Goal: Task Accomplishment & Management: Manage account settings

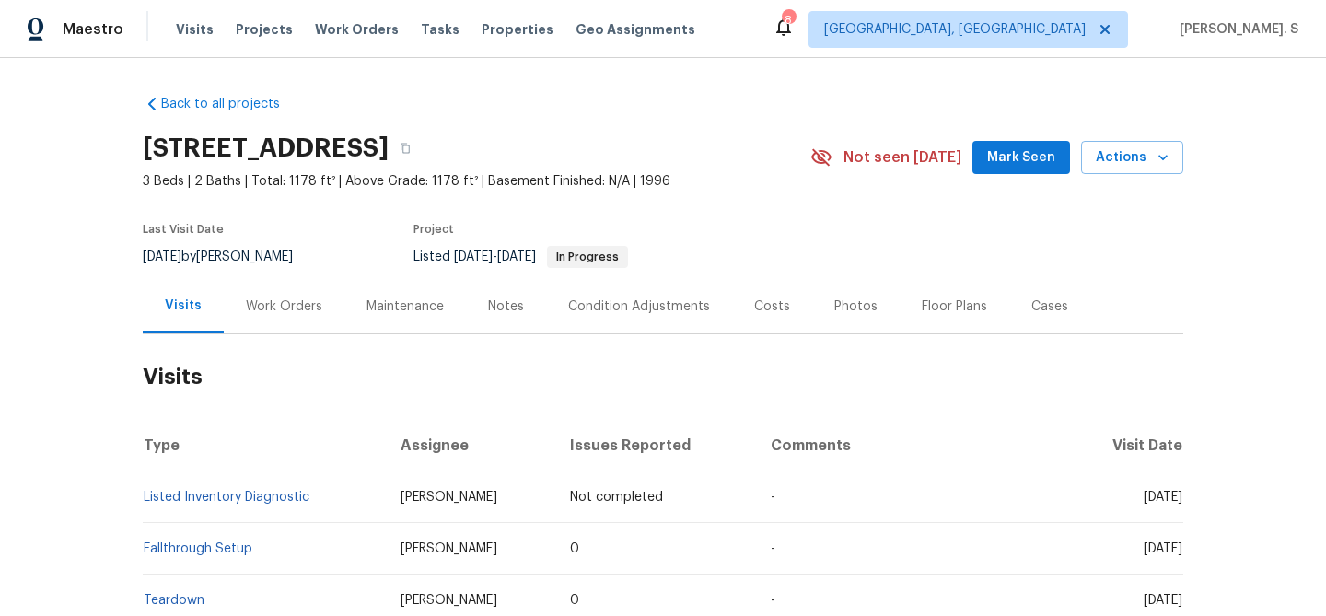
click at [293, 308] on div "Work Orders" at bounding box center [284, 306] width 76 height 18
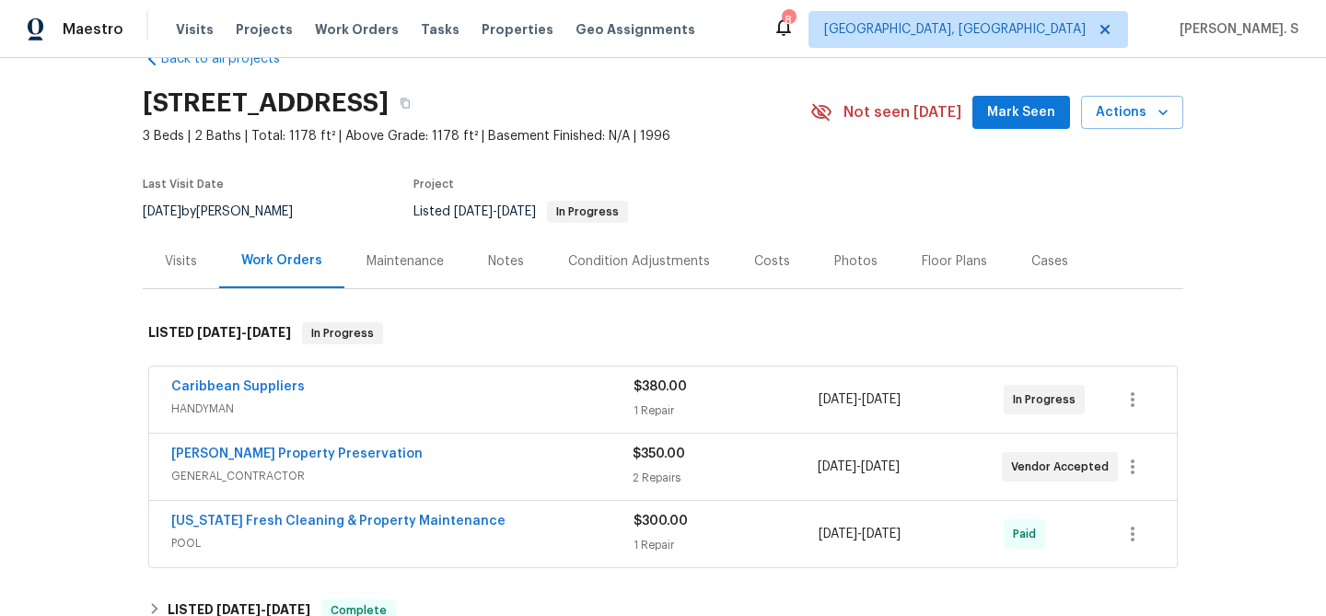
scroll to position [52, 0]
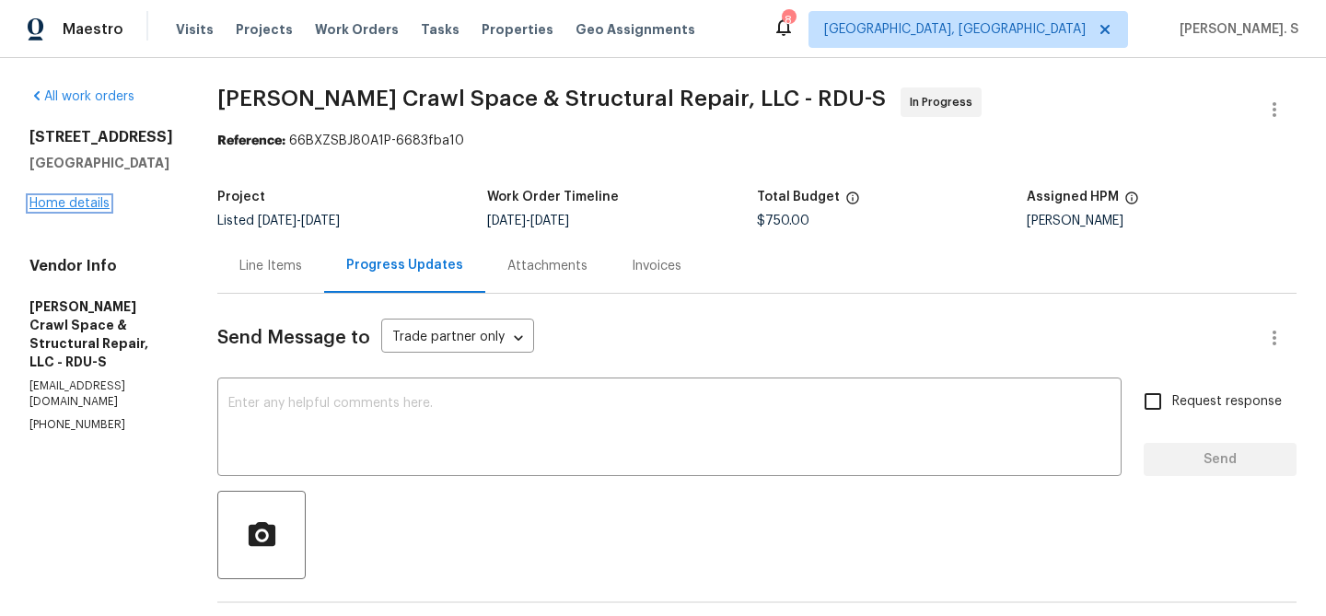
click at [81, 202] on link "Home details" at bounding box center [69, 203] width 80 height 13
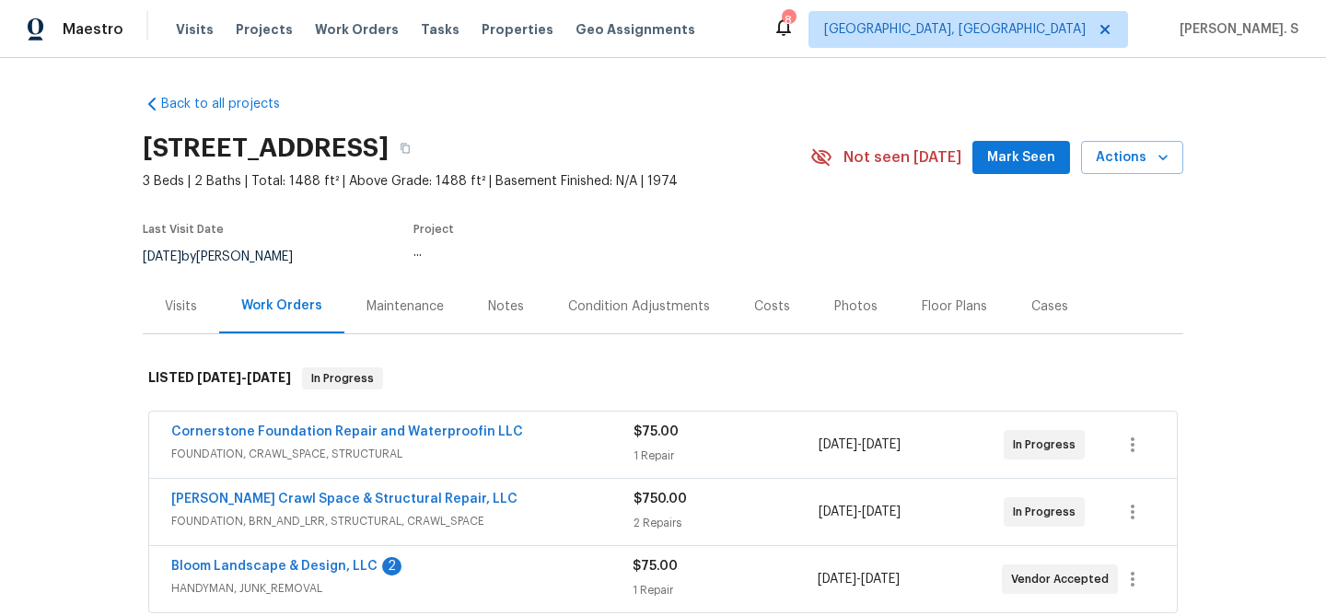
scroll to position [26, 0]
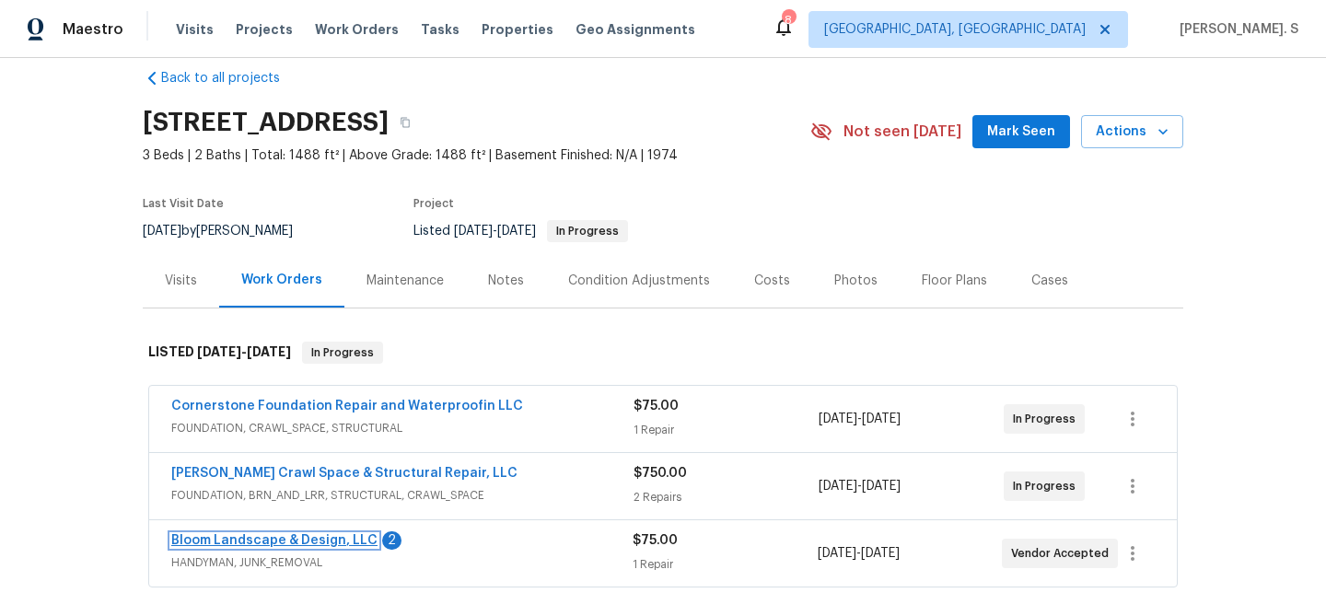
click at [276, 535] on link "Bloom Landscape & Design, LLC" at bounding box center [274, 540] width 206 height 13
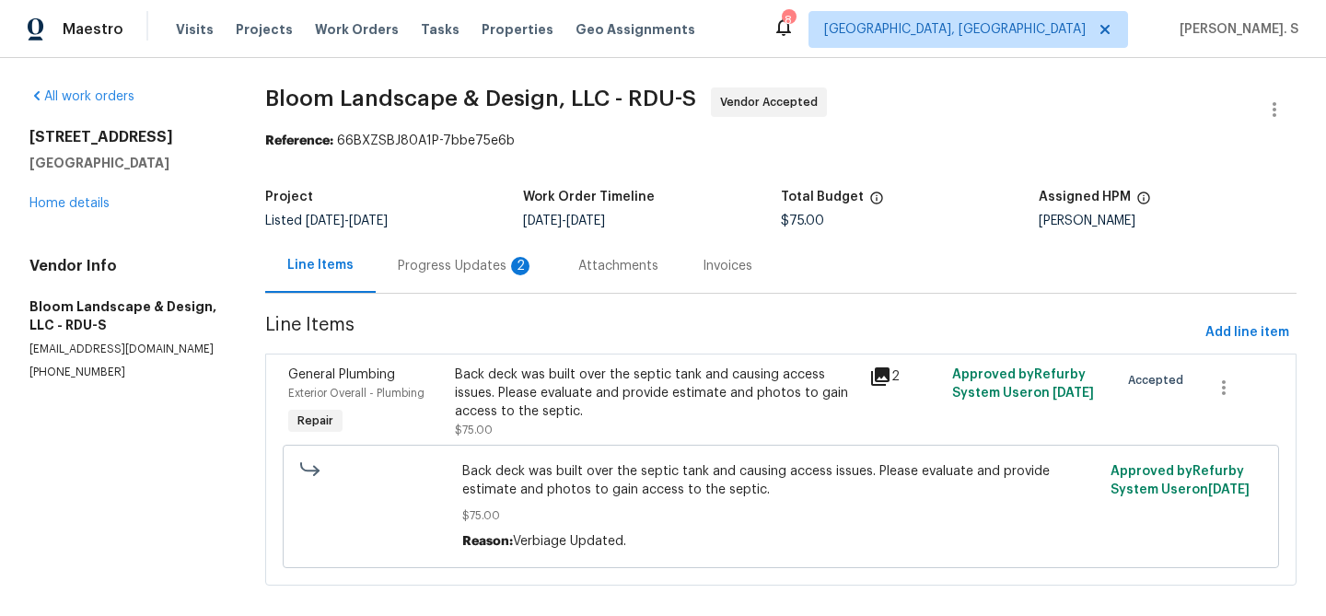
click at [489, 263] on div "Progress Updates 2" at bounding box center [466, 266] width 136 height 18
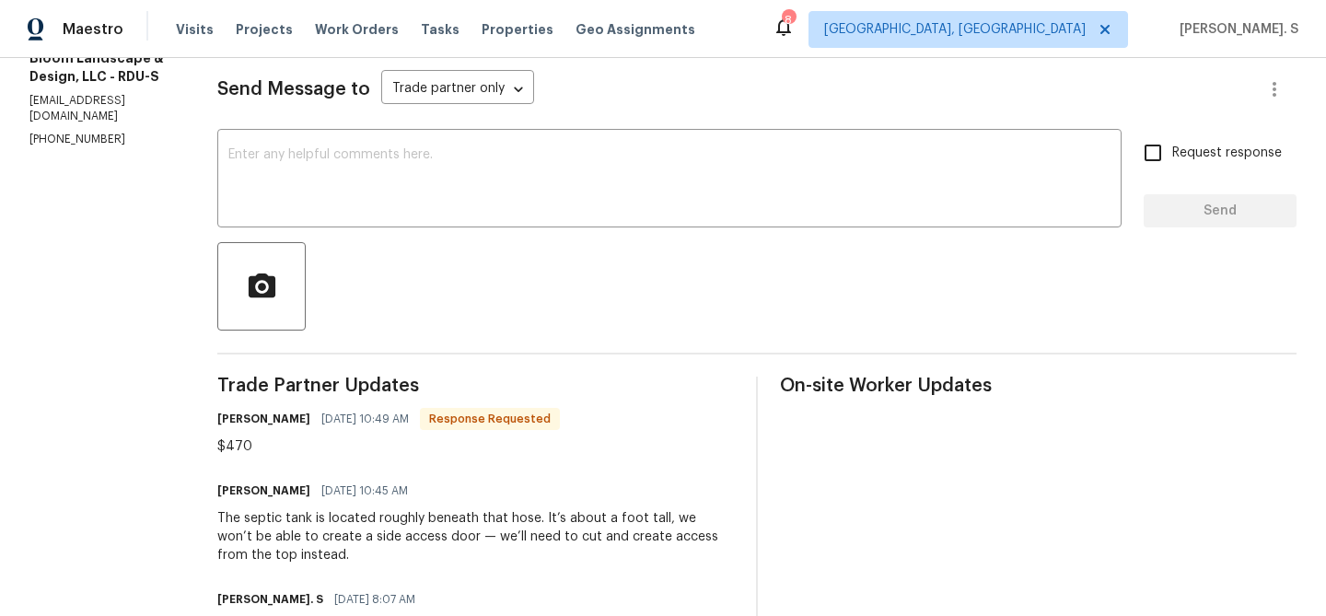
scroll to position [284, 0]
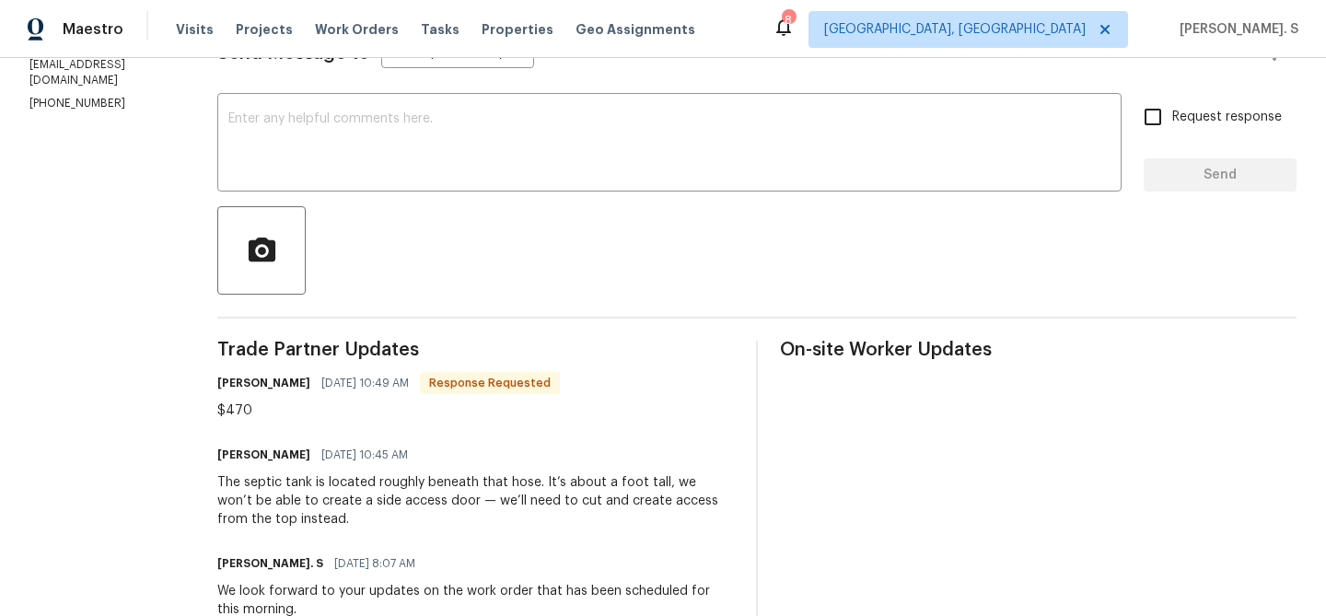
click at [490, 206] on div at bounding box center [756, 250] width 1079 height 88
click at [412, 519] on div "The septic tank is located roughly beneath that hose. It’s about a foot tall, w…" at bounding box center [475, 500] width 517 height 55
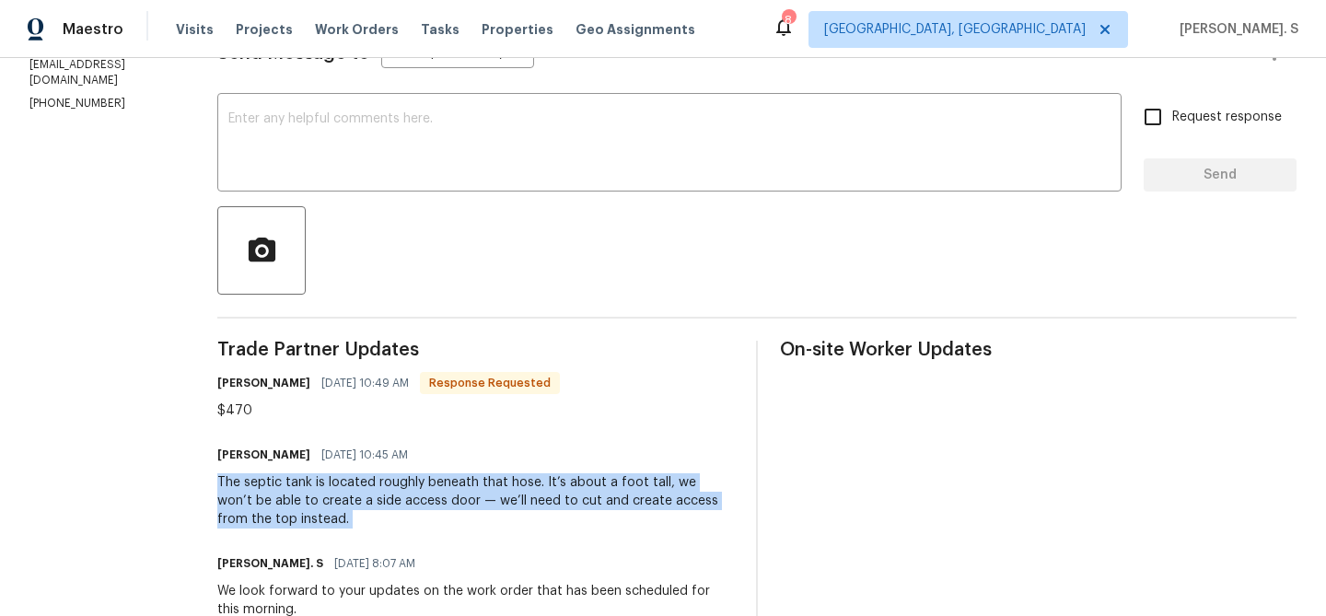
click at [412, 519] on div "The septic tank is located roughly beneath that hose. It’s about a foot tall, w…" at bounding box center [475, 500] width 517 height 55
copy div "The septic tank is located roughly beneath that hose. It’s about a foot tall, w…"
click at [382, 152] on textarea at bounding box center [669, 143] width 882 height 64
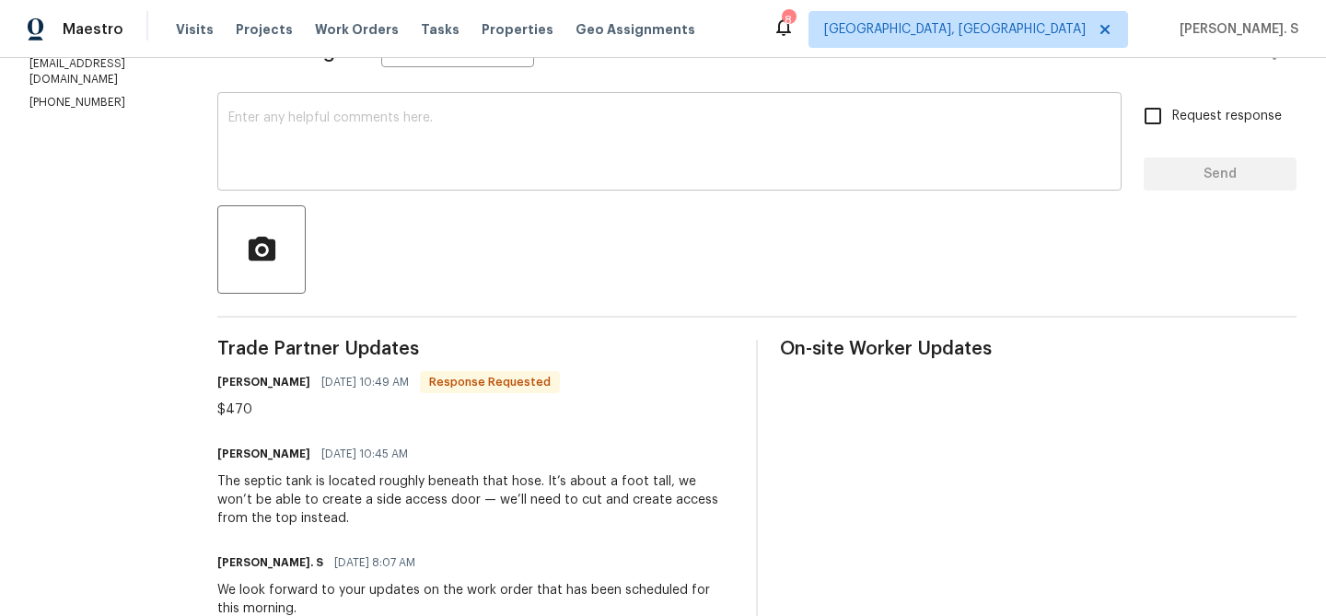
click at [382, 152] on textarea at bounding box center [669, 143] width 882 height 64
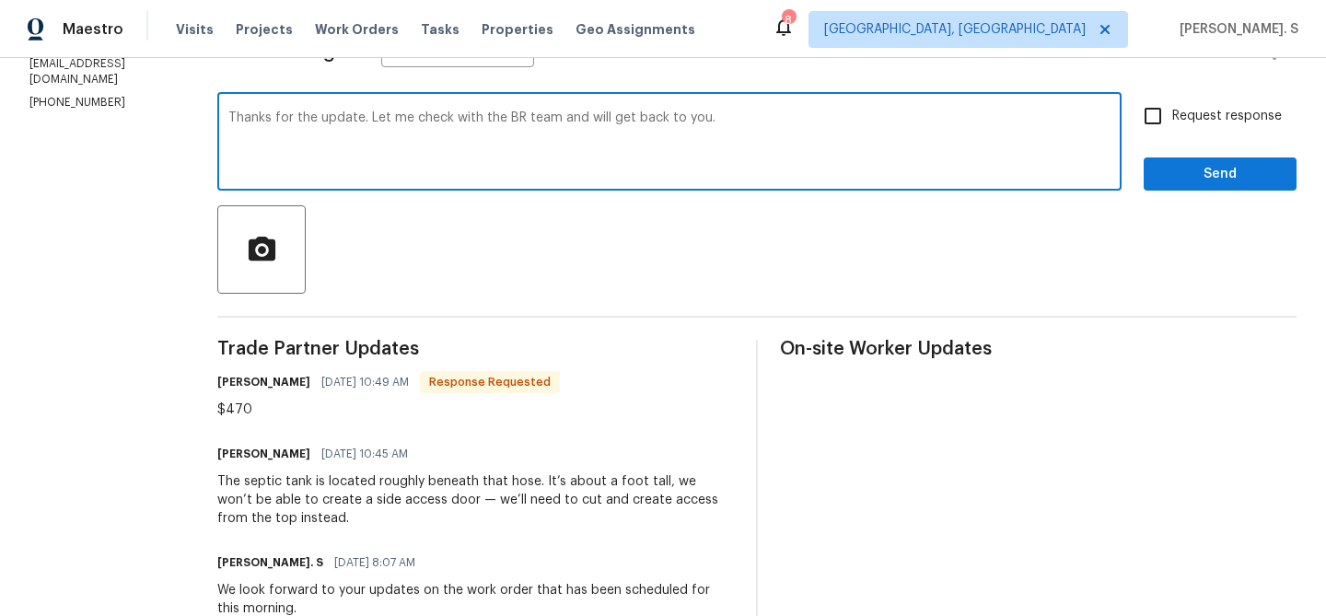
type textarea "Thanks for the update. Let me check with the BR team and will get back to you."
click at [1195, 122] on span "Request response" at bounding box center [1227, 116] width 110 height 19
click at [1172, 122] on input "Request response" at bounding box center [1152, 116] width 39 height 39
checkbox input "true"
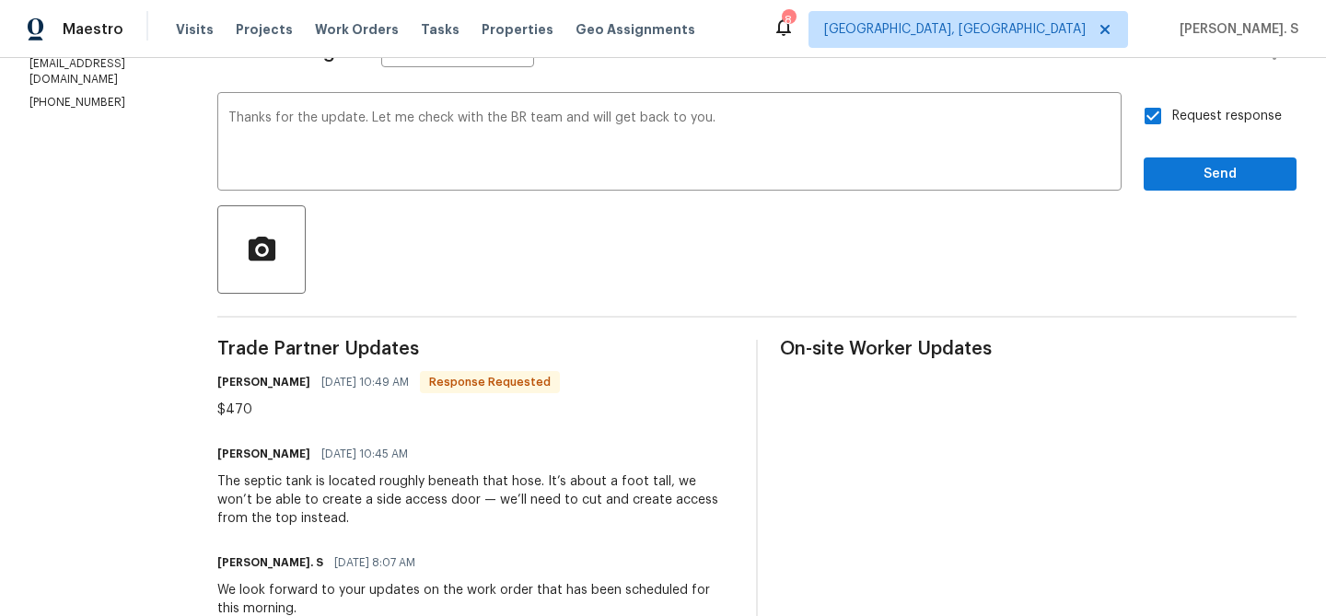
click at [1196, 152] on div "Request response Send" at bounding box center [1220, 144] width 153 height 94
click at [1198, 168] on span "Send" at bounding box center [1219, 174] width 123 height 23
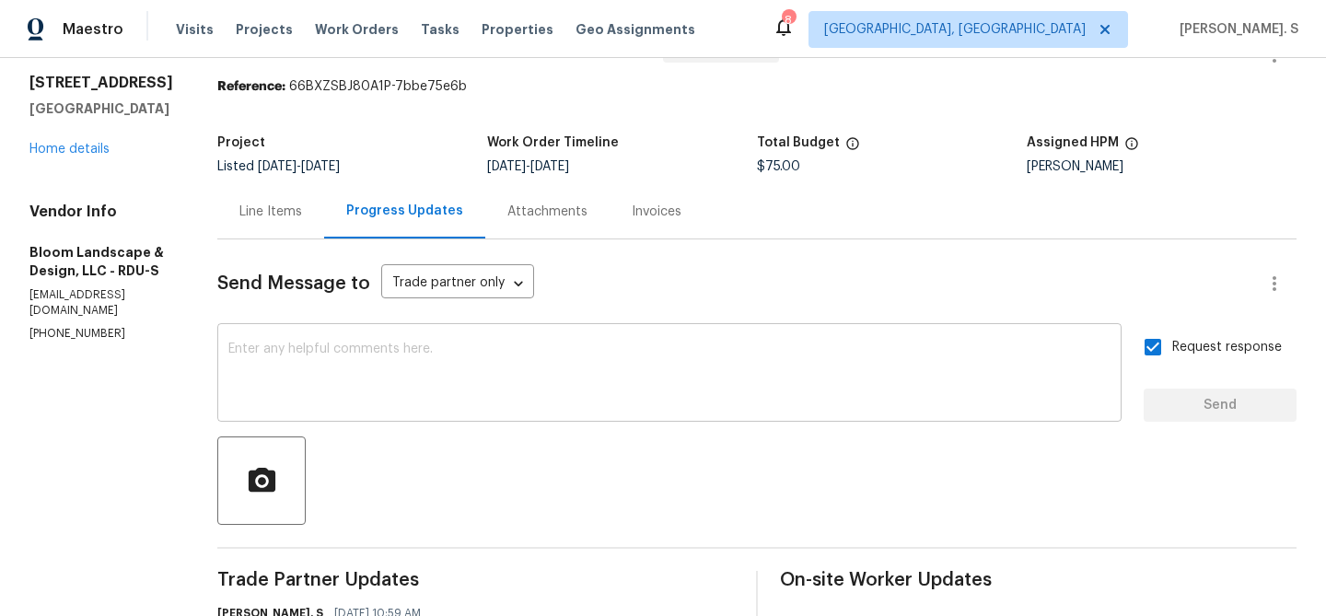
scroll to position [0, 0]
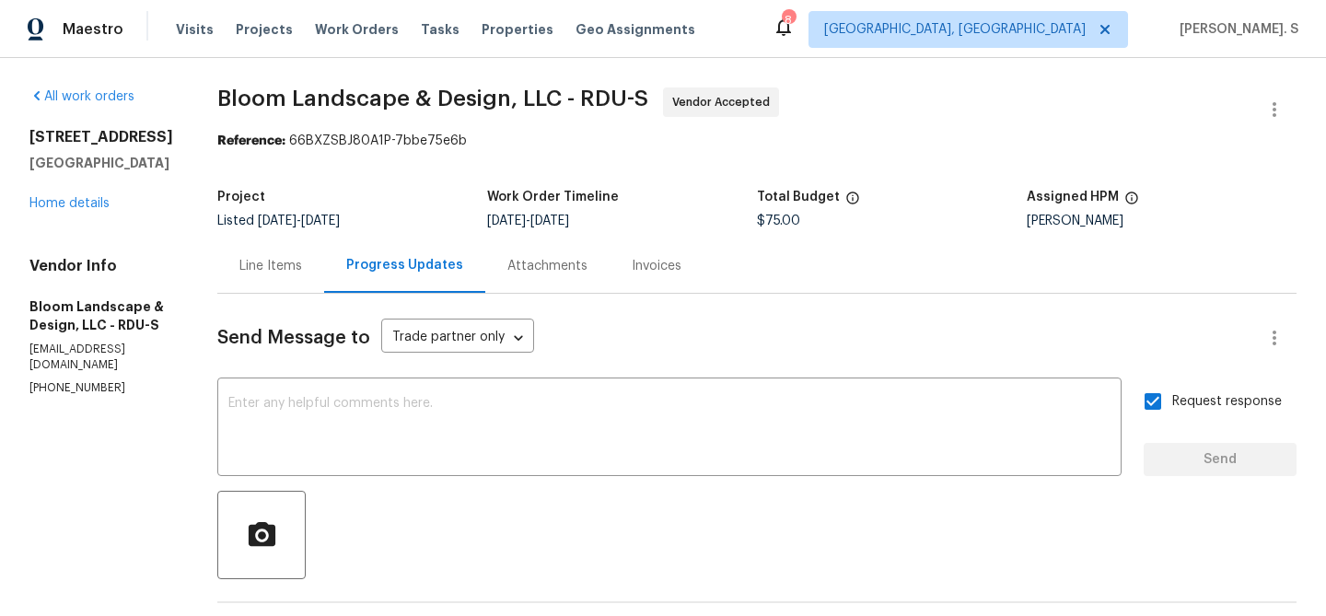
click at [432, 94] on span "Bloom Landscape & Design, LLC - RDU-S" at bounding box center [432, 98] width 431 height 22
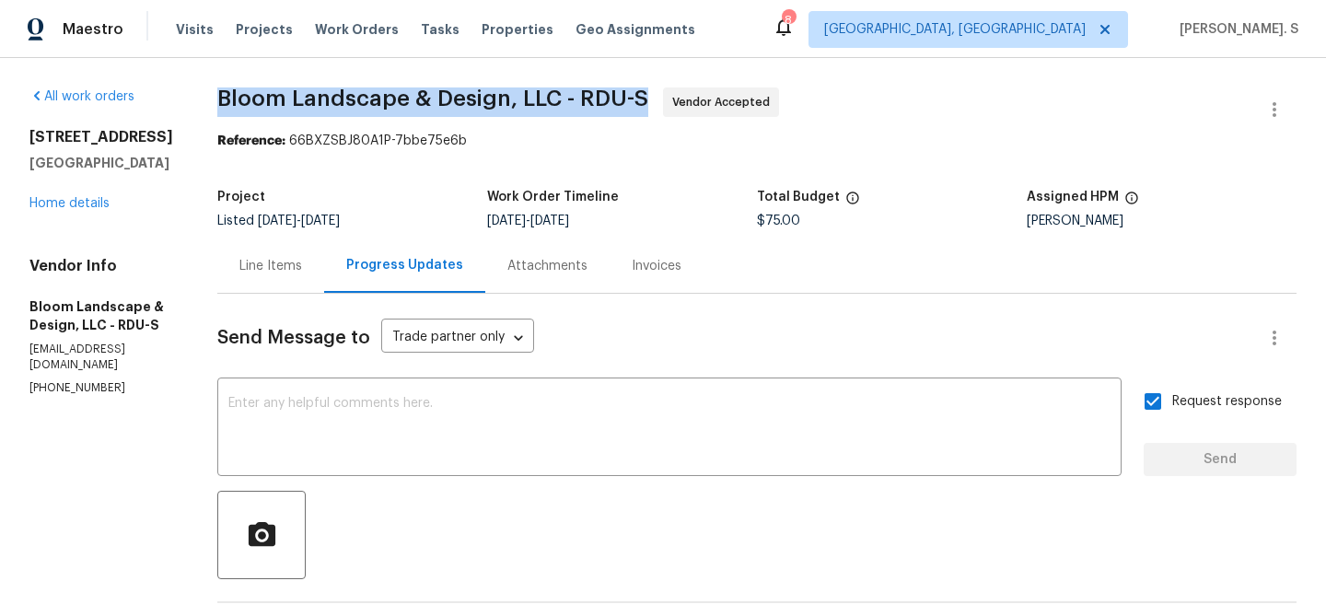
copy span "Bloom Landscape & Design, LLC - RDU-S"
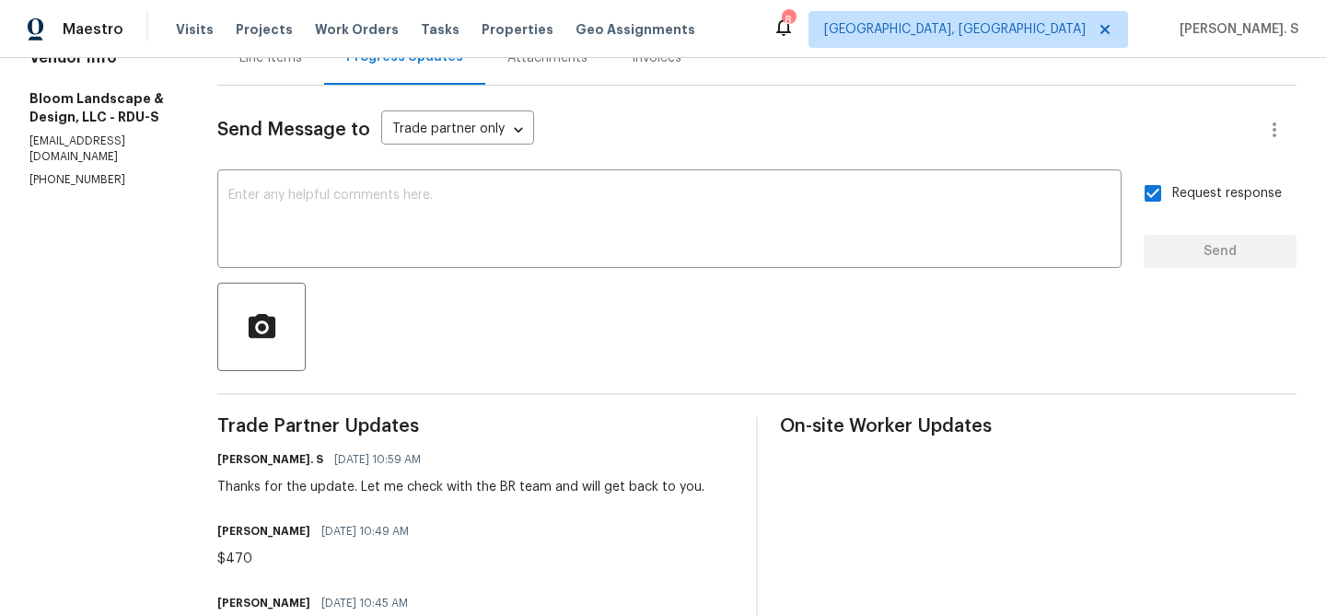
scroll to position [129, 0]
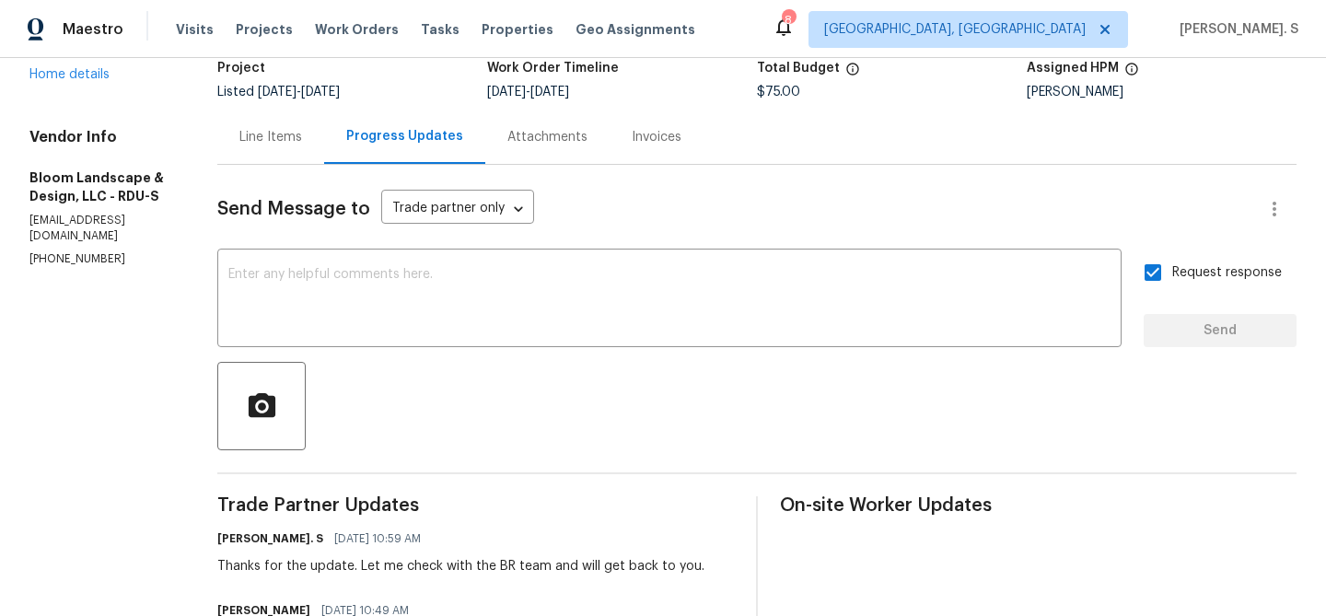
click at [276, 164] on div "Line Items Progress Updates Attachments Invoices" at bounding box center [756, 137] width 1079 height 55
click at [279, 122] on div "Line Items" at bounding box center [270, 137] width 107 height 54
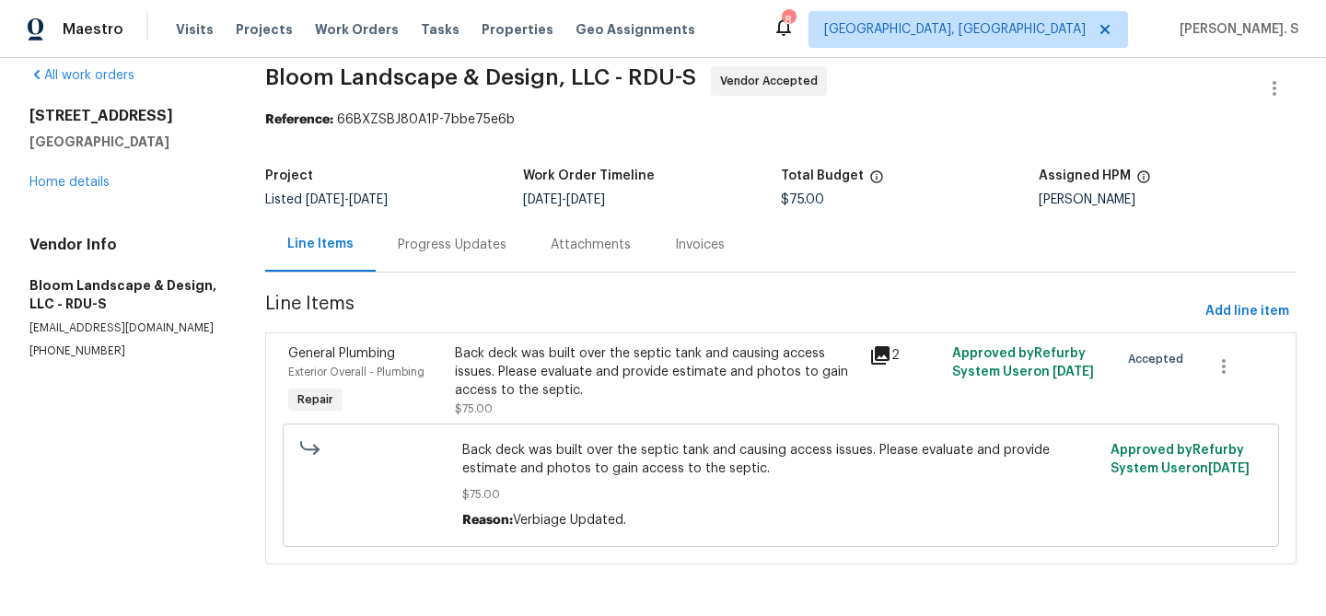
click at [548, 457] on span "Back deck was built over the septic tank and causing access issues. Please eval…" at bounding box center [780, 459] width 637 height 37
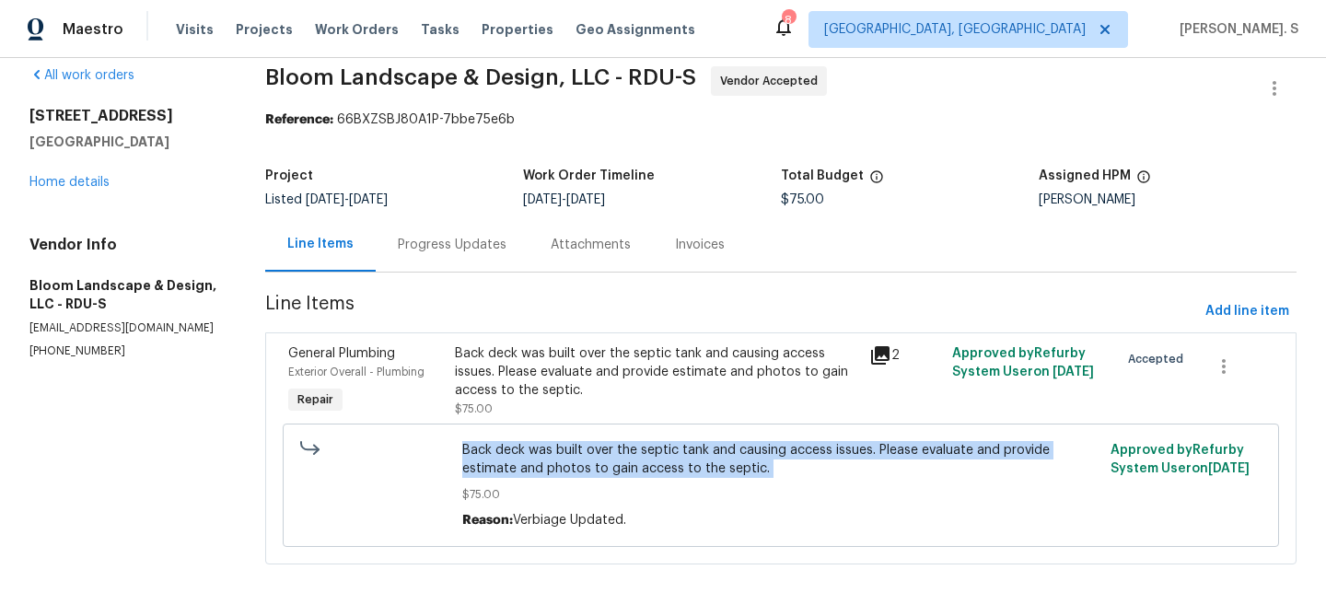
click at [548, 457] on span "Back deck was built over the septic tank and causing access issues. Please eval…" at bounding box center [780, 459] width 637 height 37
copy span "Back deck was built over the septic tank and causing access issues. Please eval…"
click at [451, 232] on div "Progress Updates" at bounding box center [452, 244] width 153 height 54
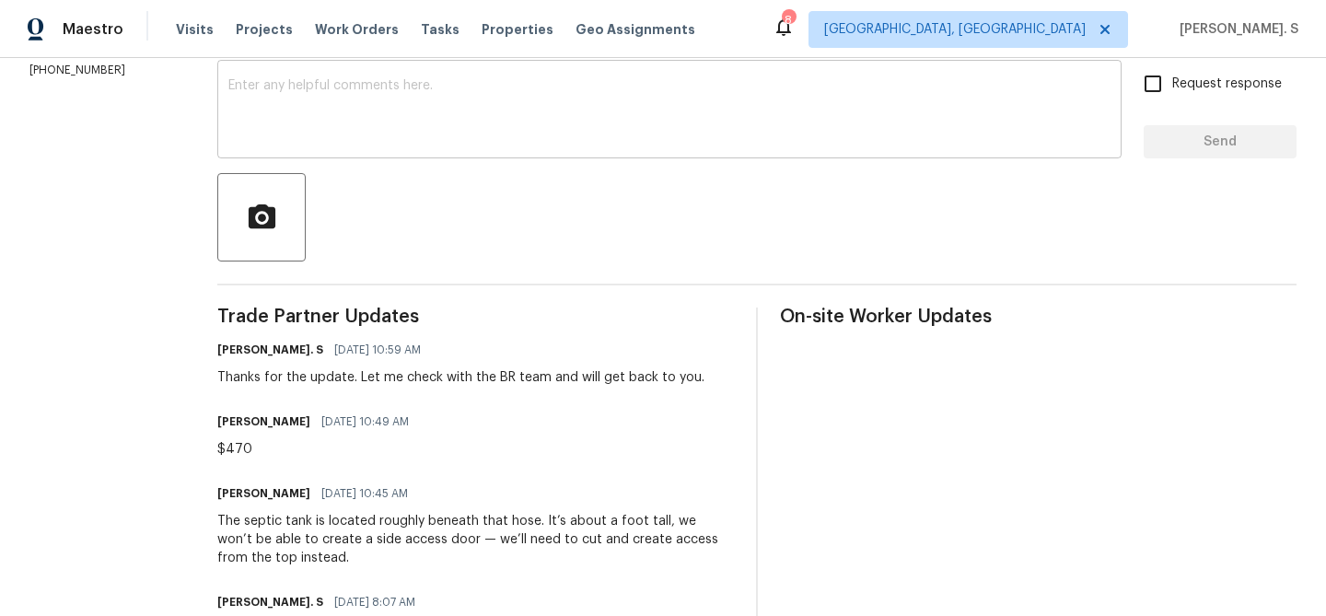
scroll to position [337, 0]
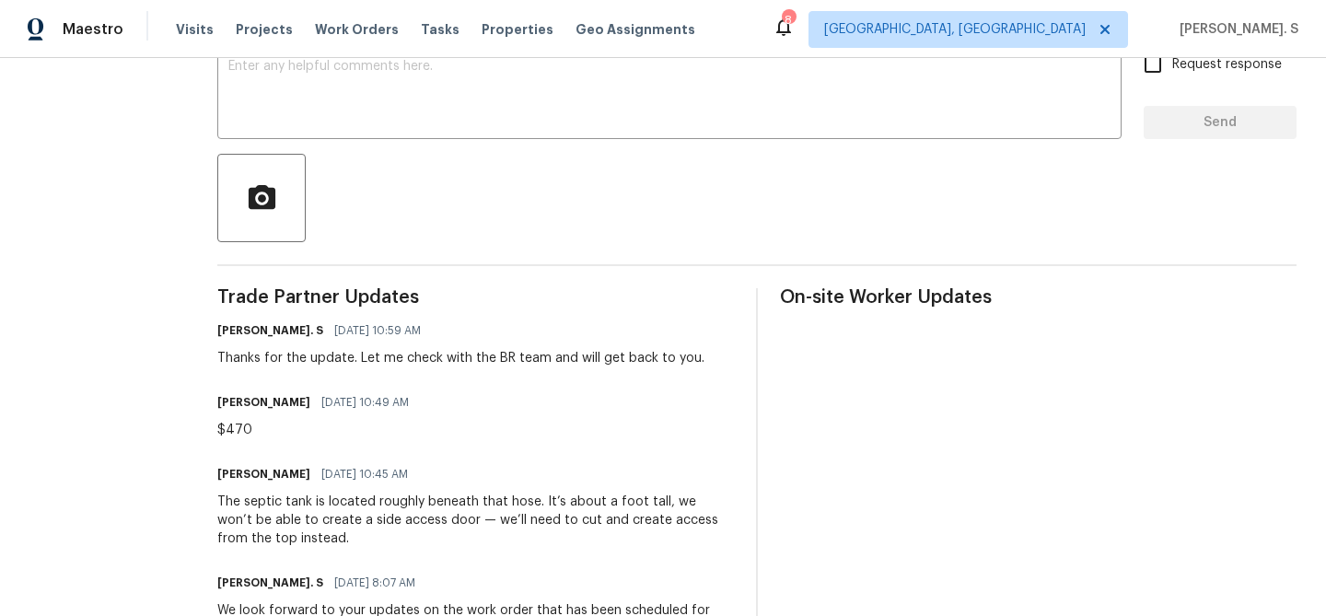
click at [379, 515] on div "The septic tank is located roughly beneath that hose. It’s about a foot tall, w…" at bounding box center [475, 520] width 517 height 55
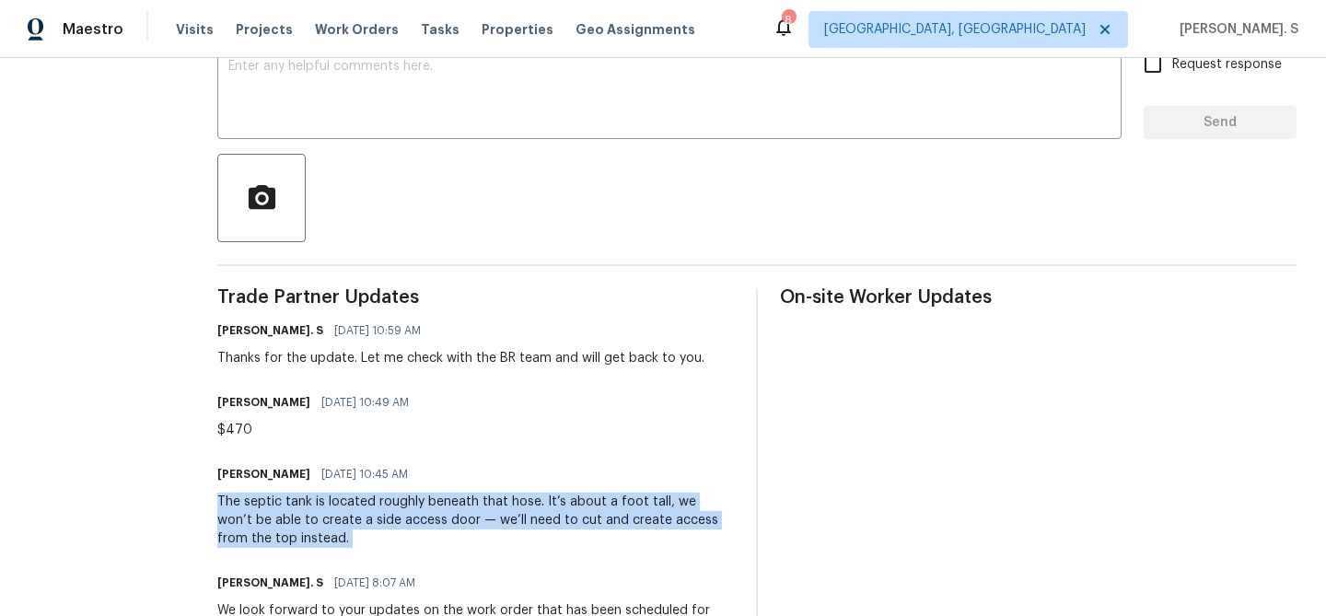
click at [379, 515] on div "The septic tank is located roughly beneath that hose. It’s about a foot tall, w…" at bounding box center [475, 520] width 517 height 55
copy div "The septic tank is located roughly beneath that hose. It’s about a foot tall, w…"
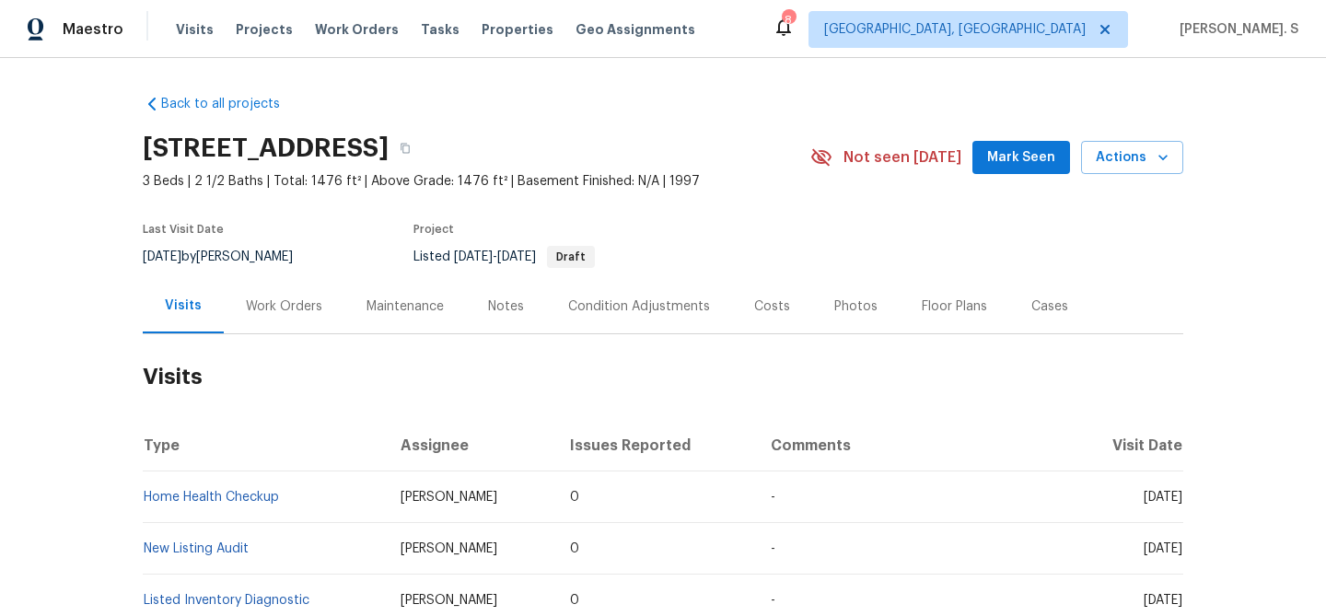
click at [288, 285] on div "Work Orders" at bounding box center [284, 306] width 121 height 54
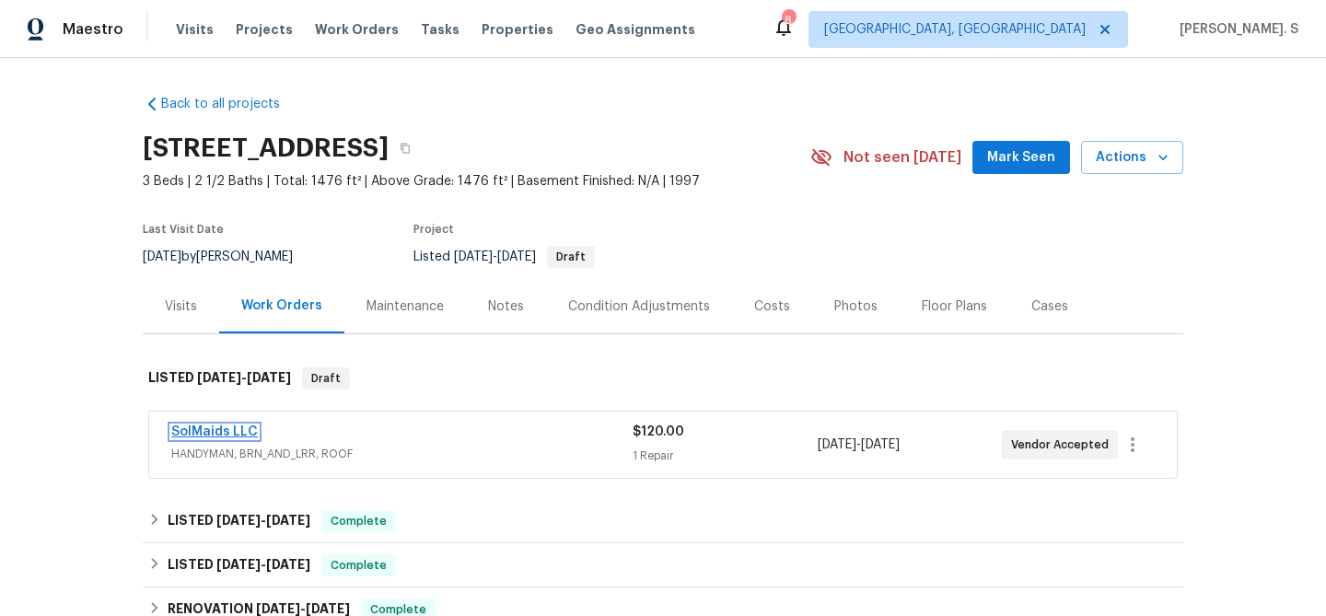
click at [232, 431] on link "SolMaids LLC" at bounding box center [214, 431] width 87 height 13
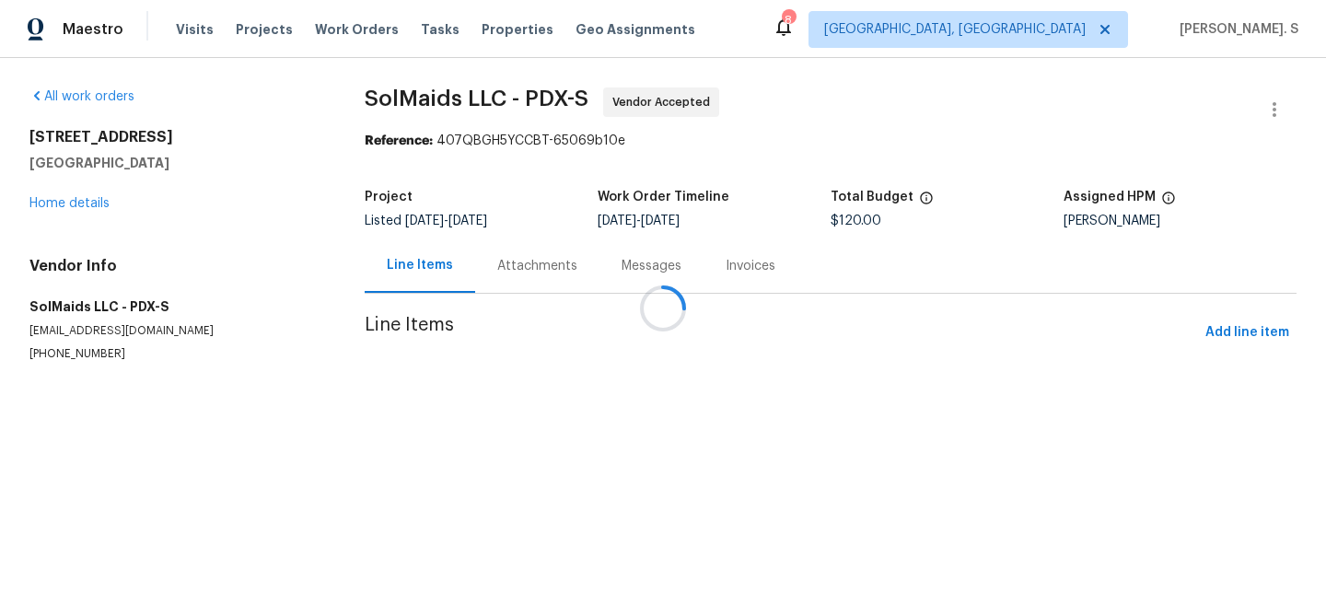
click at [554, 253] on div at bounding box center [663, 308] width 1326 height 616
click at [554, 253] on div "Attachments" at bounding box center [537, 265] width 124 height 54
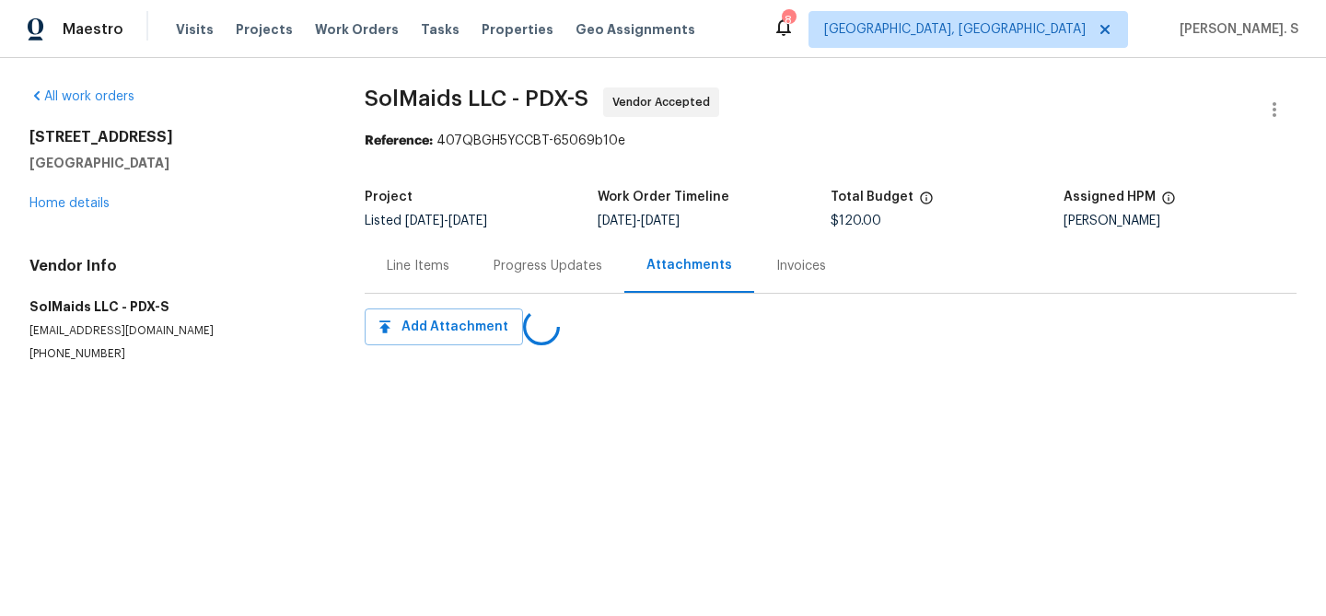
click at [554, 253] on div "Progress Updates" at bounding box center [547, 265] width 153 height 54
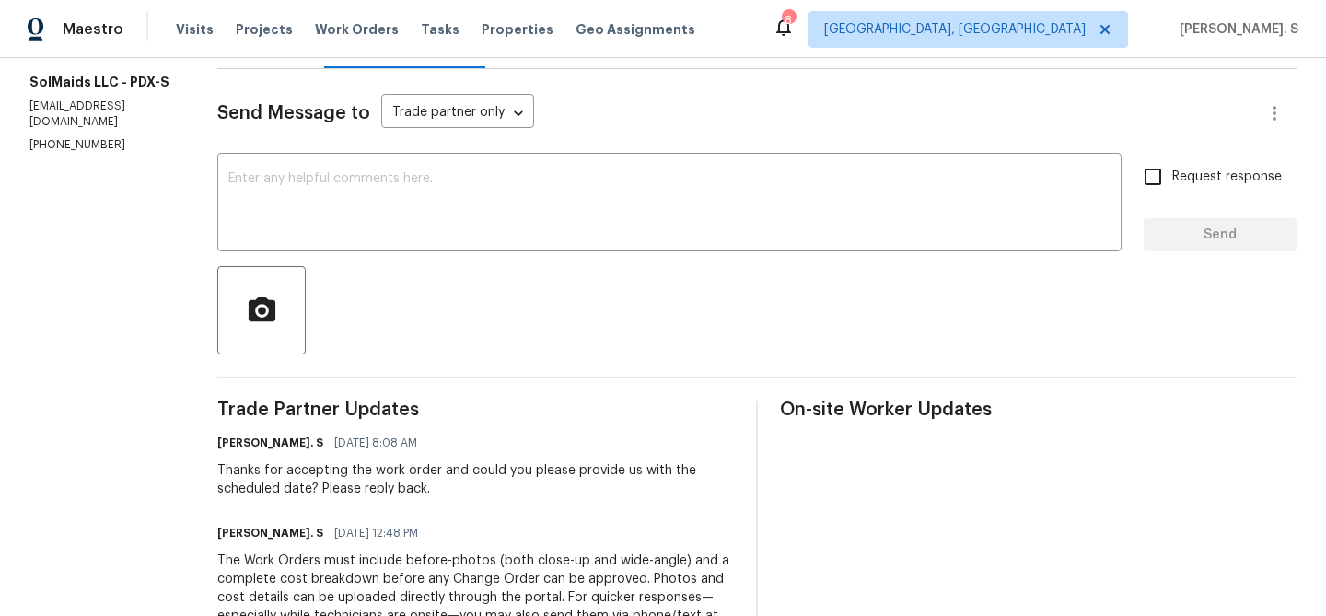
scroll to position [243, 0]
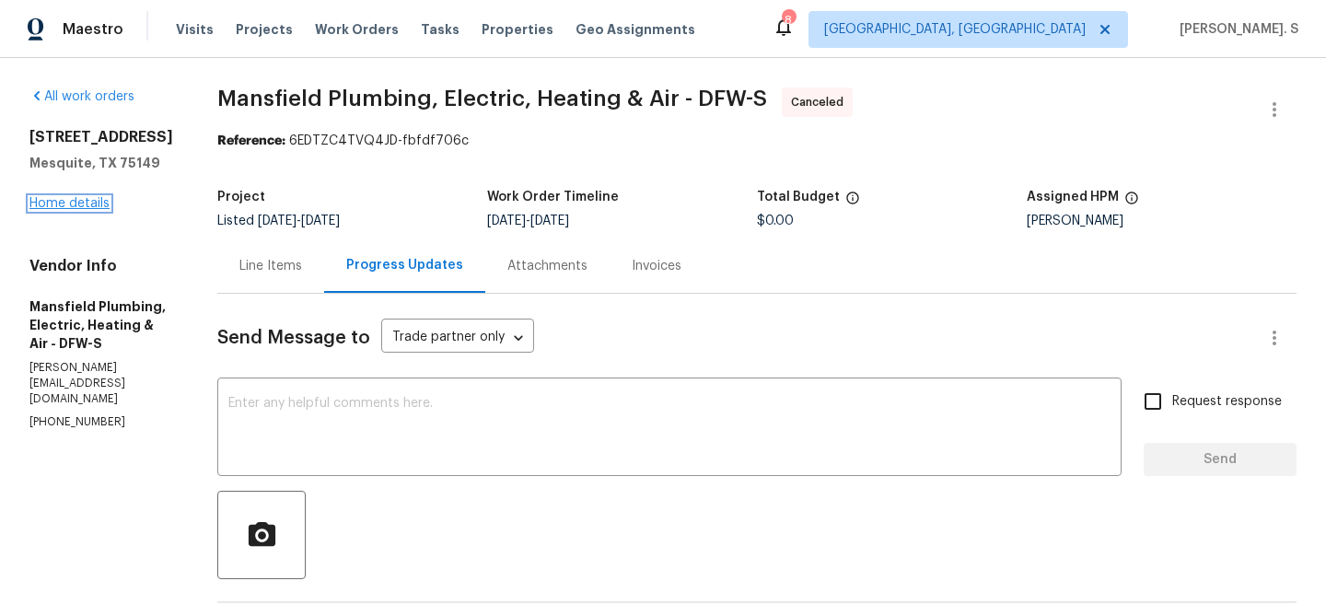
click at [95, 205] on link "Home details" at bounding box center [69, 203] width 80 height 13
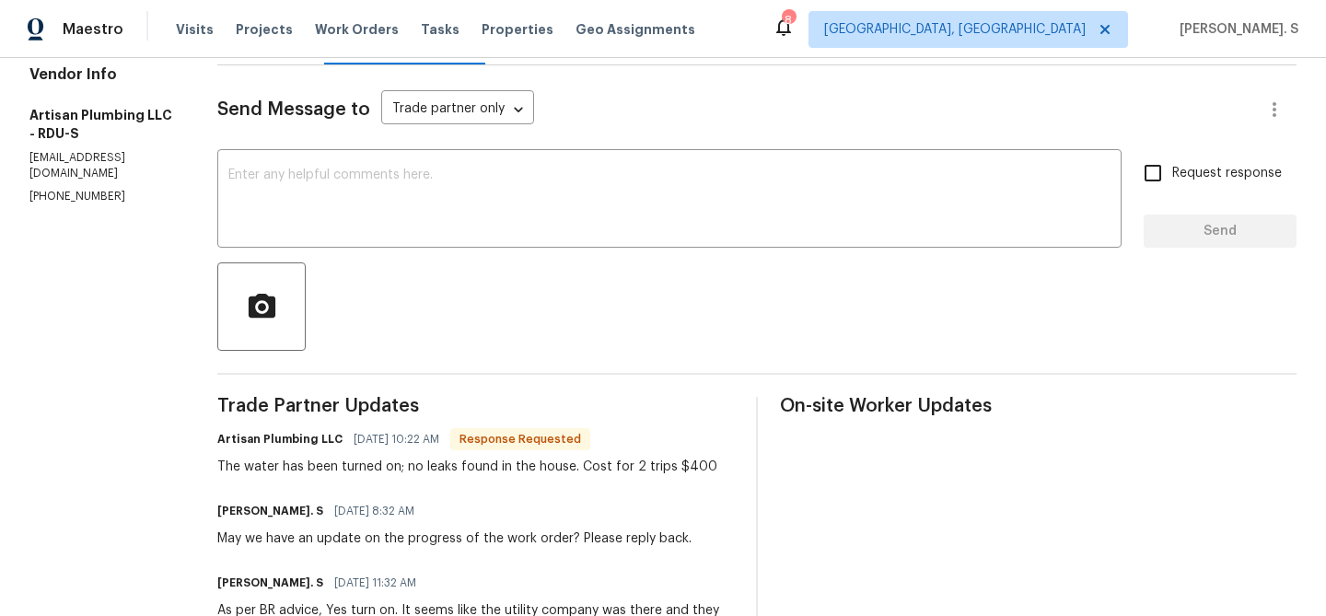
scroll to position [234, 0]
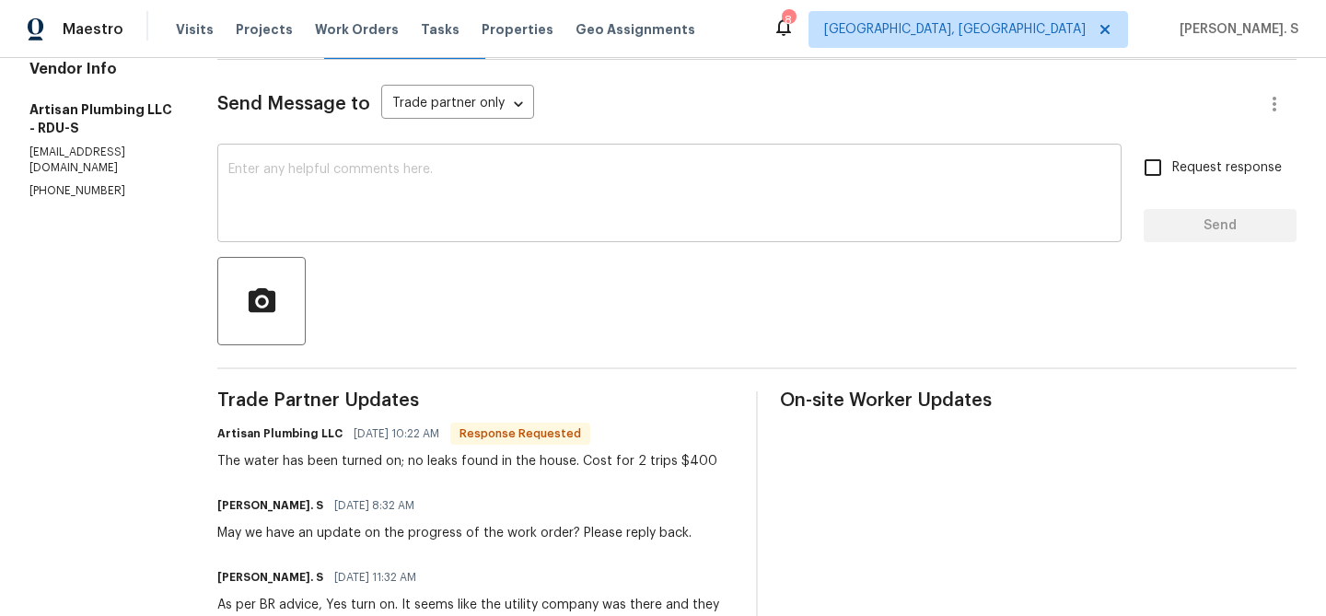
click at [465, 194] on textarea at bounding box center [669, 195] width 882 height 64
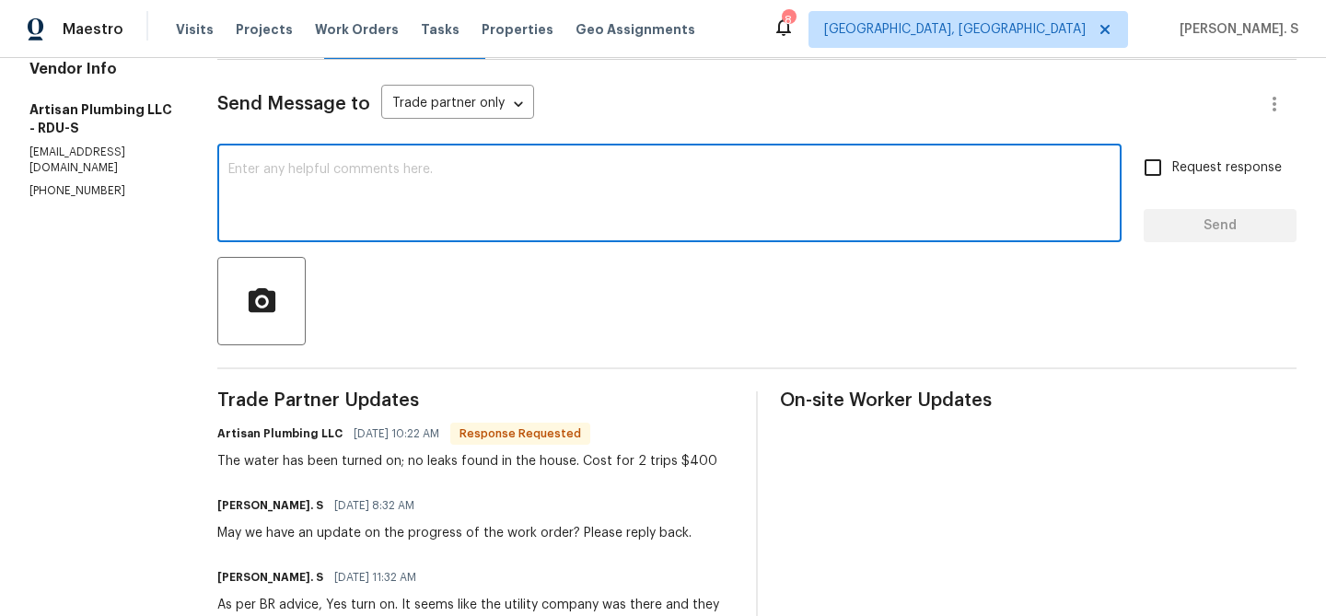
click at [335, 459] on div "The water has been turned on; no leaks found in the house. Cost for 2 trips $400" at bounding box center [467, 461] width 500 height 18
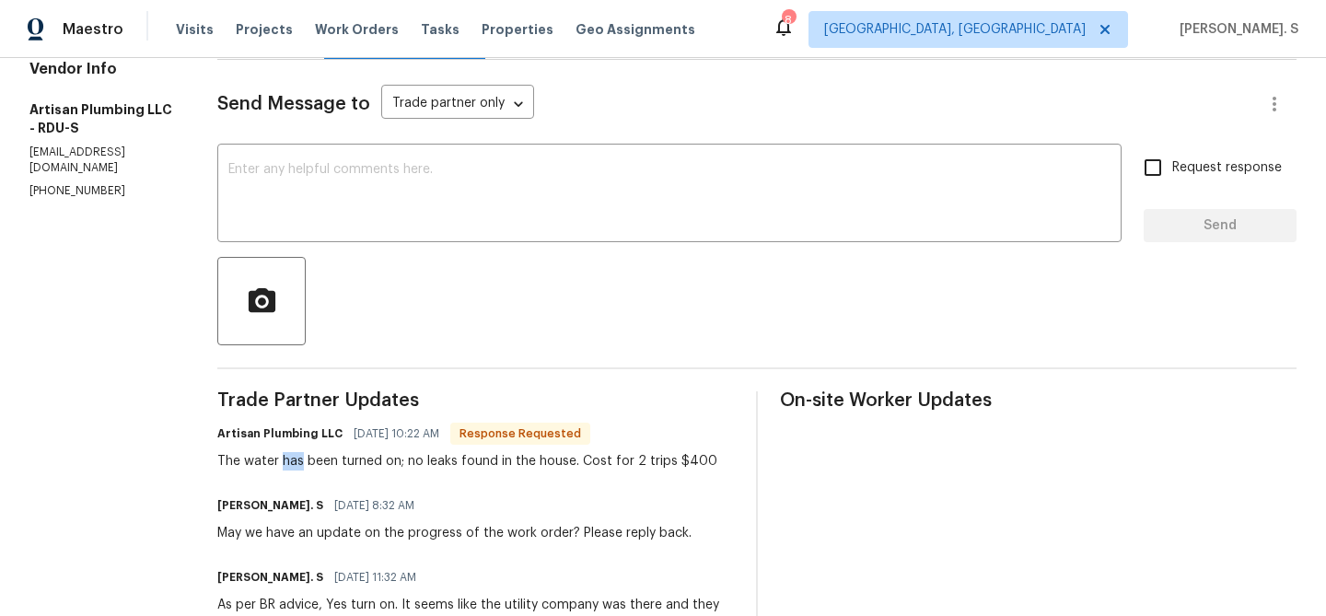
click at [335, 459] on div "The water has been turned on; no leaks found in the house. Cost for 2 trips $400" at bounding box center [467, 461] width 500 height 18
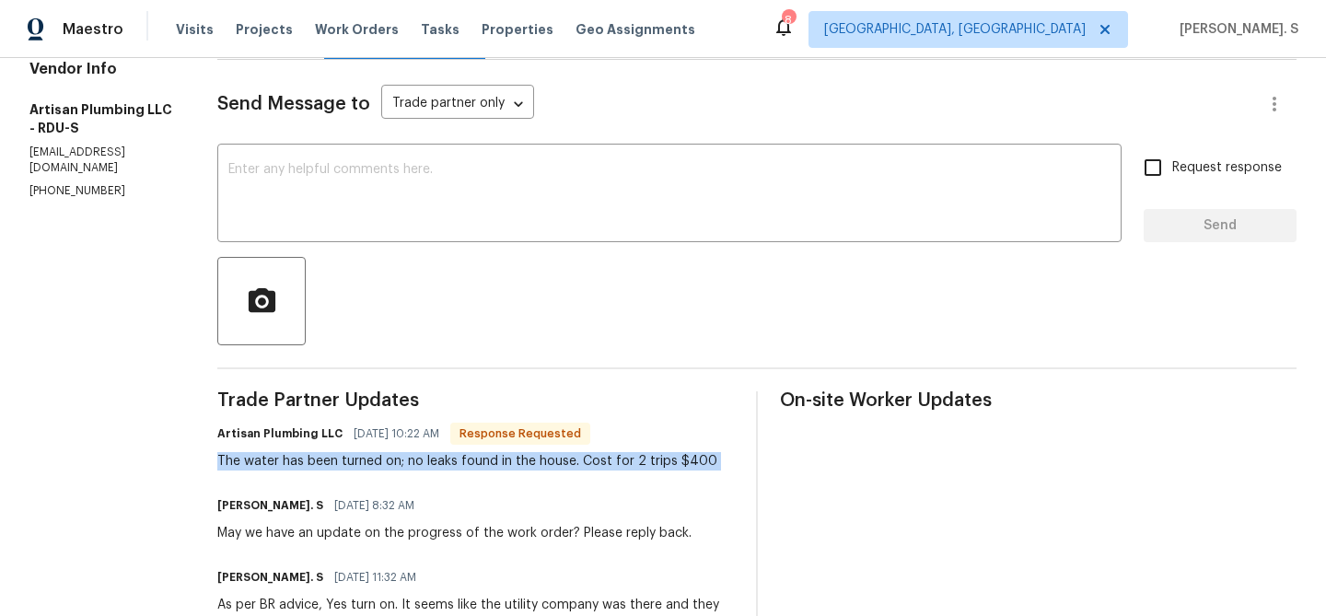
copy div "The water has been turned on; no leaks found in the house. Cost for 2 trips $400"
click at [498, 192] on textarea at bounding box center [669, 195] width 882 height 64
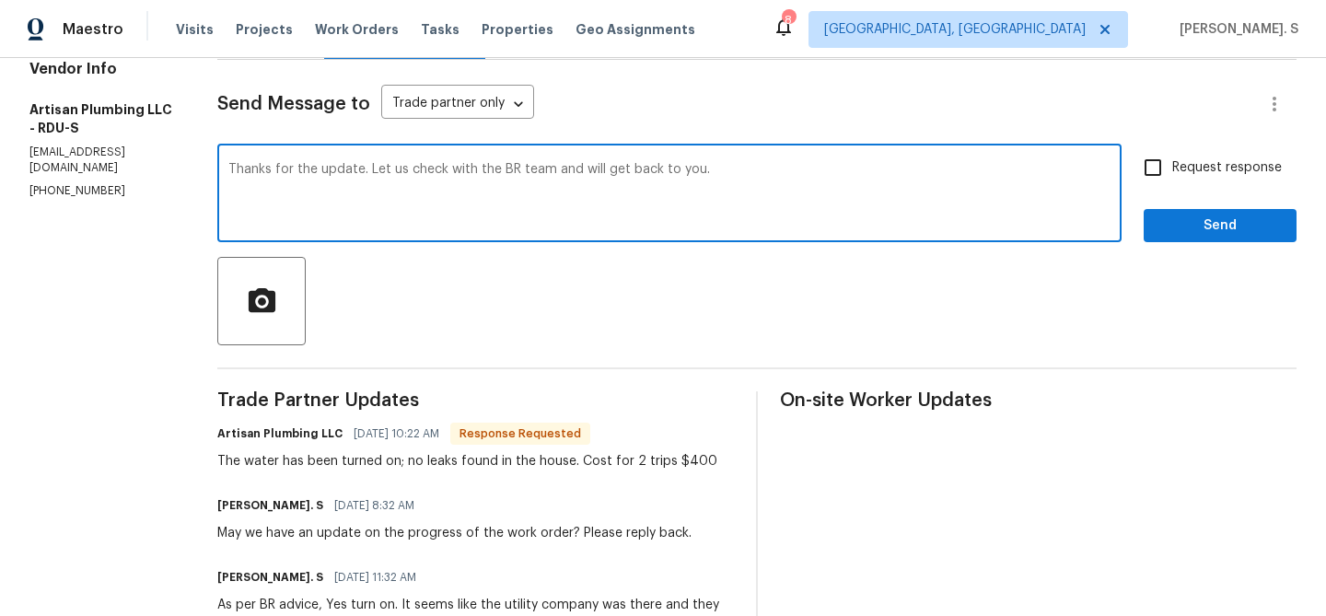
type textarea "Thanks for the update. Let us check with the BR team and will get back to you."
click at [401, 463] on div "The water has been turned on; no leaks found in the house. Cost for 2 trips $400" at bounding box center [467, 461] width 500 height 18
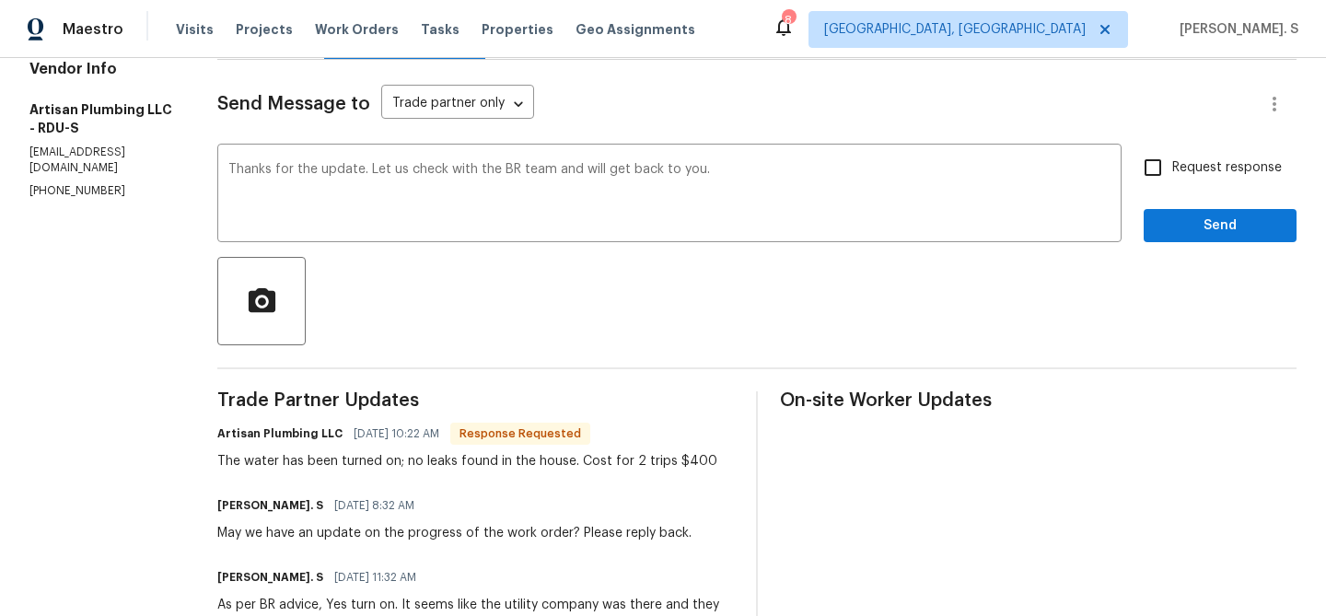
click at [401, 463] on div "The water has been turned on; no leaks found in the house. Cost for 2 trips $400" at bounding box center [467, 461] width 500 height 18
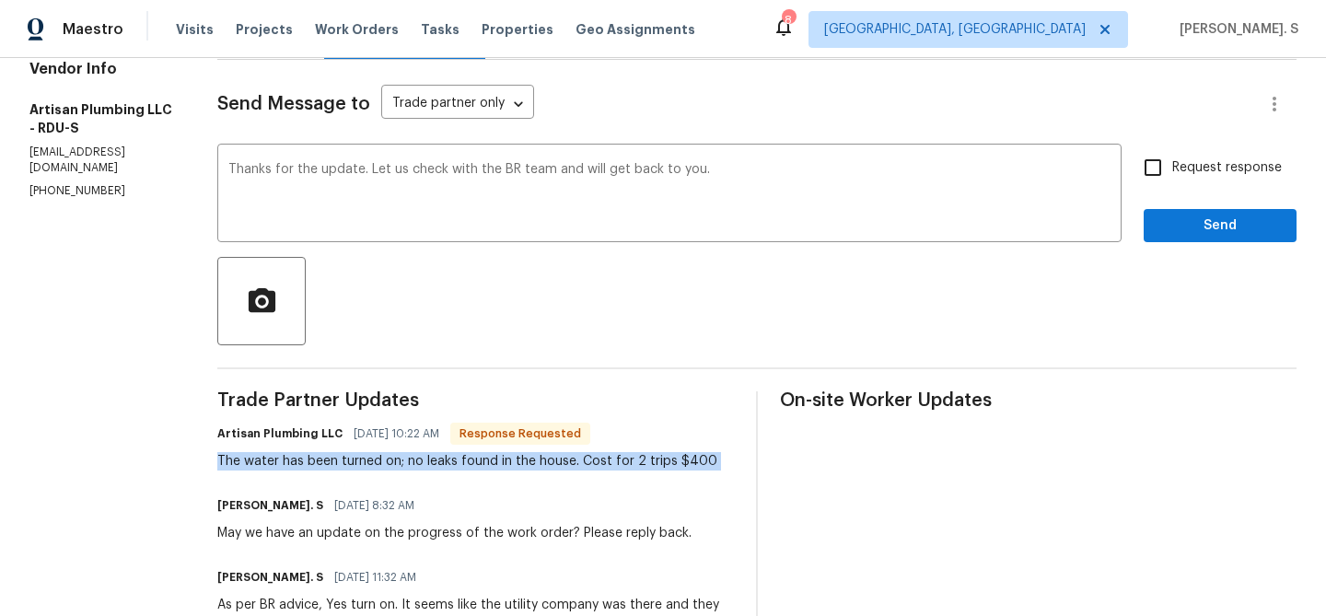
copy div "The water has been turned on; no leaks found in the house. Cost for 2 trips $400"
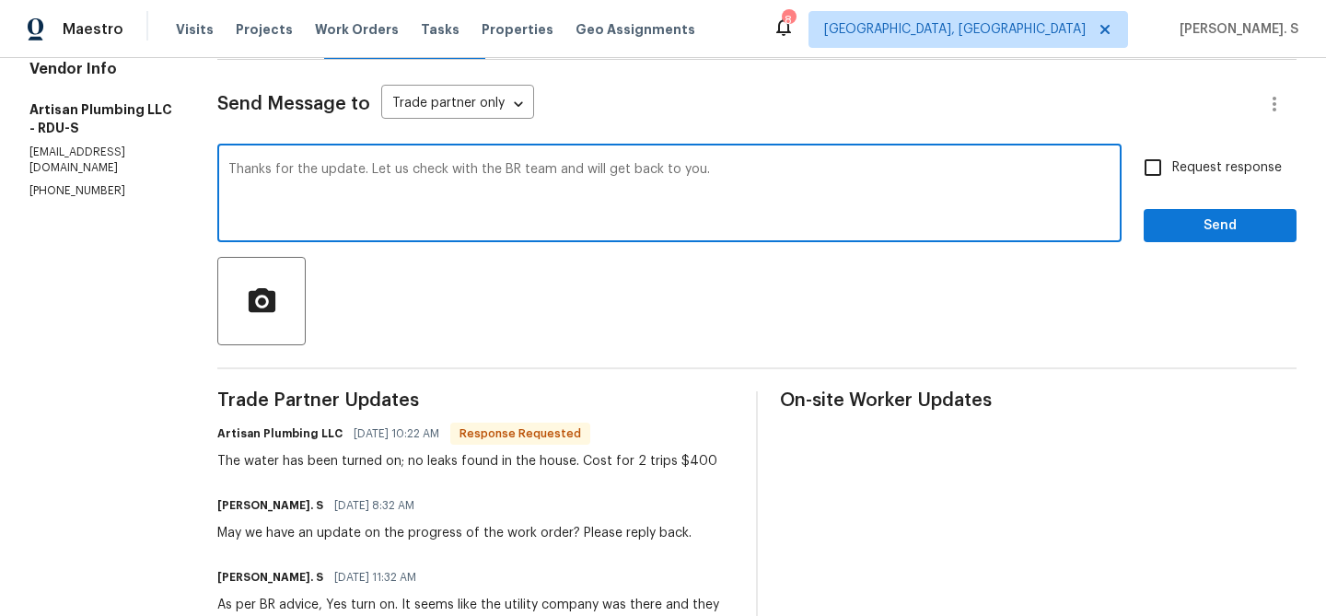
drag, startPoint x: 450, startPoint y: 169, endPoint x: 868, endPoint y: 169, distance: 418.0
click at [868, 169] on textarea "Thanks for the update. Let us check with the BR team and will get back to you." at bounding box center [669, 195] width 882 height 64
click at [1145, 171] on input "Request response" at bounding box center [1152, 167] width 39 height 39
checkbox input "true"
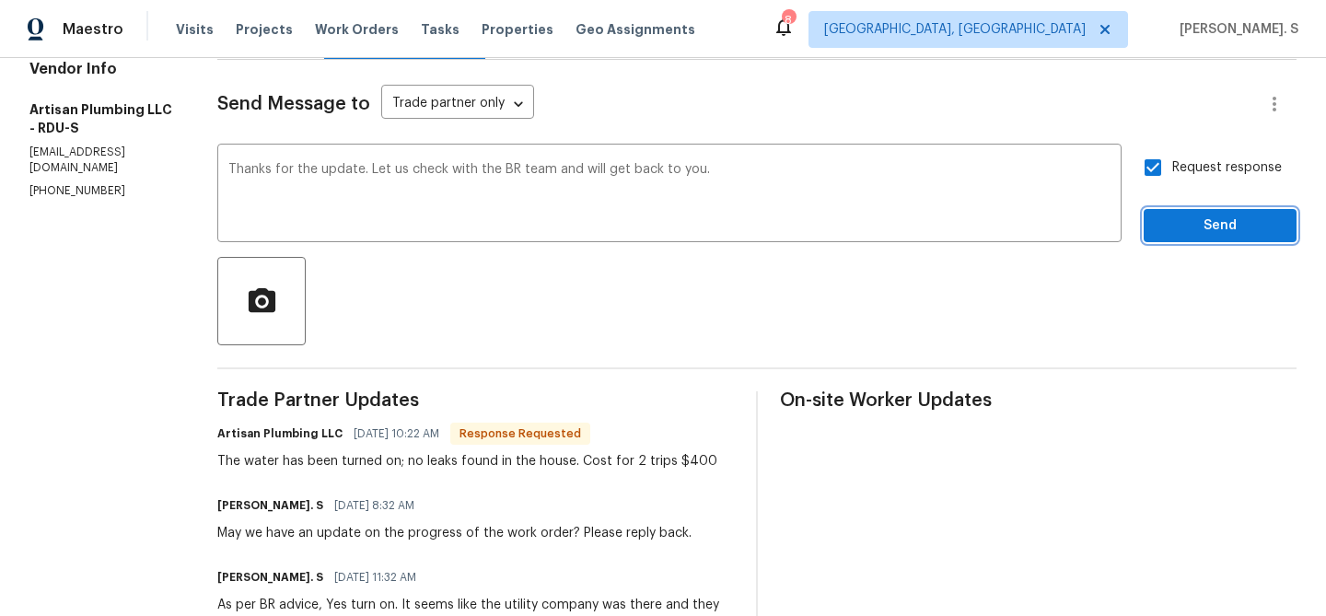
click at [1167, 220] on span "Send" at bounding box center [1219, 226] width 123 height 23
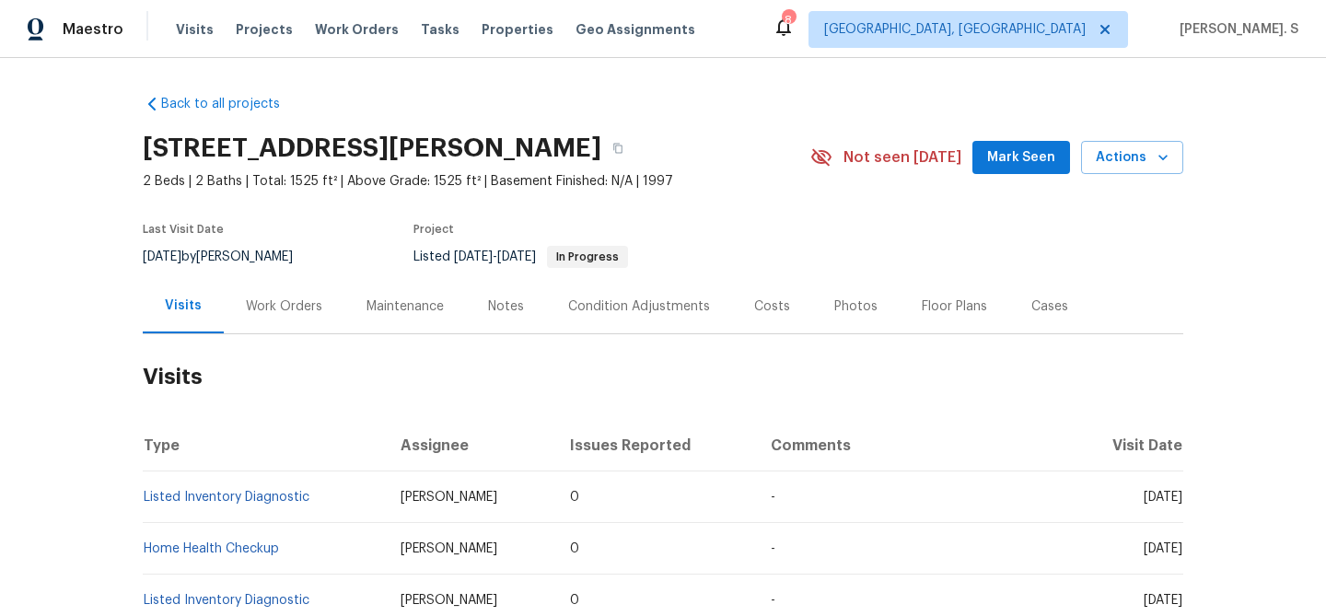
click at [303, 295] on div "Work Orders" at bounding box center [284, 306] width 121 height 54
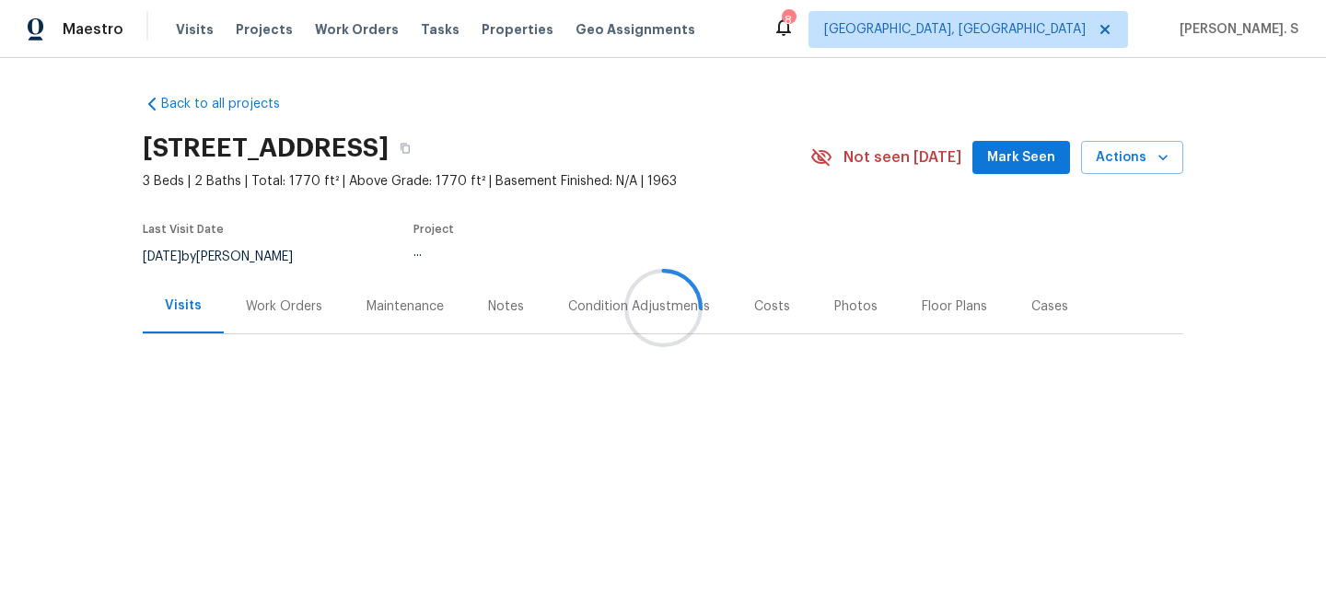
click at [335, 290] on div "Work Orders" at bounding box center [284, 306] width 121 height 54
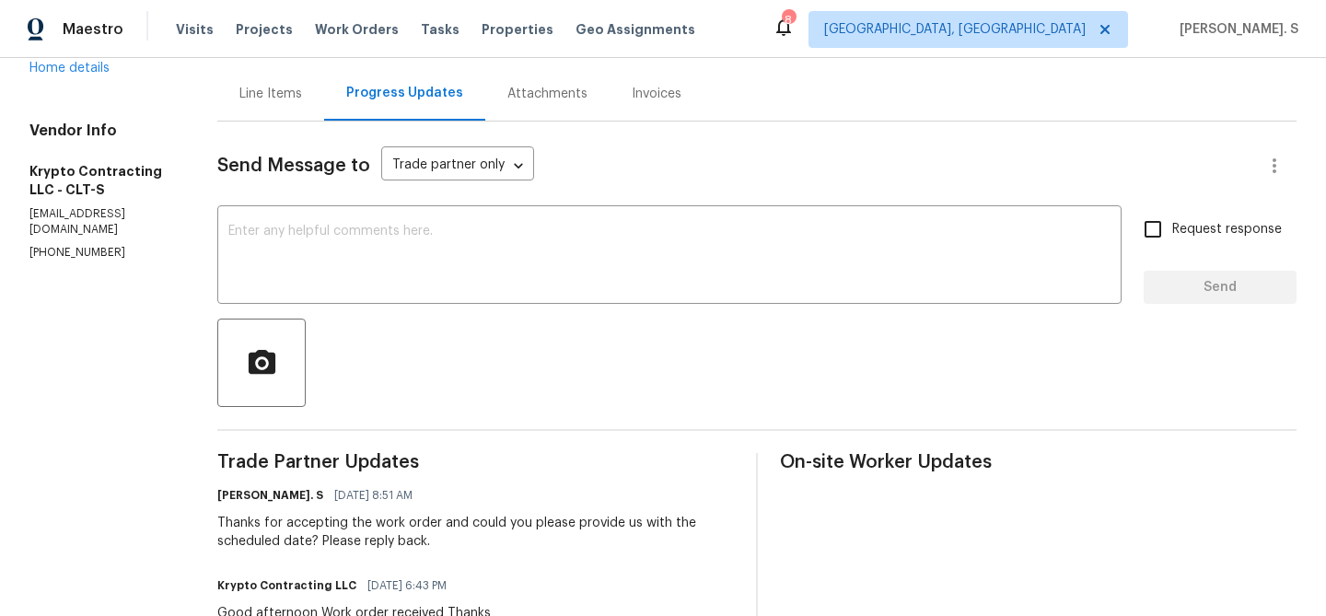
scroll to position [250, 0]
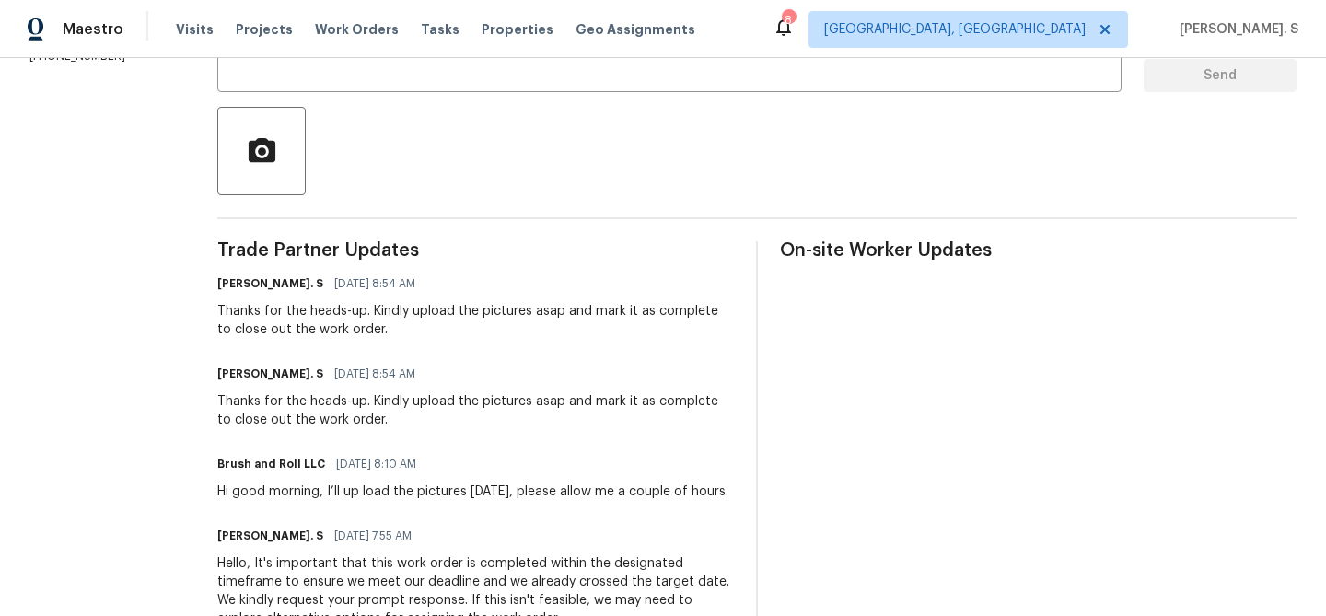
scroll to position [432, 0]
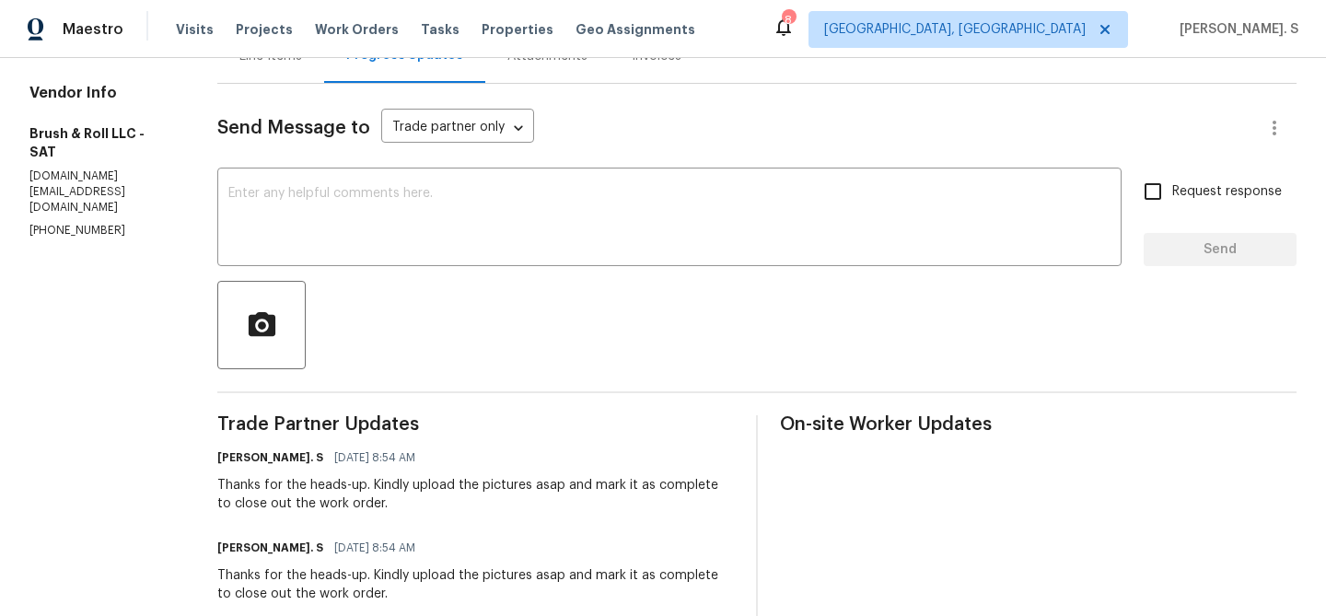
scroll to position [215, 0]
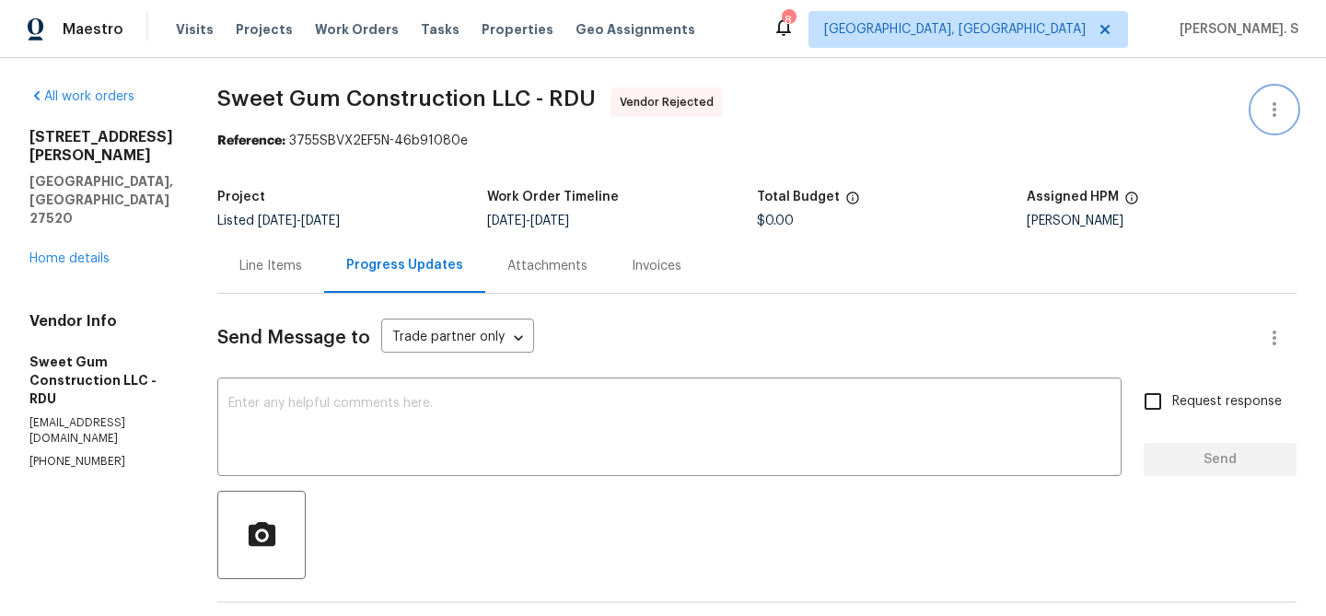
click at [1261, 108] on button "button" at bounding box center [1274, 109] width 44 height 44
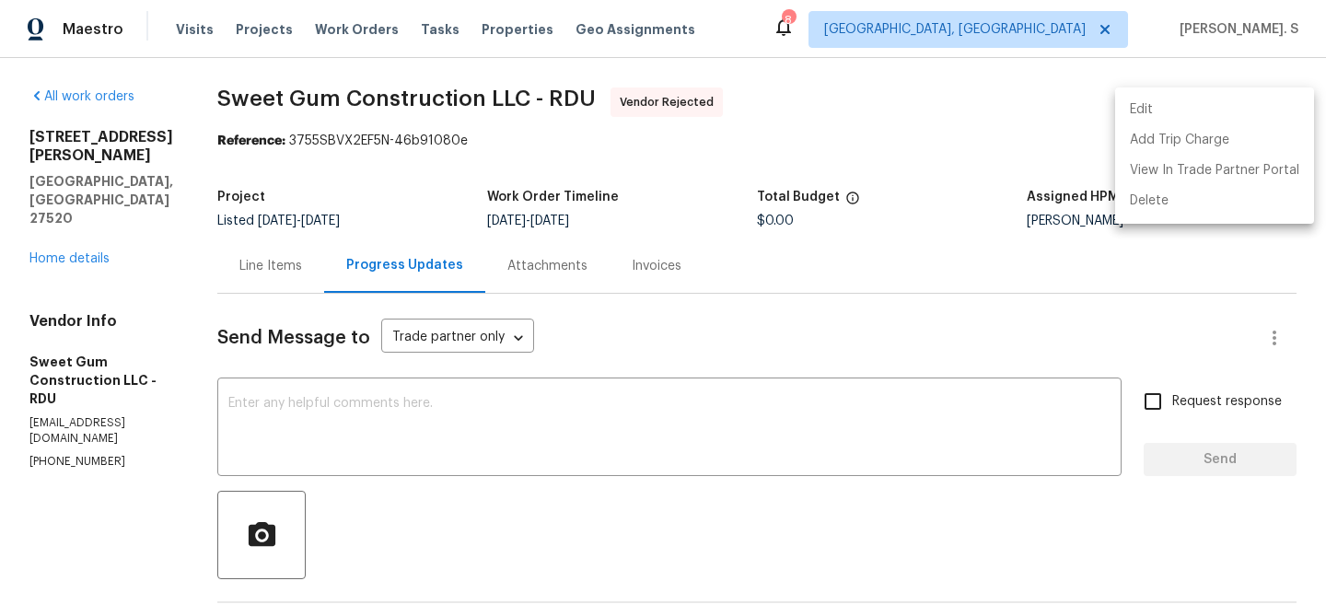
click at [1213, 110] on li "Edit" at bounding box center [1214, 110] width 199 height 30
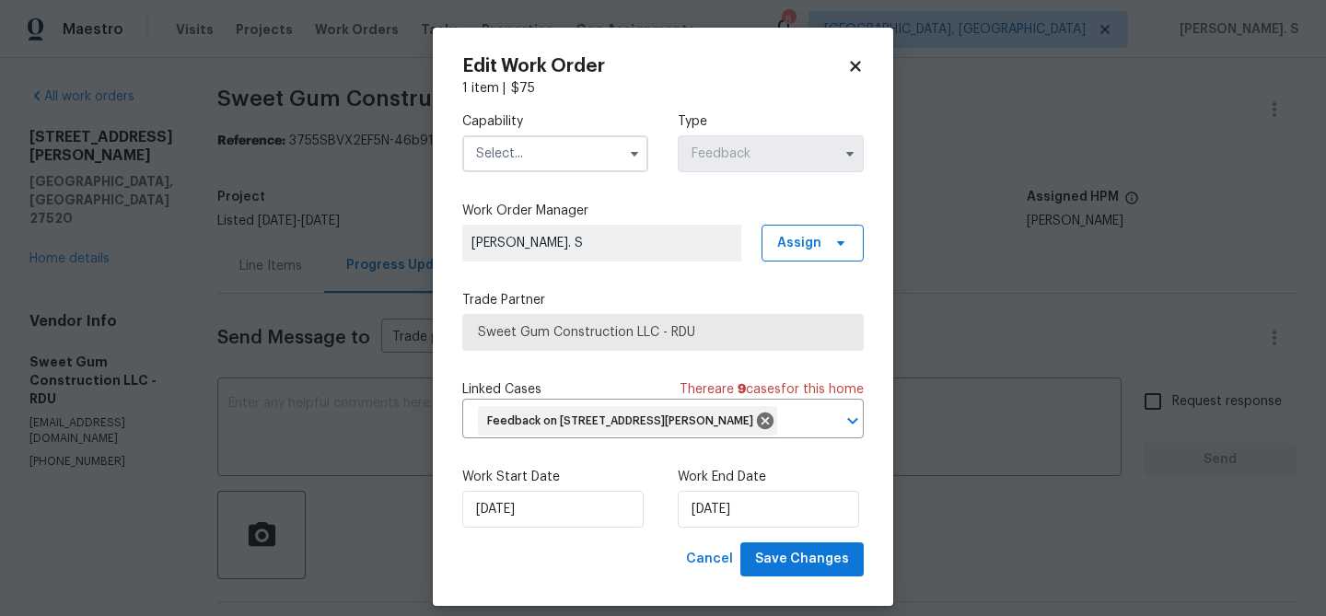
click at [563, 164] on input "text" at bounding box center [555, 153] width 186 height 37
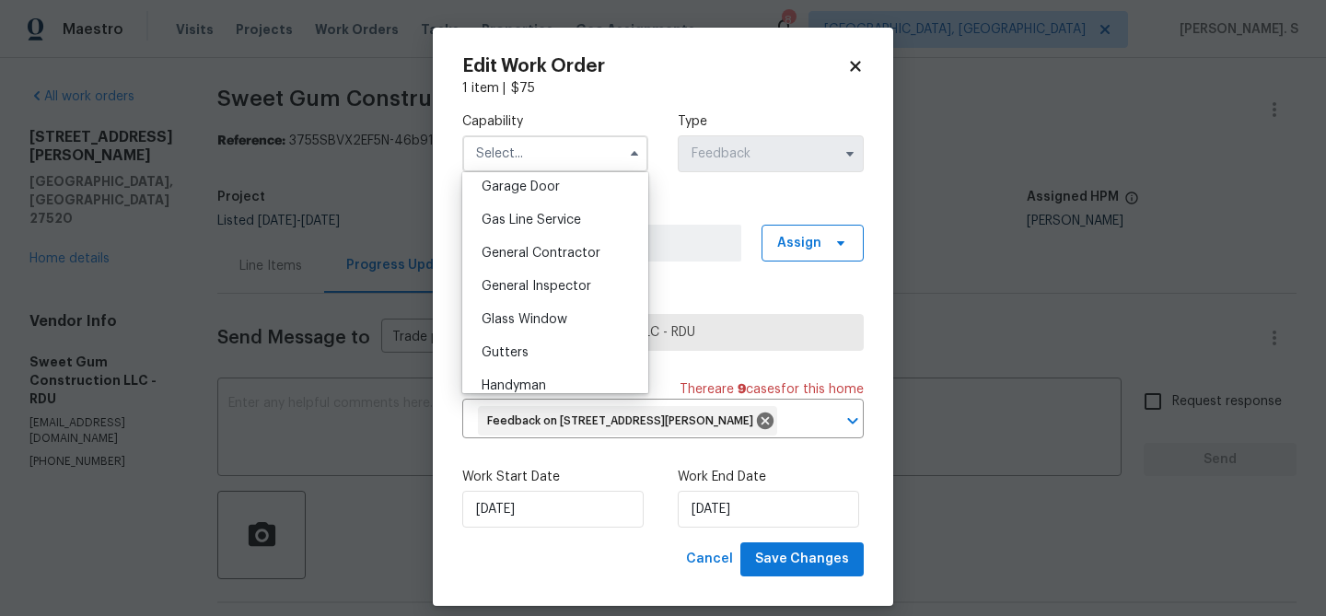
scroll to position [836, 0]
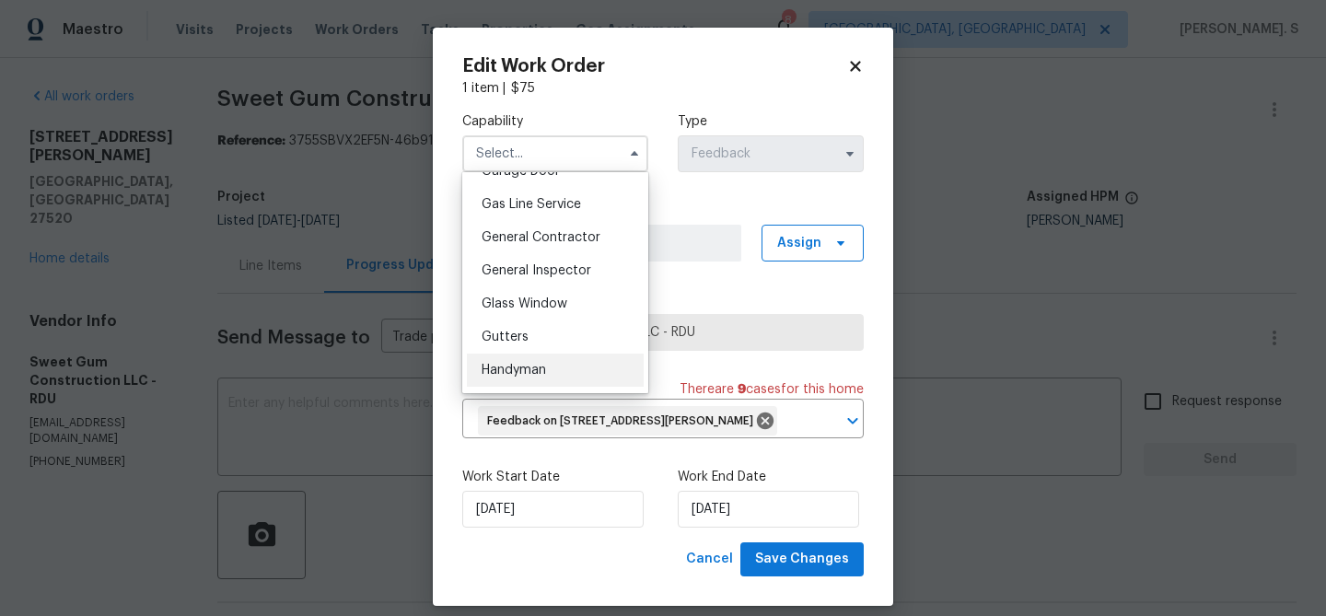
click at [540, 354] on div "Handyman" at bounding box center [555, 370] width 177 height 33
type input "Handyman"
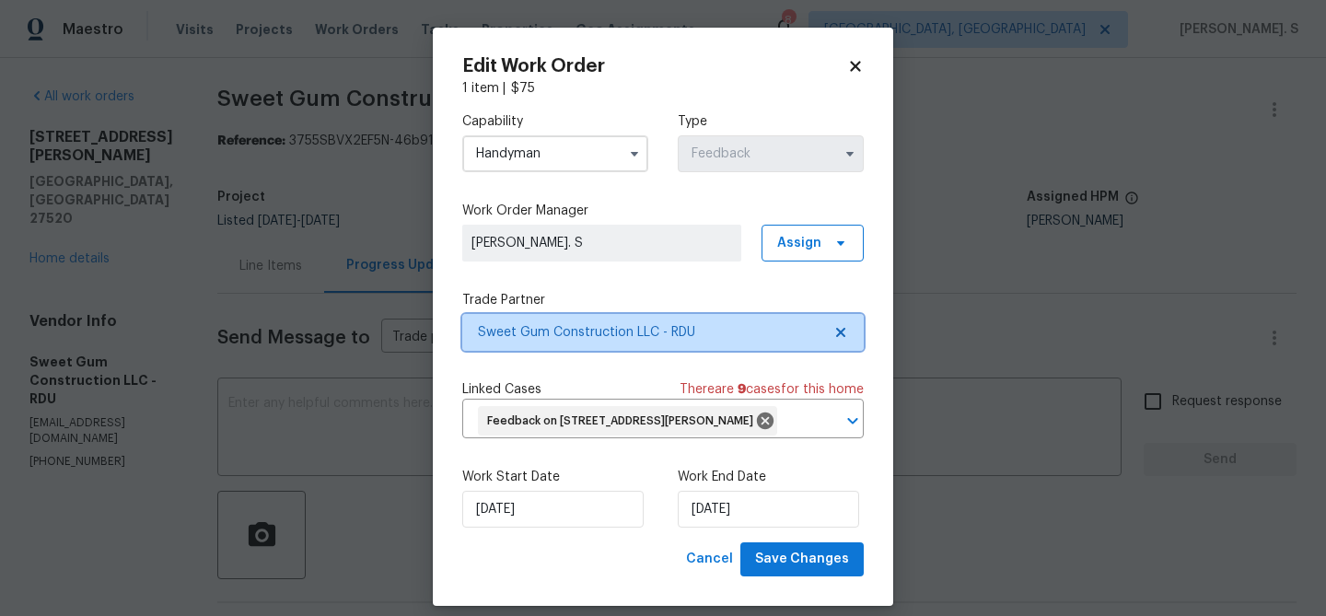
click at [839, 333] on icon at bounding box center [840, 332] width 9 height 9
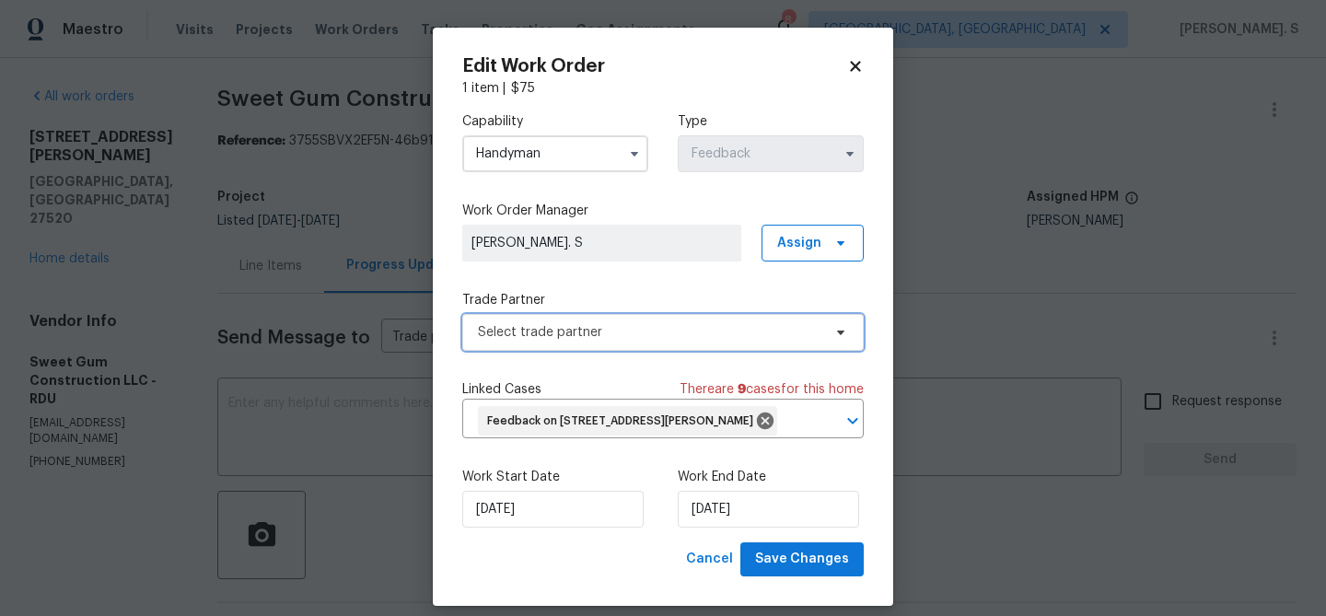
click at [839, 333] on icon at bounding box center [840, 333] width 7 height 5
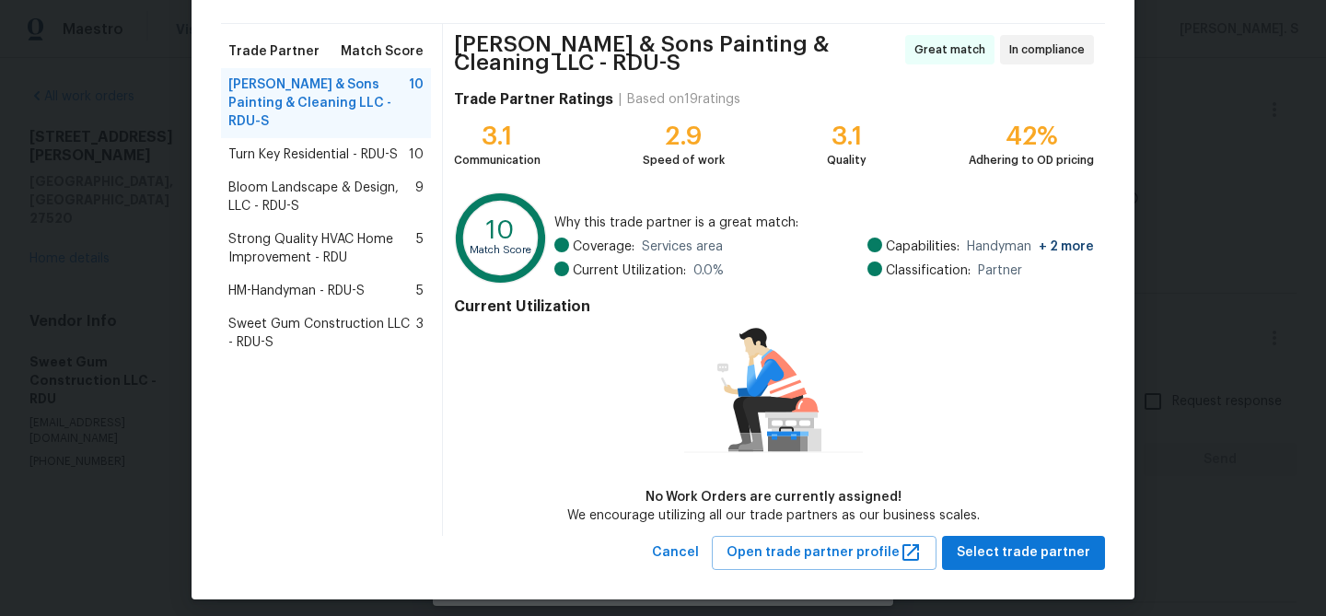
scroll to position [128, 0]
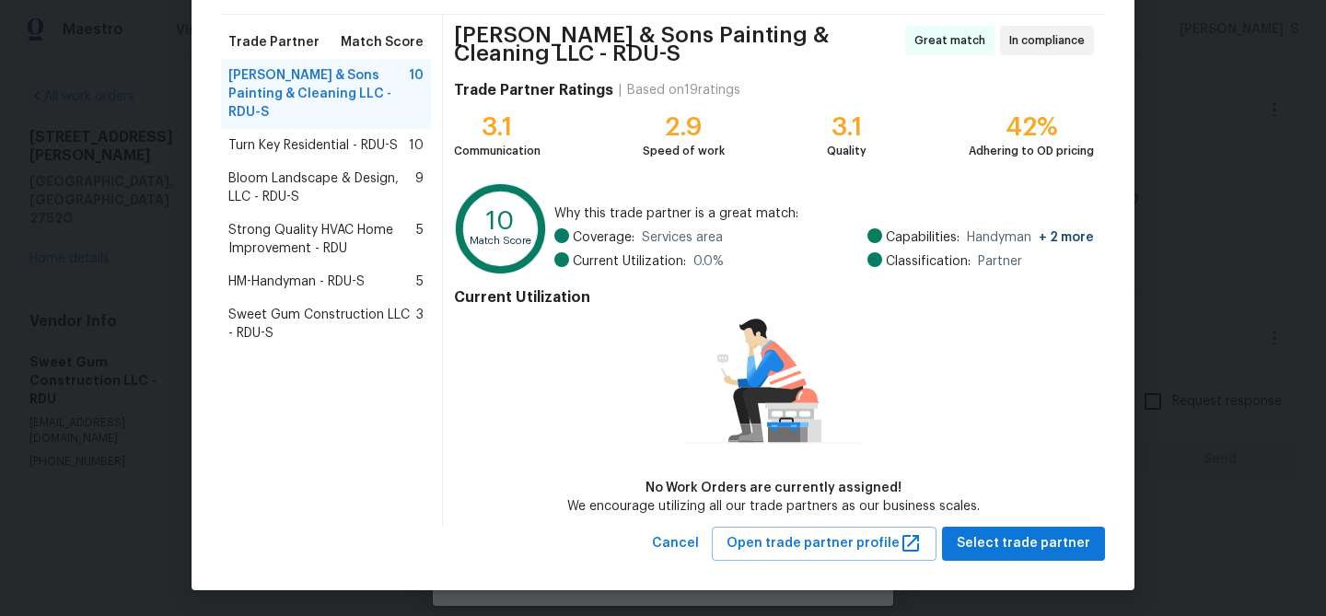
click at [424, 134] on div "Turn Key Residential - RDU-S 10" at bounding box center [326, 145] width 210 height 33
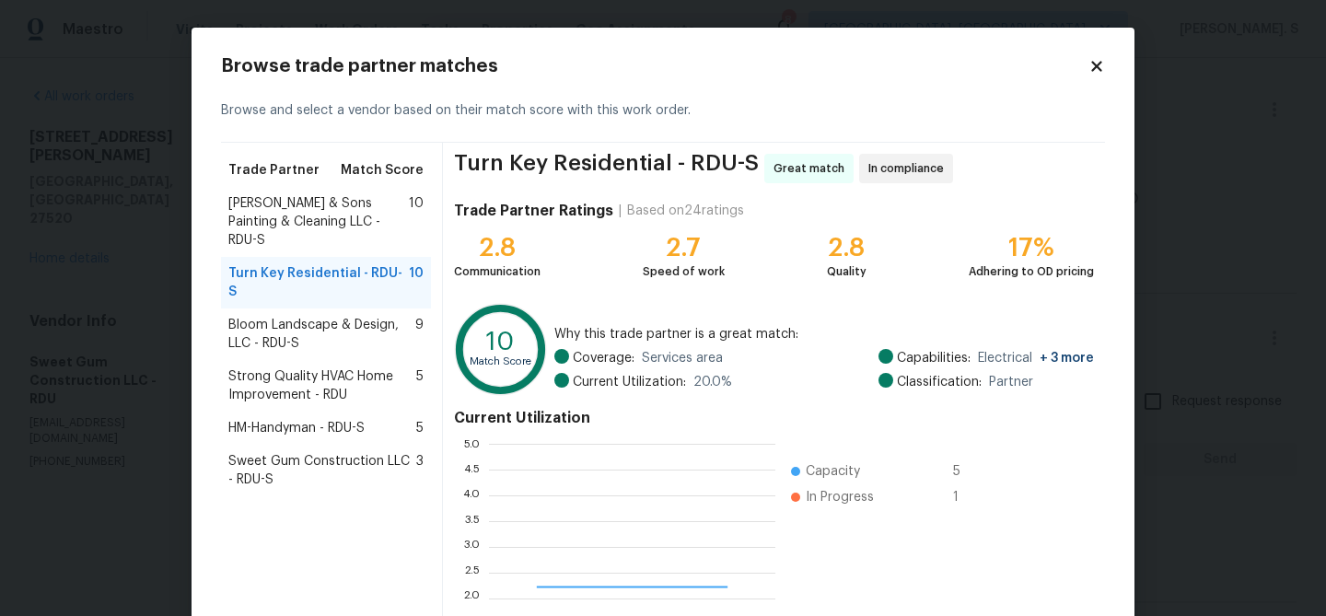
scroll to position [258, 286]
click at [361, 198] on span "Hodge & Sons Painting & Cleaning LLC - RDU-S" at bounding box center [318, 221] width 180 height 55
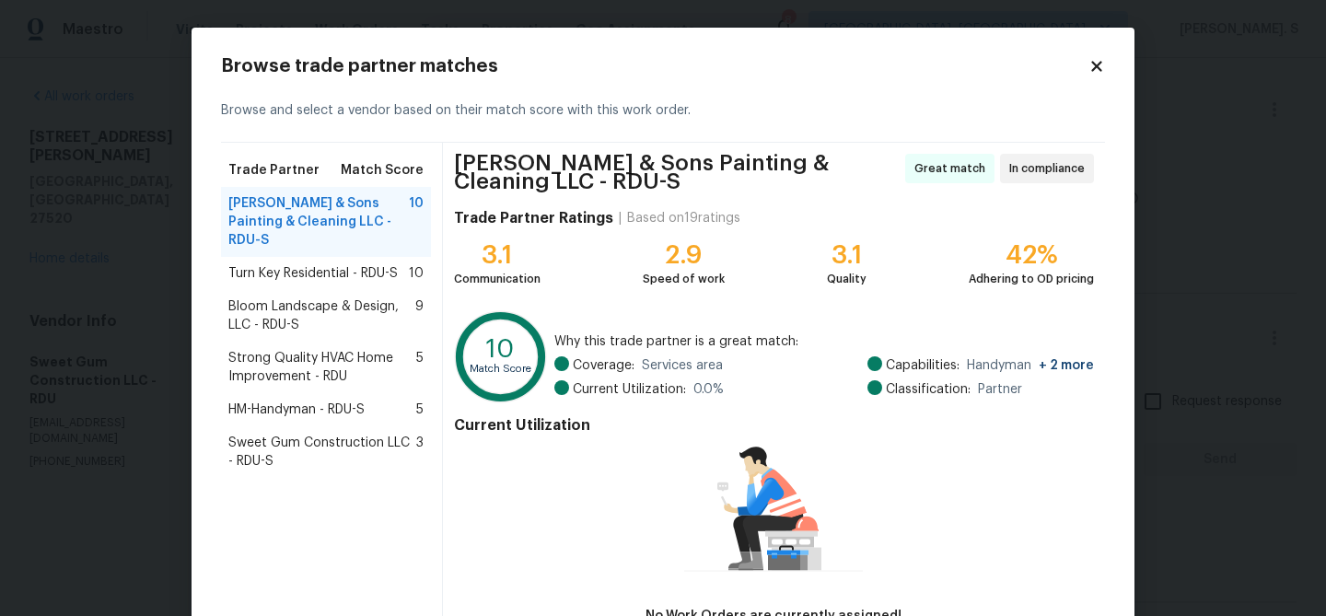
scroll to position [128, 0]
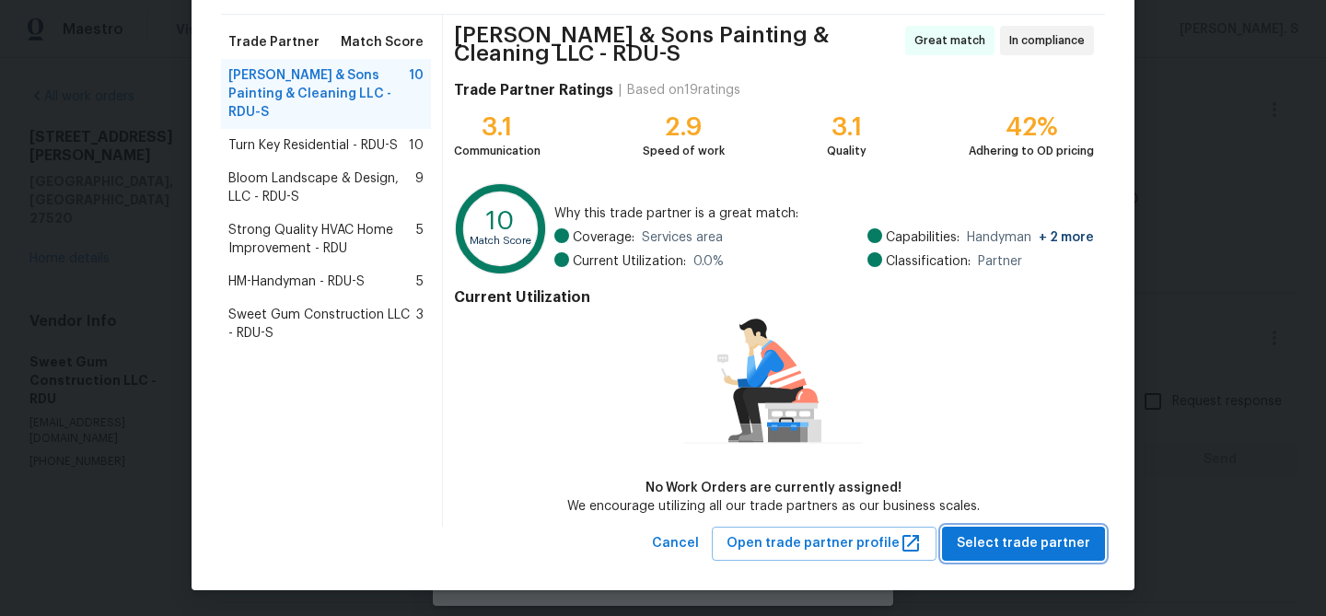
click at [1069, 546] on span "Select trade partner" at bounding box center [1024, 543] width 134 height 23
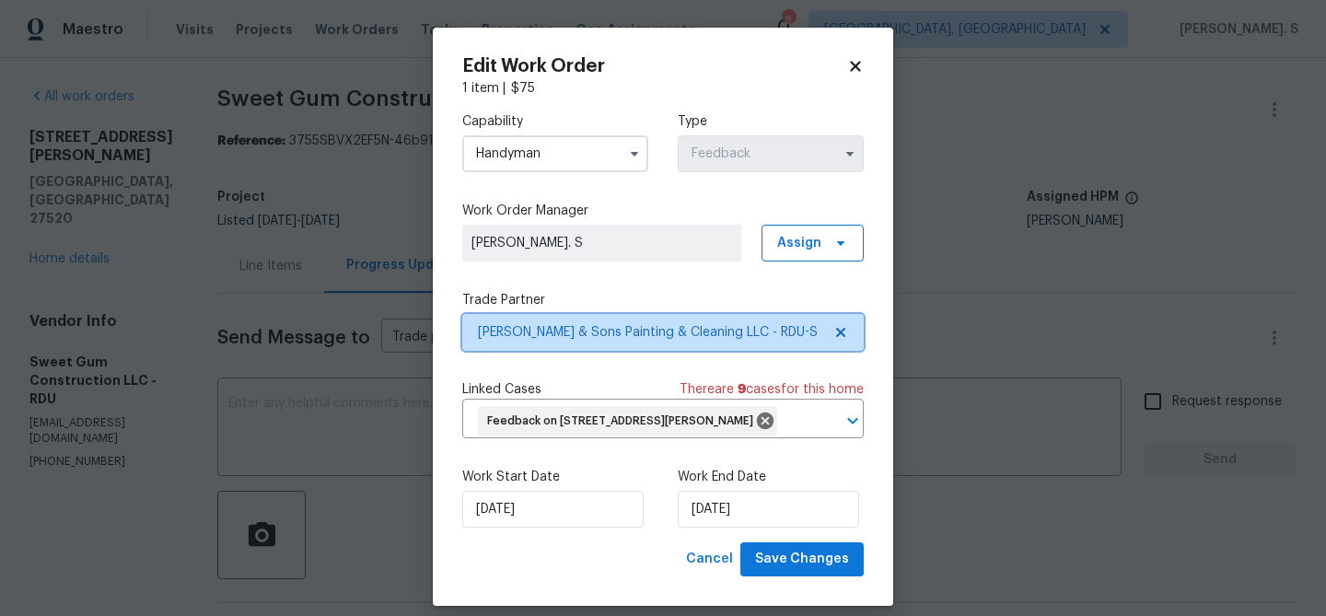
scroll to position [0, 0]
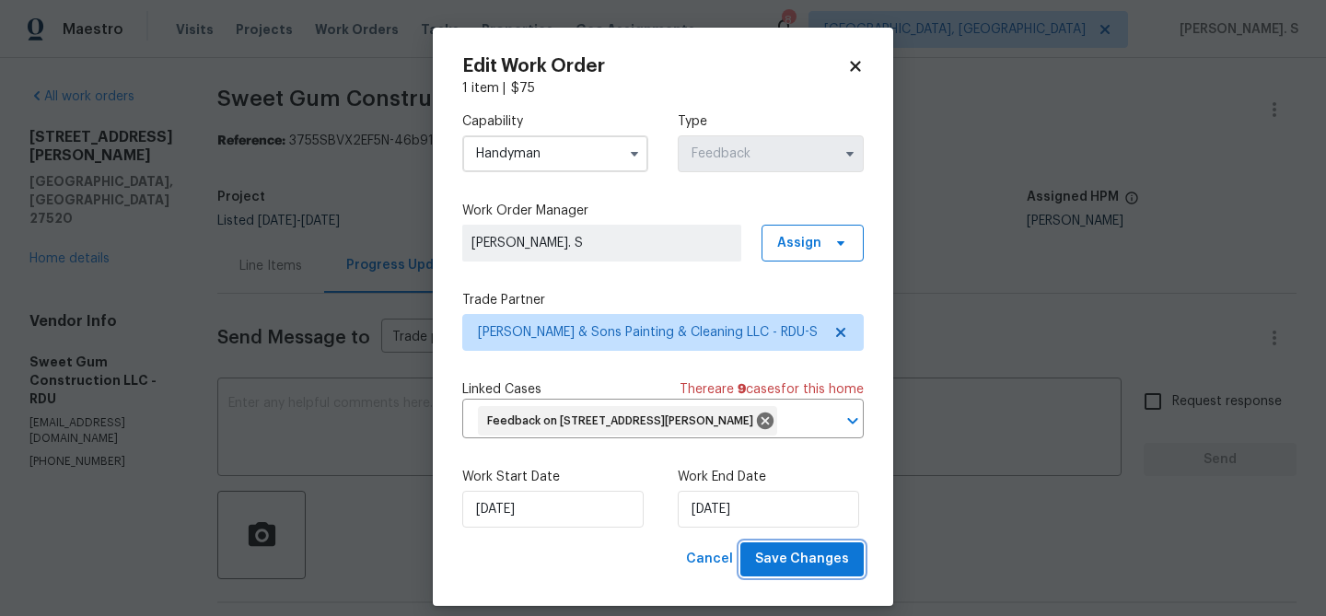
click at [790, 545] on button "Save Changes" at bounding box center [801, 559] width 123 height 34
click at [55, 209] on body "Maestro Visits Projects Work Orders Tasks Properties Geo Assignments 8 Albuquer…" at bounding box center [663, 308] width 1326 height 616
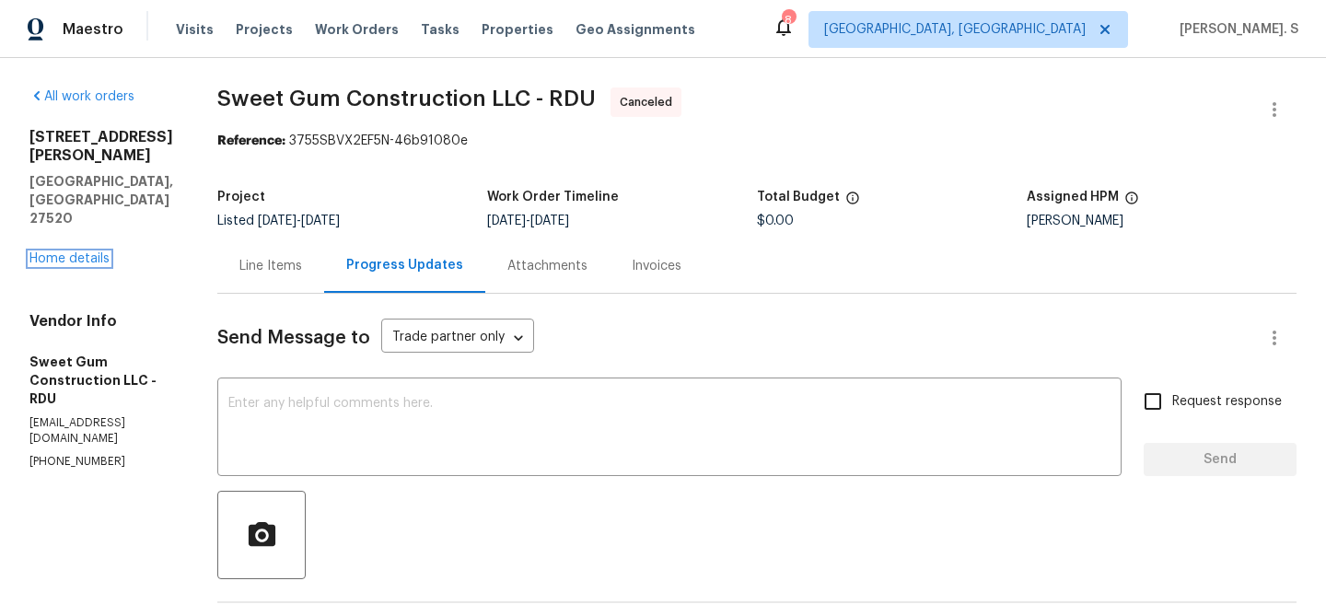
click at [55, 252] on link "Home details" at bounding box center [69, 258] width 80 height 13
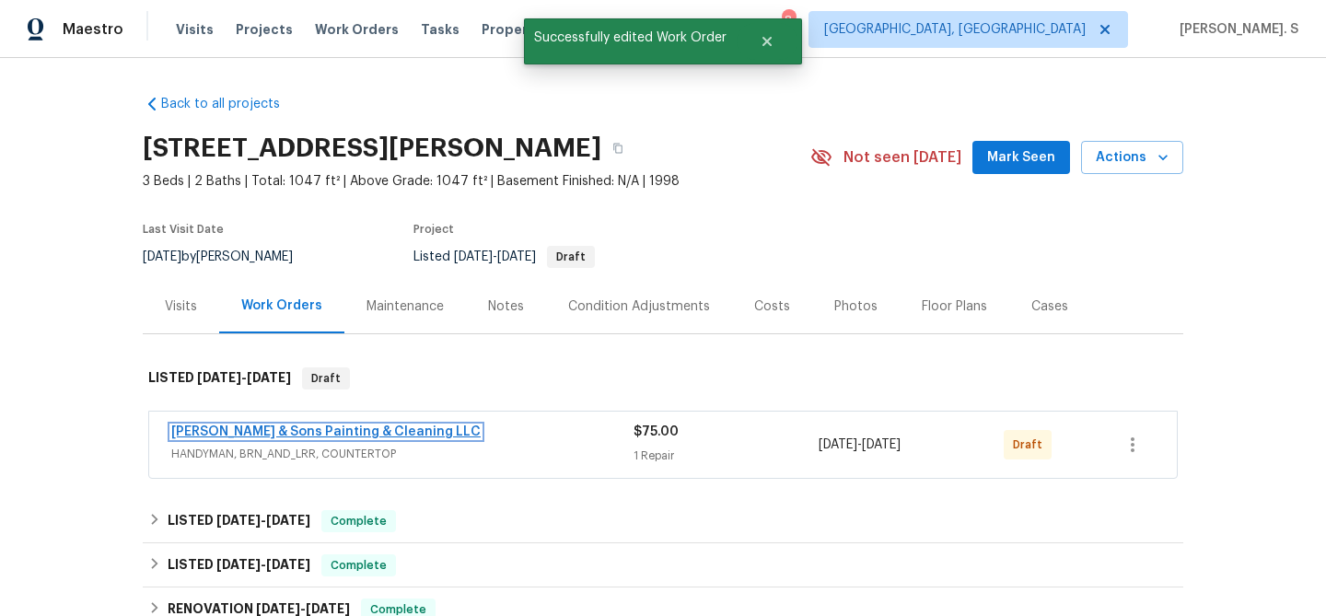
click at [368, 427] on link "Hodge & Sons Painting & Cleaning LLC" at bounding box center [325, 431] width 309 height 13
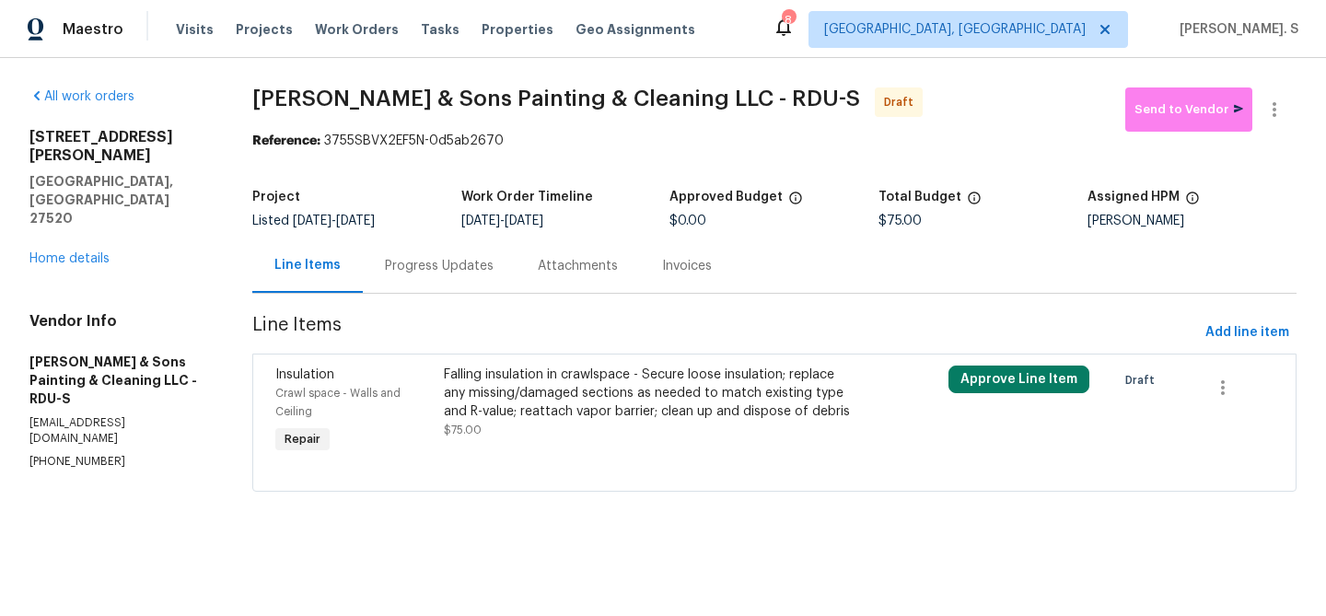
click at [523, 373] on div "Falling insulation in crawlspace - Secure loose insulation; replace any missing…" at bounding box center [649, 393] width 410 height 55
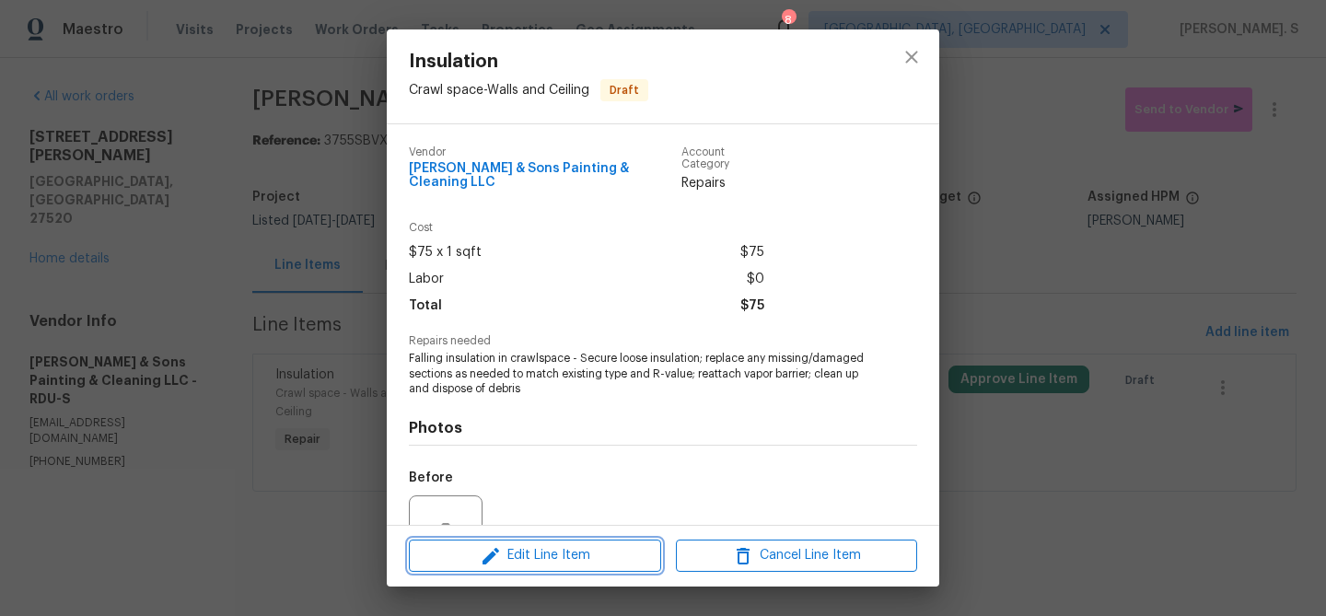
click at [525, 552] on span "Edit Line Item" at bounding box center [534, 555] width 241 height 23
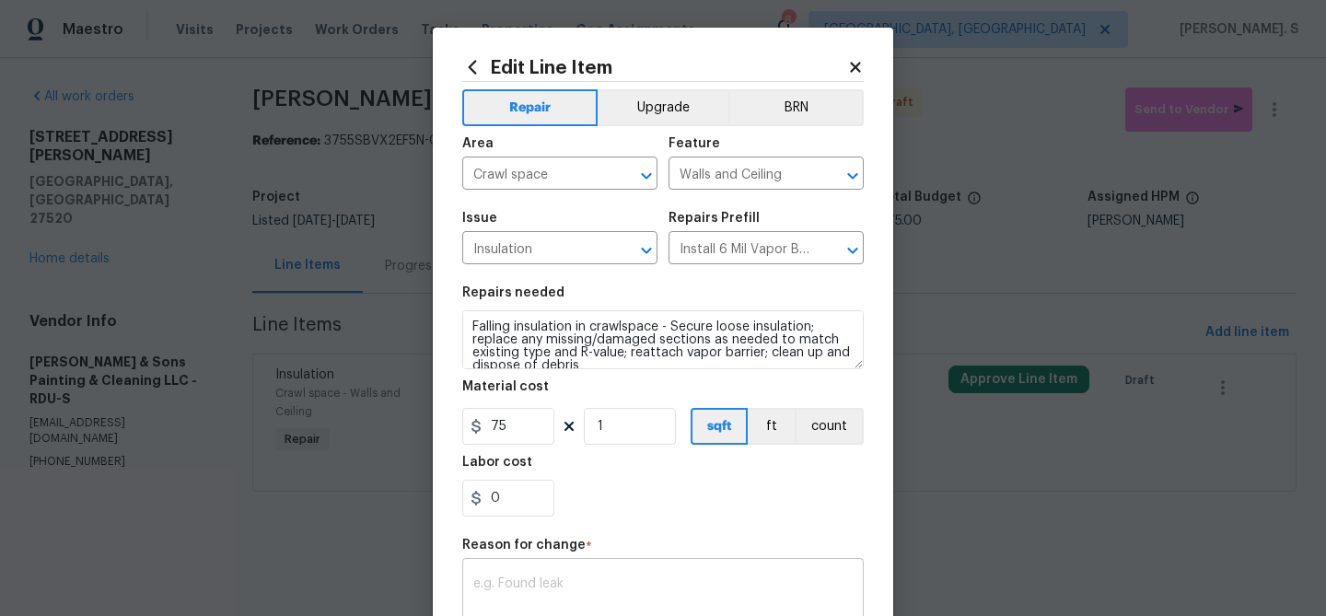
click at [559, 577] on textarea at bounding box center [662, 596] width 379 height 39
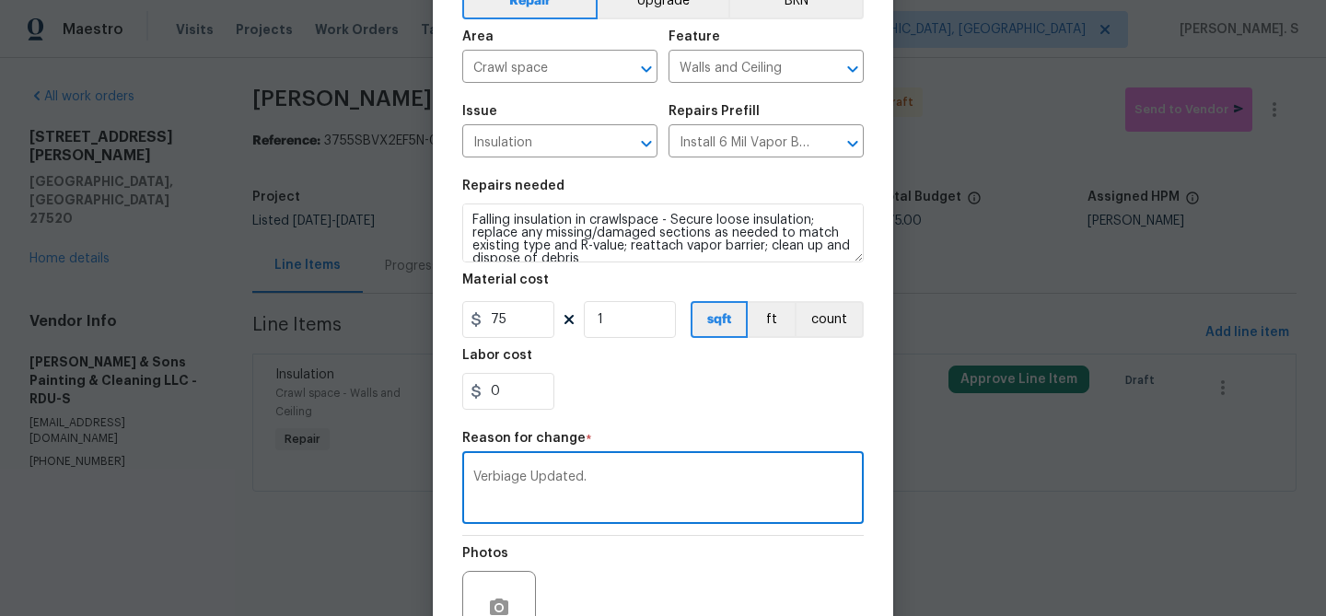
scroll to position [224, 0]
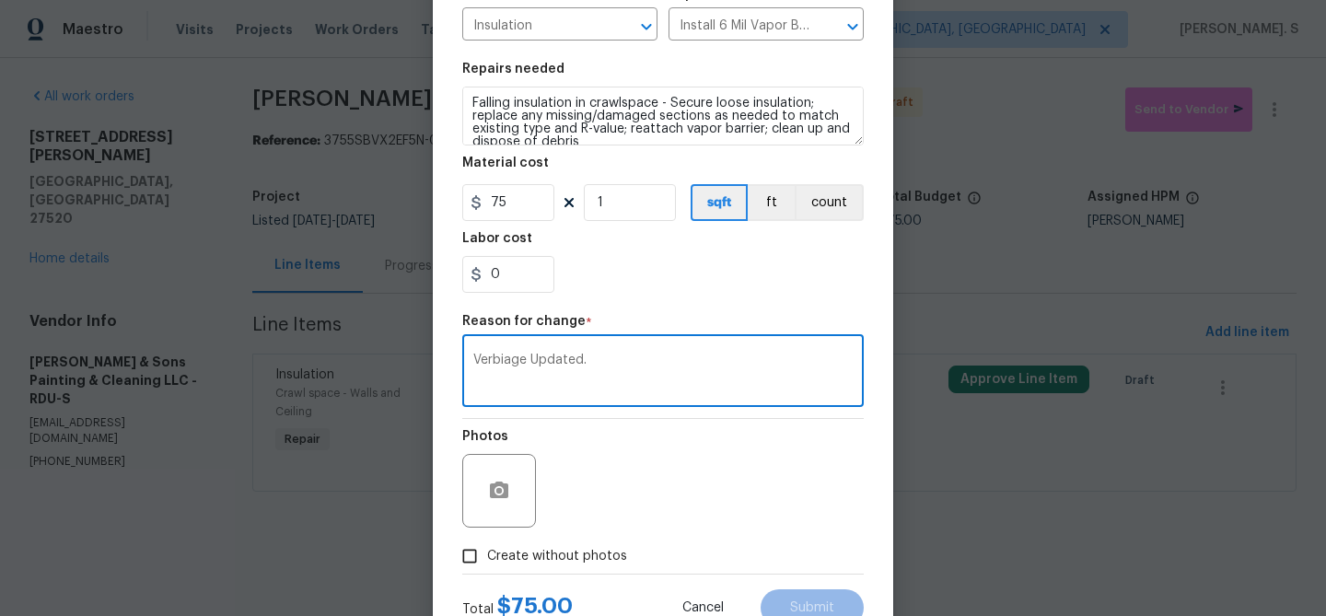
type textarea "Verbiage Updated."
click at [563, 586] on div "Total $ 75.00 Cancel Submit" at bounding box center [662, 601] width 401 height 52
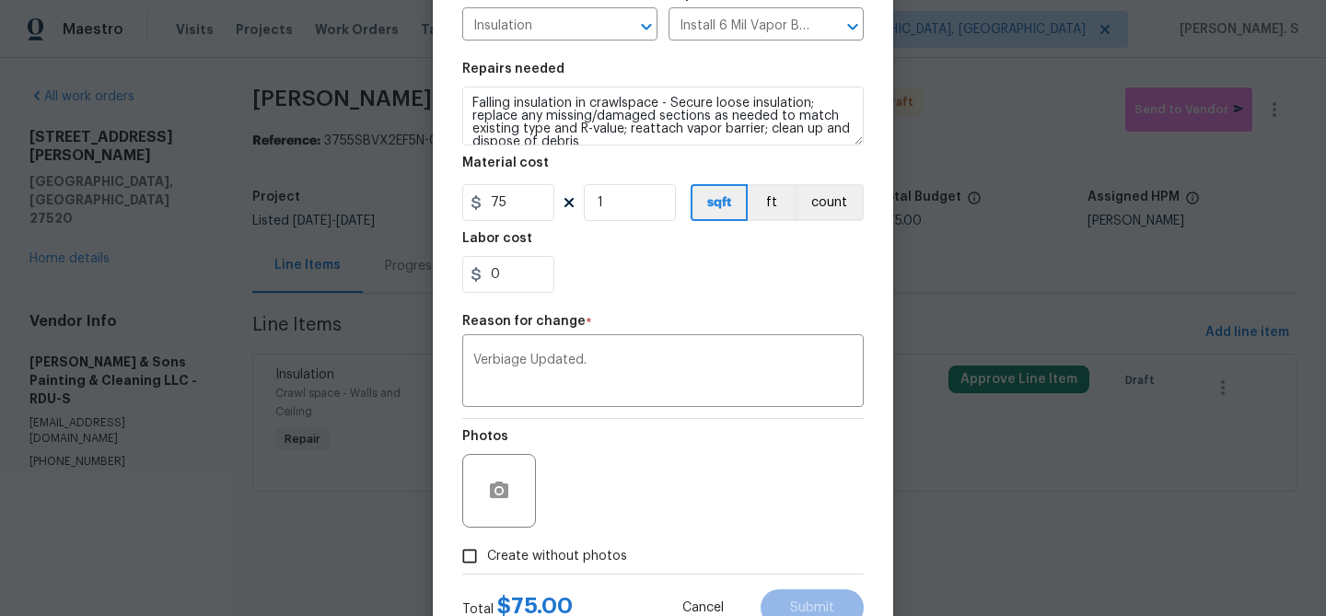
click at [588, 556] on span "Create without photos" at bounding box center [557, 556] width 140 height 19
click at [487, 556] on input "Create without photos" at bounding box center [469, 556] width 35 height 35
checkbox input "true"
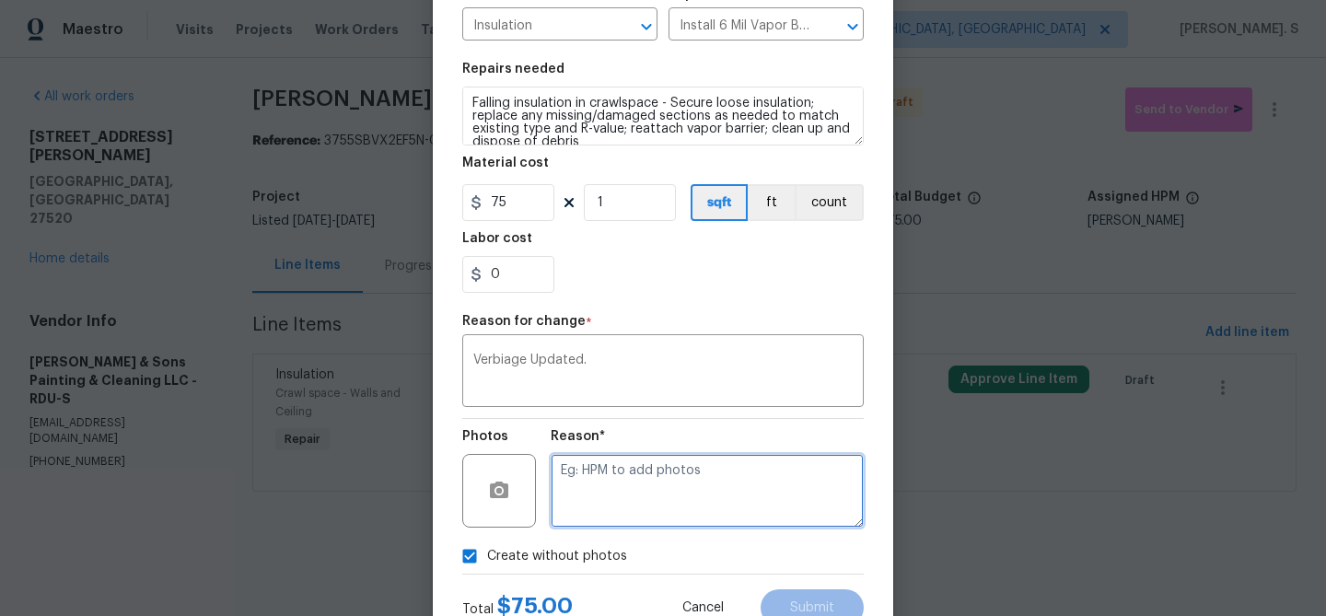
click at [748, 470] on textarea at bounding box center [707, 491] width 313 height 74
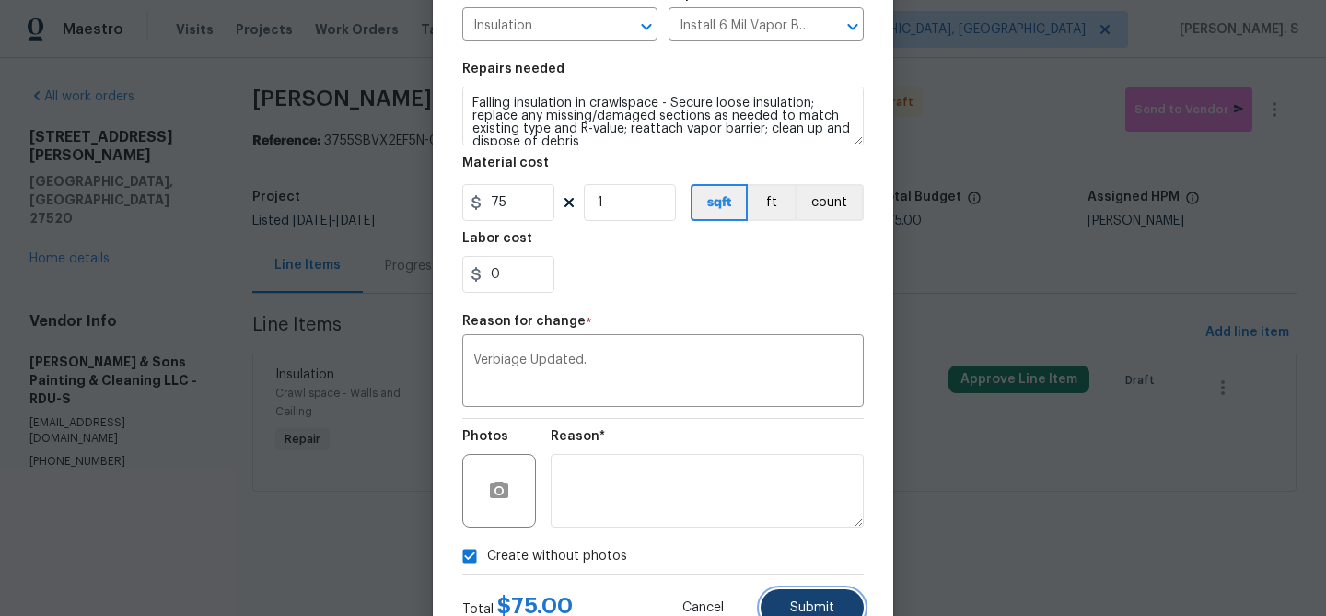
click at [803, 604] on span "Submit" at bounding box center [812, 608] width 44 height 14
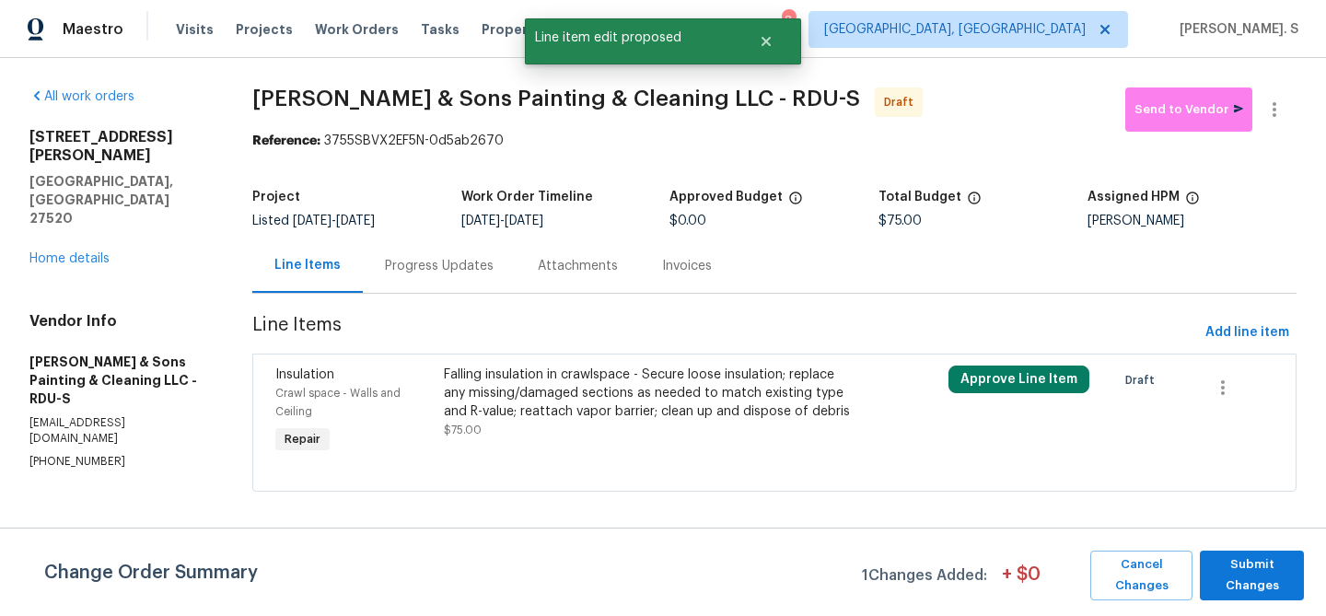
scroll to position [0, 0]
click at [1238, 549] on div "Change Order Summary 1 Changes Added: + $ 0 Cancel Changes Submit Changes" at bounding box center [663, 572] width 1326 height 88
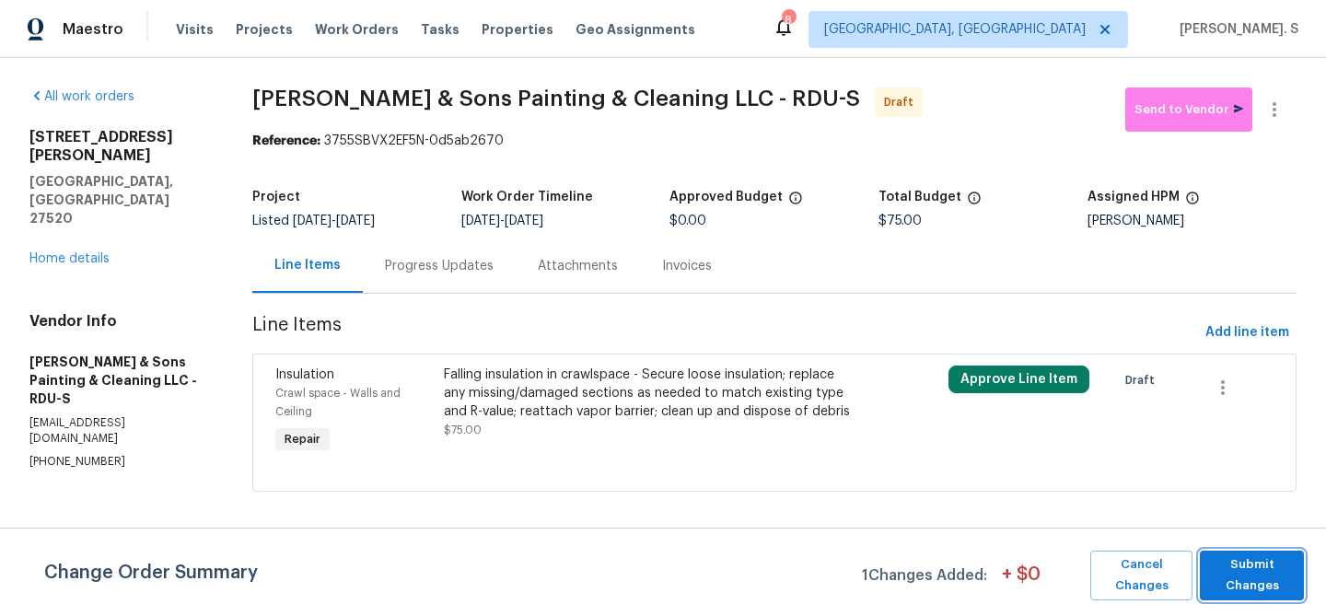
click at [1242, 590] on span "Submit Changes" at bounding box center [1252, 575] width 86 height 42
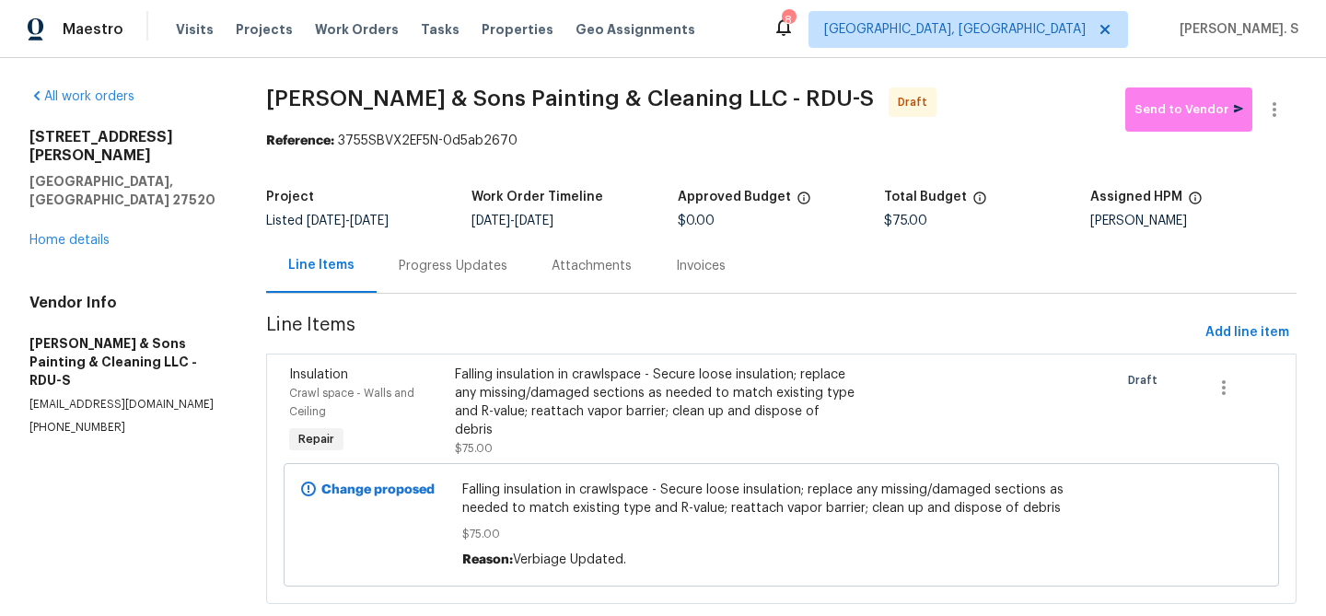
click at [475, 258] on div "Progress Updates" at bounding box center [453, 266] width 109 height 18
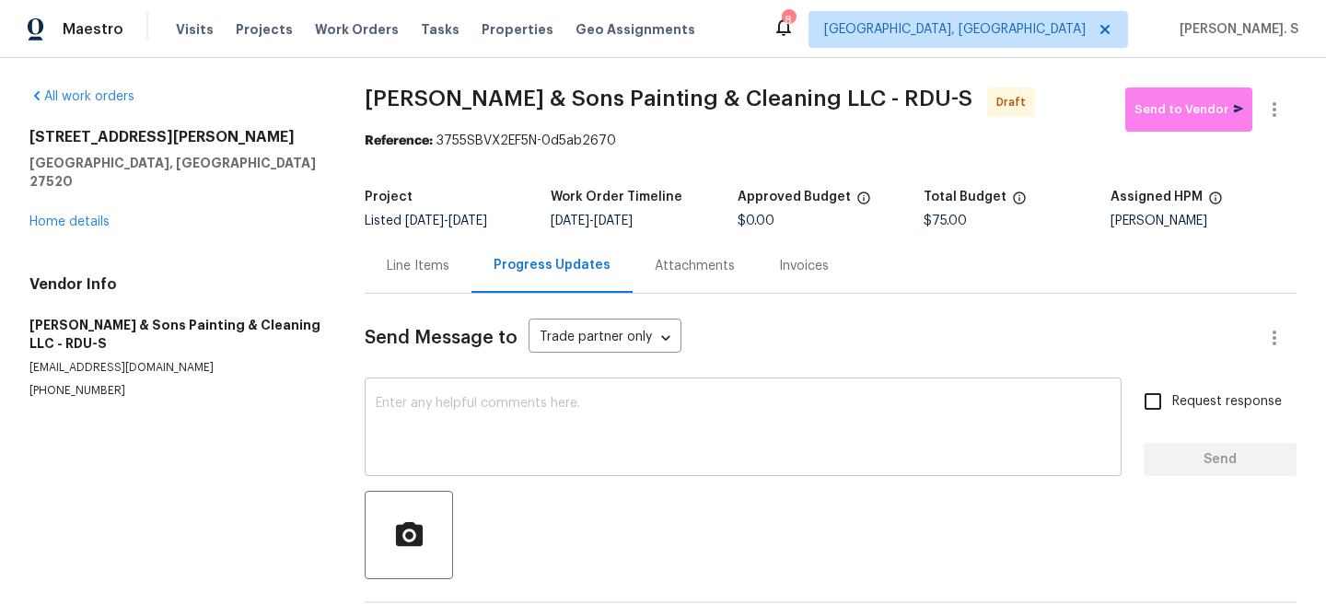
click at [474, 422] on textarea at bounding box center [743, 429] width 735 height 64
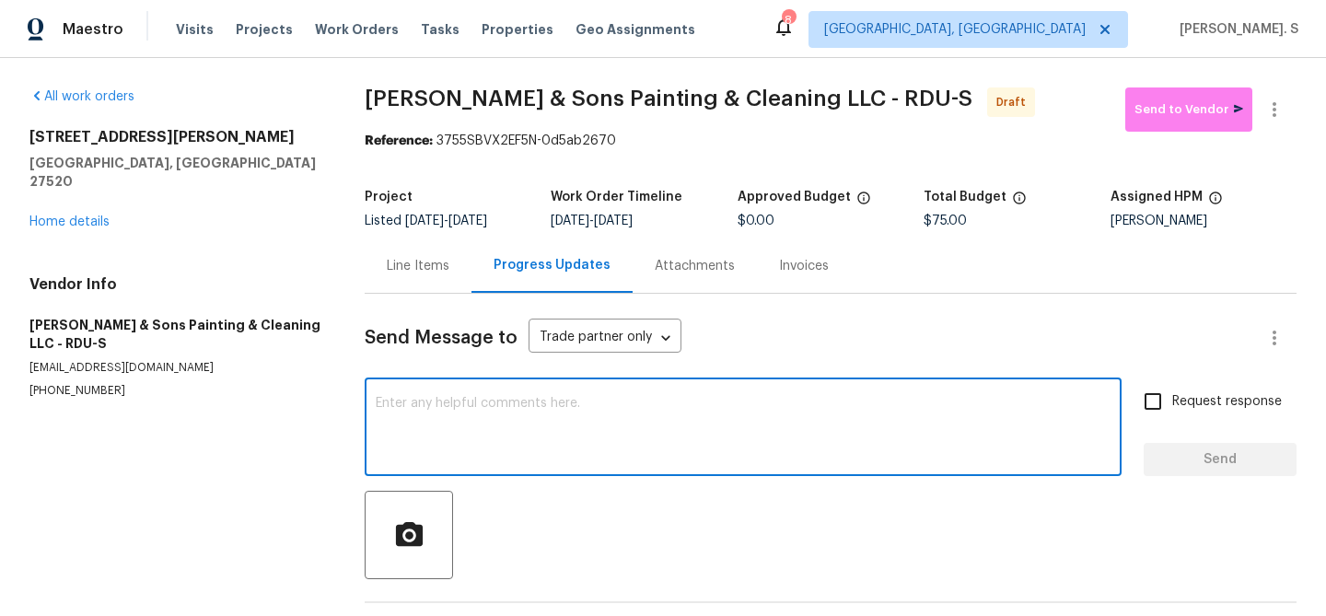
paste textarea "Hi this is Glory with Opendoor. I’m confirming you received the WO for the prop…"
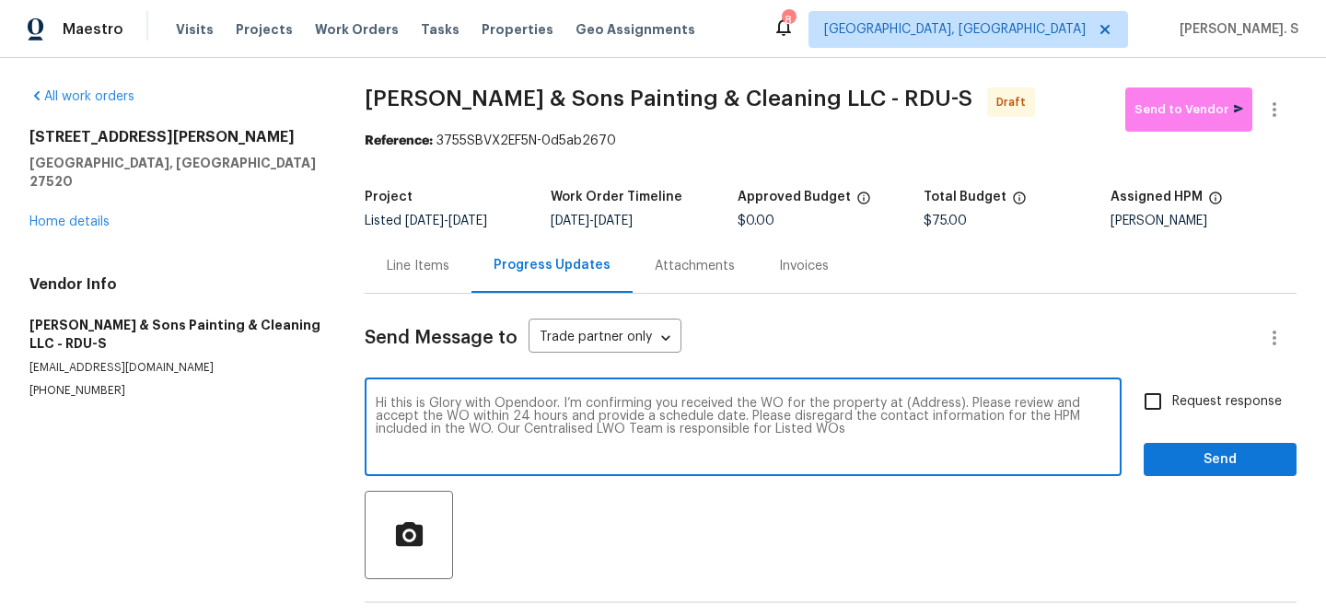
click at [924, 402] on textarea "Hi this is Glory with Opendoor. I’m confirming you received the WO for the prop…" at bounding box center [743, 429] width 735 height 64
paste textarea "216 E Hinton St, Clayton, NC 27520"
type textarea "Hi this is Glory with Opendoor. I’m confirming you received the WO for the prop…"
click at [1268, 405] on span "Request response" at bounding box center [1227, 401] width 110 height 19
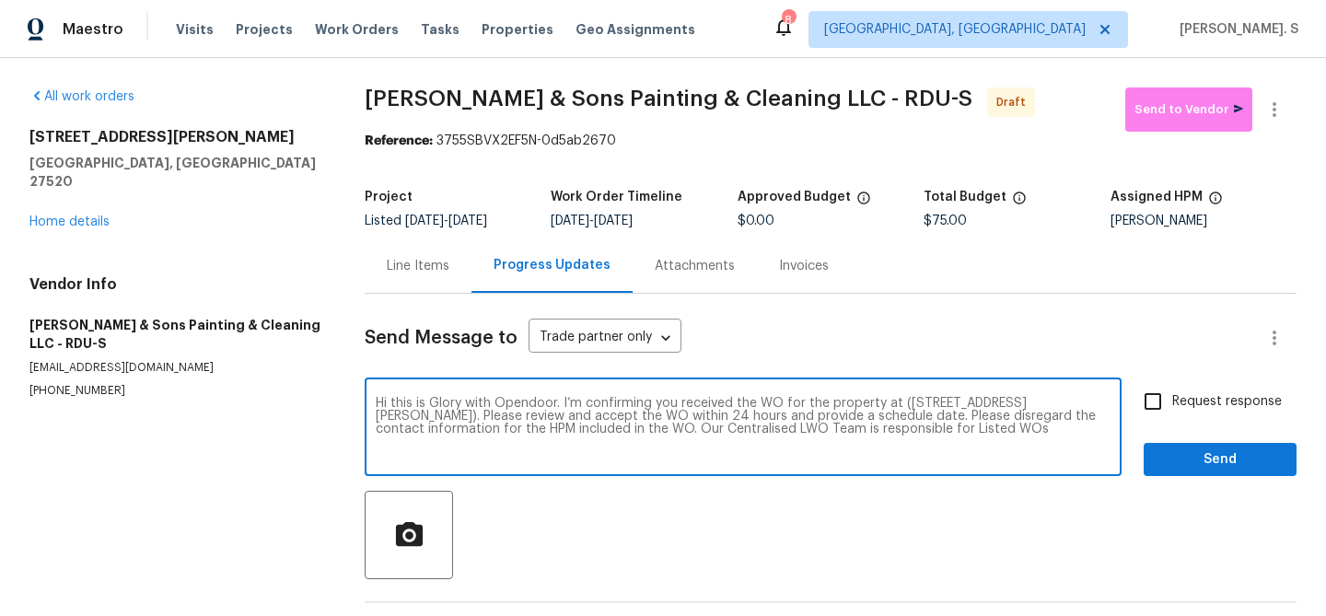
click at [1172, 405] on input "Request response" at bounding box center [1152, 401] width 39 height 39
checkbox input "true"
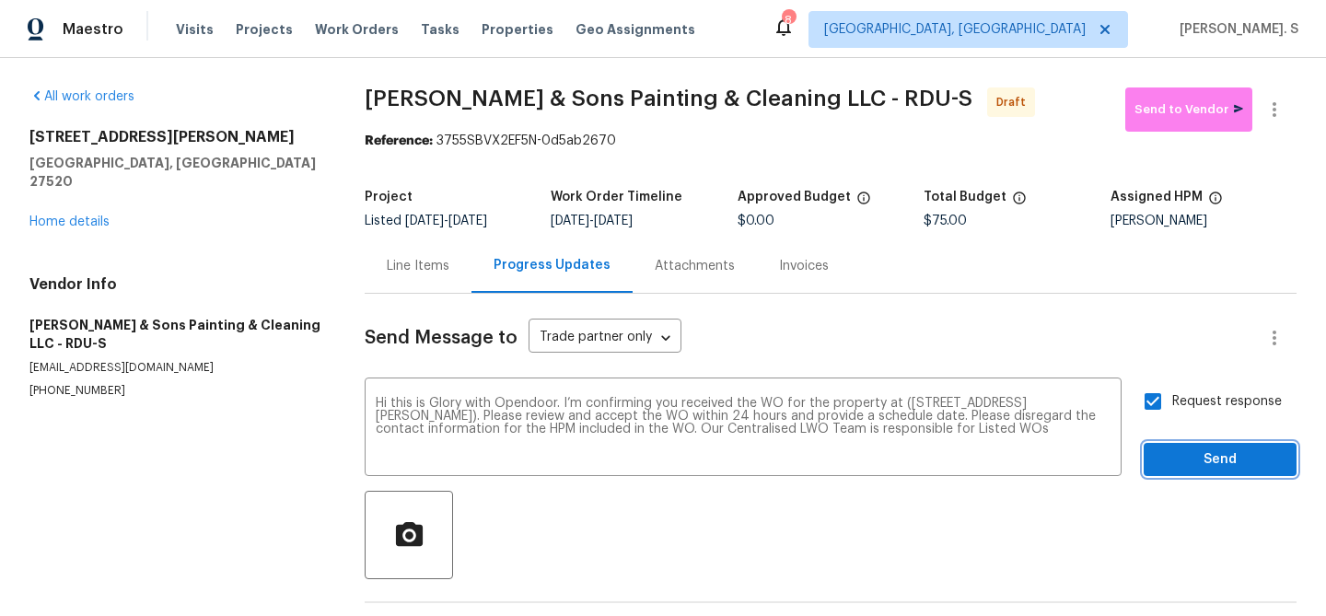
click at [1229, 448] on span "Send" at bounding box center [1219, 459] width 123 height 23
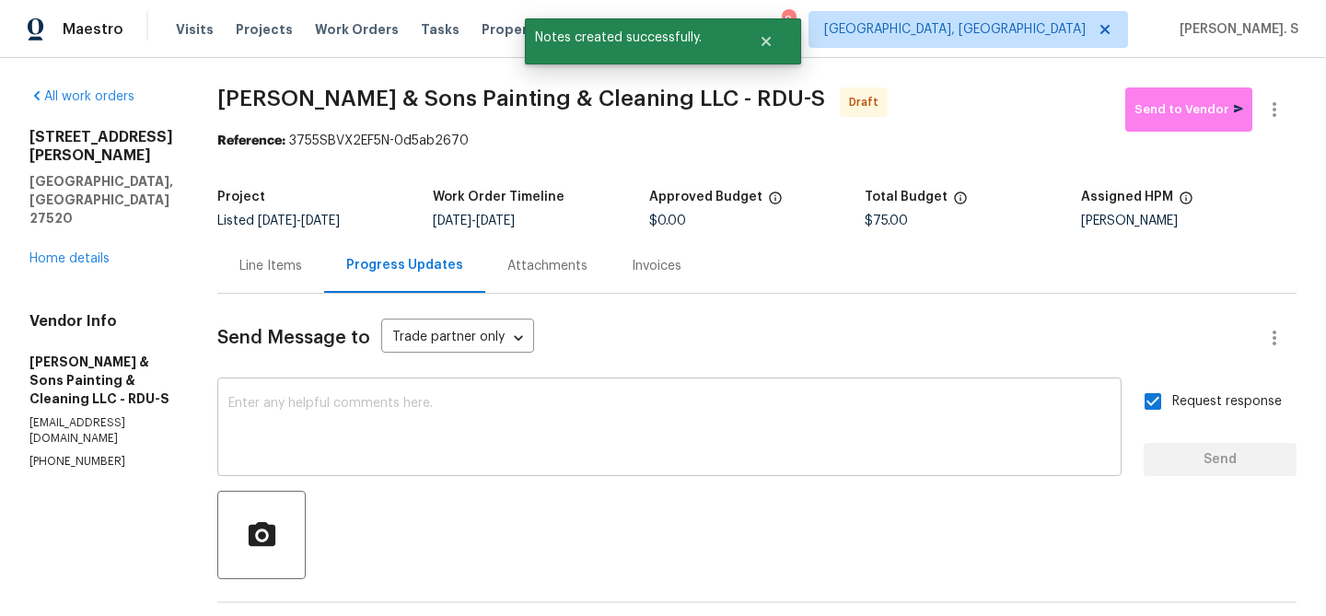
click at [630, 413] on textarea at bounding box center [669, 429] width 882 height 64
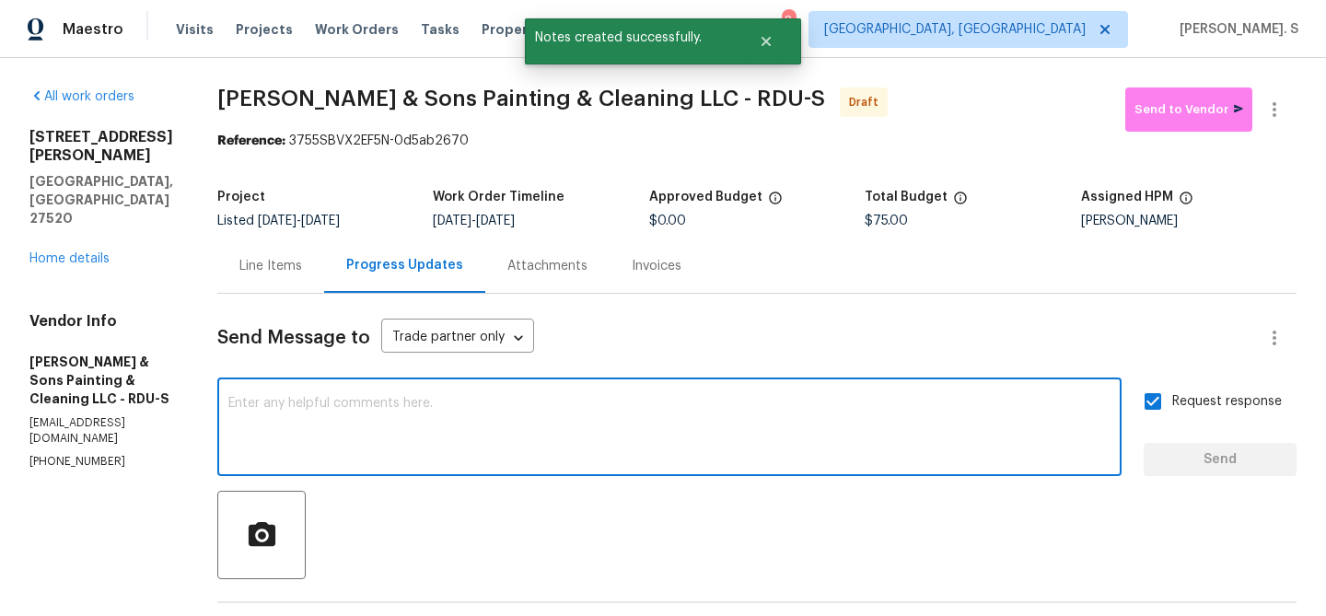
paste textarea "The Work Orders must include before-photos (both close-up and wide-angle) and a…"
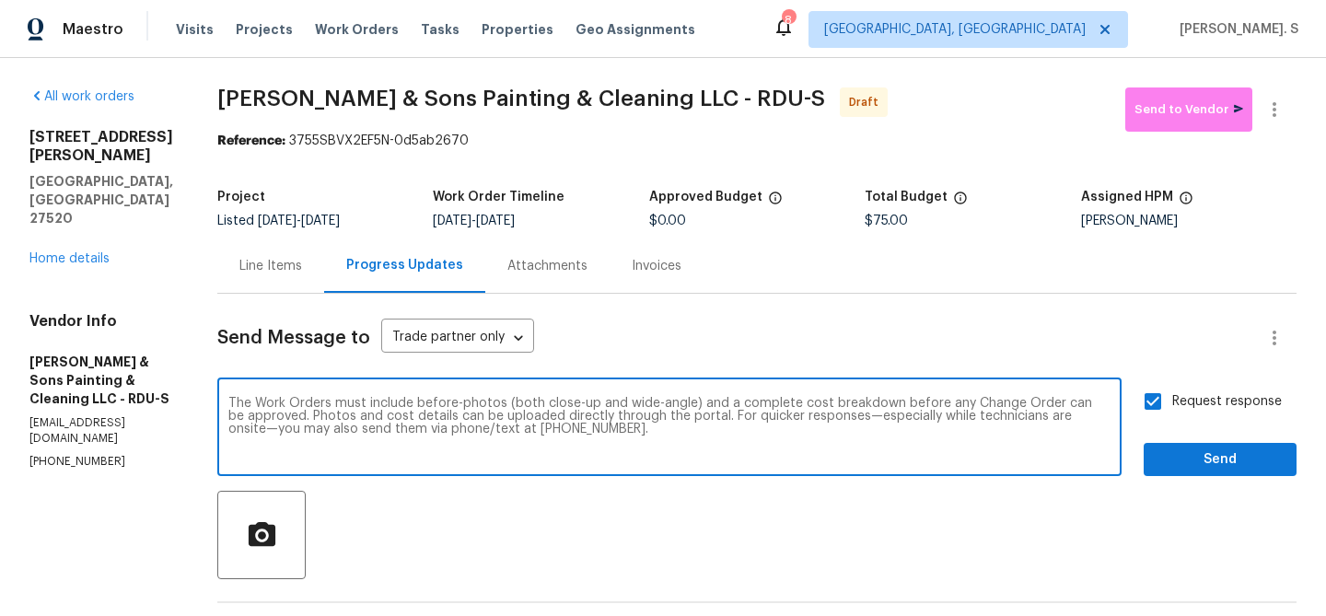
type textarea "The Work Orders must include before-photos (both close-up and wide-angle) and a…"
click at [1203, 446] on button "Send" at bounding box center [1220, 460] width 153 height 34
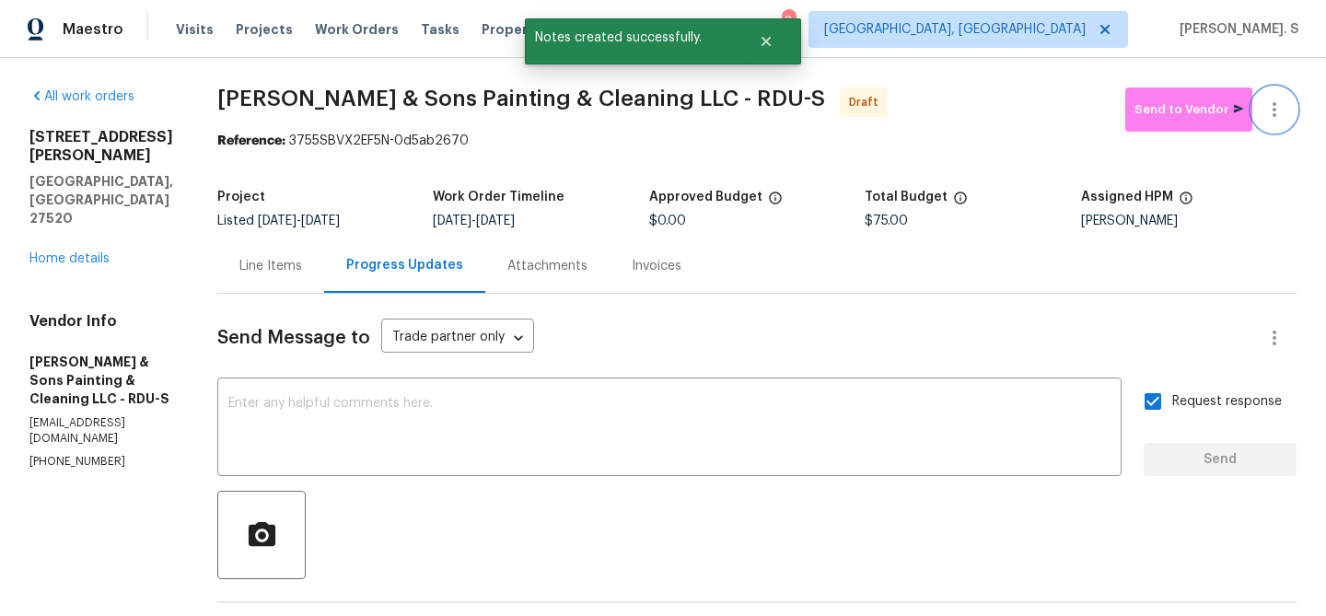
click at [1277, 113] on icon "button" at bounding box center [1274, 110] width 22 height 22
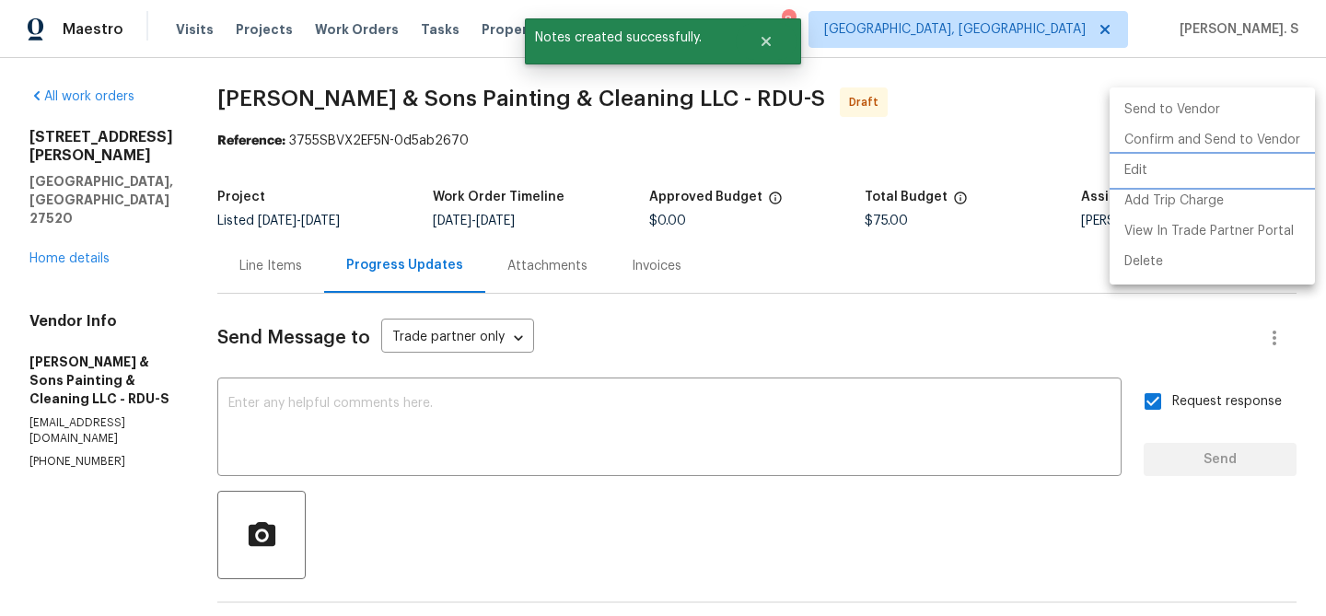
click at [1188, 165] on li "Edit" at bounding box center [1211, 171] width 205 height 30
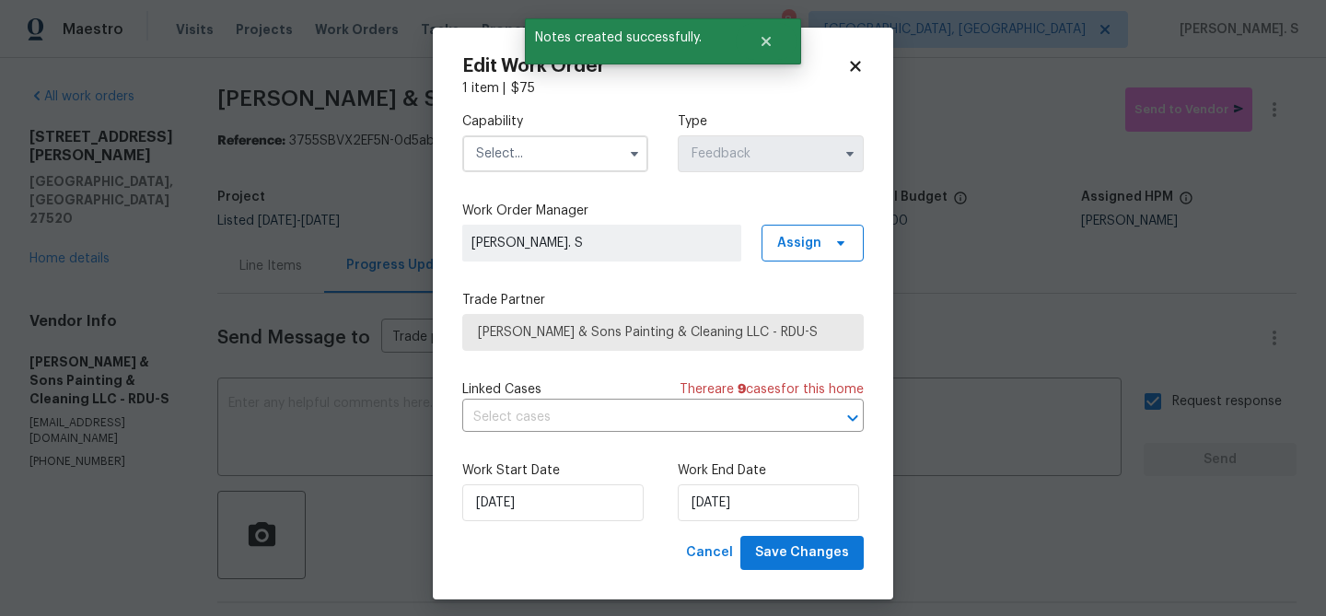
click at [501, 163] on input "text" at bounding box center [555, 153] width 186 height 37
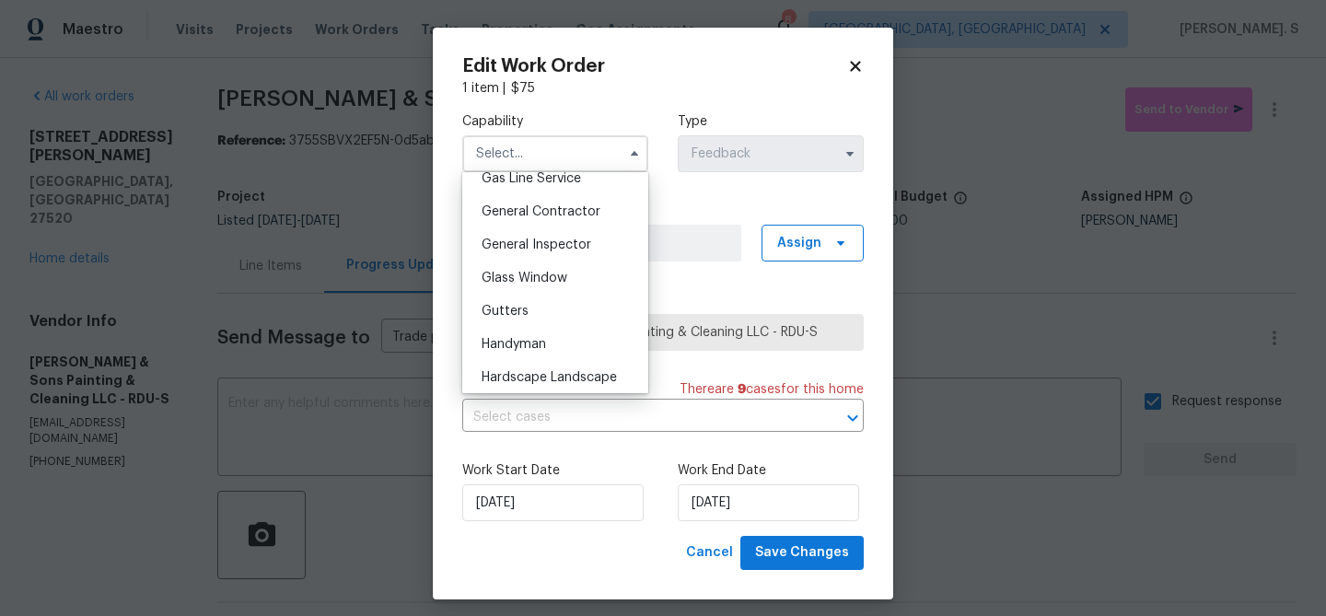
scroll to position [1016, 0]
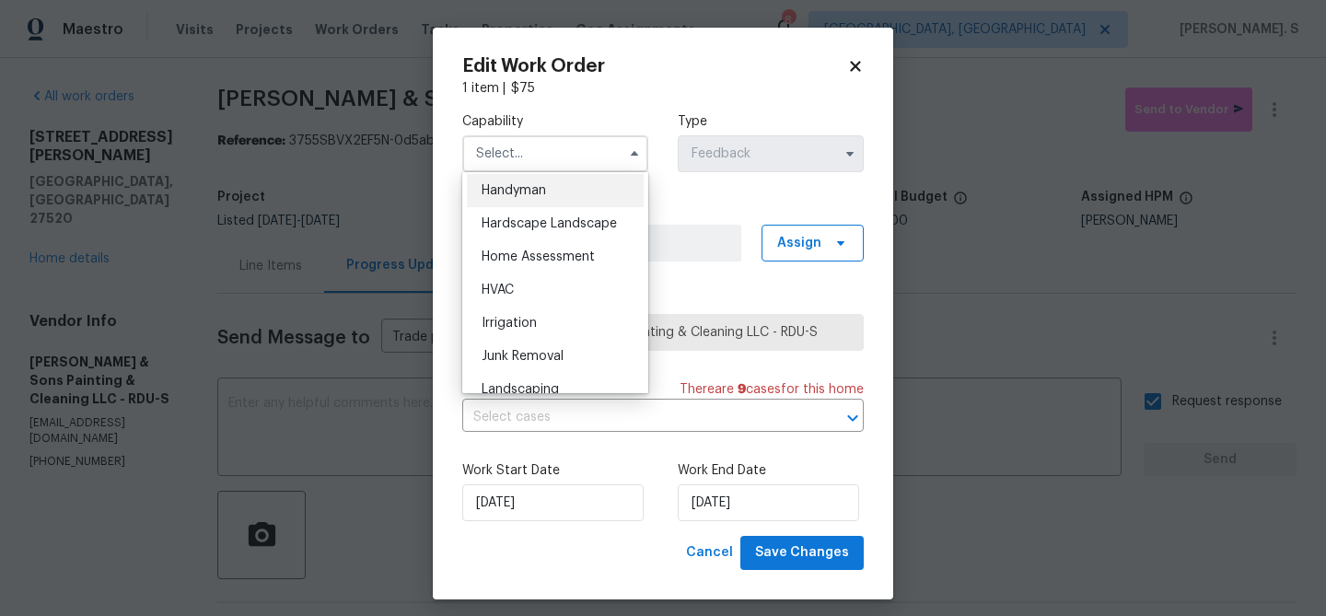
click at [511, 198] on div "Handyman" at bounding box center [555, 190] width 177 height 33
type input "Handyman"
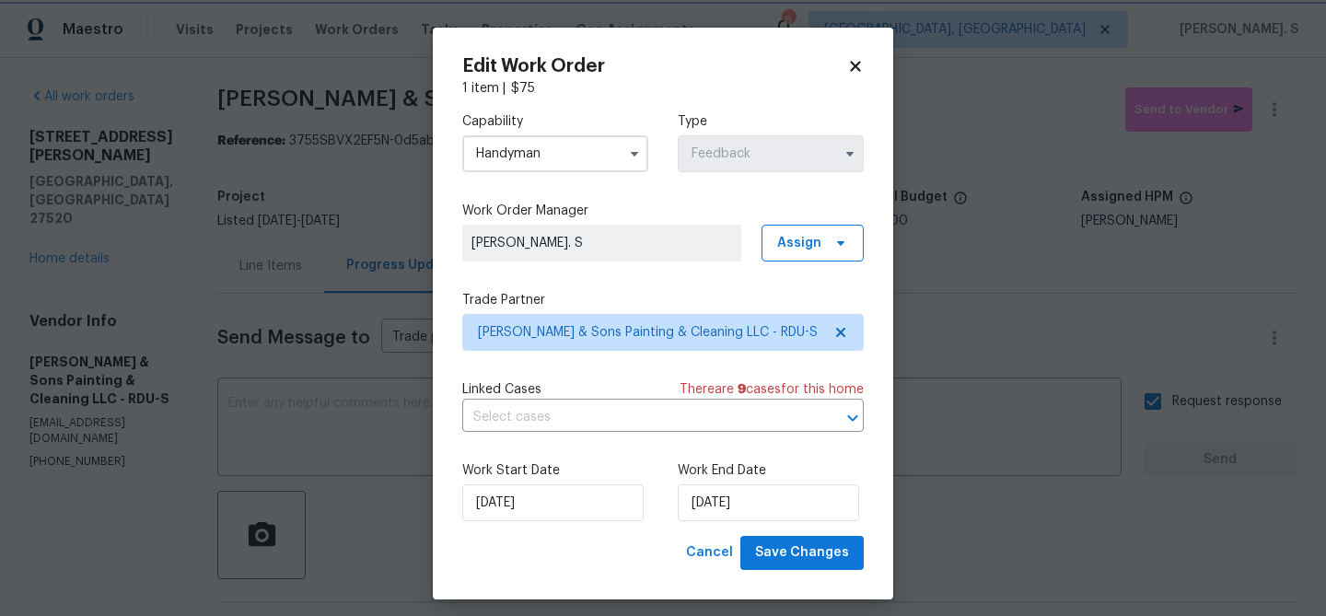
scroll to position [980, 0]
click at [627, 411] on input "text" at bounding box center [637, 417] width 350 height 29
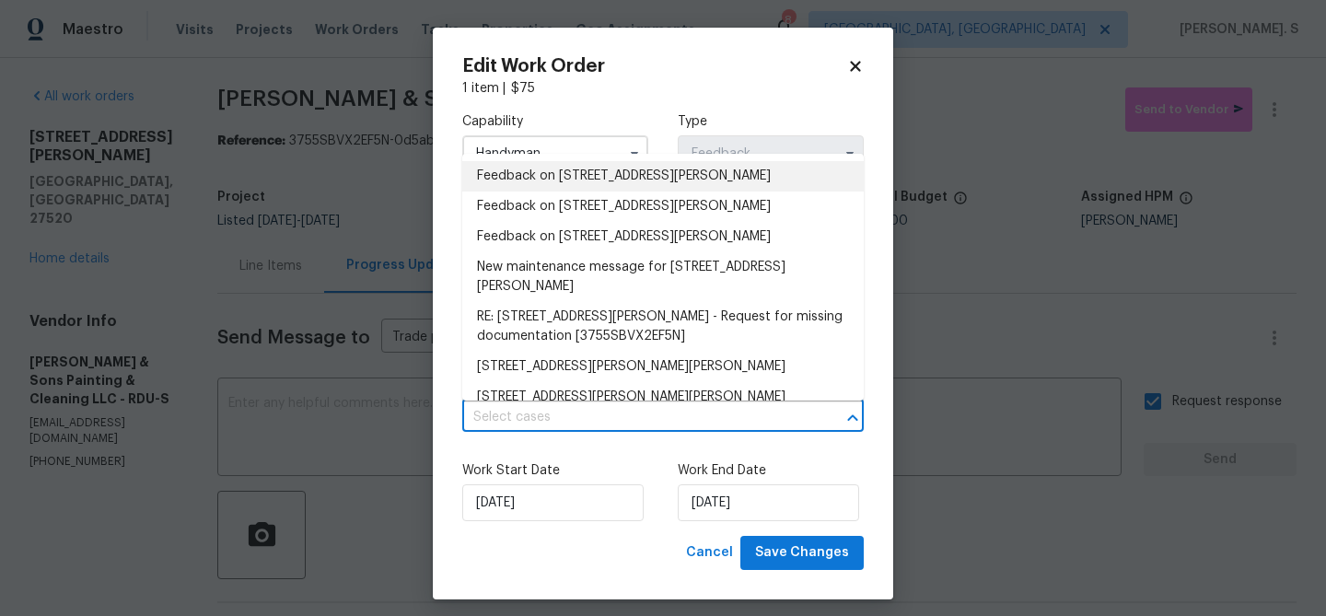
click at [630, 178] on li "Feedback on 216 E Hinton St, Clayton, NC 27520" at bounding box center [662, 176] width 401 height 30
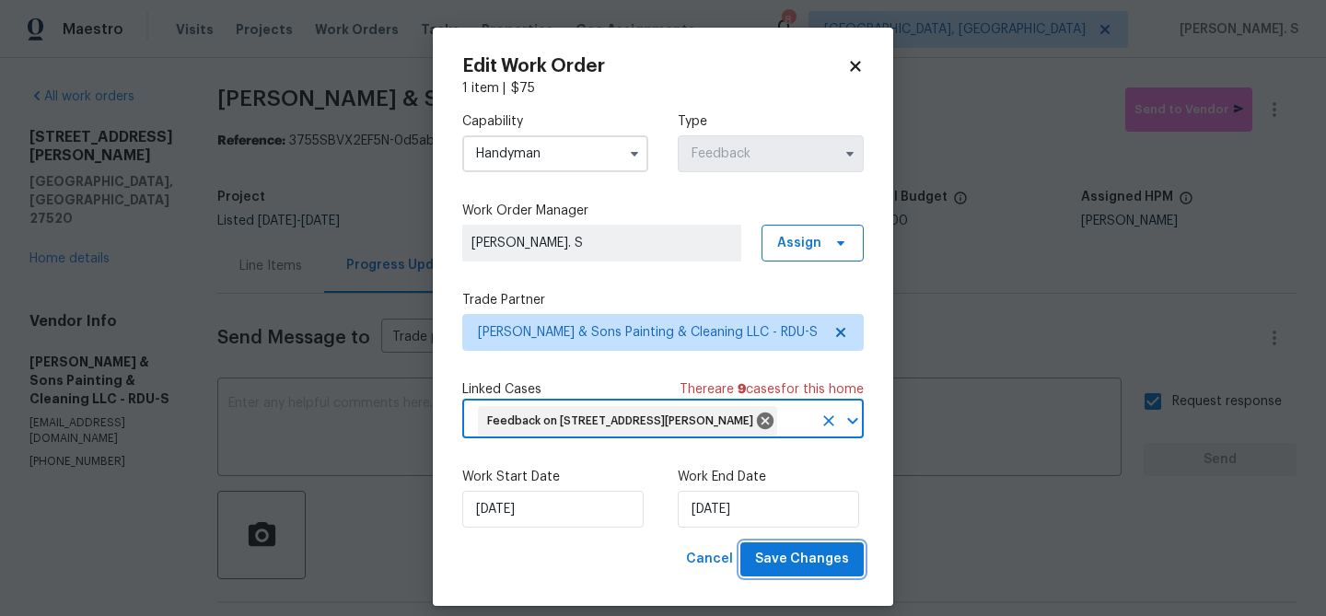
click at [796, 568] on span "Save Changes" at bounding box center [802, 559] width 94 height 23
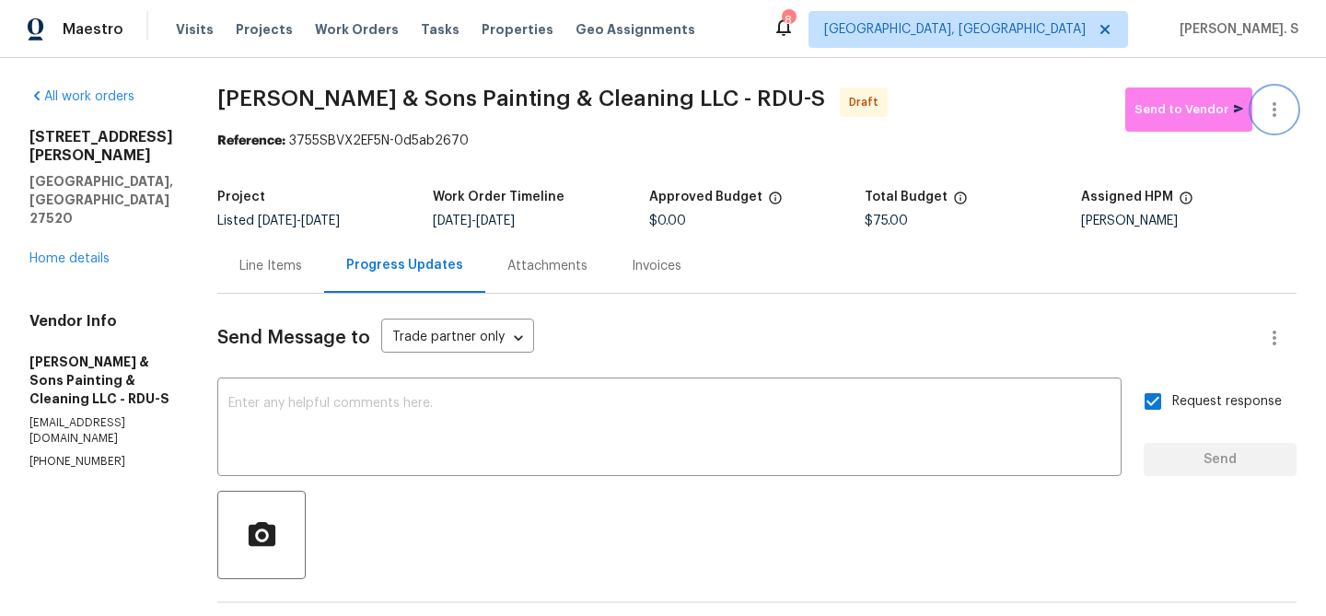
click at [1287, 99] on button "button" at bounding box center [1274, 109] width 44 height 44
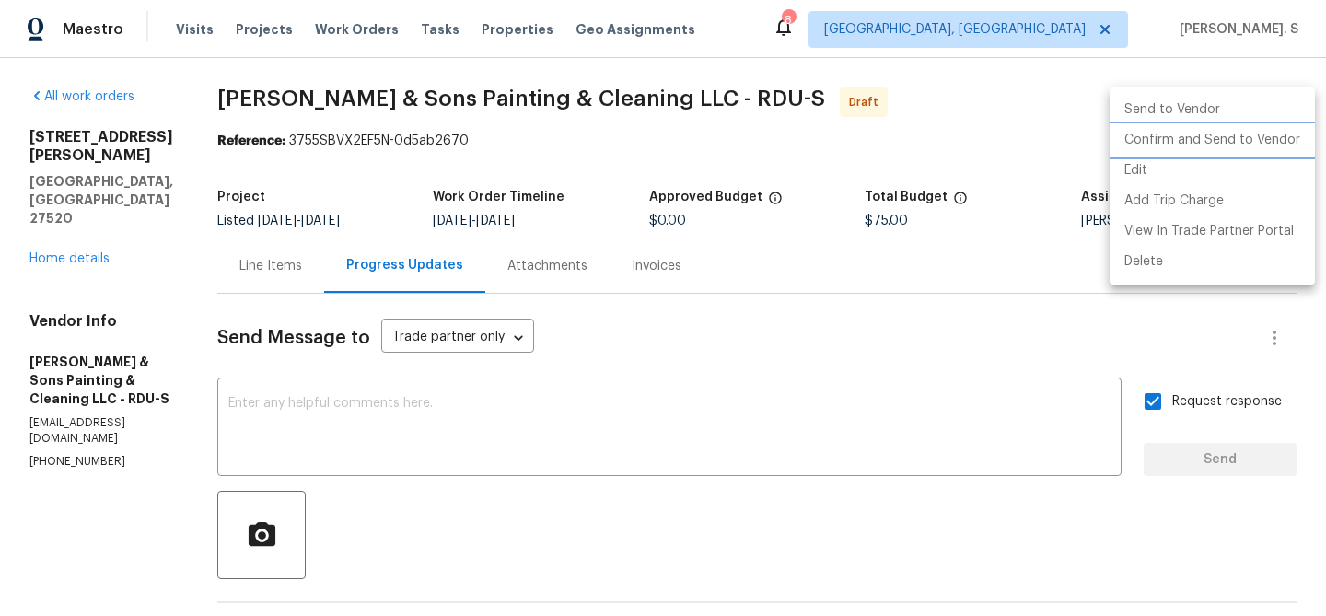
click at [1243, 142] on li "Confirm and Send to Vendor" at bounding box center [1211, 140] width 205 height 30
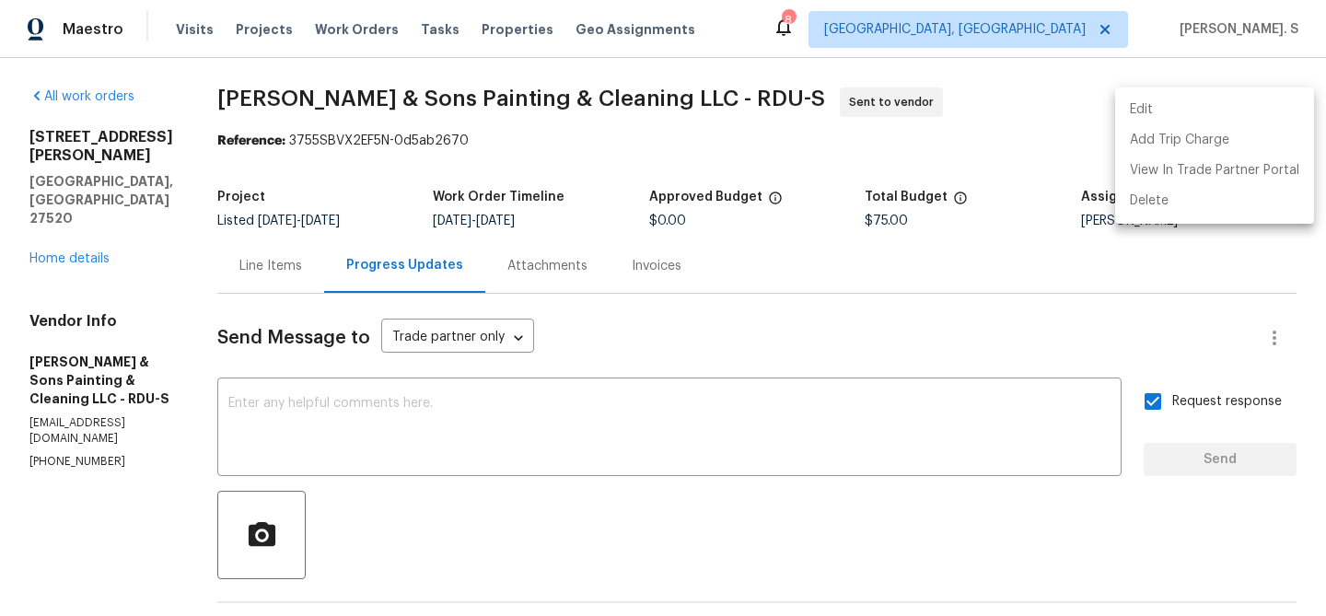
click at [475, 94] on div at bounding box center [663, 308] width 1326 height 616
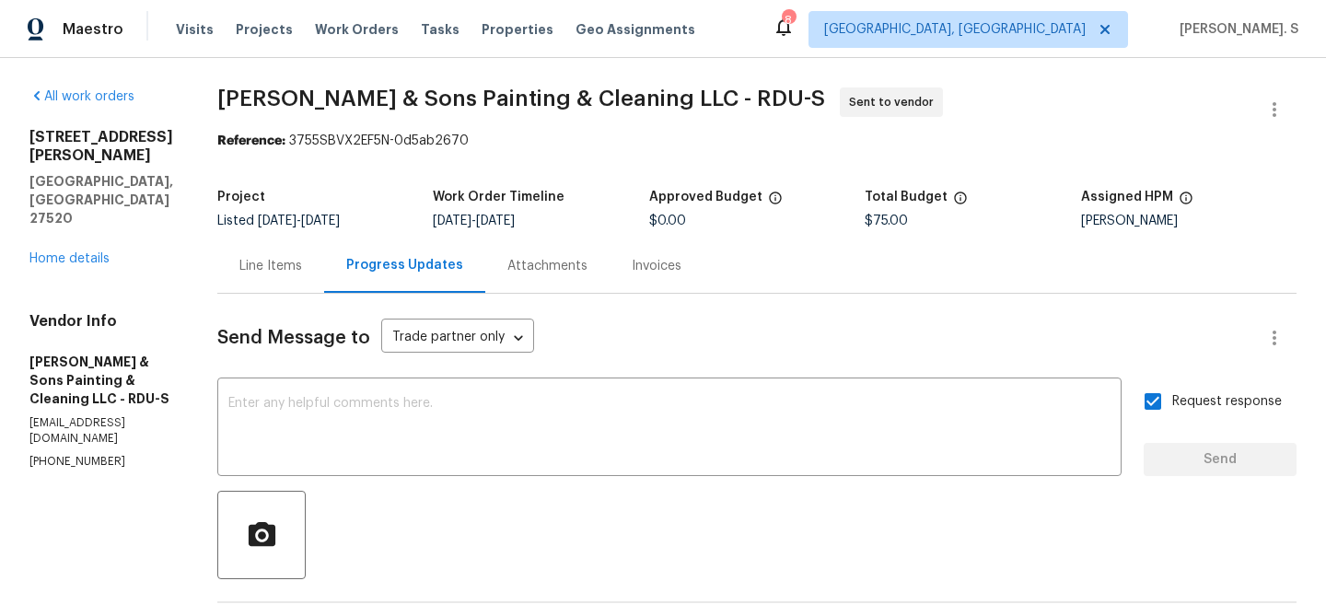
click at [475, 94] on div "Edit Add Trip Charge View In Trade Partner Portal Delete" at bounding box center [663, 308] width 1326 height 616
click at [475, 94] on span "Hodge & Sons Painting & Cleaning LLC - RDU-S" at bounding box center [521, 98] width 608 height 22
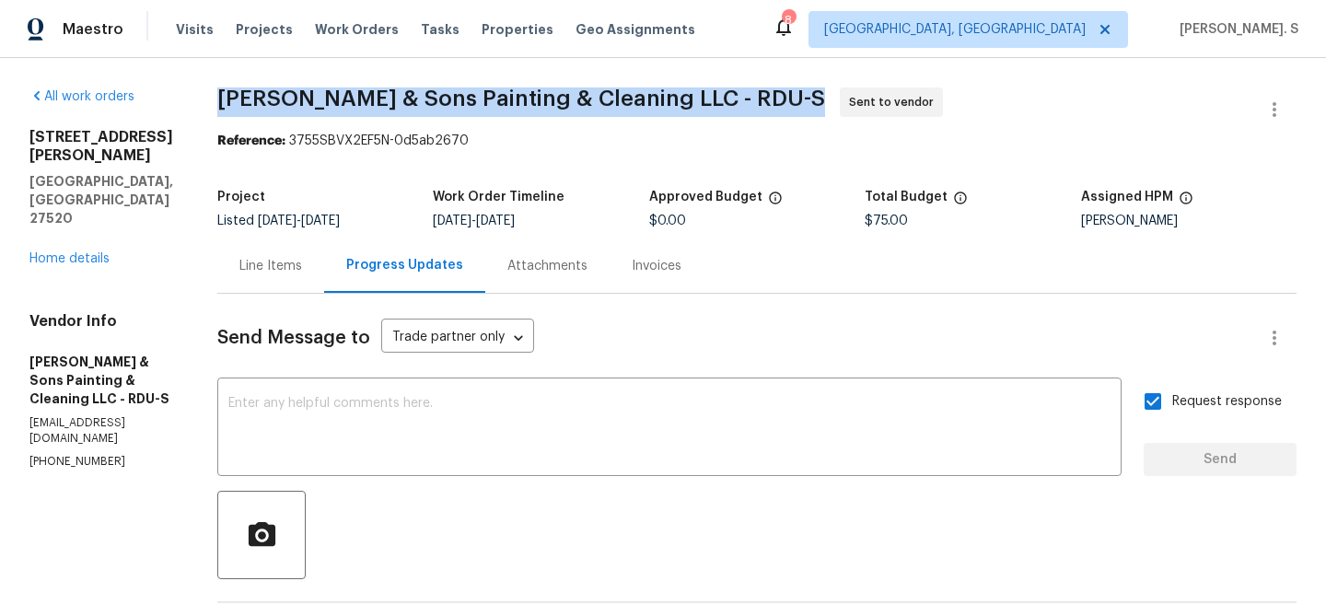
copy span "Hodge & Sons Painting & Cleaning LLC - RDU-S"
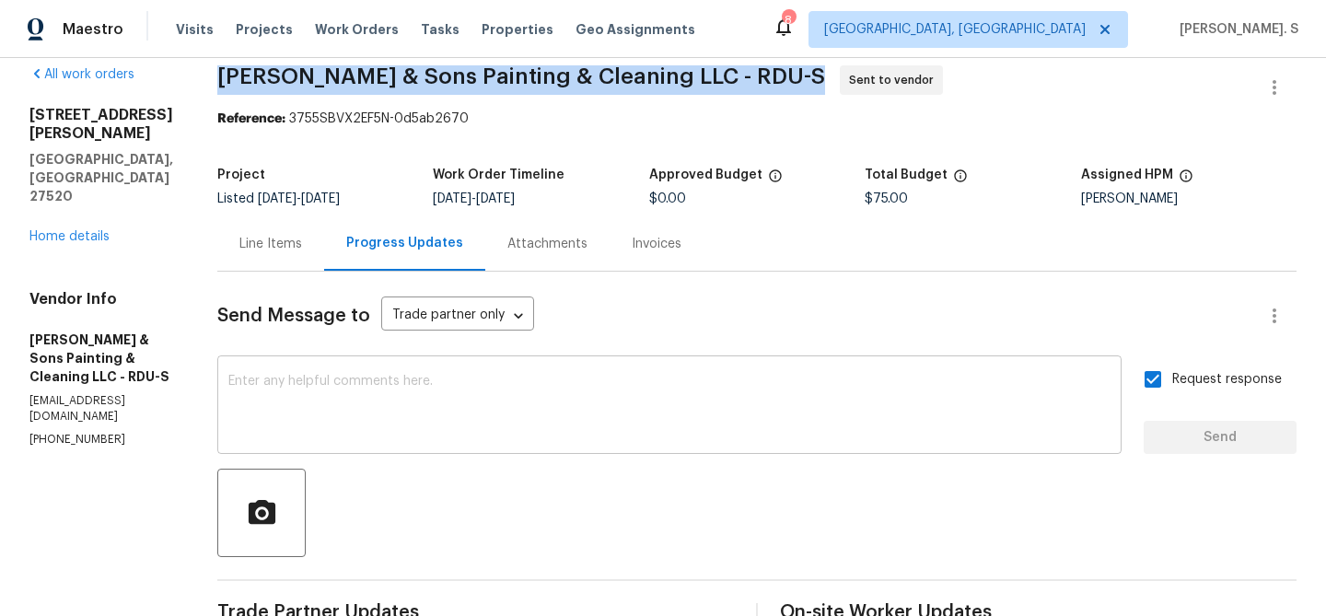
scroll to position [0, 0]
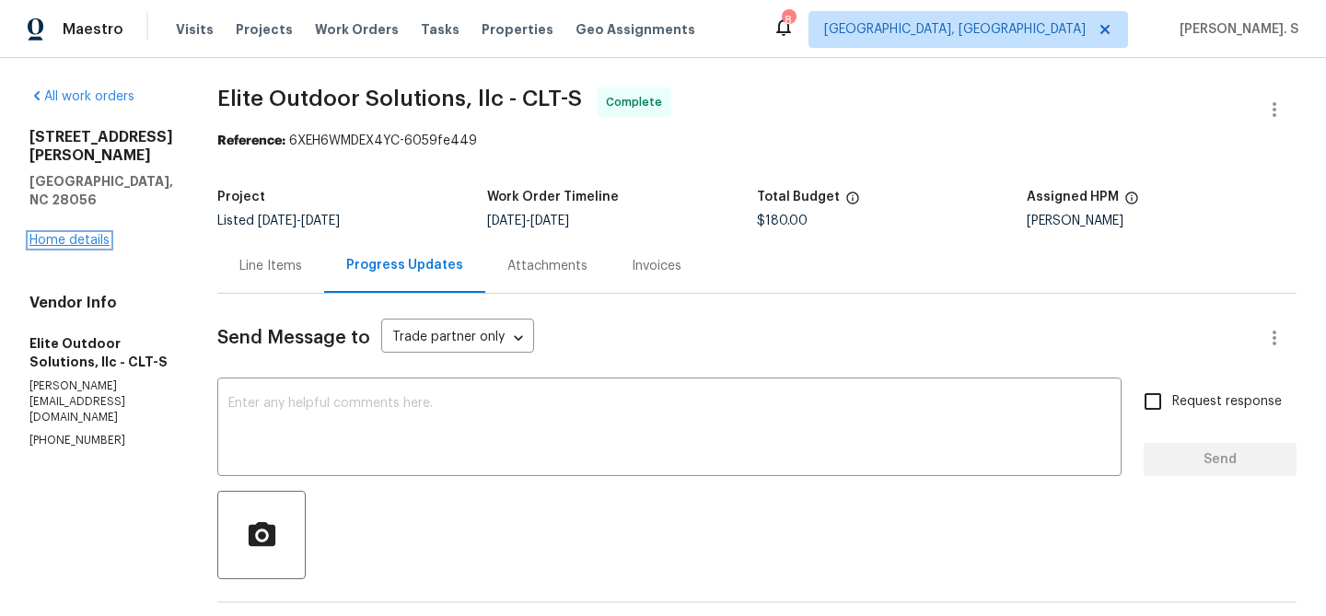
click at [65, 234] on link "Home details" at bounding box center [69, 240] width 80 height 13
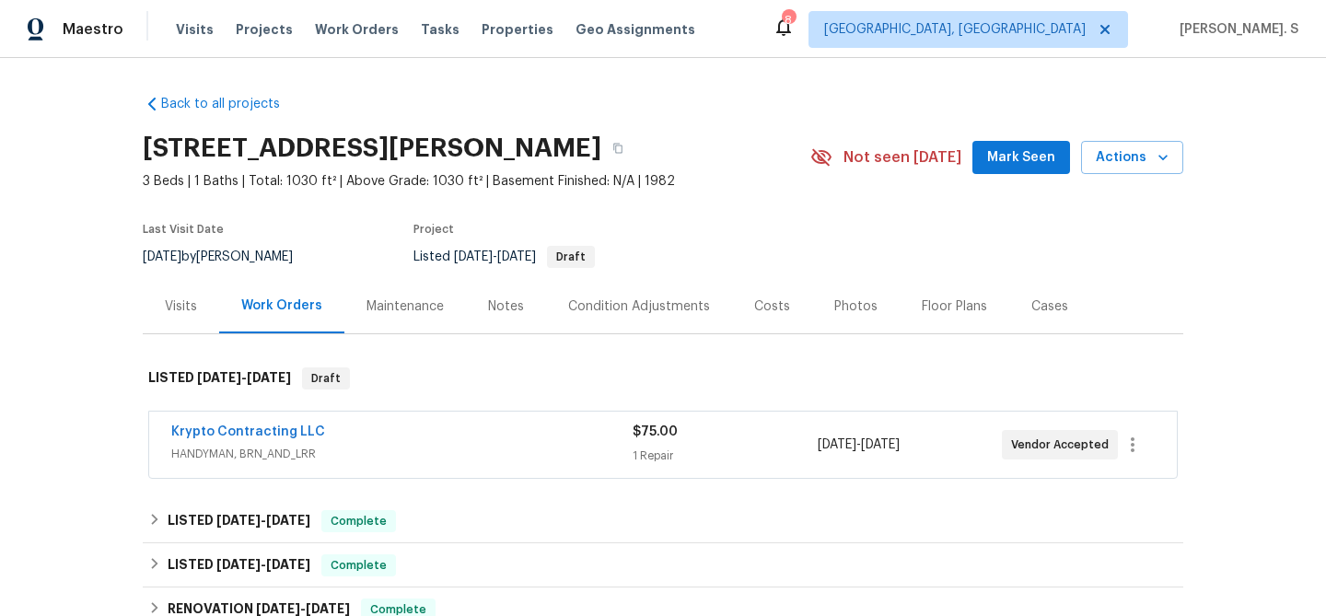
scroll to position [48, 0]
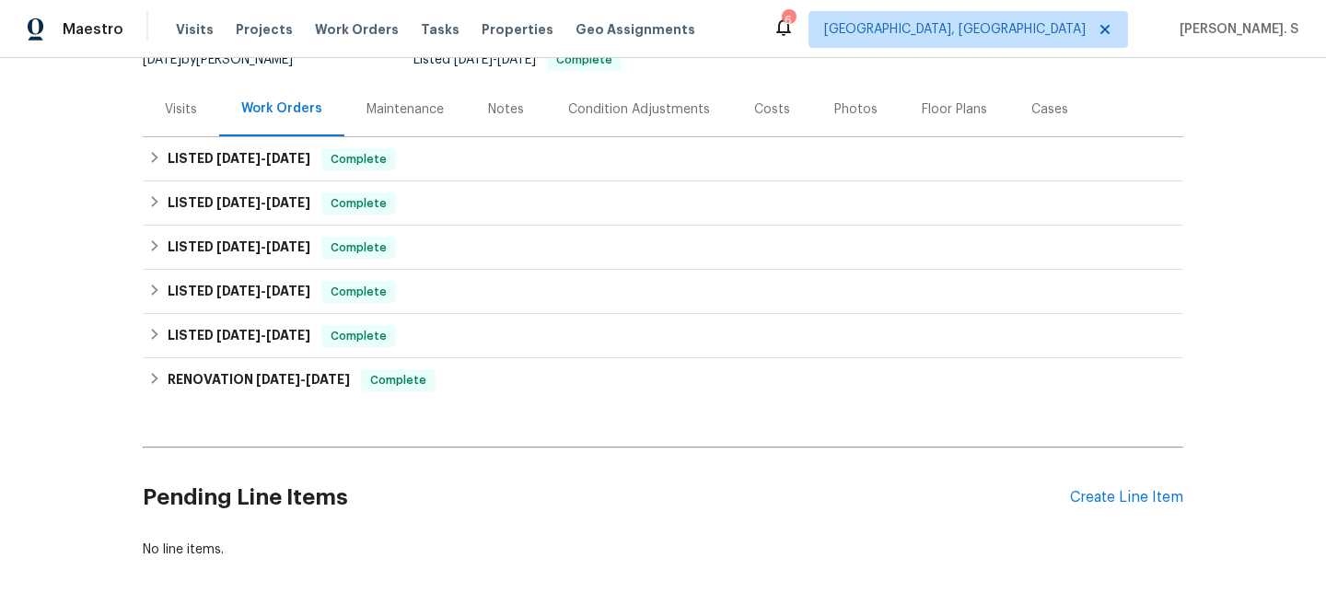
scroll to position [265, 0]
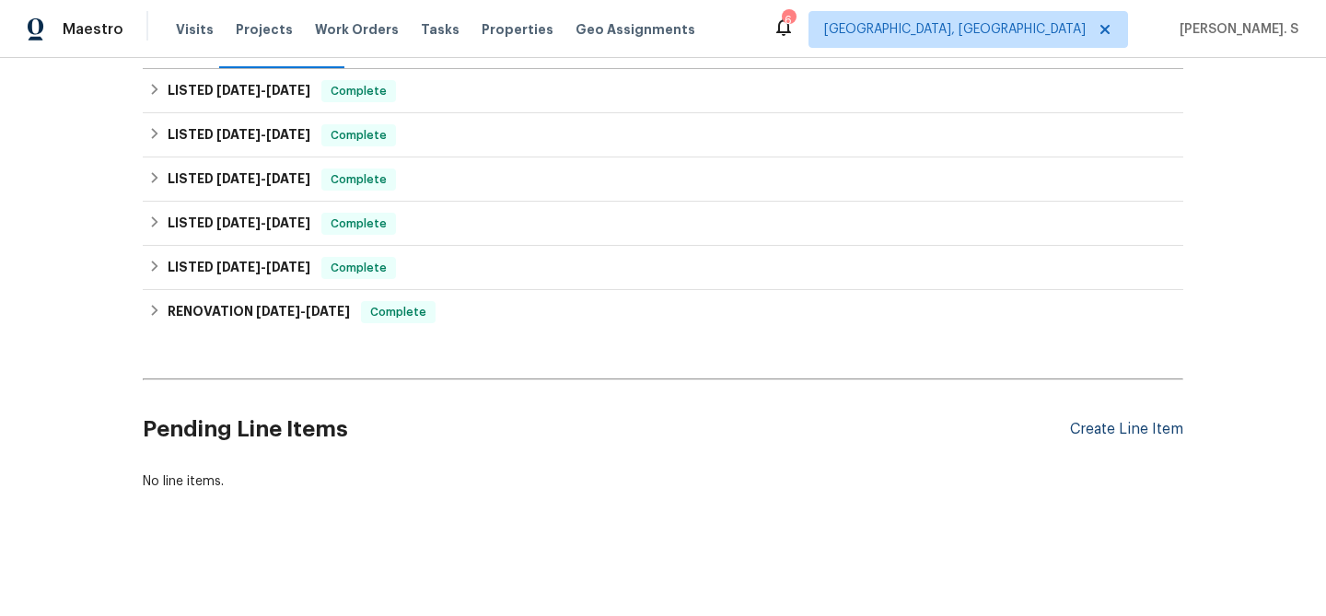
click at [1115, 424] on div "Create Line Item" at bounding box center [1126, 429] width 113 height 17
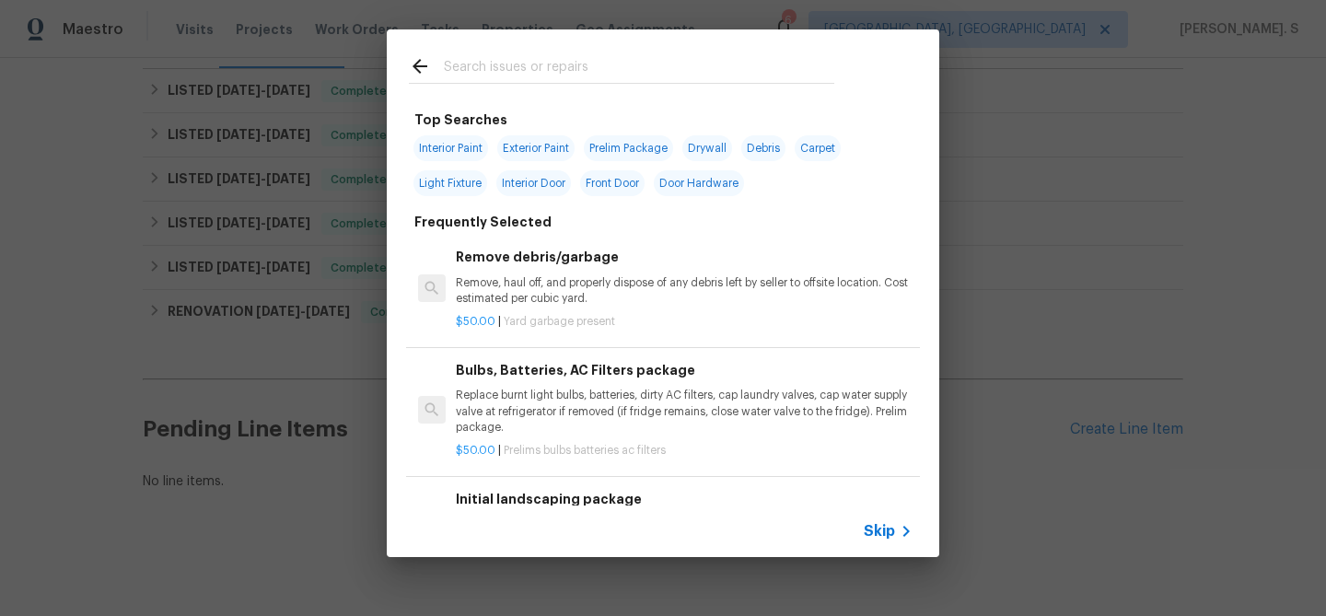
click at [625, 264] on h6 "Remove debris/garbage" at bounding box center [684, 257] width 457 height 20
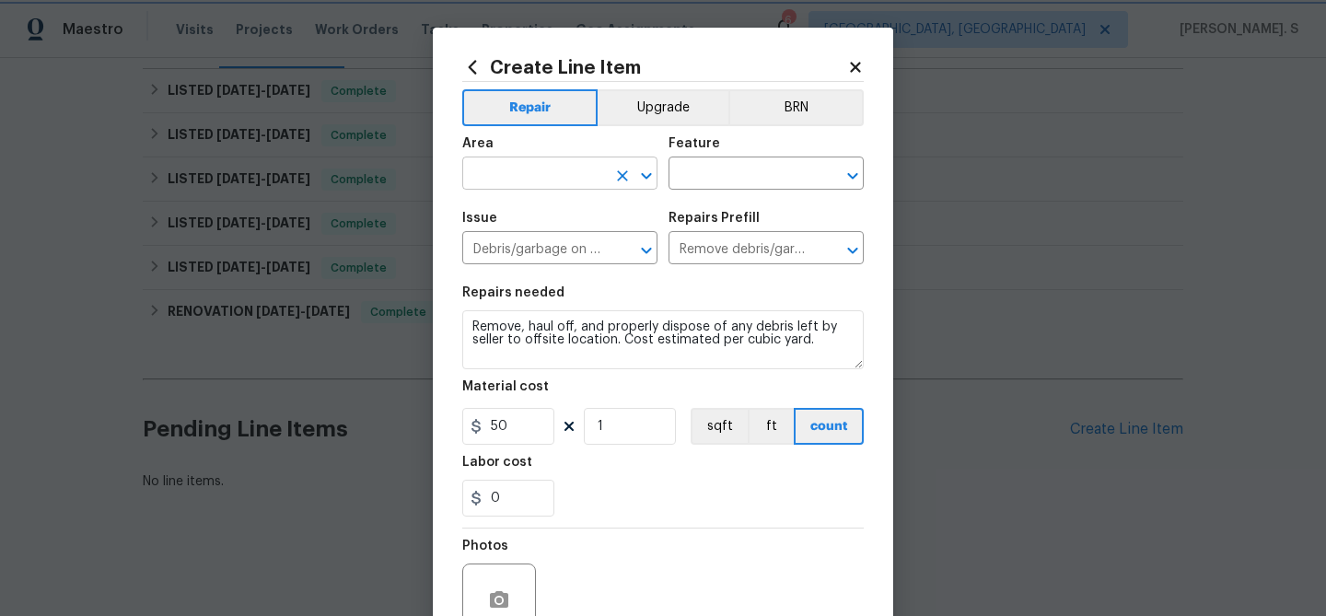
click at [657, 176] on button "Open" at bounding box center [646, 176] width 26 height 26
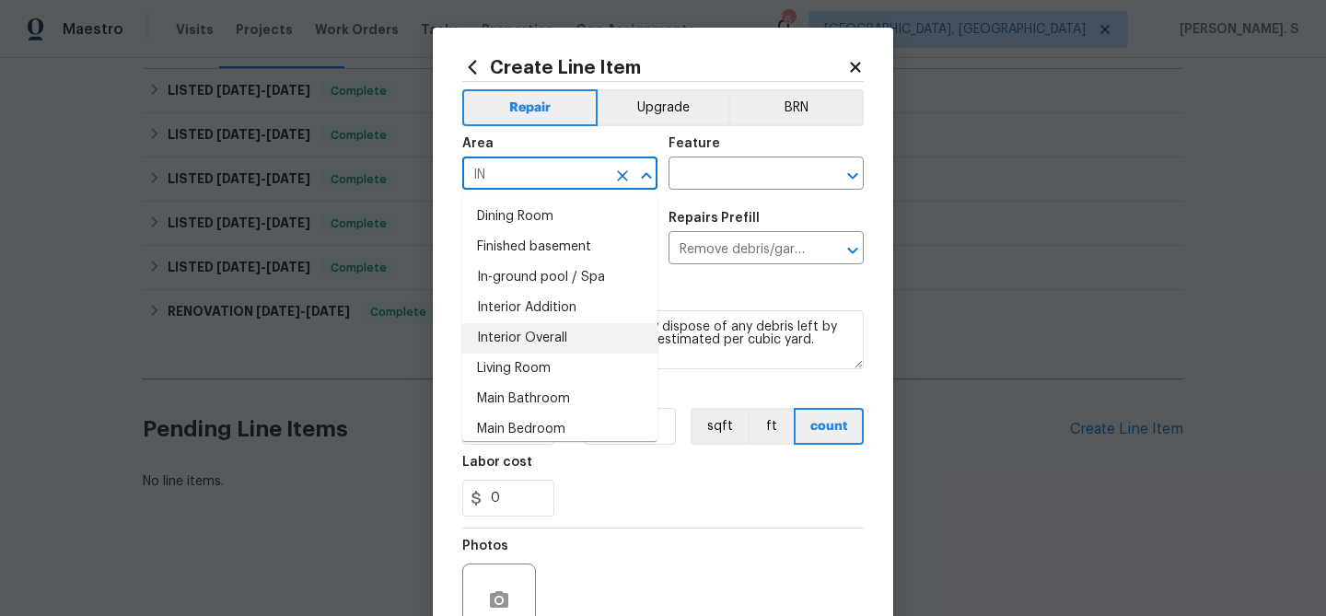
click at [621, 338] on li "Interior Overall" at bounding box center [559, 338] width 195 height 30
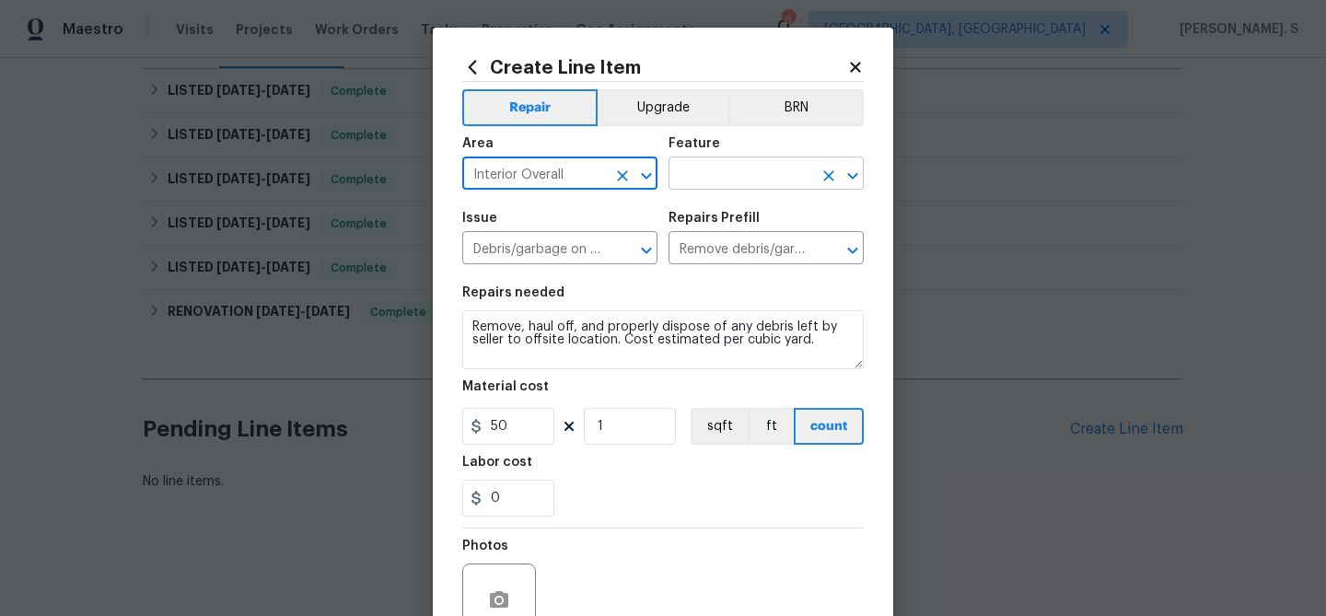
click at [849, 171] on icon "Open" at bounding box center [853, 176] width 22 height 22
type input "Interior Overall"
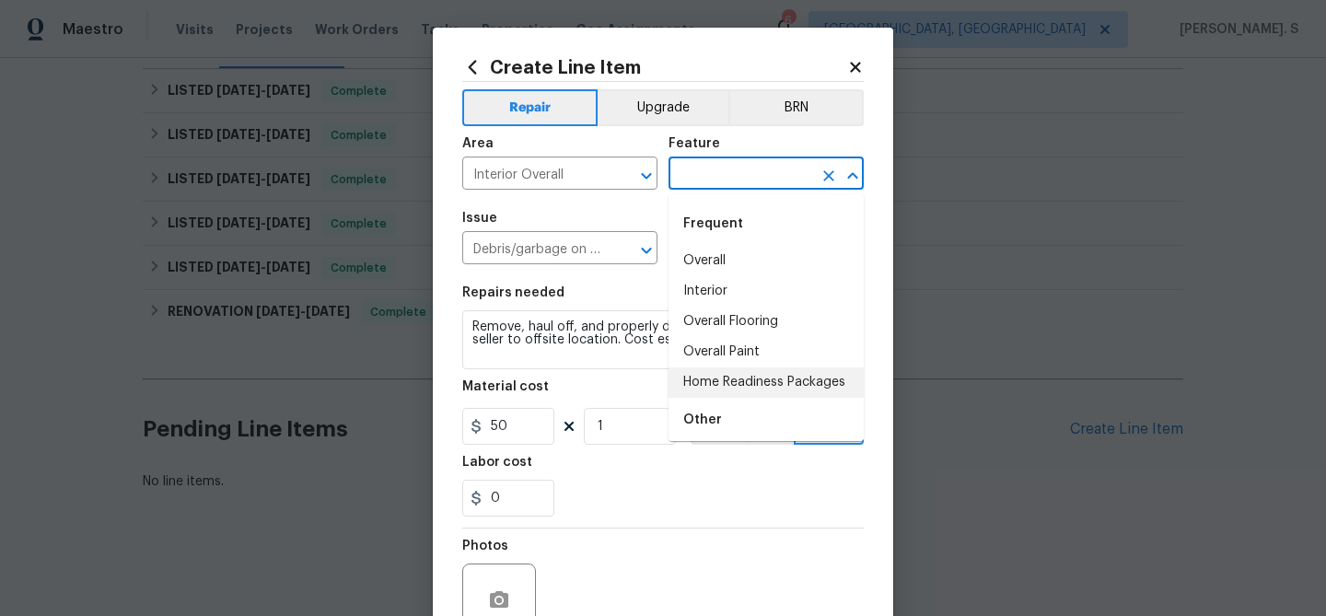
click at [742, 381] on li "Home Readiness Packages" at bounding box center [765, 382] width 195 height 30
type input "Home Readiness Packages"
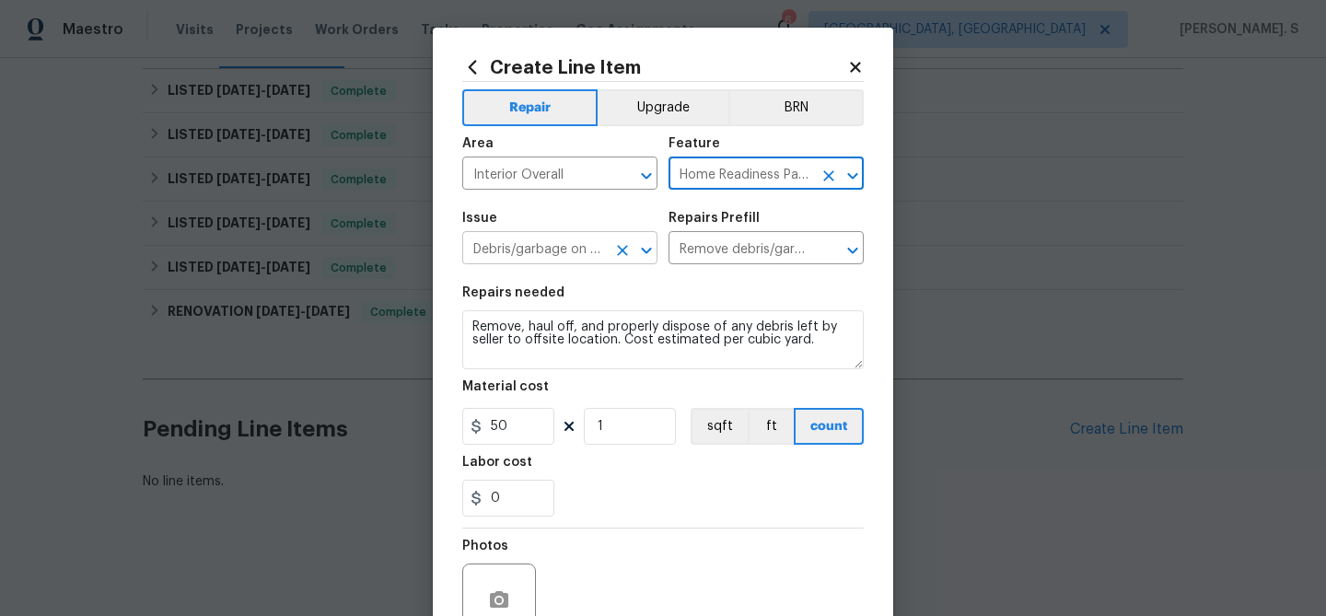
click at [647, 246] on icon "Open" at bounding box center [646, 250] width 22 height 22
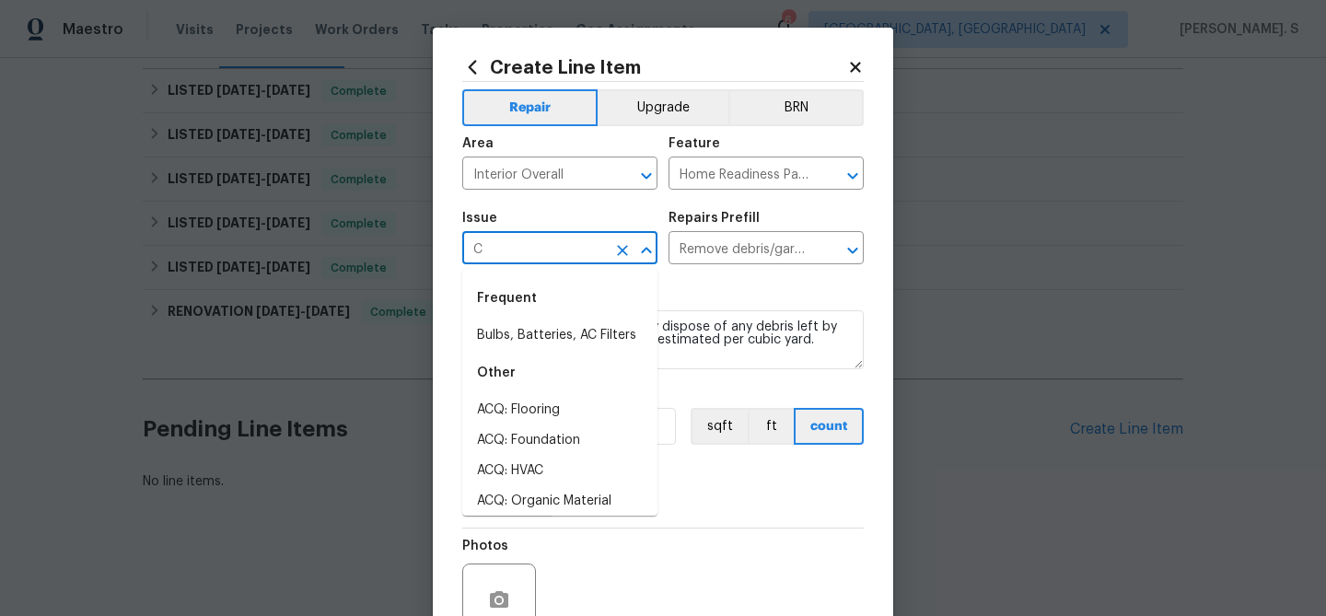
scroll to position [0, 0]
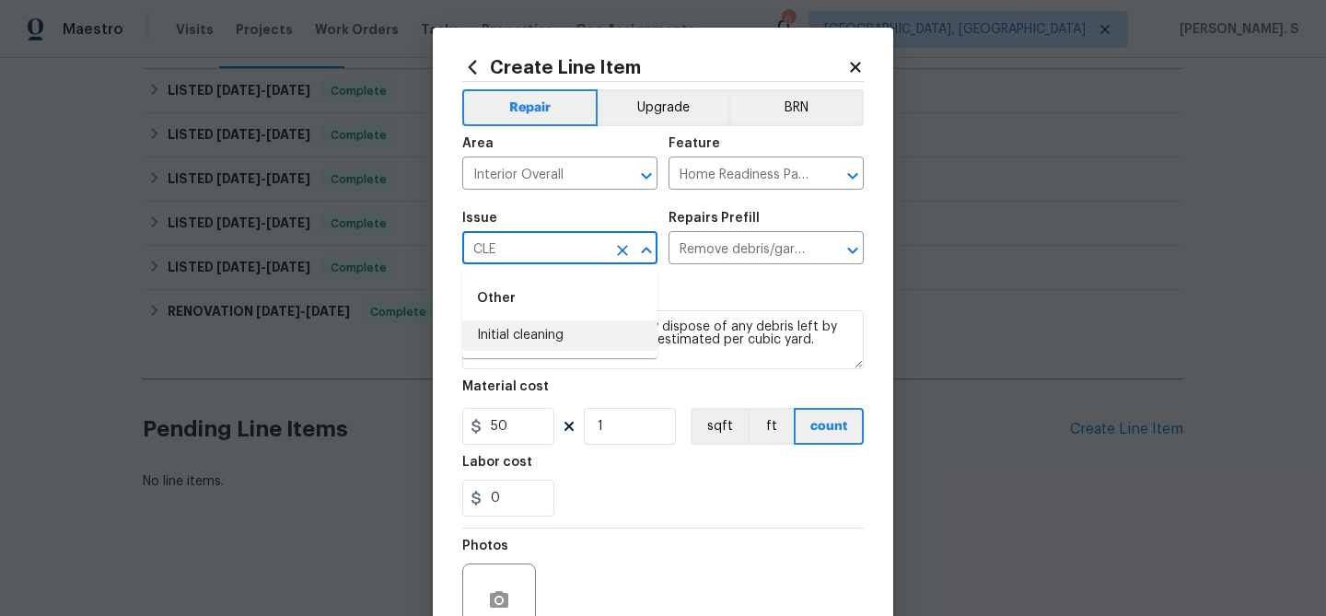
click at [597, 325] on li "Initial cleaning" at bounding box center [559, 335] width 195 height 30
type input "Initial cleaning"
click at [849, 248] on icon "Open" at bounding box center [852, 250] width 10 height 6
type input "Initial cleaning"
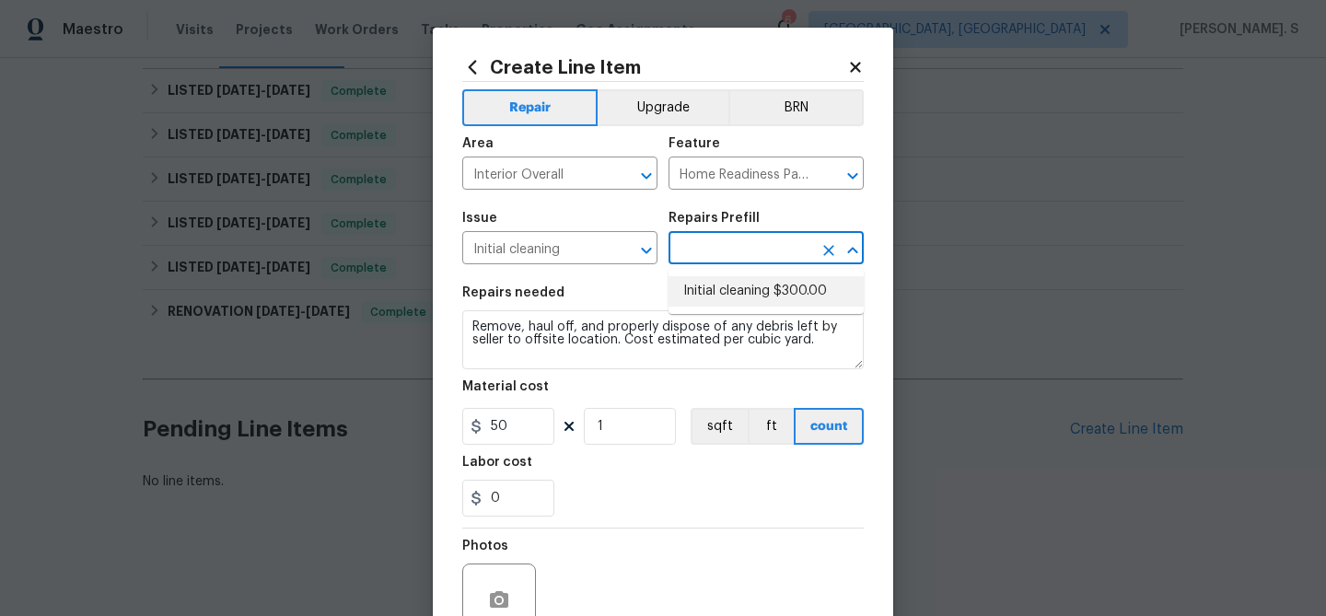
click at [772, 289] on li "Initial cleaning $300.00" at bounding box center [765, 291] width 195 height 30
type input "Initial cleaning $300.00"
type textarea "1. Wipe down exterior doors and trim. 2. Clean out all exterior light fixtures …"
type input "300"
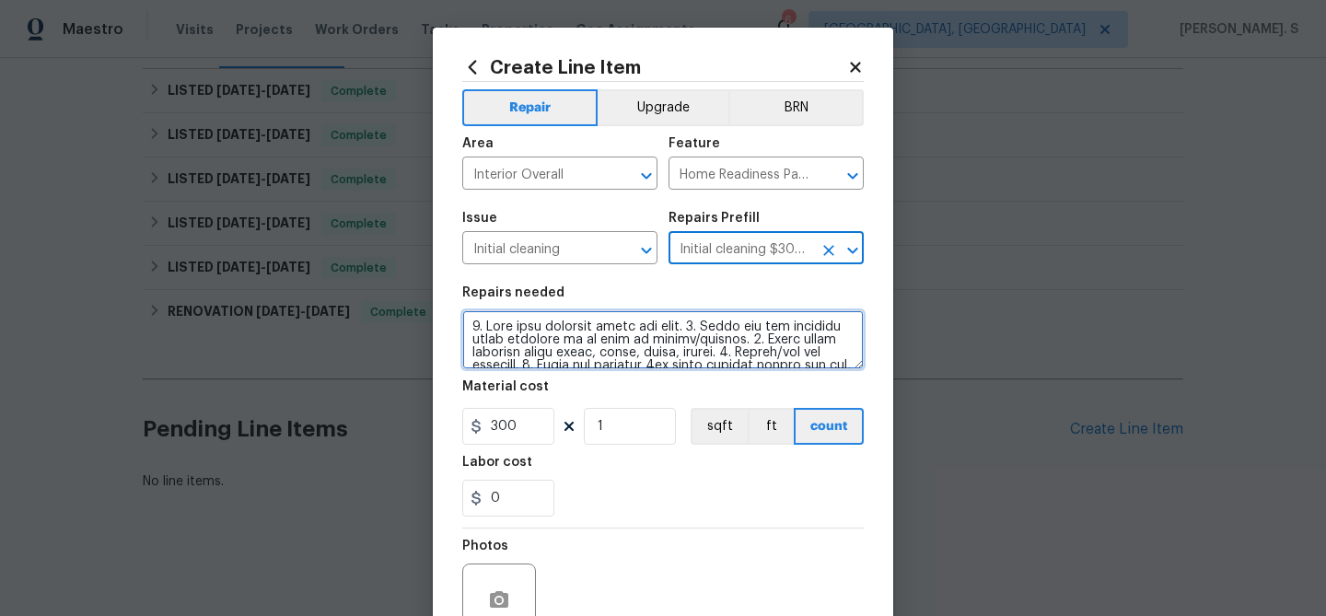
click at [657, 335] on textarea at bounding box center [662, 339] width 401 height 59
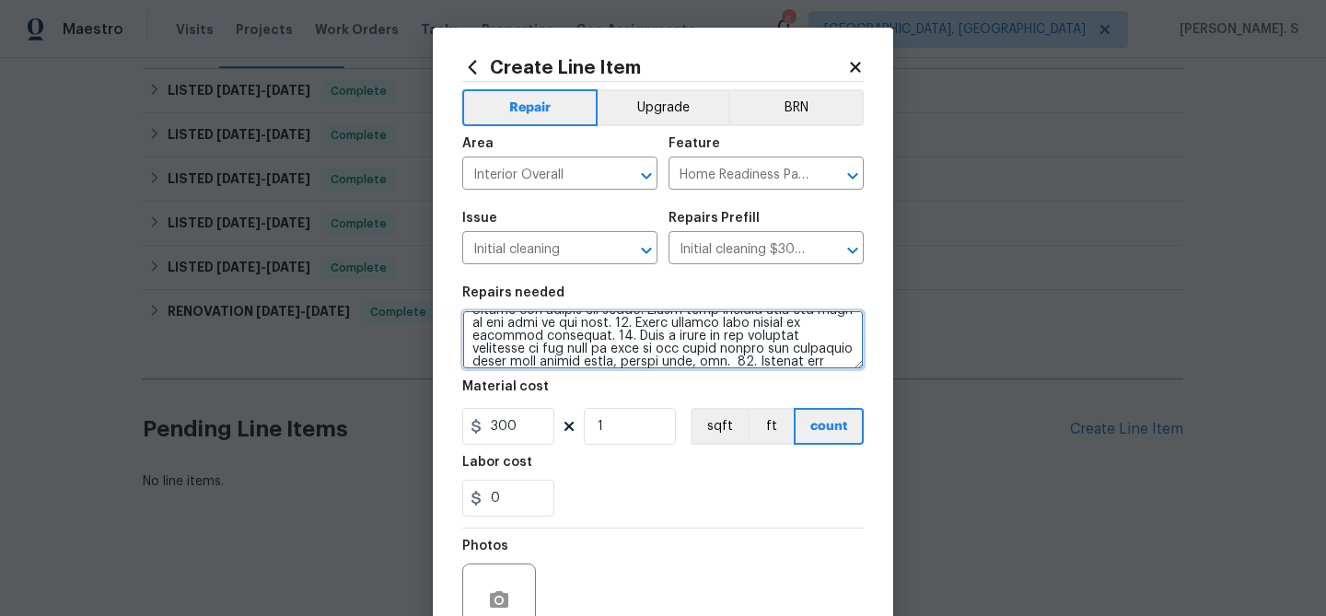
click at [660, 344] on textarea at bounding box center [662, 339] width 401 height 59
paste textarea "As requested, WO for a full deep cleaning of the home due to construction dust …"
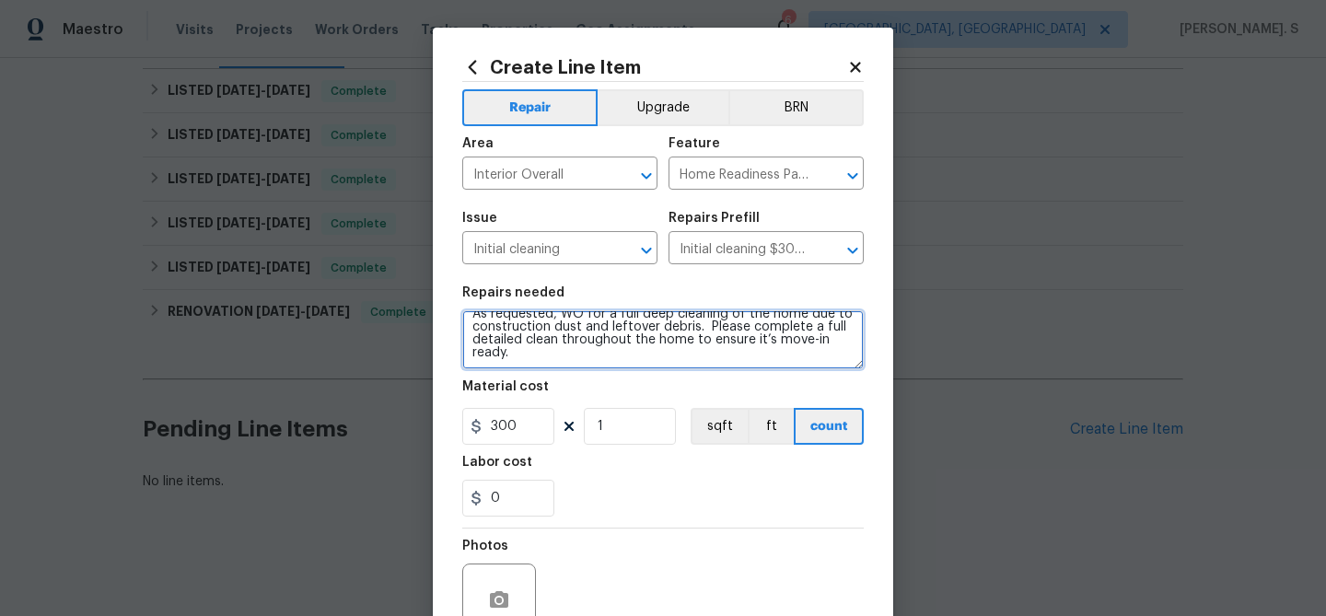
scroll to position [178, 0]
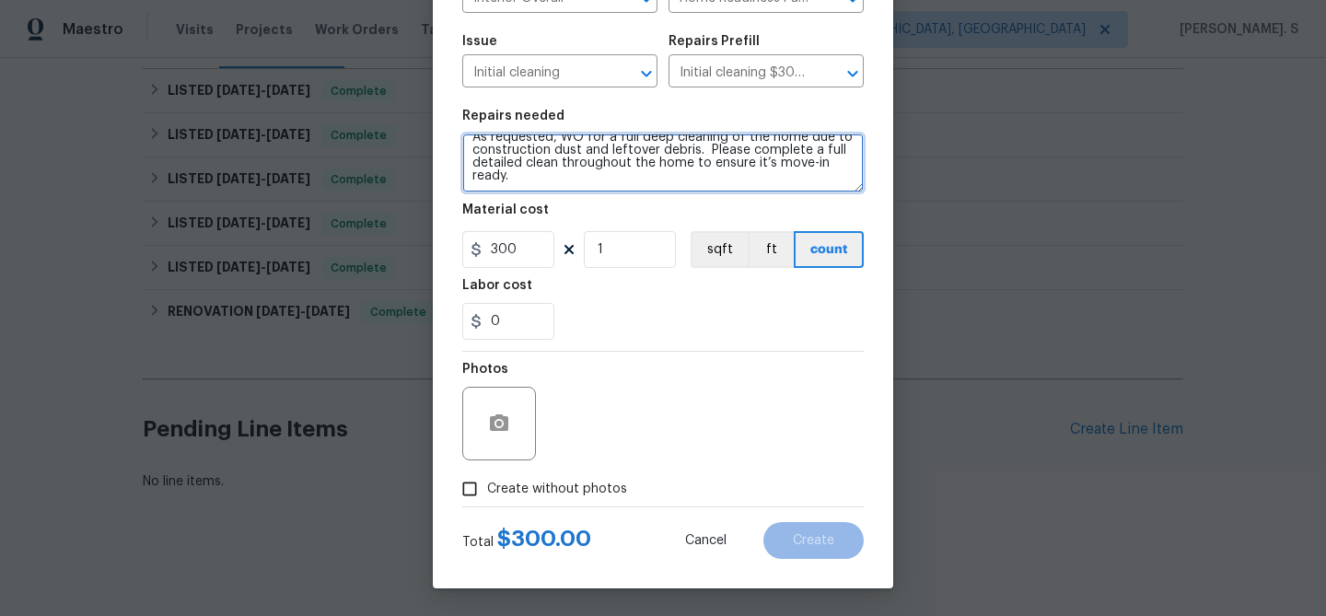
type textarea "As requested, WO for a full deep cleaning of the home due to construction dust …"
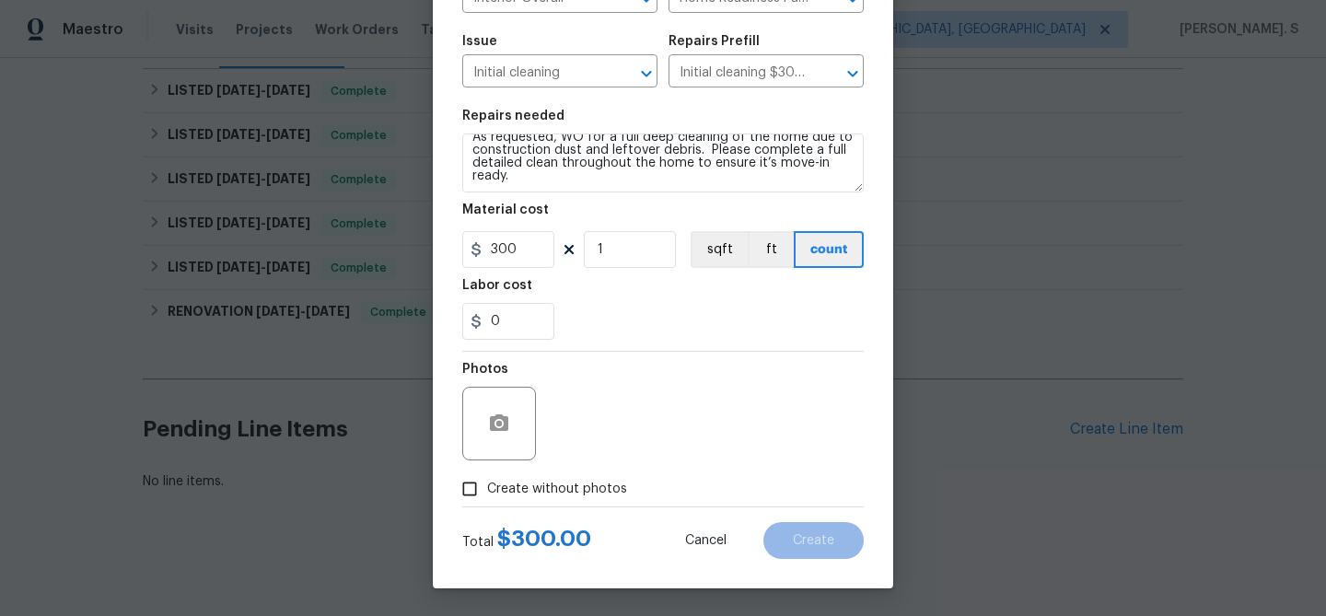
click at [507, 489] on span "Create without photos" at bounding box center [557, 489] width 140 height 19
click at [487, 489] on input "Create without photos" at bounding box center [469, 488] width 35 height 35
checkbox input "true"
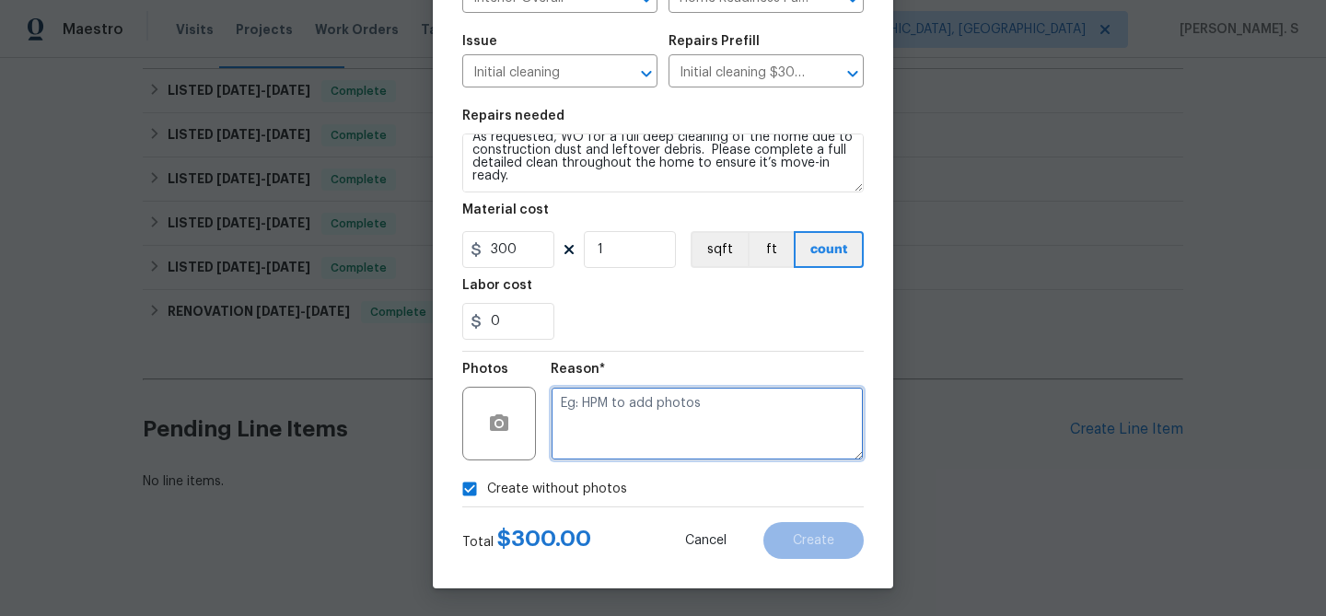
click at [717, 413] on textarea at bounding box center [707, 424] width 313 height 74
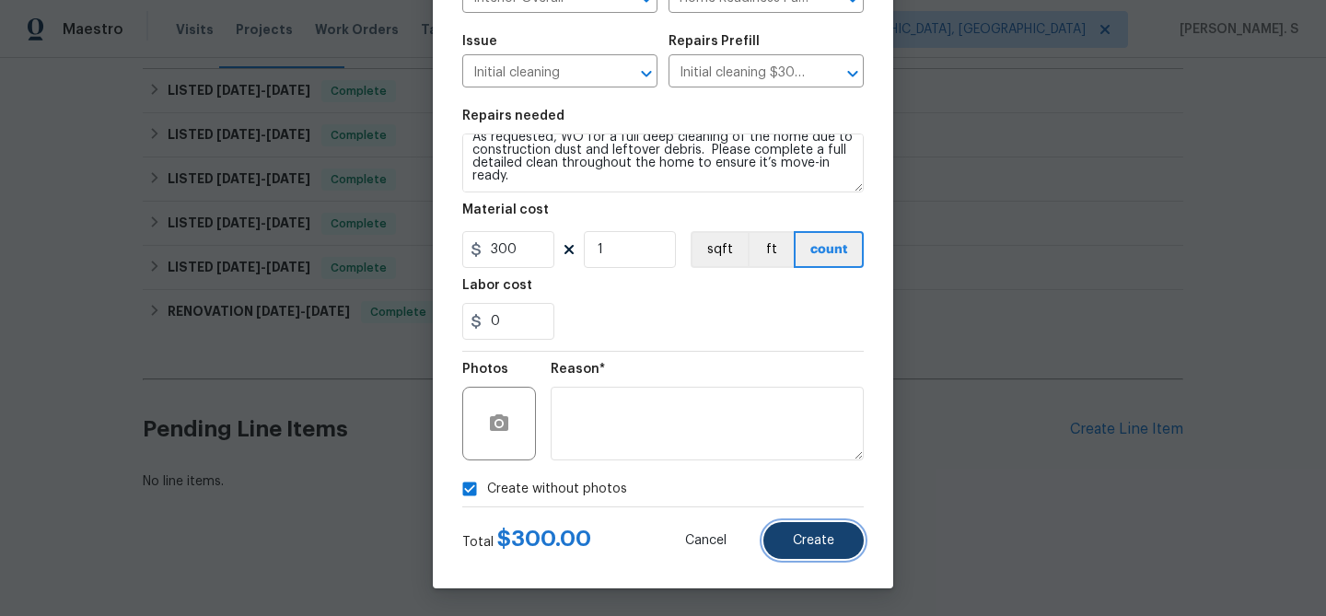
click at [790, 528] on button "Create" at bounding box center [813, 540] width 100 height 37
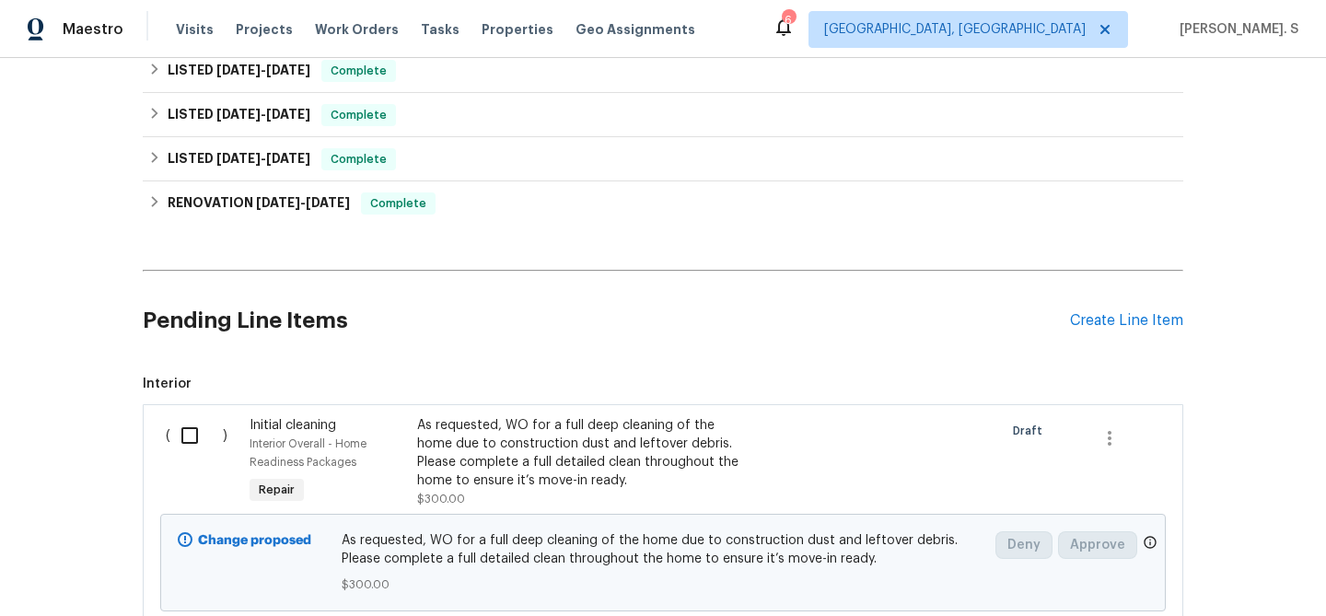
scroll to position [450, 0]
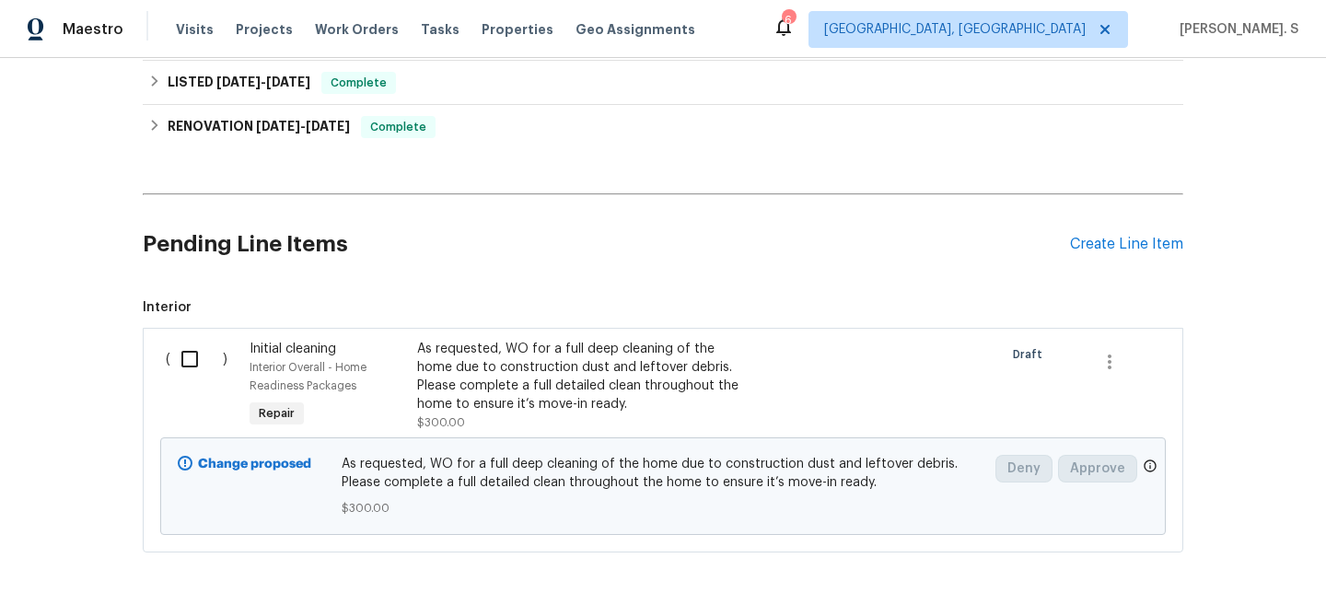
click at [178, 362] on input "checkbox" at bounding box center [196, 359] width 52 height 39
checkbox input "true"
click at [1194, 590] on div "Cancel (1) Item Create Work Order" at bounding box center [663, 570] width 1326 height 94
click at [1201, 578] on span "Create Work Order" at bounding box center [1220, 570] width 122 height 23
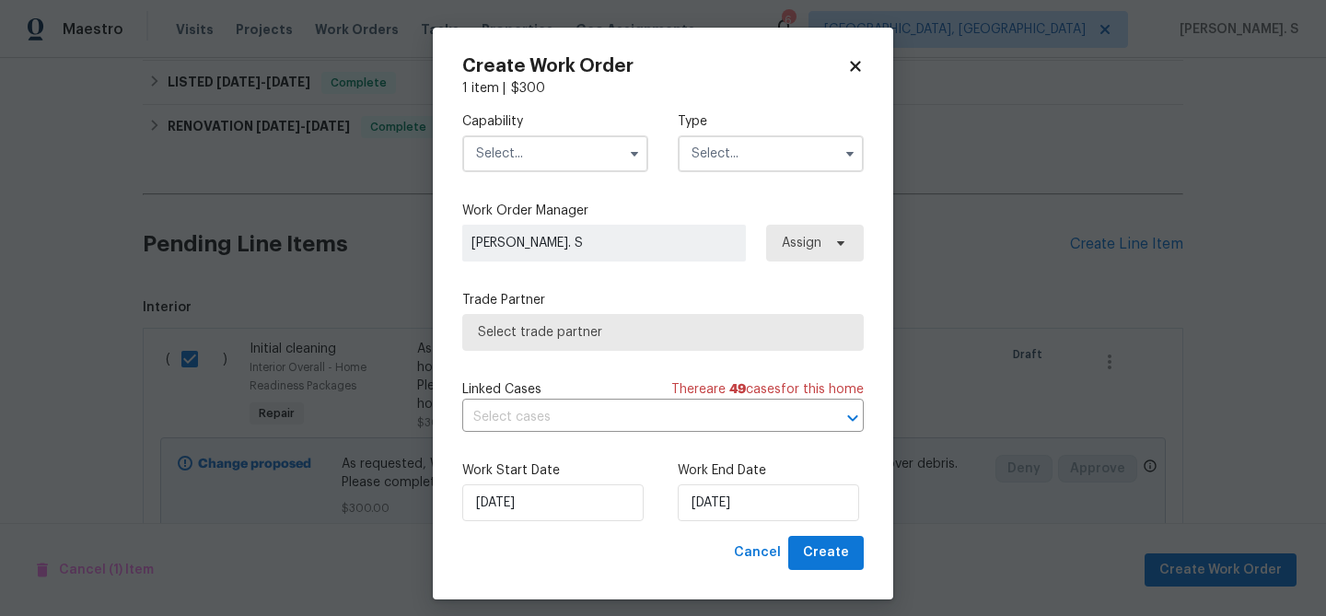
click at [543, 151] on input "text" at bounding box center [555, 153] width 186 height 37
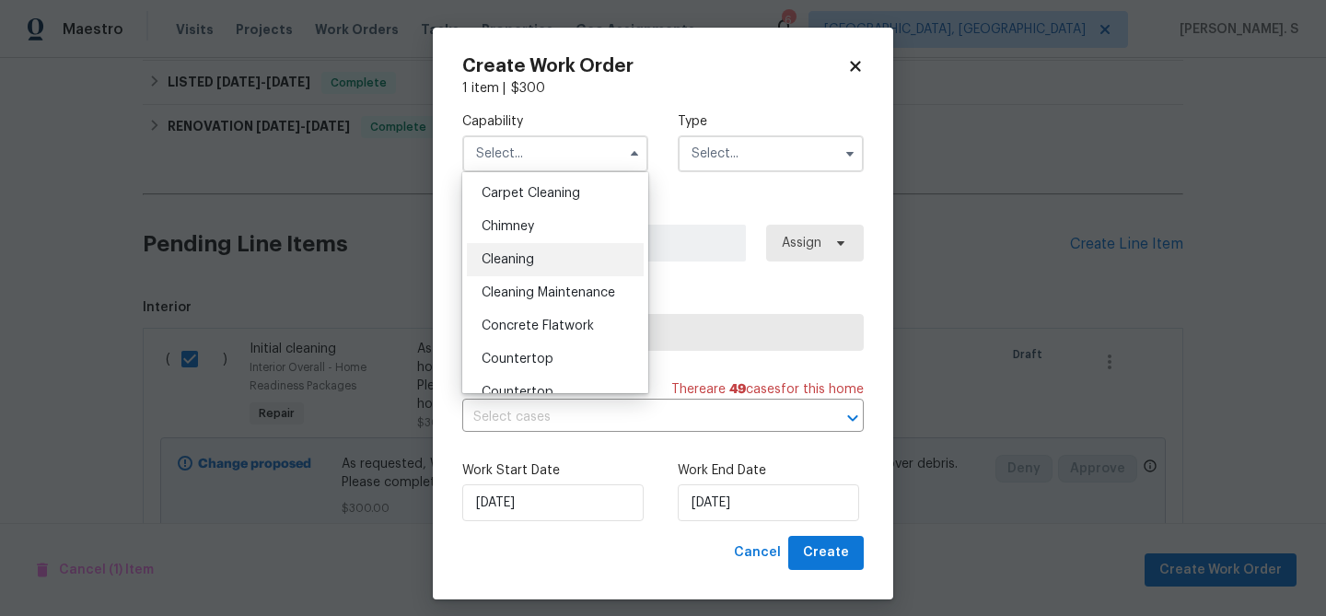
scroll to position [193, 0]
click at [540, 261] on div "Cleaning" at bounding box center [555, 265] width 177 height 33
type input "Cleaning"
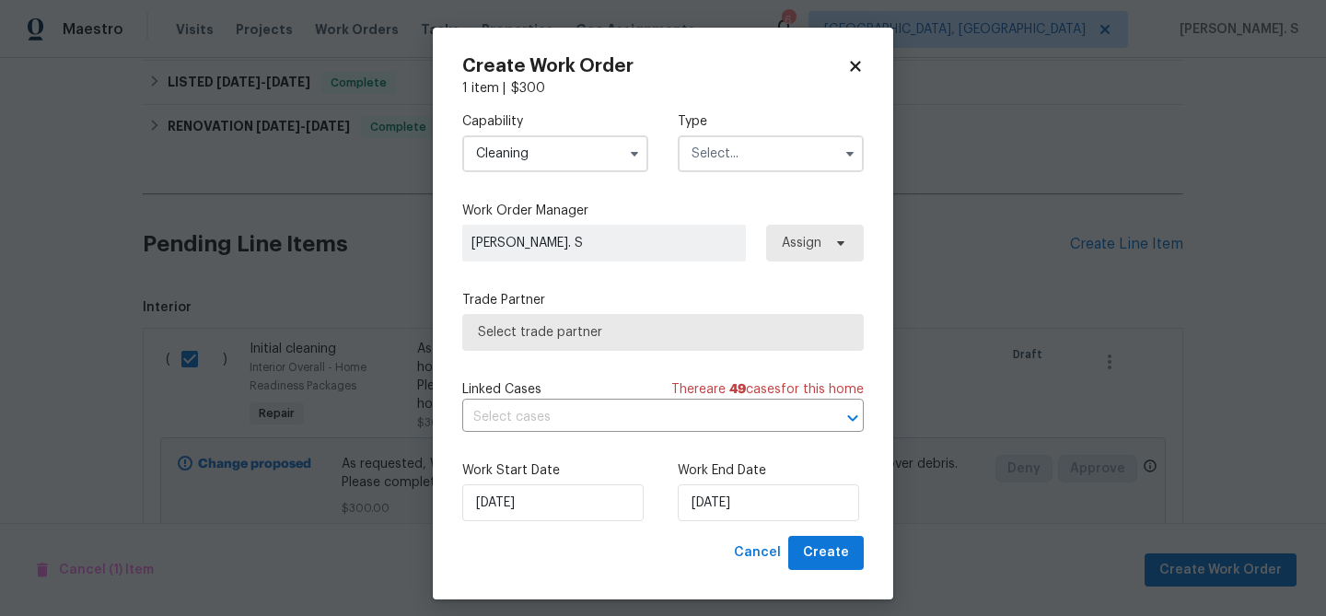
click at [728, 165] on input "text" at bounding box center [771, 153] width 186 height 37
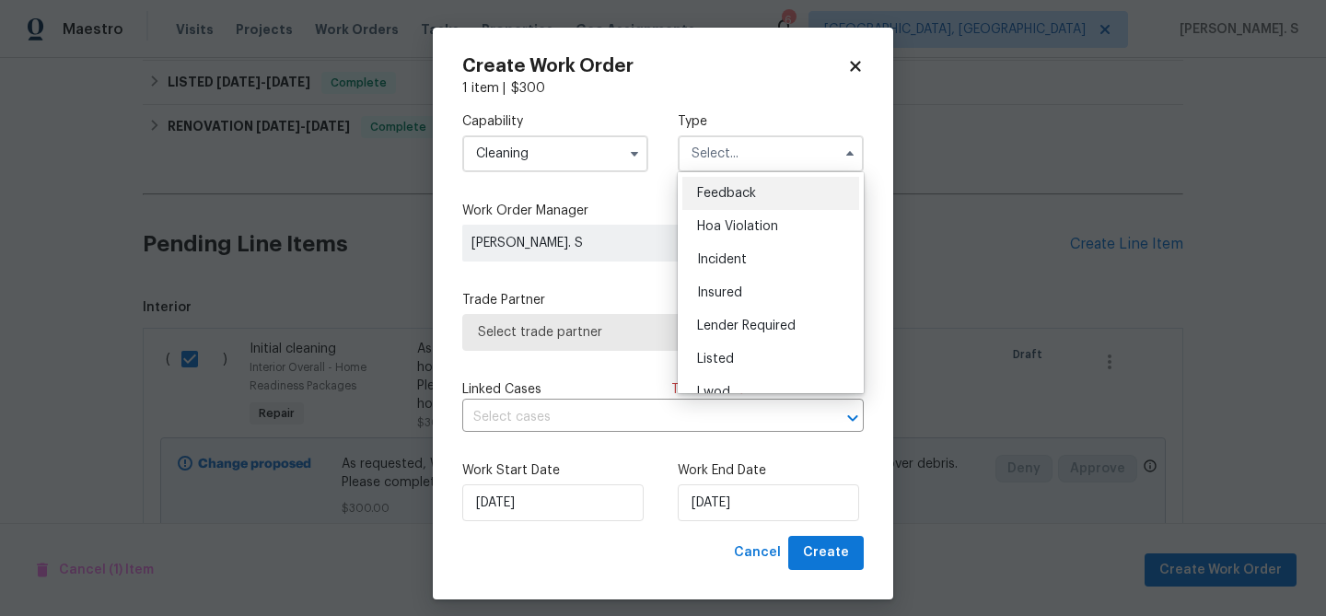
click at [728, 203] on div "Feedback" at bounding box center [770, 193] width 177 height 33
type input "Feedback"
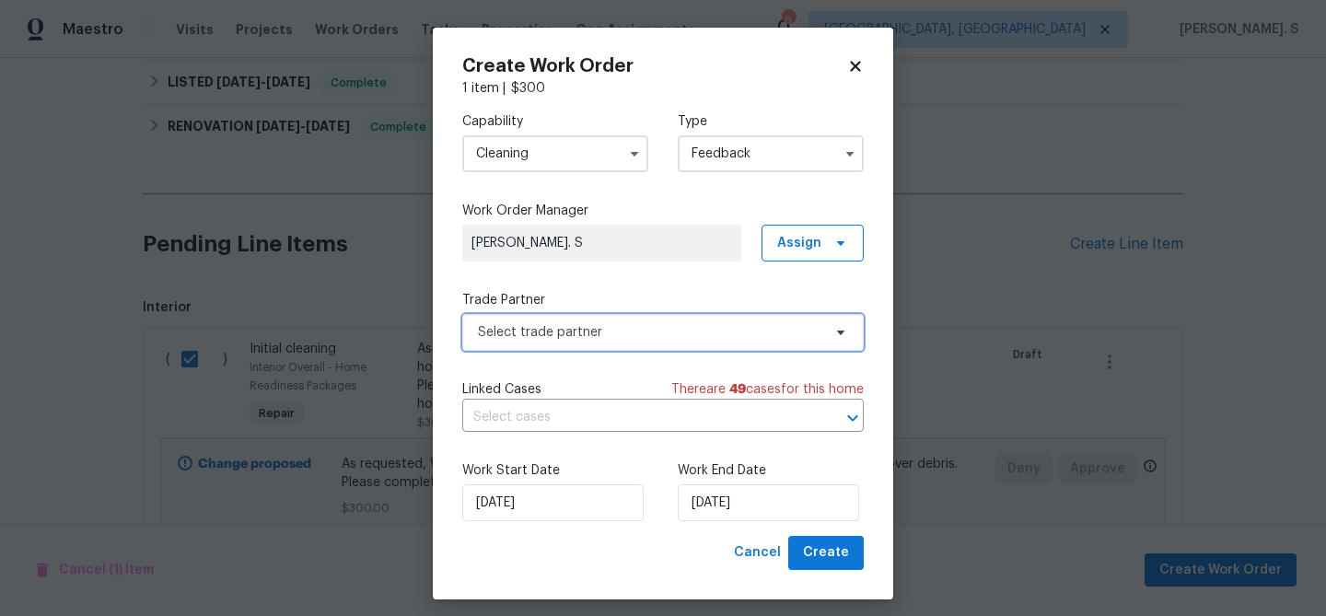
click at [583, 349] on span "Select trade partner" at bounding box center [662, 332] width 401 height 37
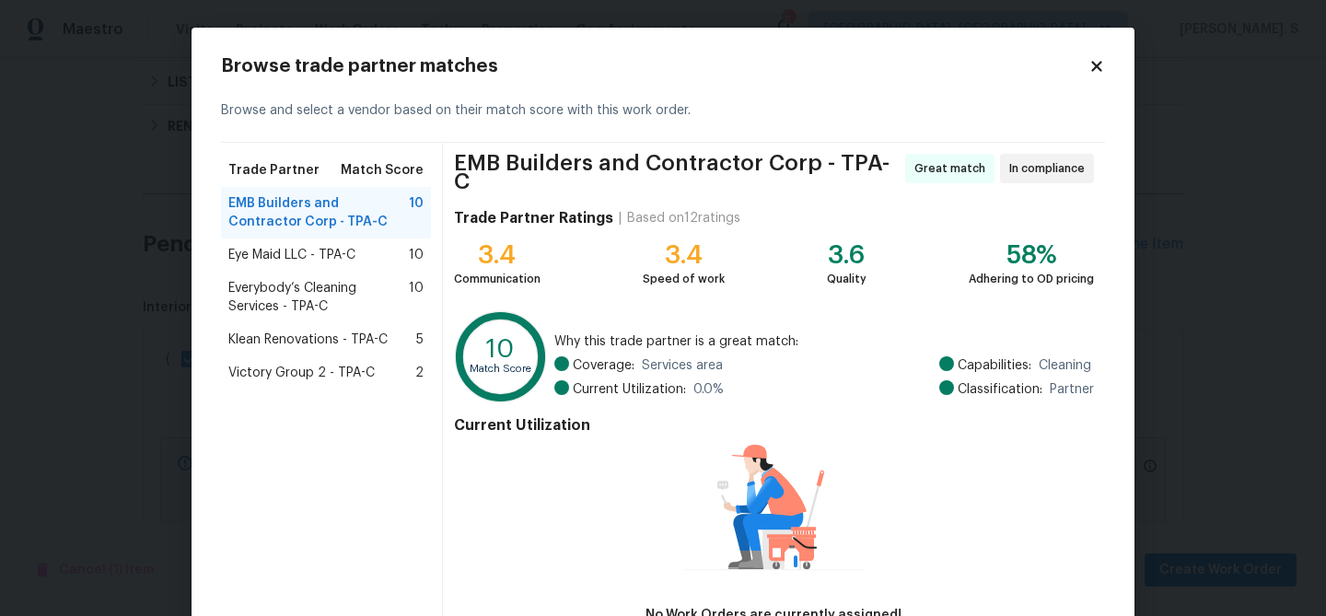
click at [375, 305] on span "Everybody’s Cleaning Services - TPA-C" at bounding box center [318, 297] width 180 height 37
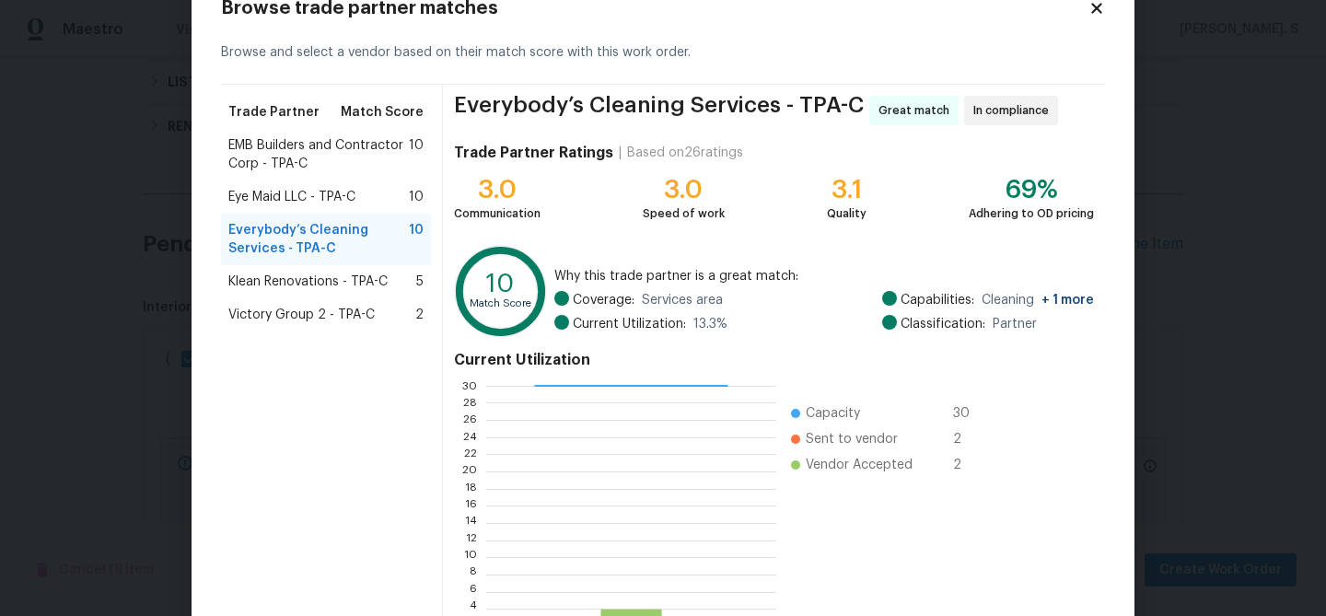
scroll to position [196, 0]
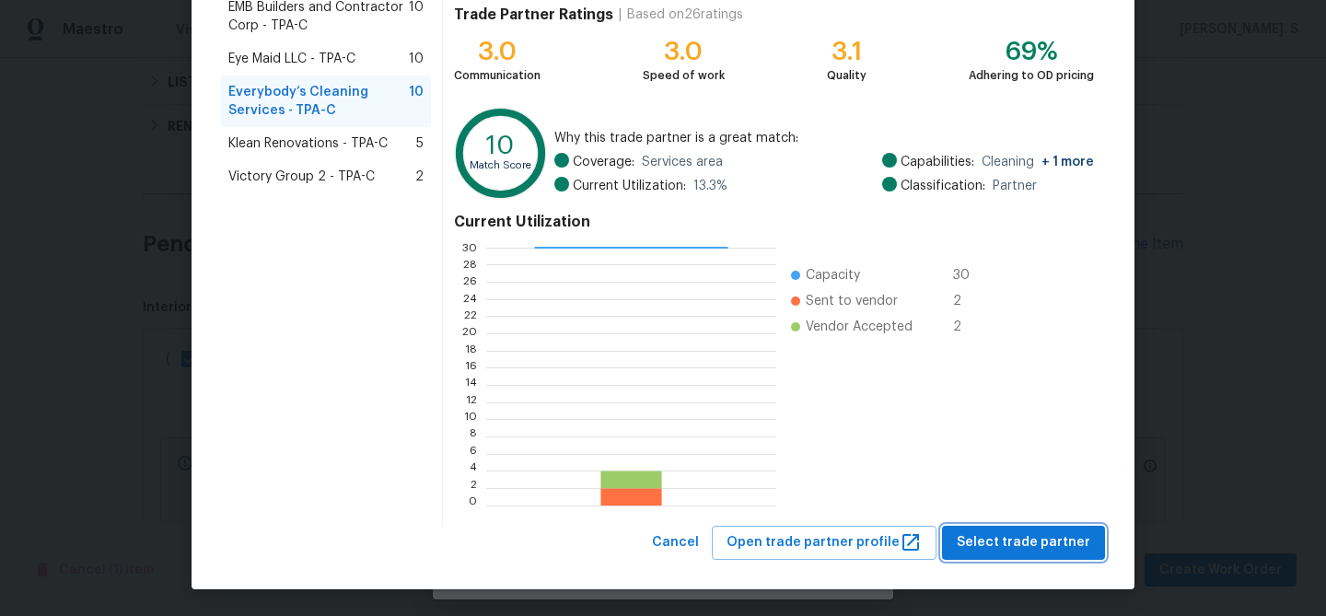
click at [965, 542] on button "Select trade partner" at bounding box center [1023, 543] width 163 height 34
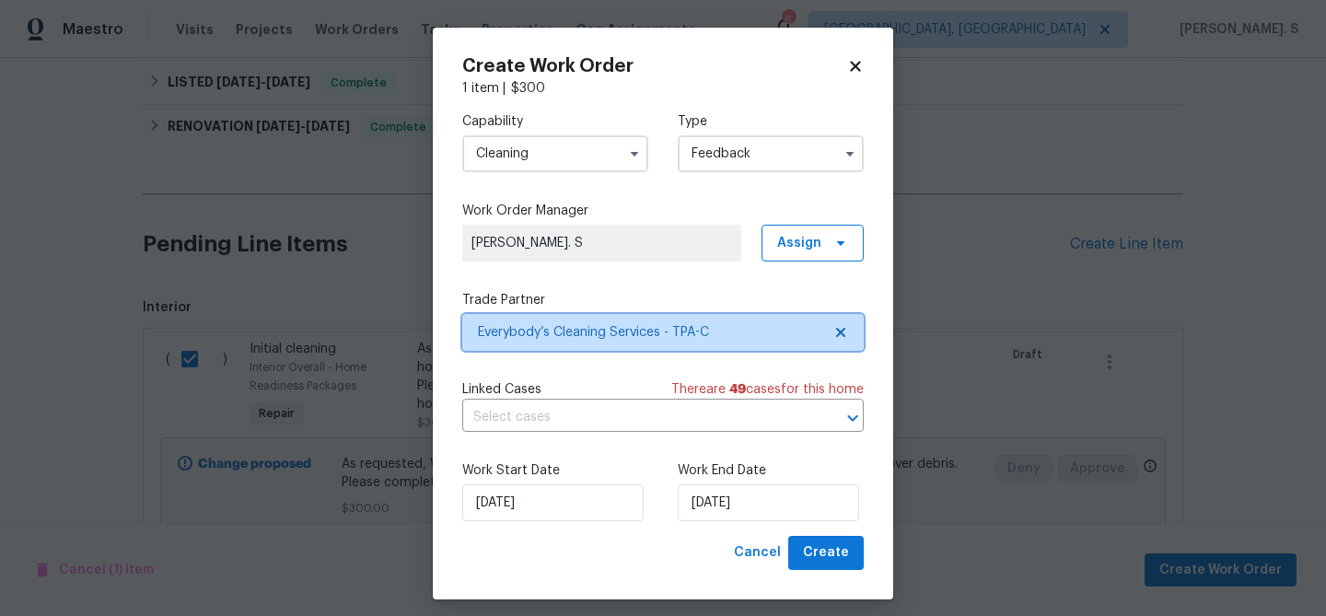
scroll to position [0, 0]
click at [564, 414] on input "text" at bounding box center [637, 417] width 350 height 29
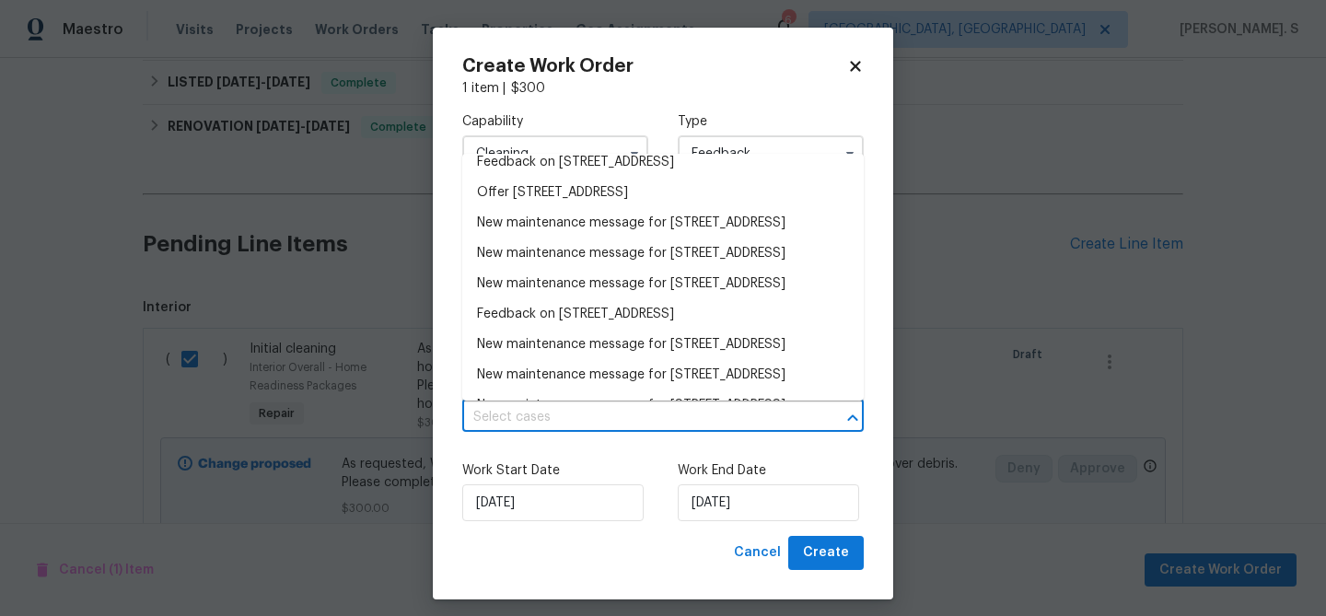
scroll to position [203, 0]
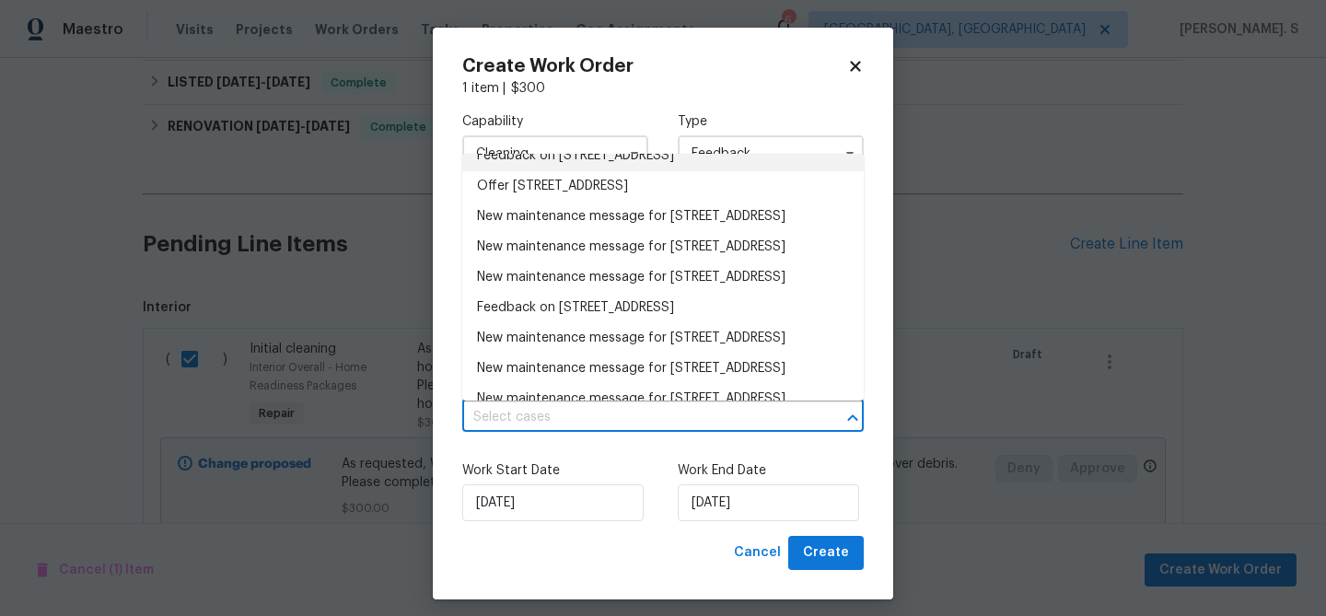
click at [557, 171] on li "Feedback on 2253 Heron Cir, Clearwater, FL 33762" at bounding box center [662, 156] width 401 height 30
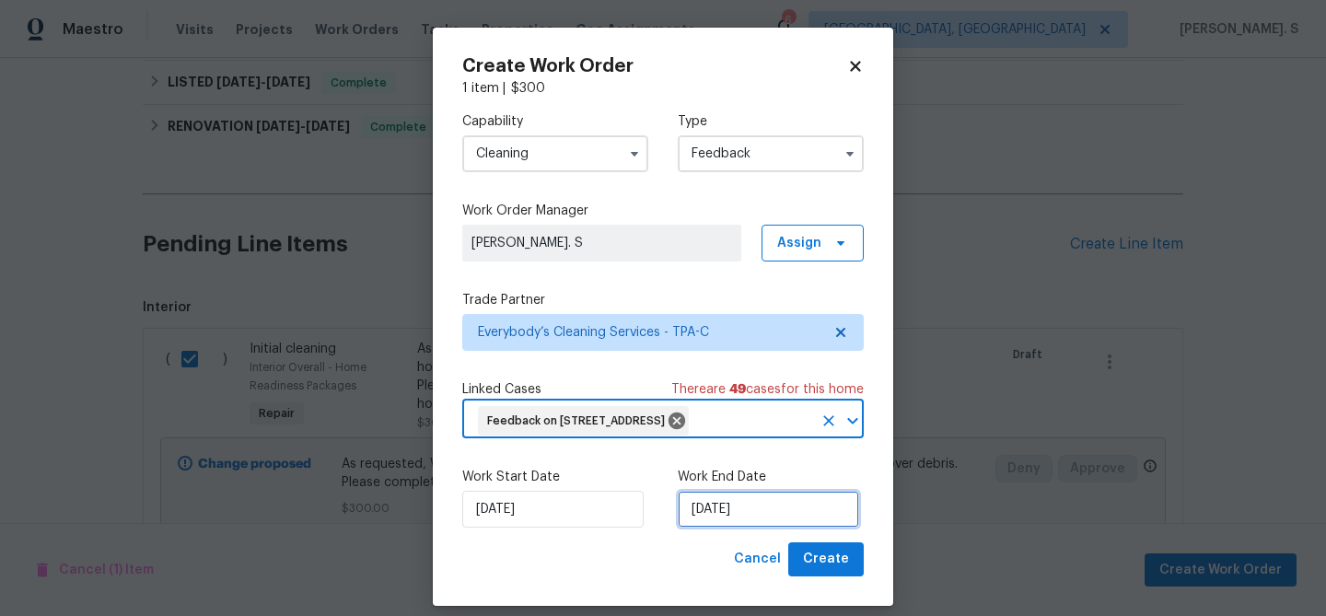
click at [715, 505] on input "[DATE]" at bounding box center [768, 509] width 181 height 37
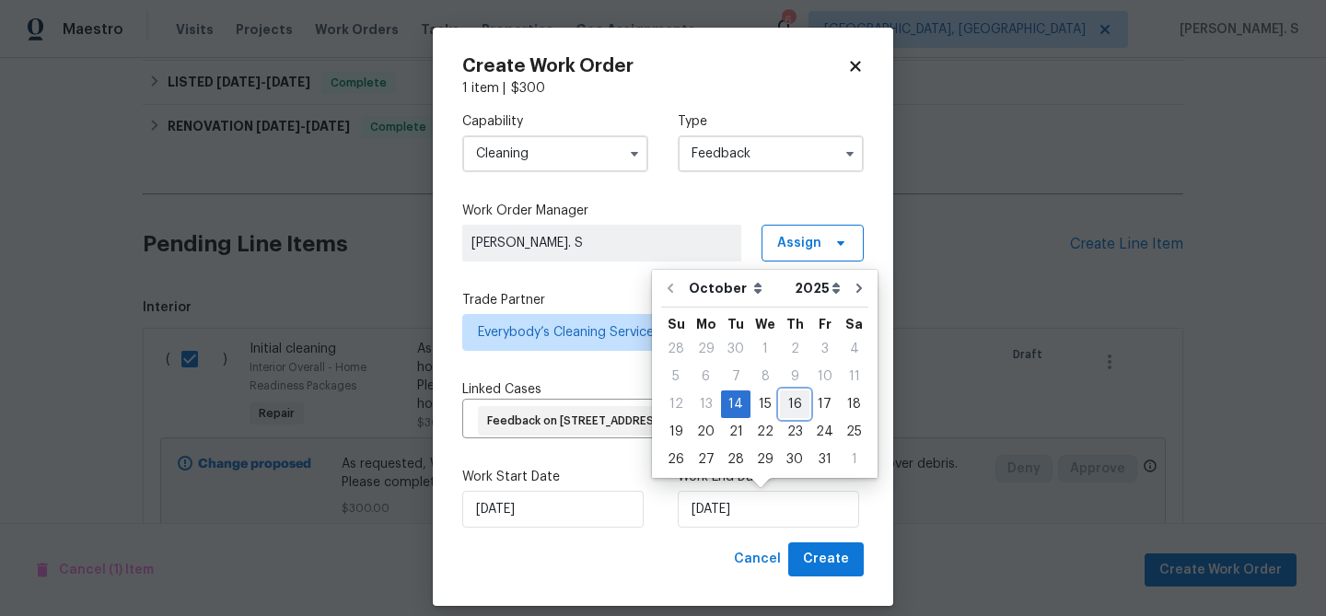
click at [789, 406] on div "16" at bounding box center [794, 404] width 29 height 26
type input "10/16/2025"
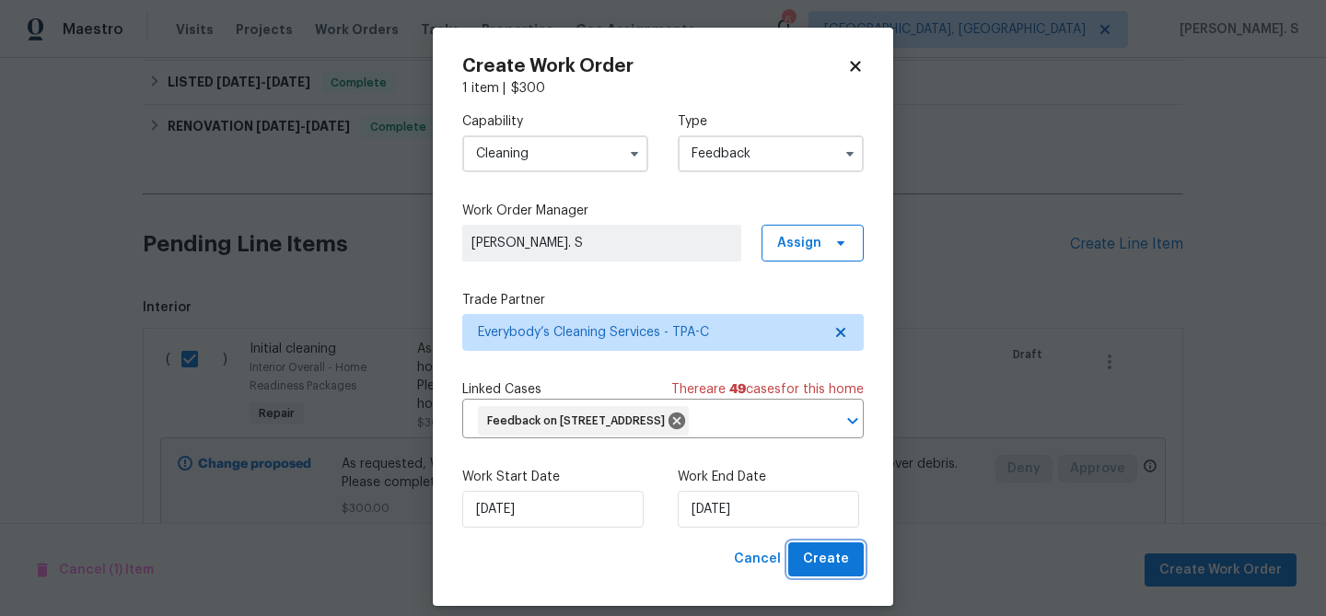
click at [833, 571] on button "Create" at bounding box center [825, 559] width 75 height 34
checkbox input "false"
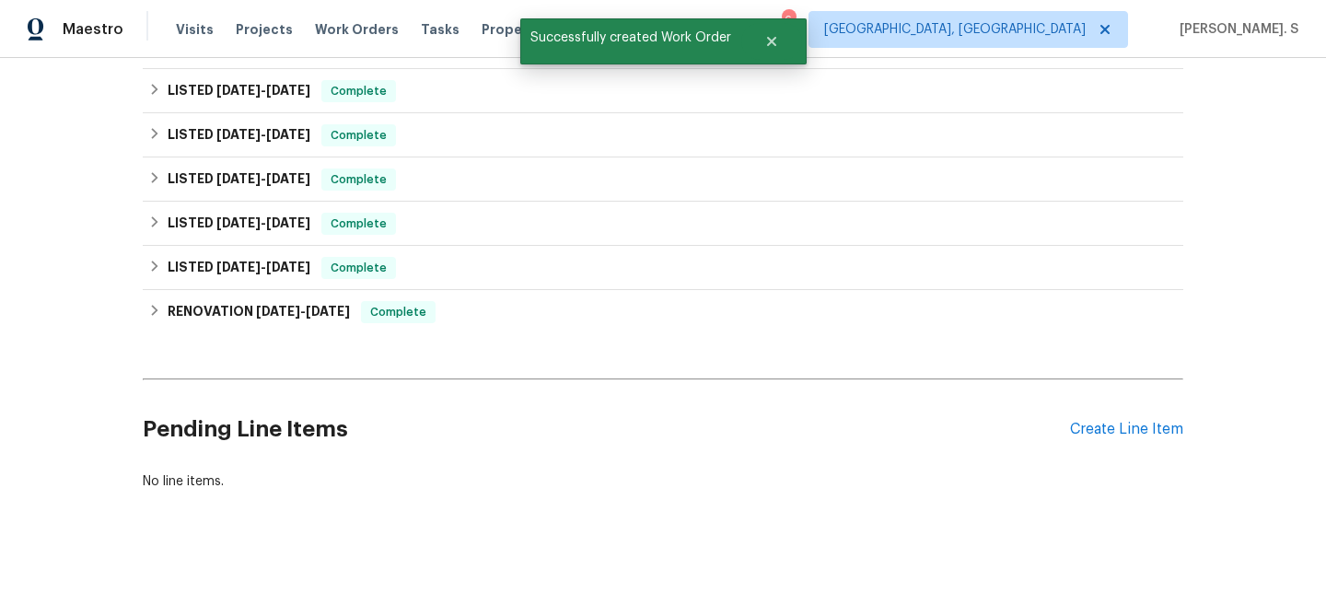
scroll to position [0, 0]
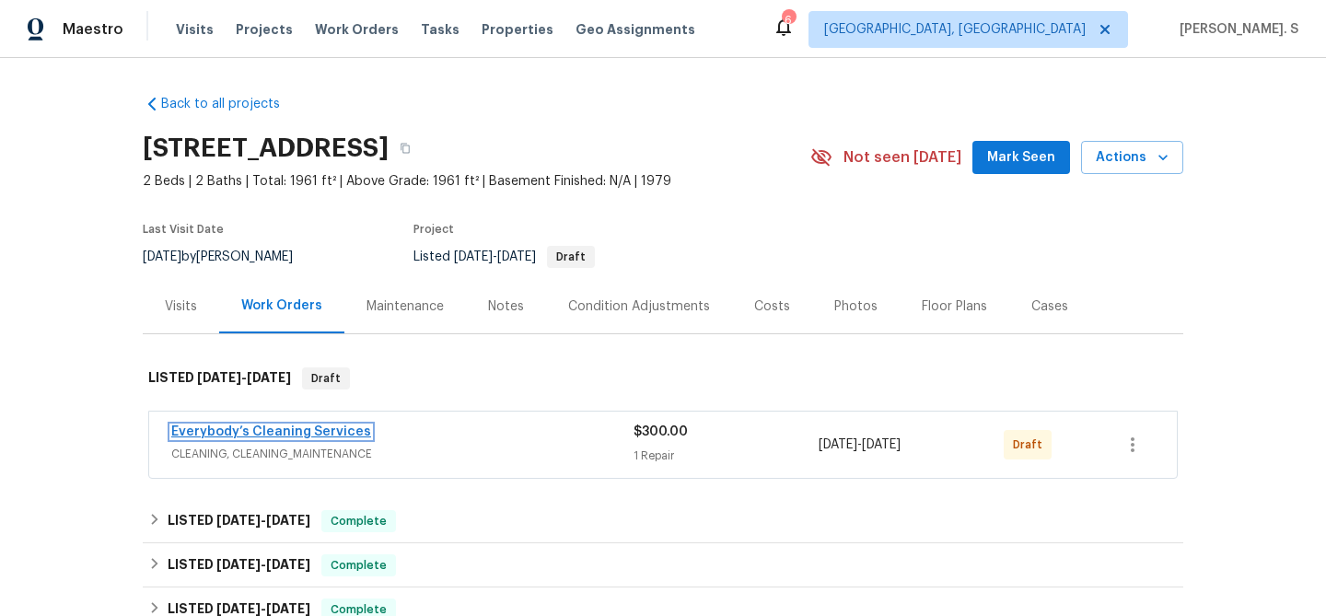
click at [329, 435] on link "Everybody’s Cleaning Services" at bounding box center [271, 431] width 200 height 13
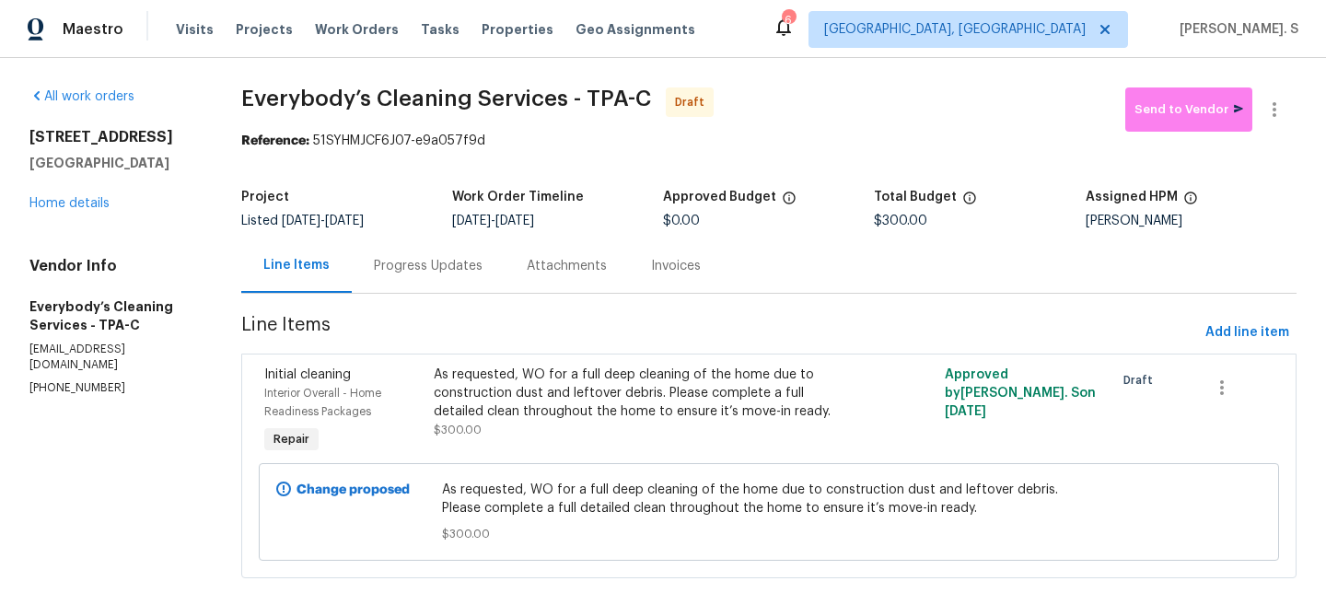
click at [490, 280] on div "Progress Updates" at bounding box center [428, 265] width 153 height 54
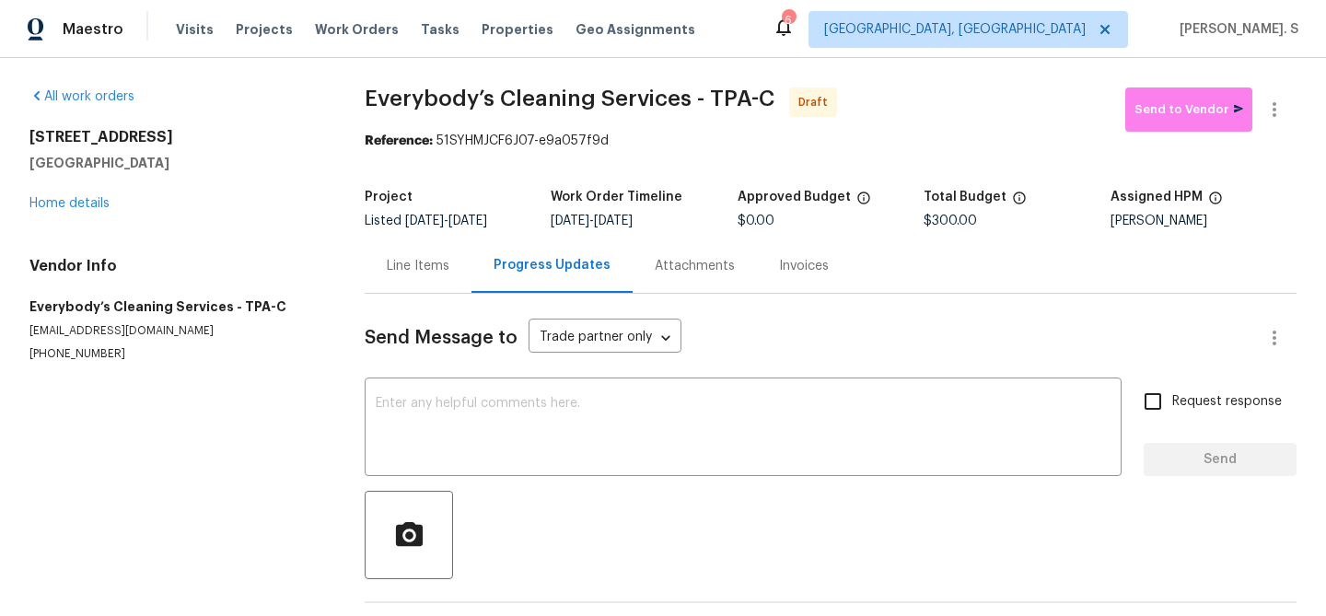
click at [510, 503] on div at bounding box center [831, 535] width 932 height 88
click at [510, 450] on textarea at bounding box center [743, 429] width 735 height 64
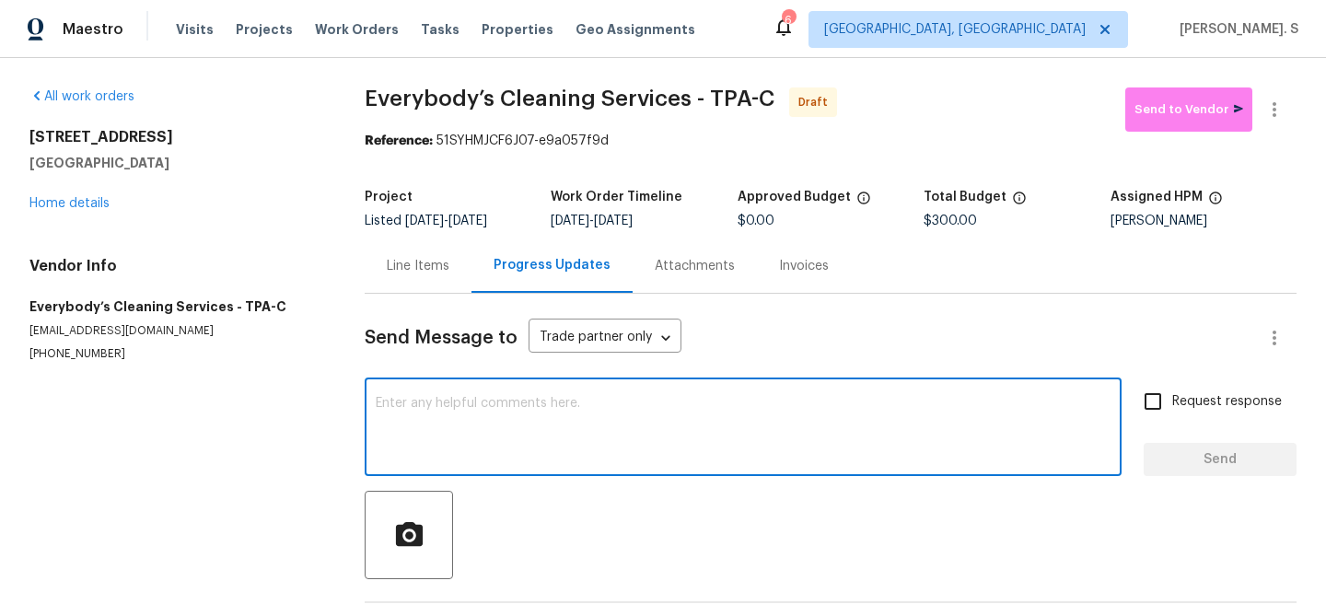
paste textarea "Hi this is Glory with Opendoor. I’m confirming you received the WO for the prop…"
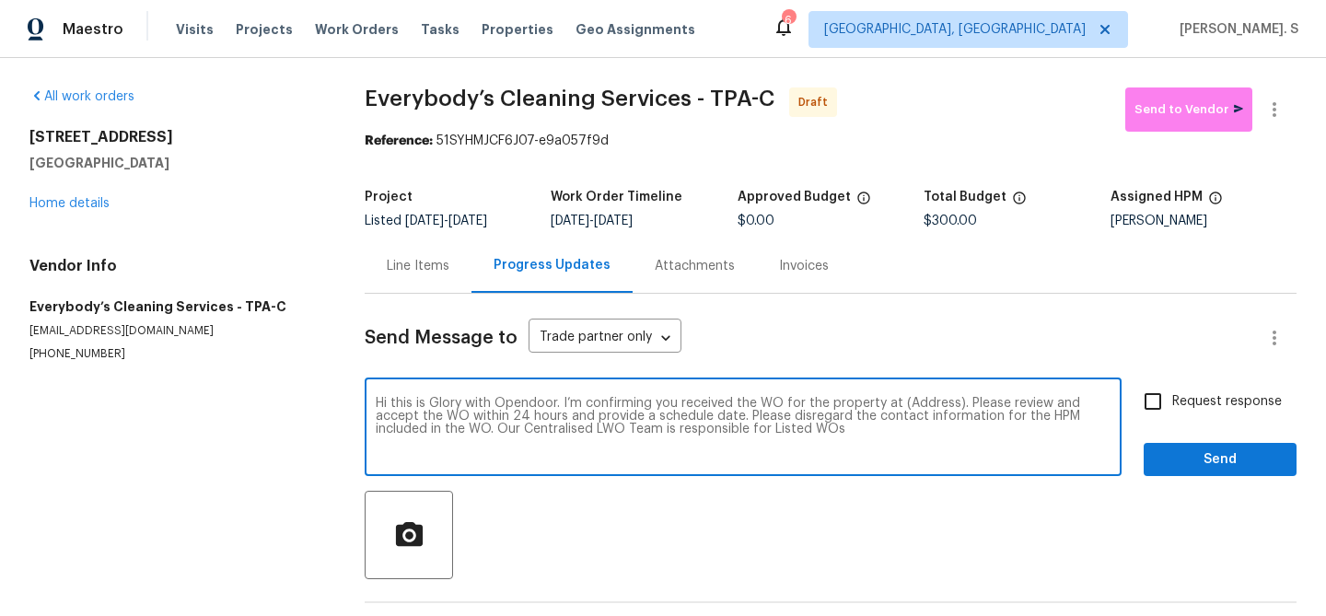
click at [914, 407] on textarea "Hi this is Glory with Opendoor. I’m confirming you received the WO for the prop…" at bounding box center [743, 429] width 735 height 64
paste textarea "2253 Heron Cir, Clearwater, FL 33762"
type textarea "Hi this is Glory with Opendoor. I’m confirming you received the WO for the prop…"
click at [1260, 113] on button "button" at bounding box center [1274, 109] width 44 height 44
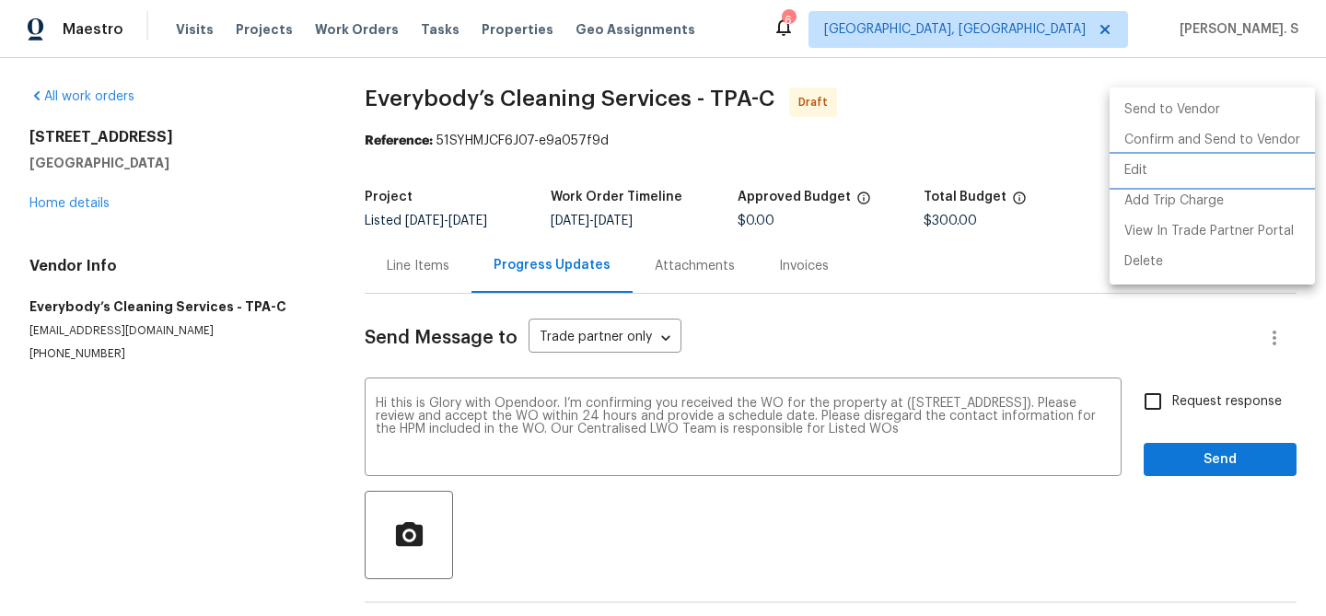
click at [1155, 181] on li "Edit" at bounding box center [1211, 171] width 205 height 30
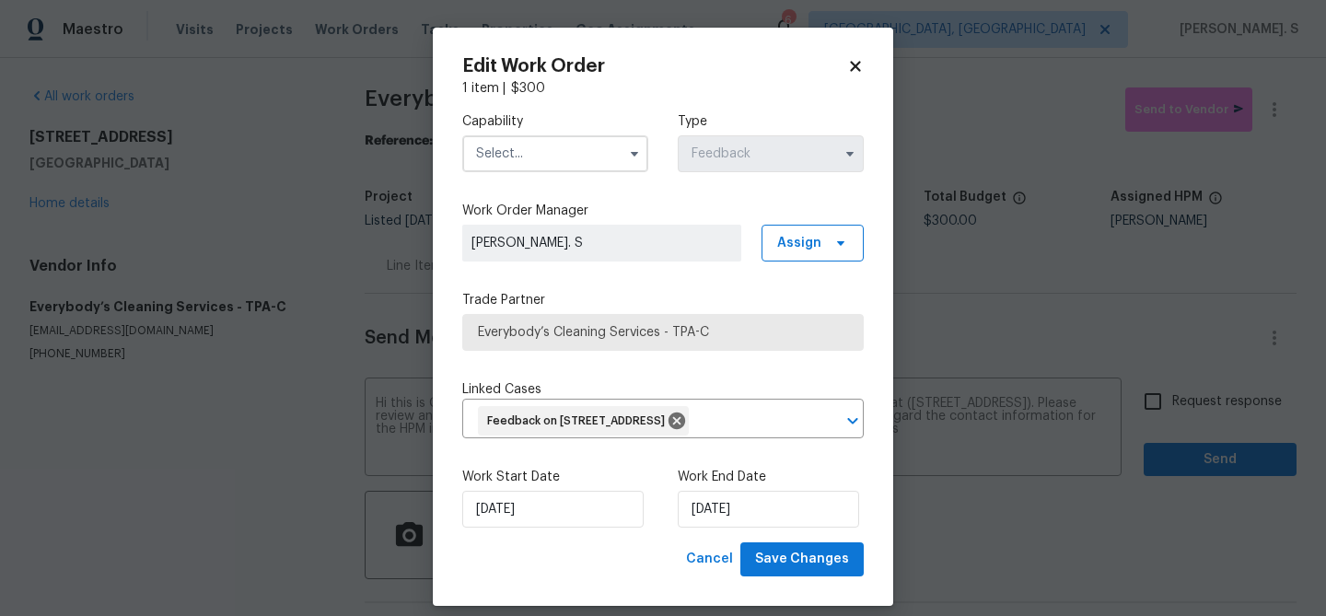
click at [576, 167] on input "text" at bounding box center [555, 153] width 186 height 37
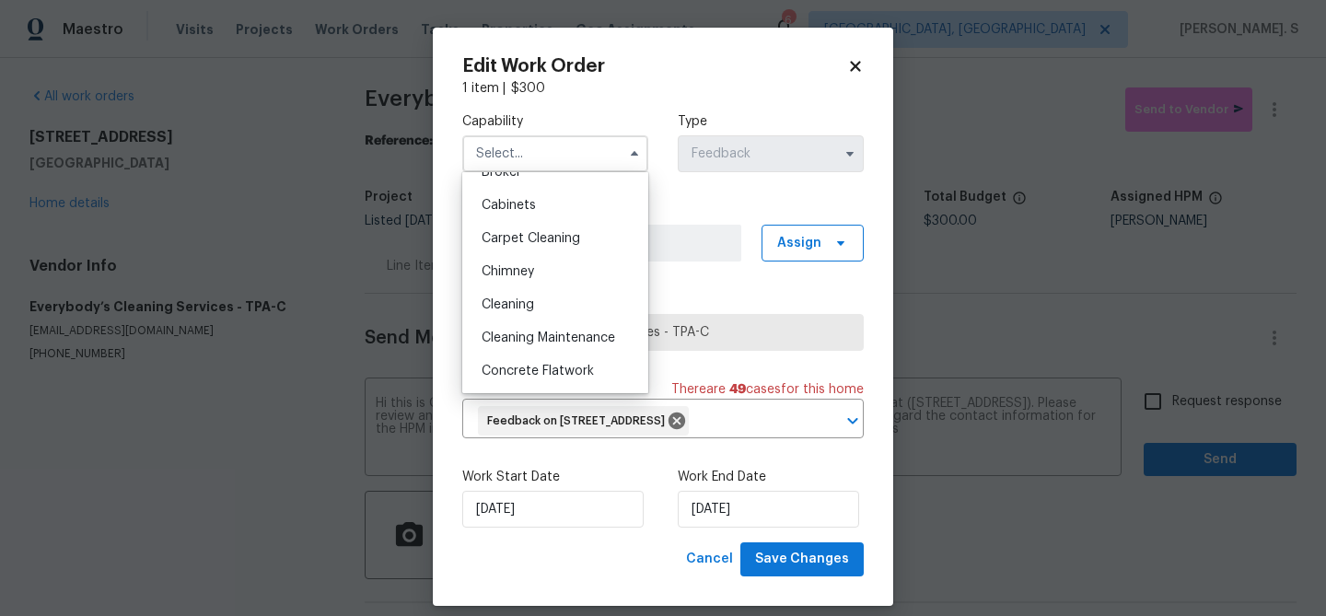
scroll to position [166, 0]
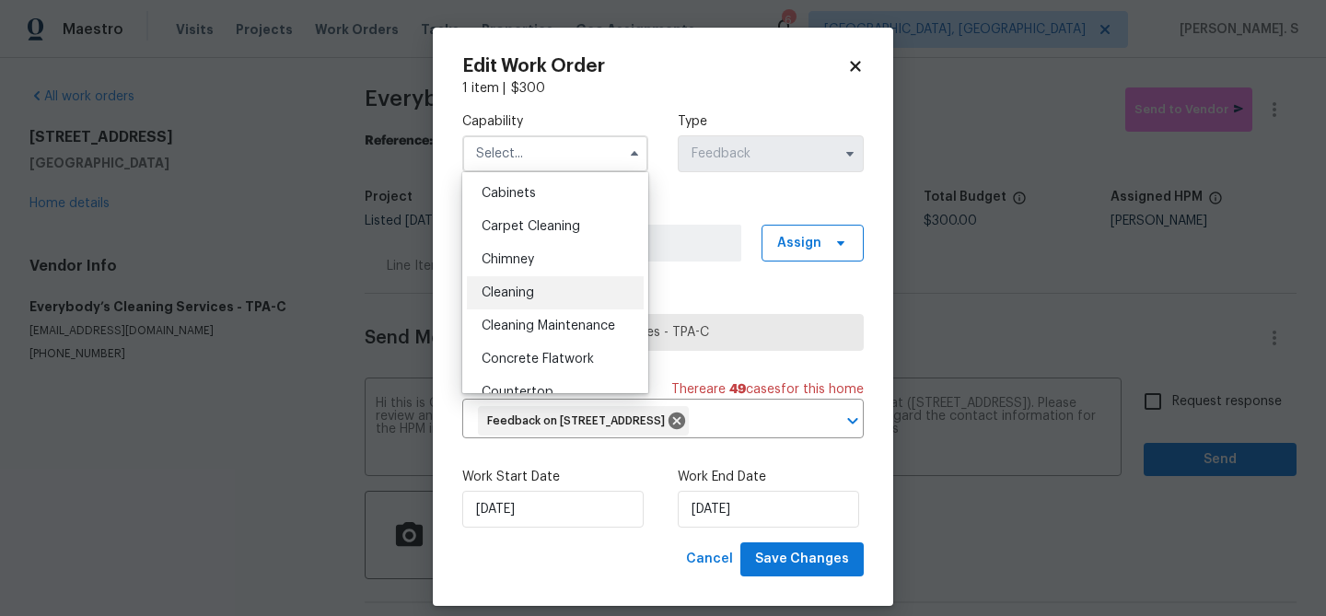
click at [563, 284] on div "Cleaning" at bounding box center [555, 292] width 177 height 33
type input "Cleaning"
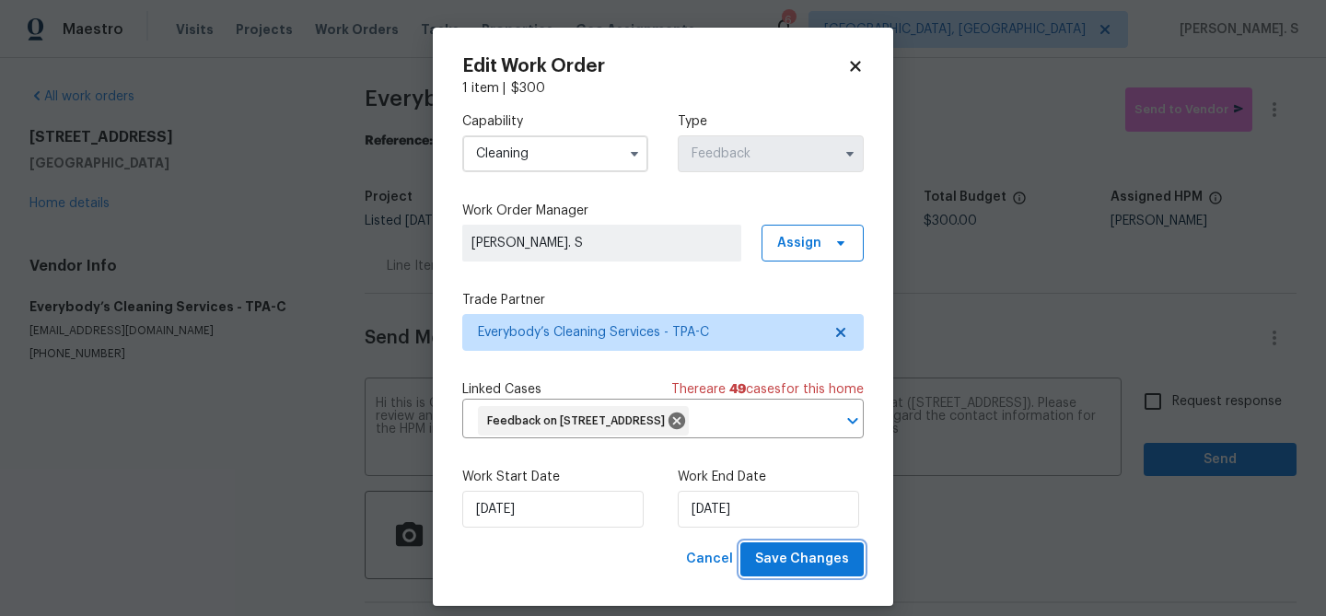
click at [789, 566] on span "Save Changes" at bounding box center [802, 559] width 94 height 23
click at [1176, 407] on body "Maestro Visits Projects Work Orders Tasks Properties Geo Assignments 6 Albuquer…" at bounding box center [663, 308] width 1326 height 616
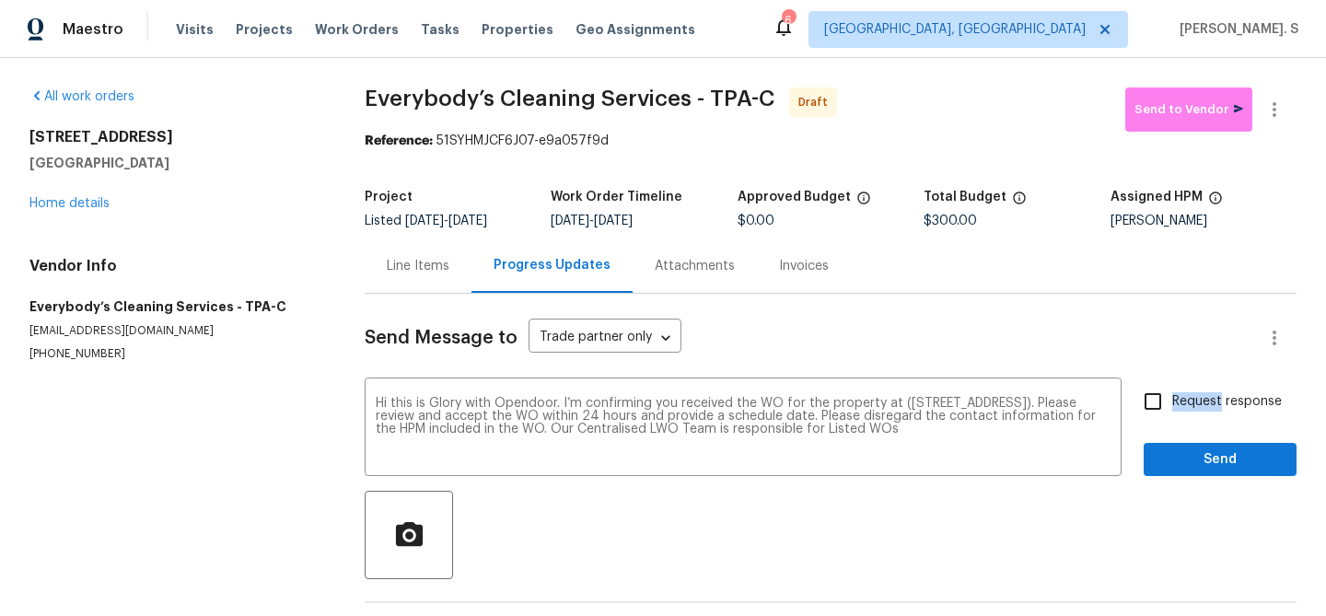
click at [1176, 407] on span "Request response" at bounding box center [1227, 401] width 110 height 19
click at [1172, 407] on input "Request response" at bounding box center [1152, 401] width 39 height 39
checkbox input "true"
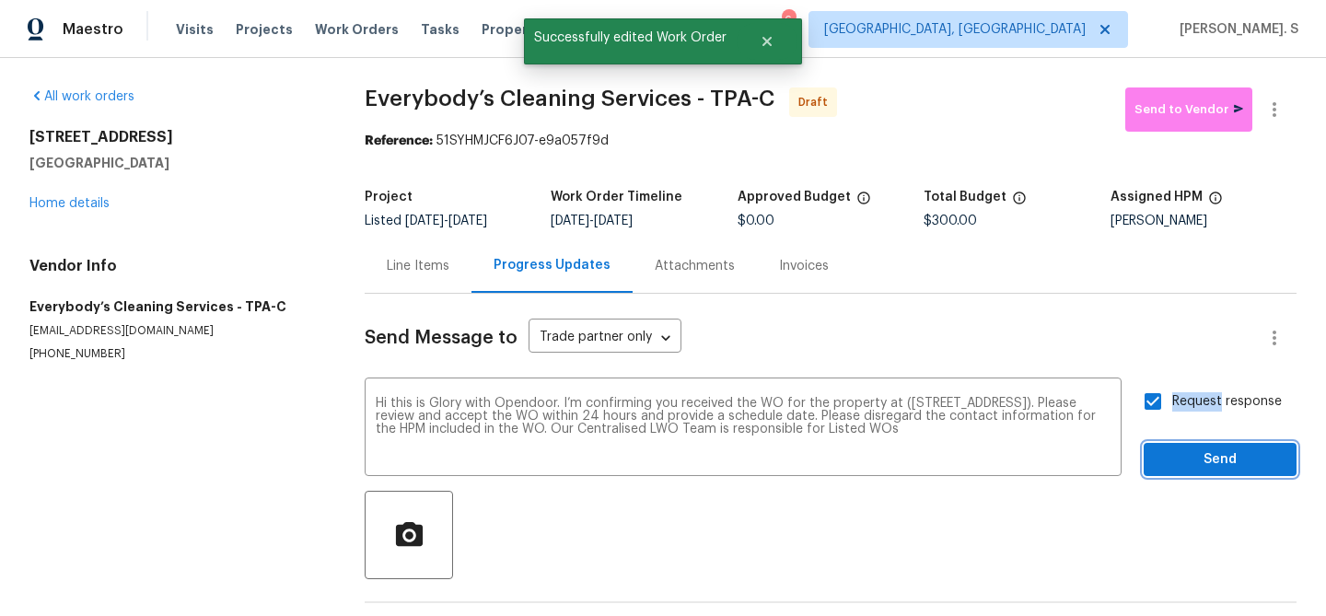
click at [1178, 474] on button "Send" at bounding box center [1220, 460] width 153 height 34
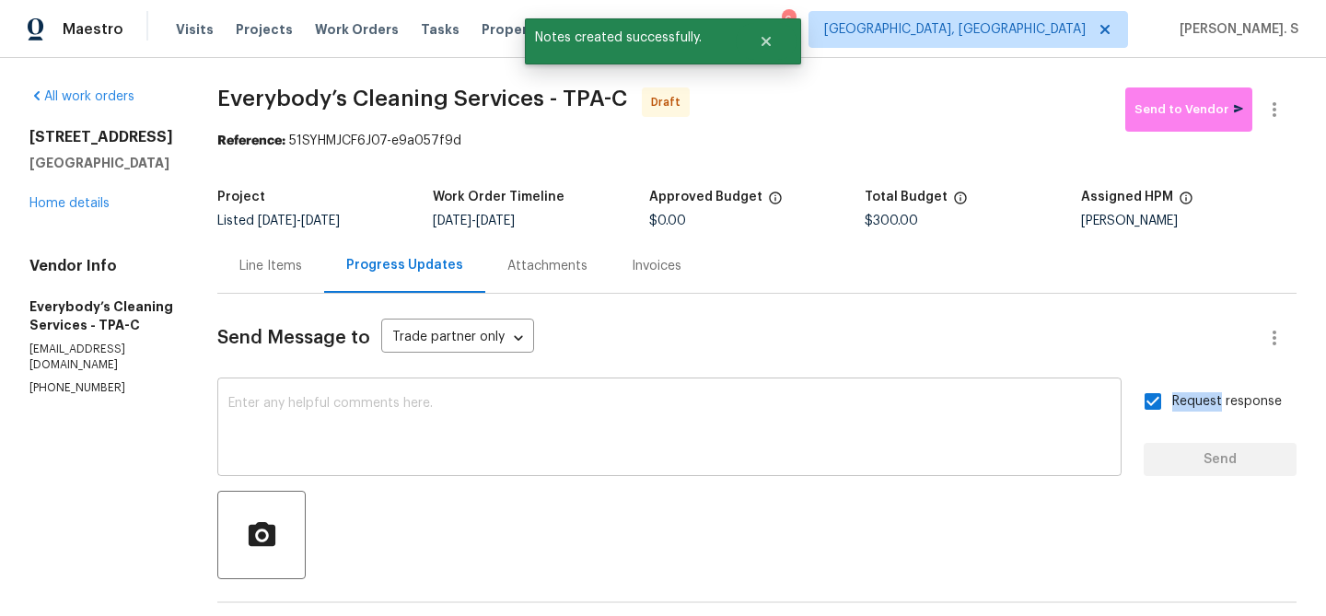
click at [613, 435] on textarea at bounding box center [669, 429] width 882 height 64
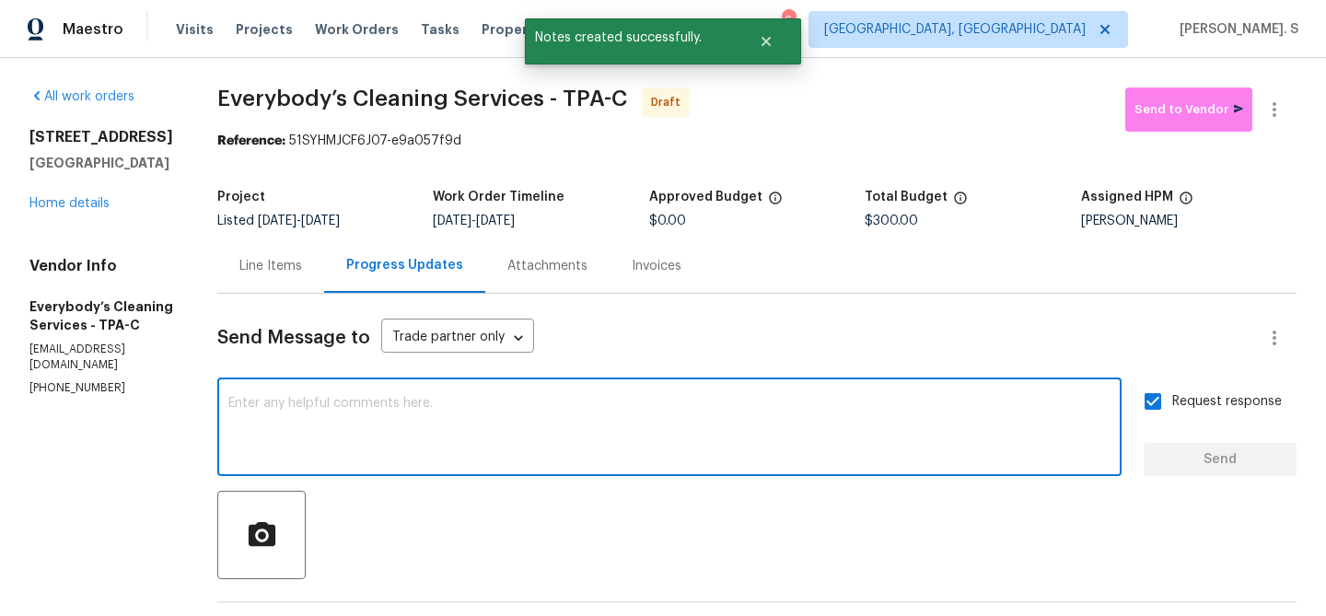
paste textarea "The Work Orders must include before-photos (both close-up and wide-angle) and a…"
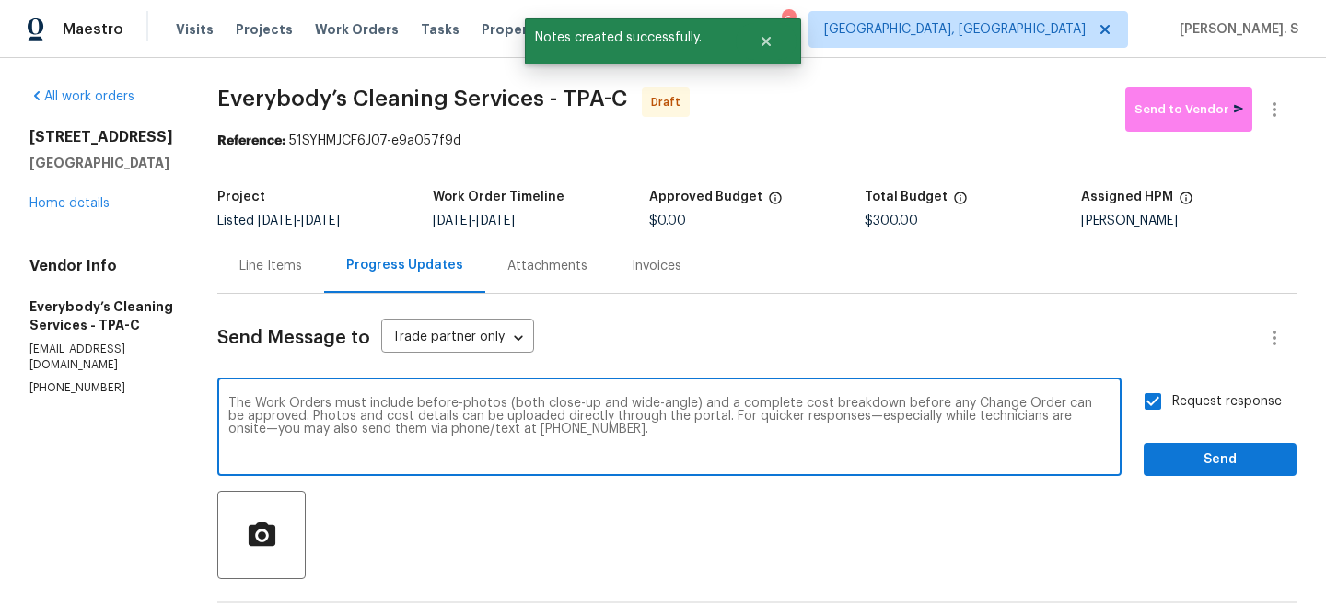
type textarea "The Work Orders must include before-photos (both close-up and wide-angle) and a…"
click at [1153, 449] on button "Send" at bounding box center [1220, 460] width 153 height 34
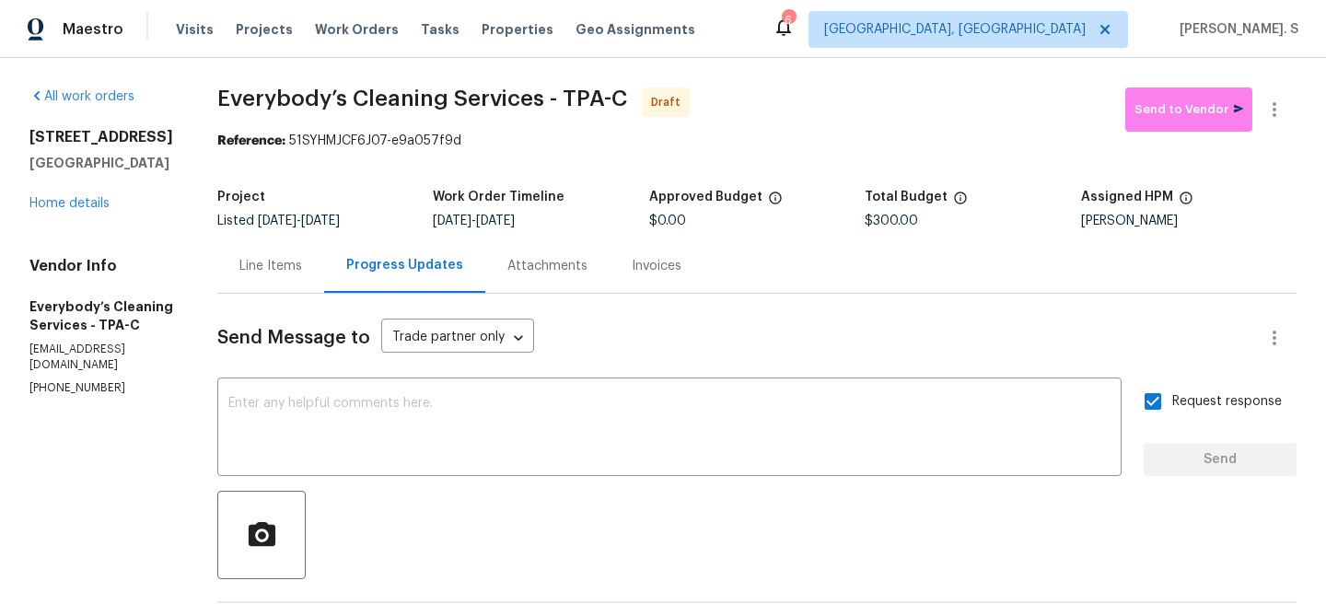
click at [511, 87] on span "Everybody’s Cleaning Services - TPA-C" at bounding box center [422, 98] width 410 height 22
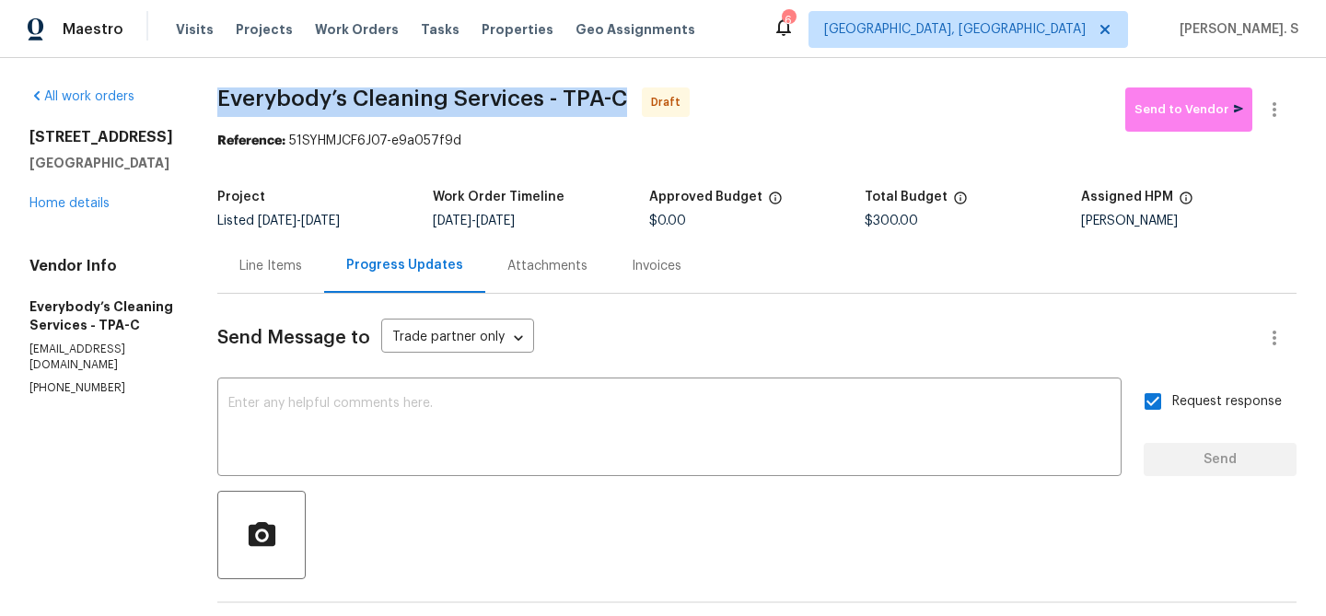
copy span "Everybody’s Cleaning Services - TPA-C"
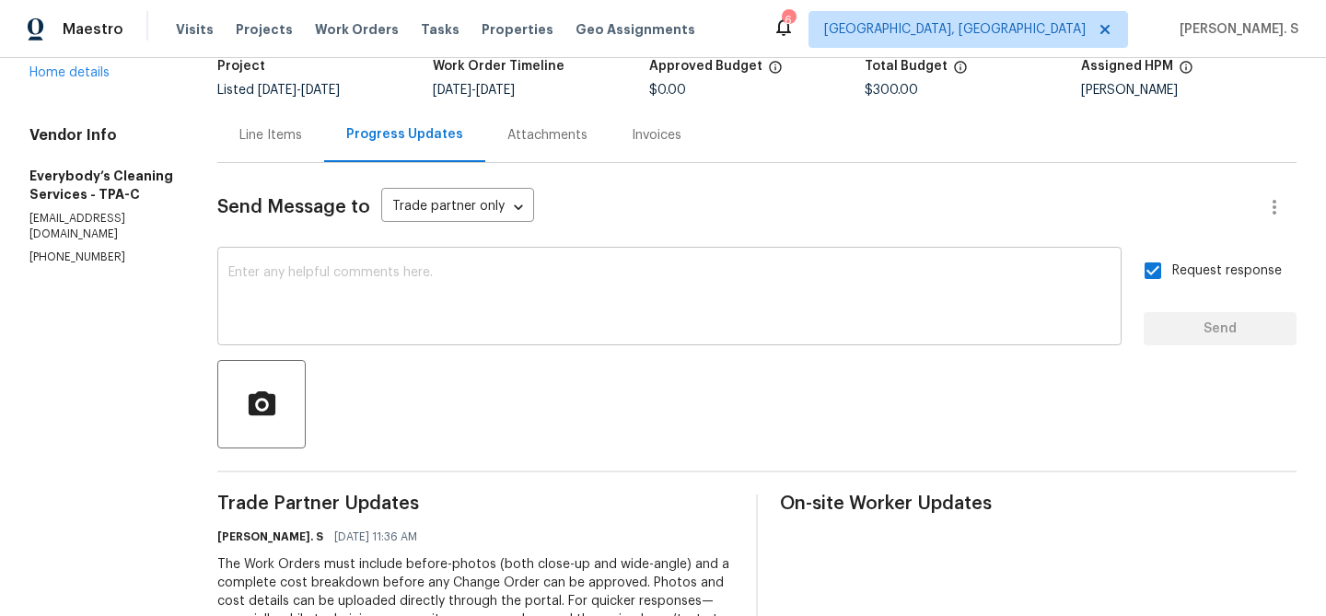
scroll to position [0, 0]
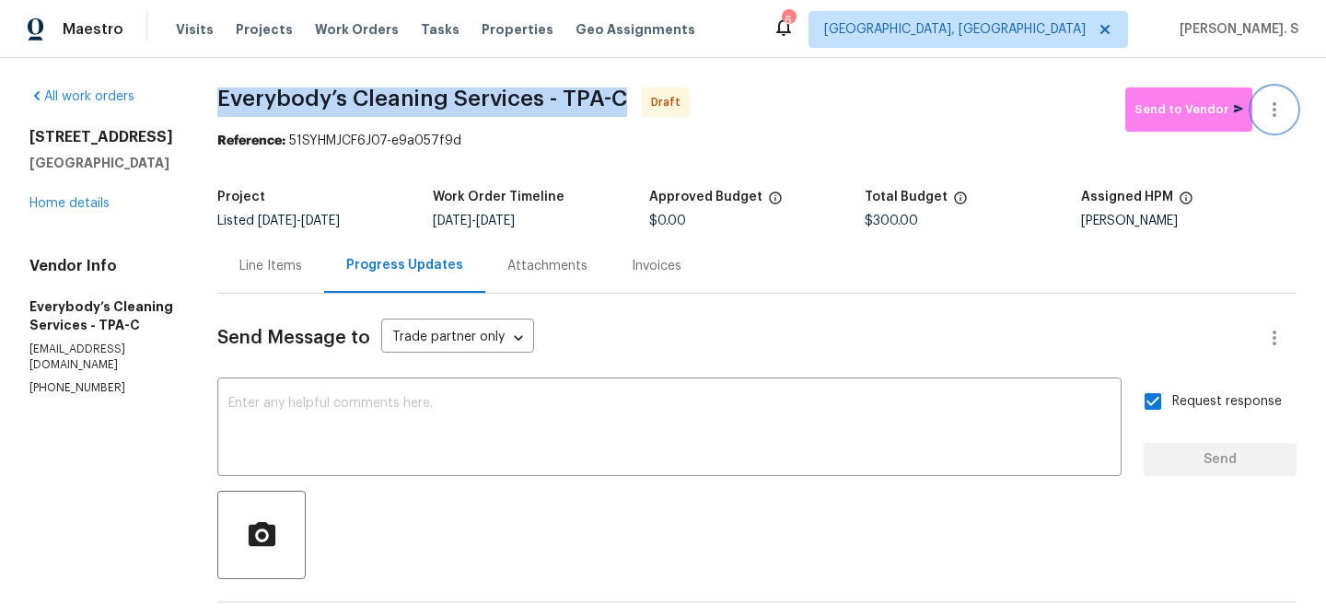
click at [1264, 118] on icon "button" at bounding box center [1274, 110] width 22 height 22
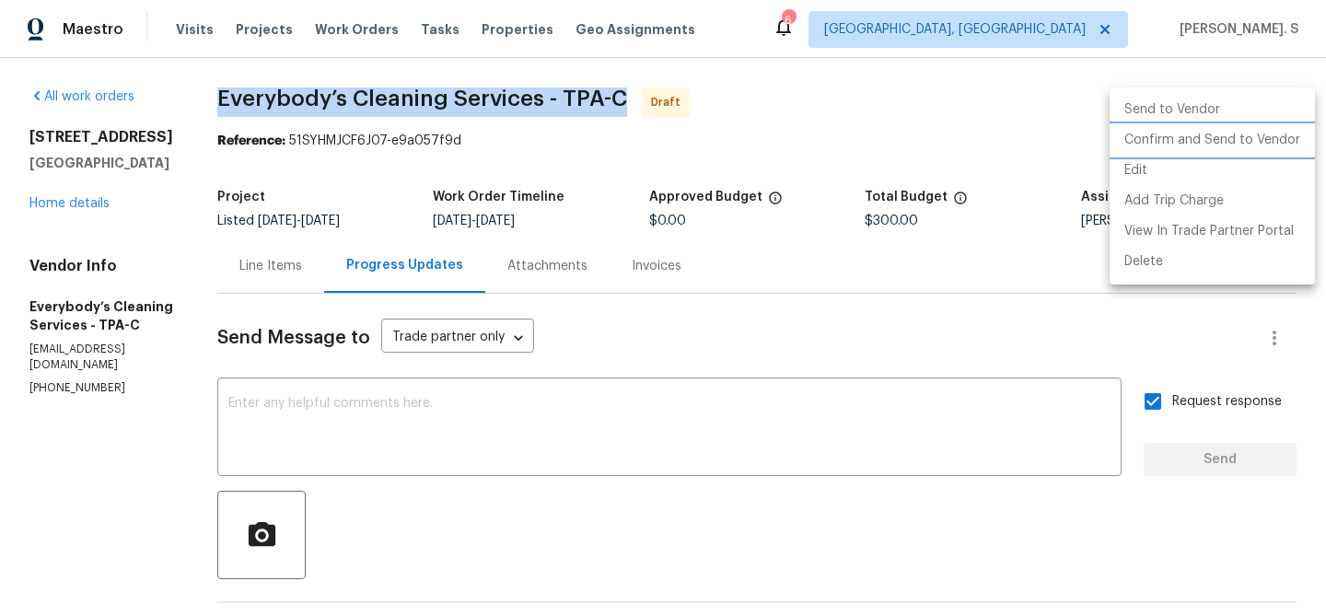
click at [1257, 126] on li "Confirm and Send to Vendor" at bounding box center [1211, 140] width 205 height 30
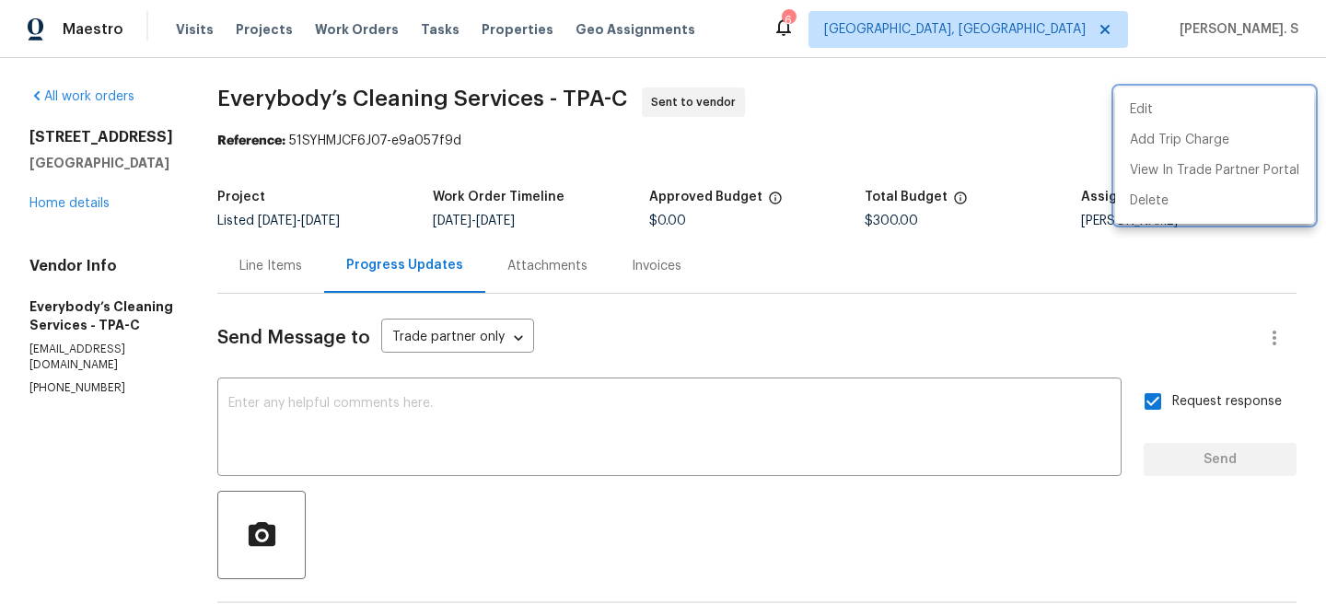
drag, startPoint x: 358, startPoint y: 140, endPoint x: 544, endPoint y: 140, distance: 186.0
click at [544, 140] on div at bounding box center [663, 308] width 1326 height 616
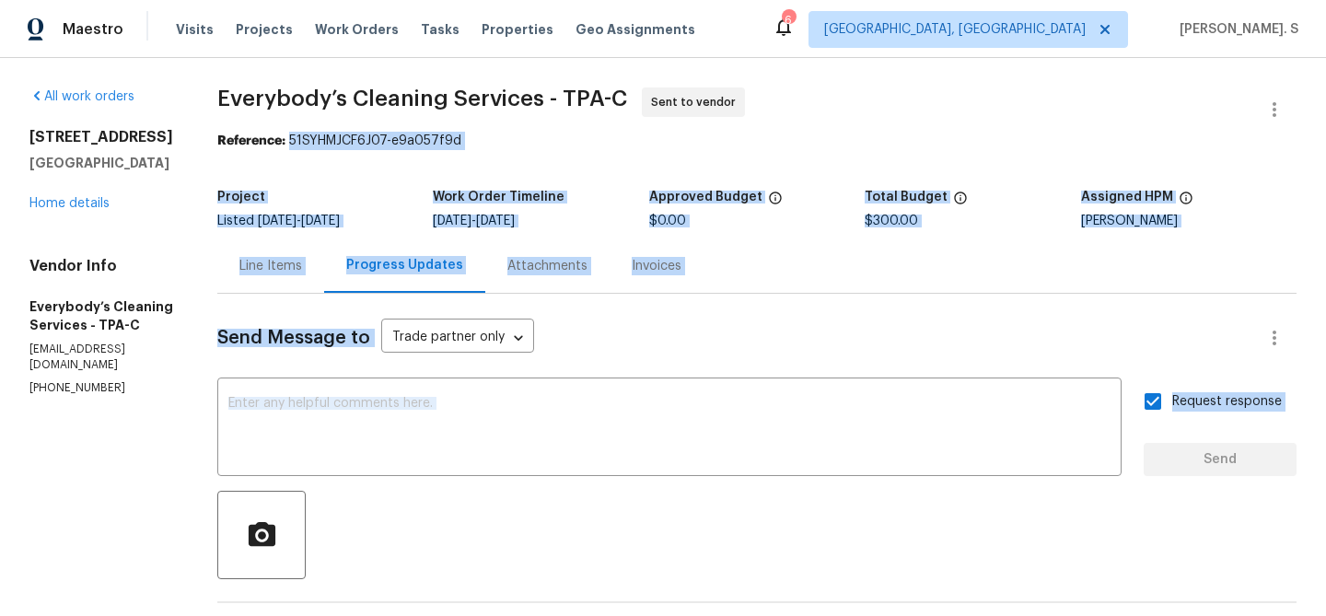
drag, startPoint x: 544, startPoint y: 140, endPoint x: 359, endPoint y: 139, distance: 185.1
click at [359, 139] on div "Reference: 51SYHMJCF6J07-e9a057f9d" at bounding box center [756, 141] width 1079 height 18
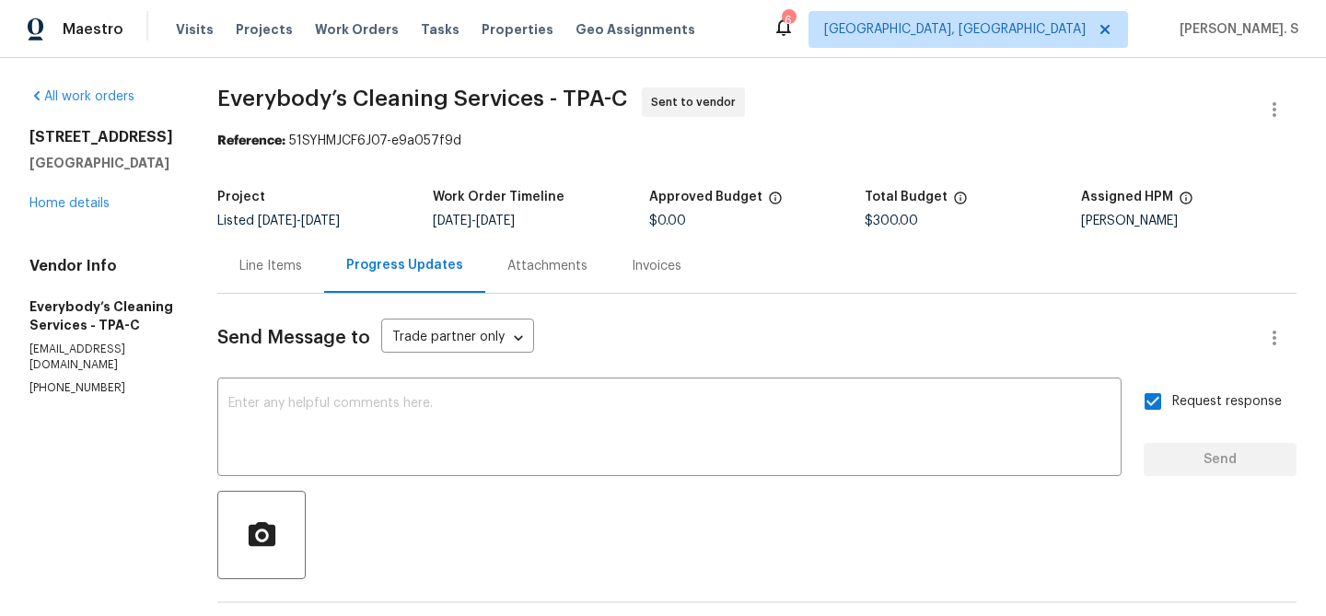
click at [359, 139] on div "Reference: 51SYHMJCF6J07-e9a057f9d" at bounding box center [756, 141] width 1079 height 18
click at [371, 155] on section "Everybody’s Cleaning Services - TPA-C Sent to vendor Reference: 51SYHMJCF6J07-e…" at bounding box center [756, 507] width 1079 height 840
drag, startPoint x: 358, startPoint y: 140, endPoint x: 676, endPoint y: 140, distance: 317.6
click at [676, 140] on div "Reference: 51SYHMJCF6J07-e9a057f9d" at bounding box center [756, 141] width 1079 height 18
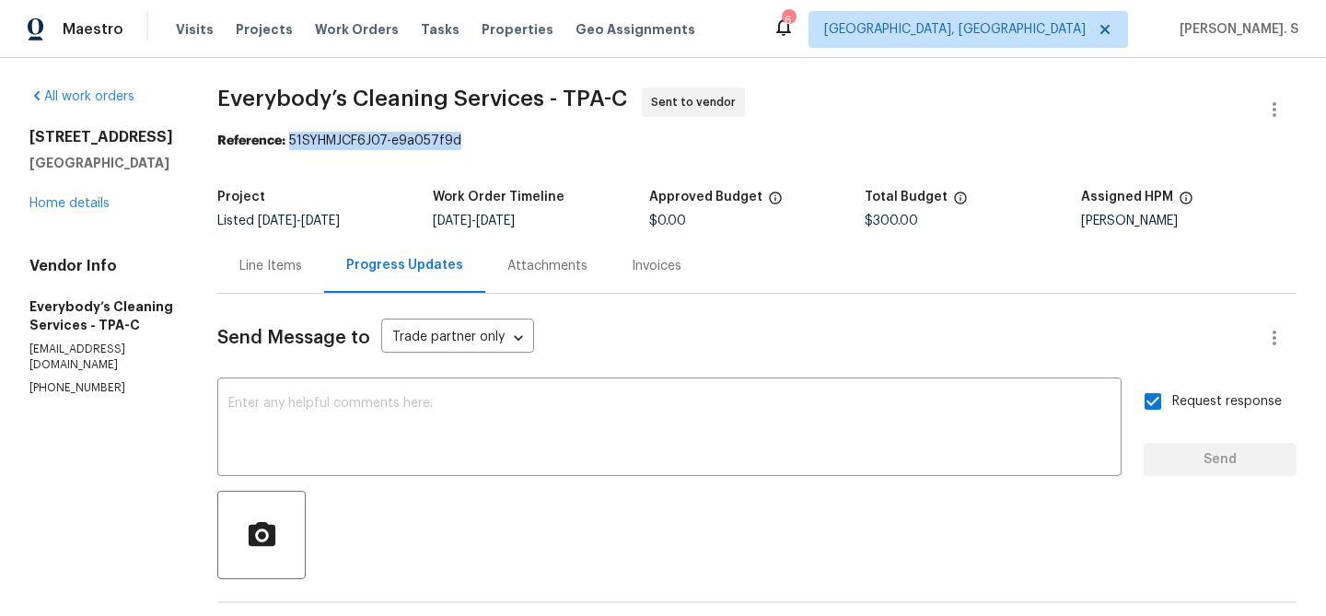
copy div "51SYHMJCF6J07-e9a057f9d"
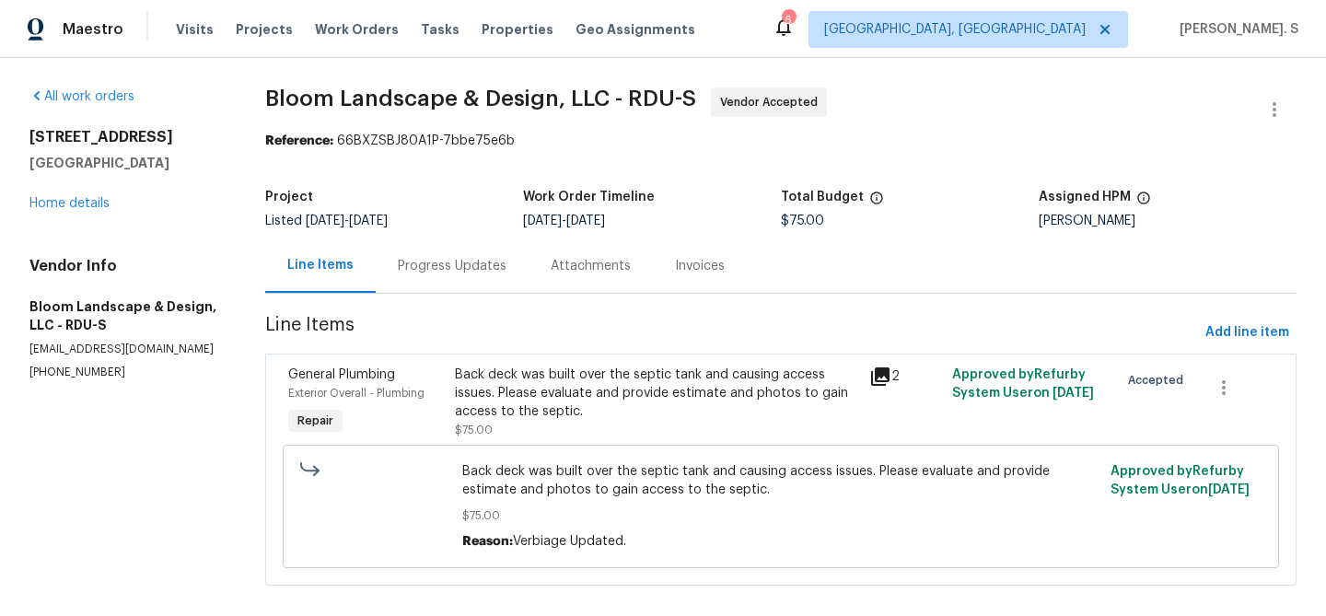
click at [483, 273] on div "Progress Updates" at bounding box center [452, 266] width 109 height 18
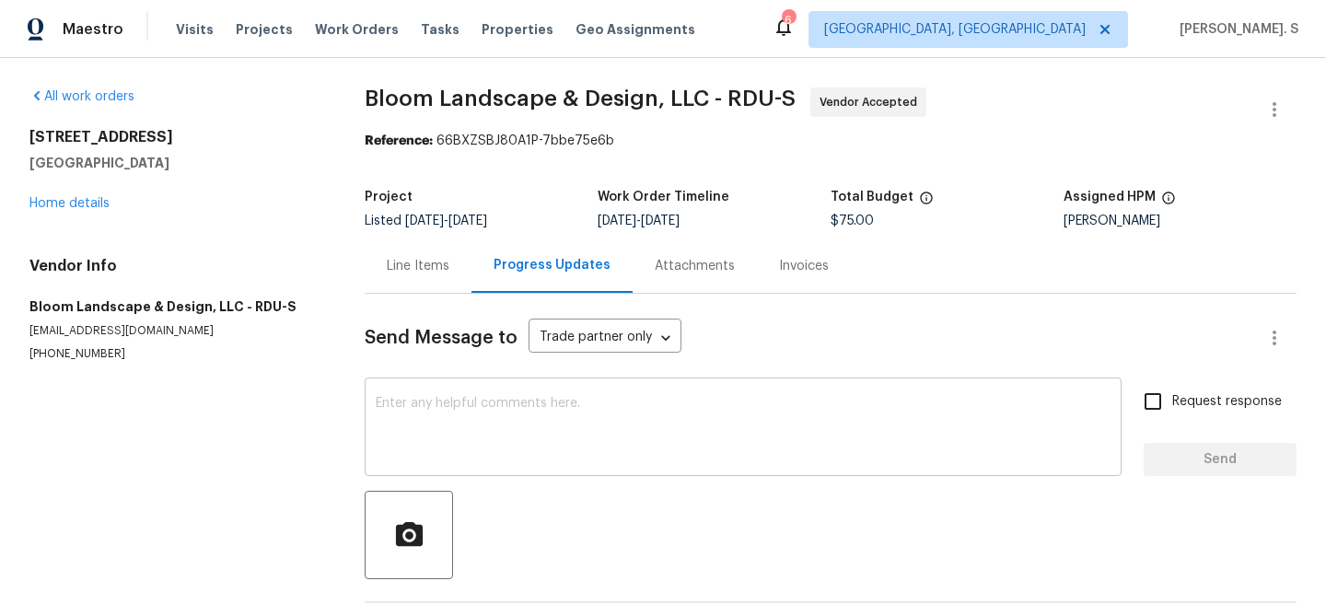
click at [498, 428] on textarea at bounding box center [743, 429] width 735 height 64
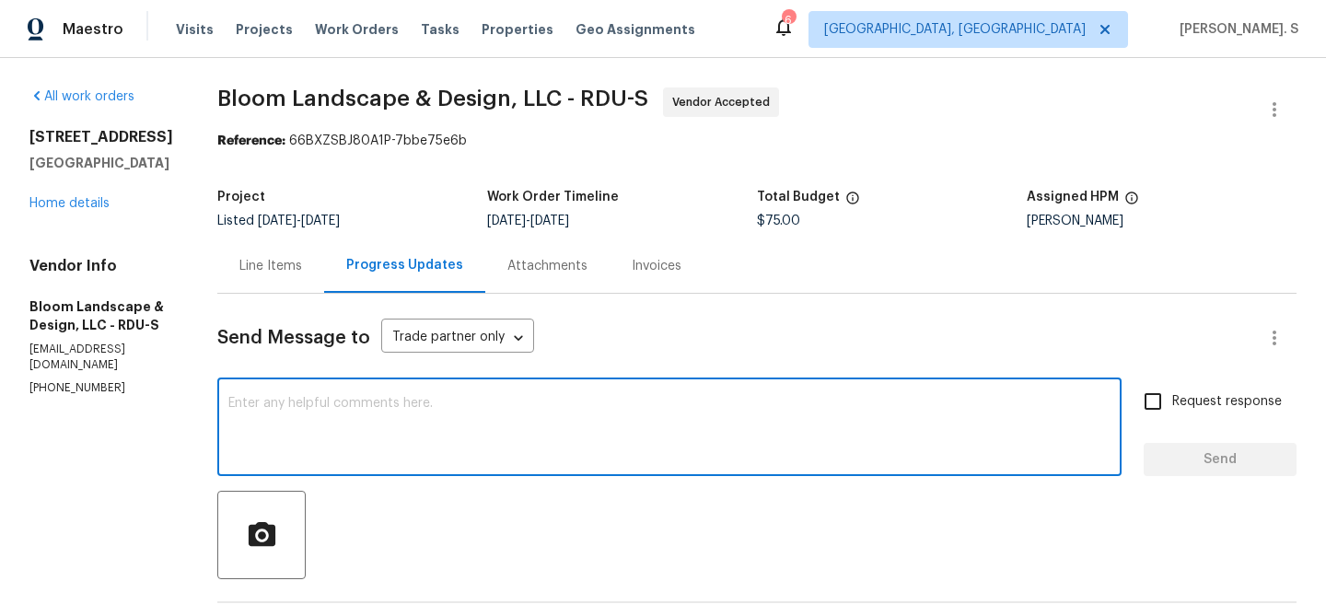
type textarea "G"
paste textarea "Approved change order value: $470. Please have TP create the access panels out …"
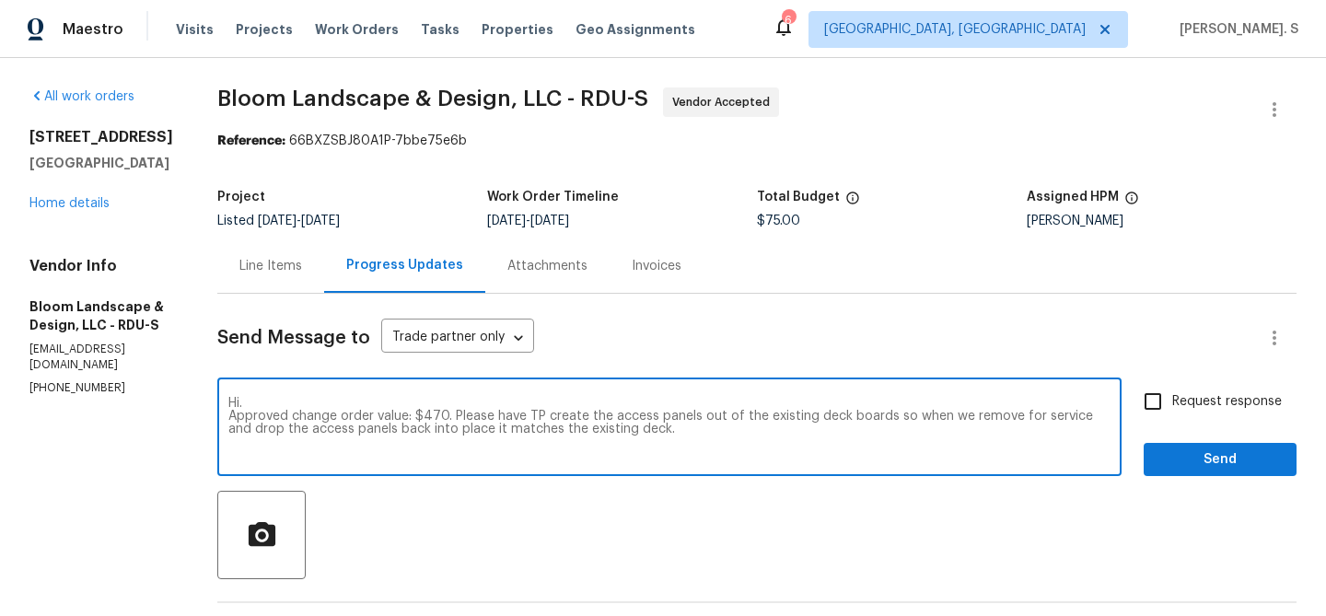
click at [354, 402] on textarea "Hi. Approved change order value: $470. Please have TP create the access panels …" at bounding box center [669, 429] width 882 height 64
drag, startPoint x: 470, startPoint y: 422, endPoint x: 251, endPoint y: 412, distance: 218.4
click at [251, 412] on textarea "Hi Approved change order value: $470. Please have TP create the access panels o…" at bounding box center [669, 429] width 882 height 64
drag, startPoint x: 343, startPoint y: 416, endPoint x: 296, endPoint y: 415, distance: 47.0
click at [296, 415] on textarea "Hi Please have TP create the access panels out of the existing deck boards so w…" at bounding box center [669, 429] width 882 height 64
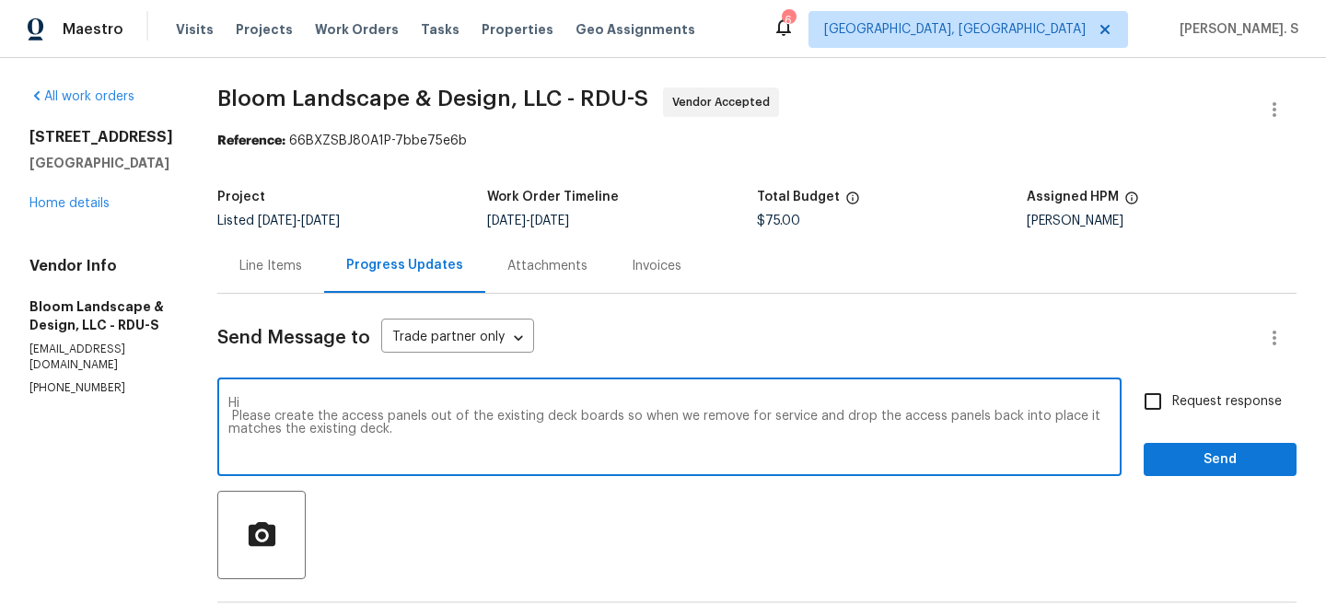
click at [0, 0] on div "Change the pronoun" at bounding box center [0, 0] width 0 height 0
click at [0, 0] on div "Add Punctuation" at bounding box center [0, 0] width 0 height 0
click at [250, 417] on textarea "Hi Please create the access panels out of the existing deck boards so when we r…" at bounding box center [669, 429] width 882 height 64
click at [289, 427] on textarea "Hi Please create the access panels out of the existing deck boards so when we r…" at bounding box center [669, 429] width 882 height 64
click at [249, 417] on textarea "Hi Please create the access panels out of the existing deck boards so when we r…" at bounding box center [669, 429] width 882 height 64
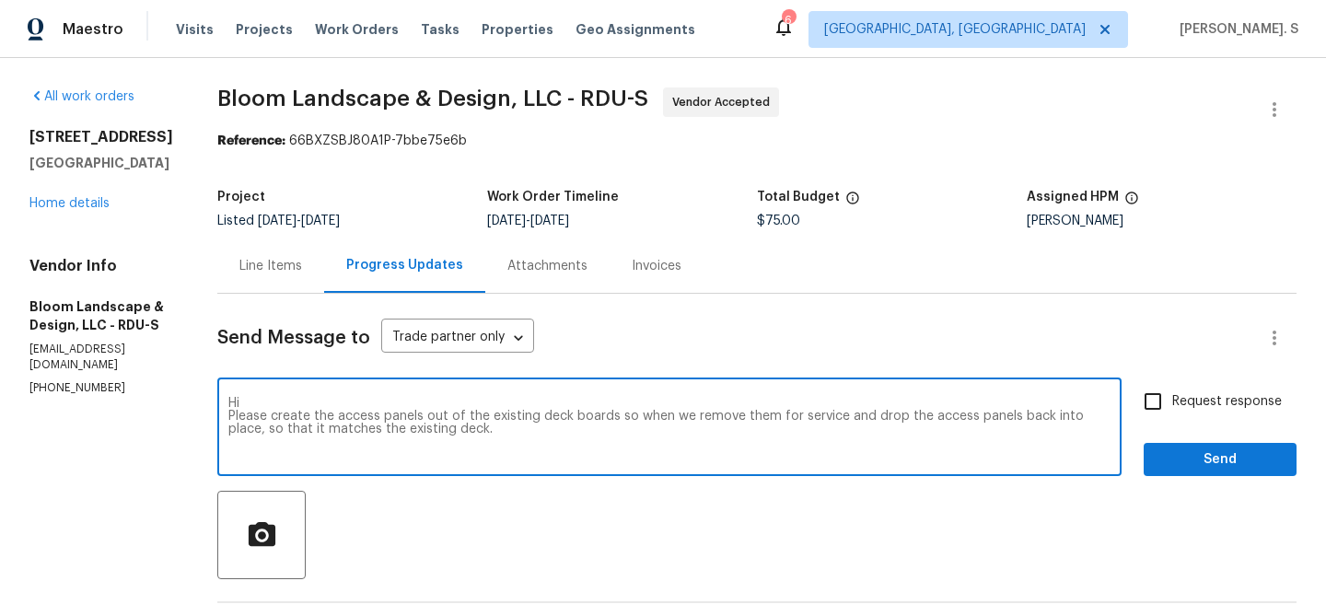
paste textarea "The BR team has approved the cost, and it has been updated."
click at [0, 0] on div "so that" at bounding box center [0, 0] width 0 height 0
click at [604, 428] on textarea "Hi The BR team has approved the cost, and it has been updated. Please create th…" at bounding box center [669, 429] width 882 height 64
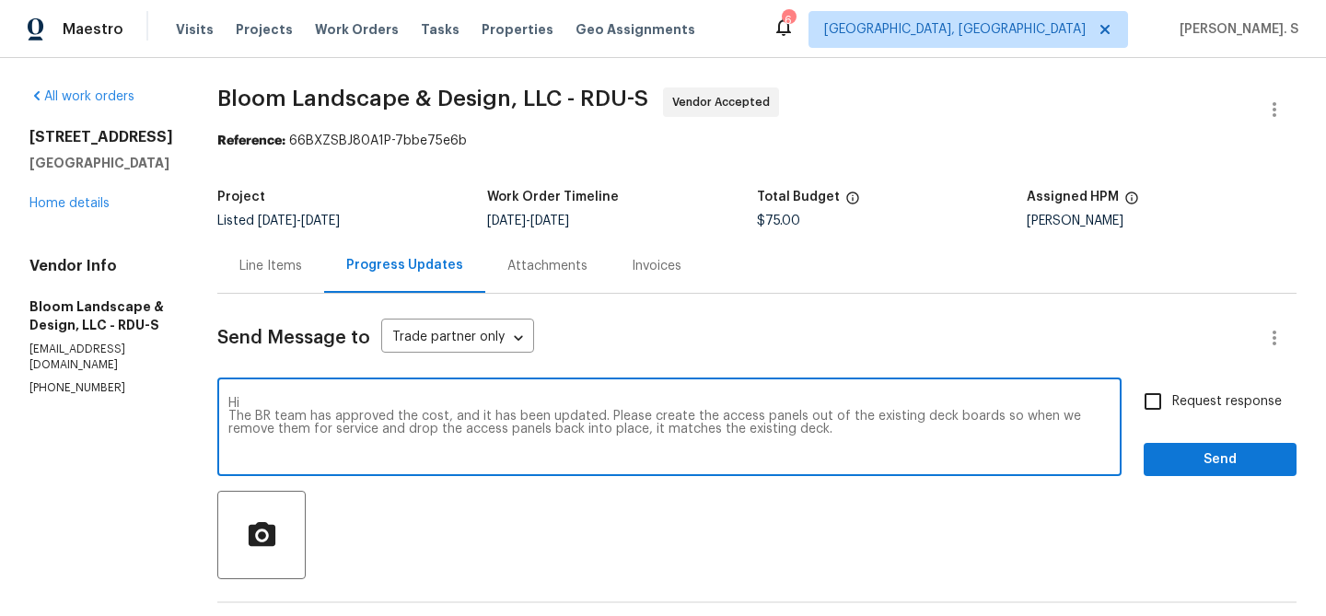
type textarea "Hi The BR team has approved the cost, and it has been updated. Please create th…"
click at [1223, 412] on label "Request response" at bounding box center [1207, 401] width 148 height 39
click at [1172, 412] on input "Request response" at bounding box center [1152, 401] width 39 height 39
checkbox input "true"
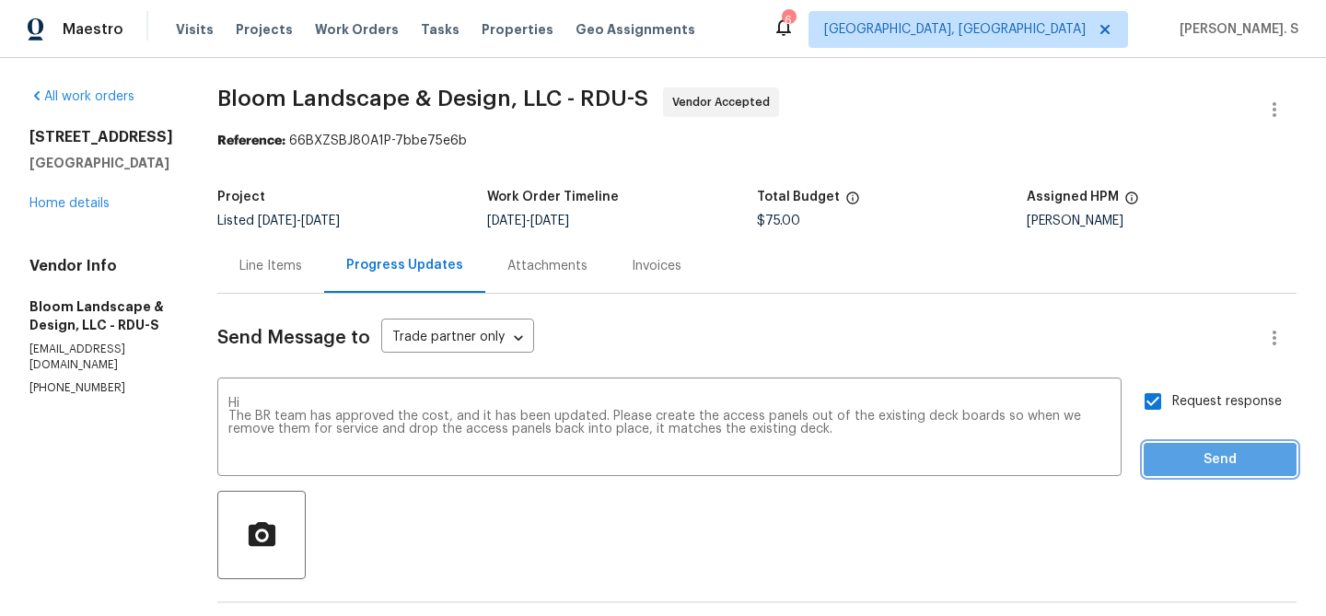
click at [1204, 462] on span "Send" at bounding box center [1219, 459] width 123 height 23
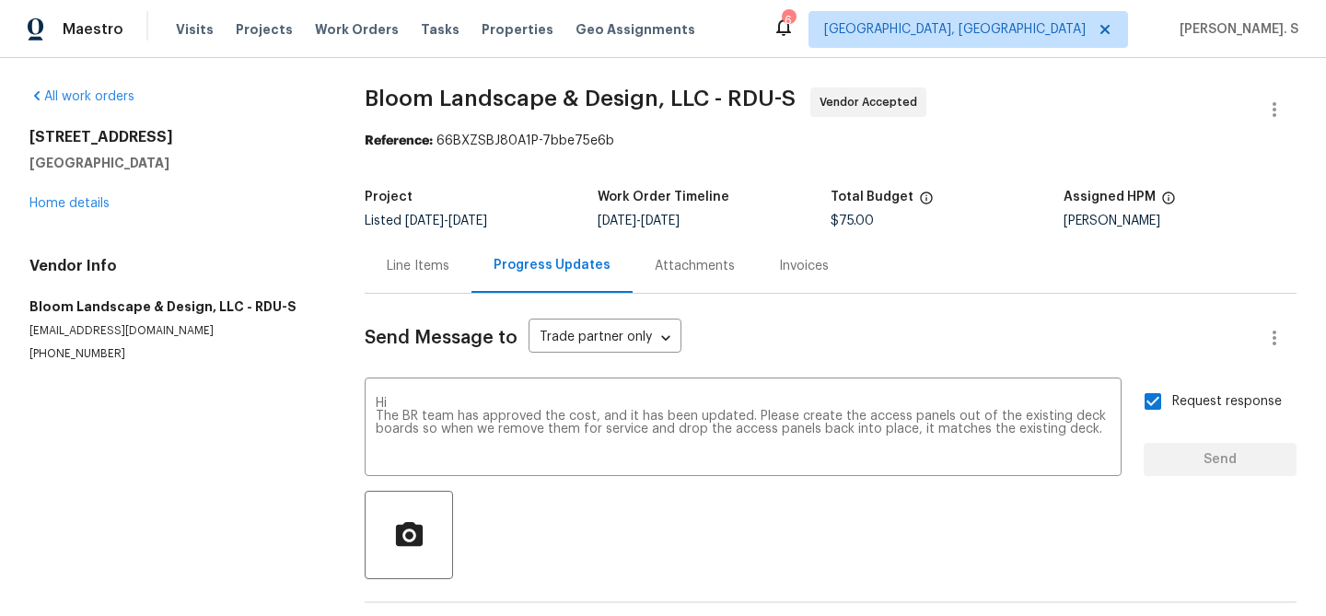
click at [410, 283] on div "Line Items" at bounding box center [418, 265] width 107 height 54
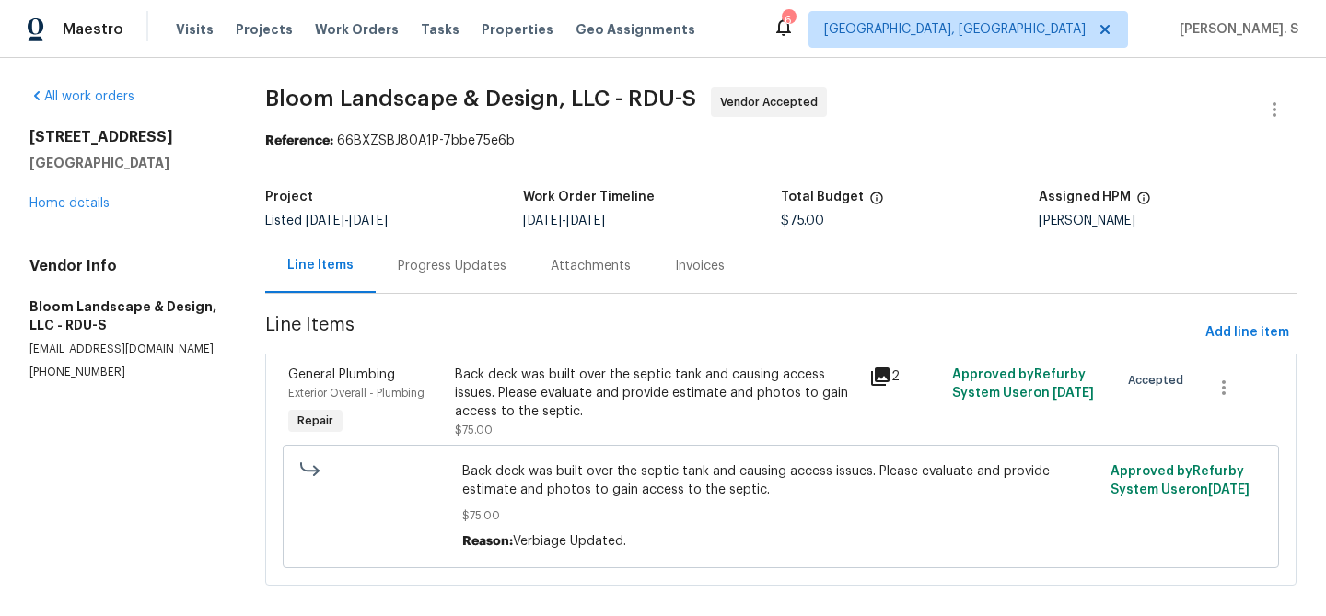
click at [520, 381] on div "Back deck was built over the septic tank and causing access issues. Please eval…" at bounding box center [657, 393] width 404 height 55
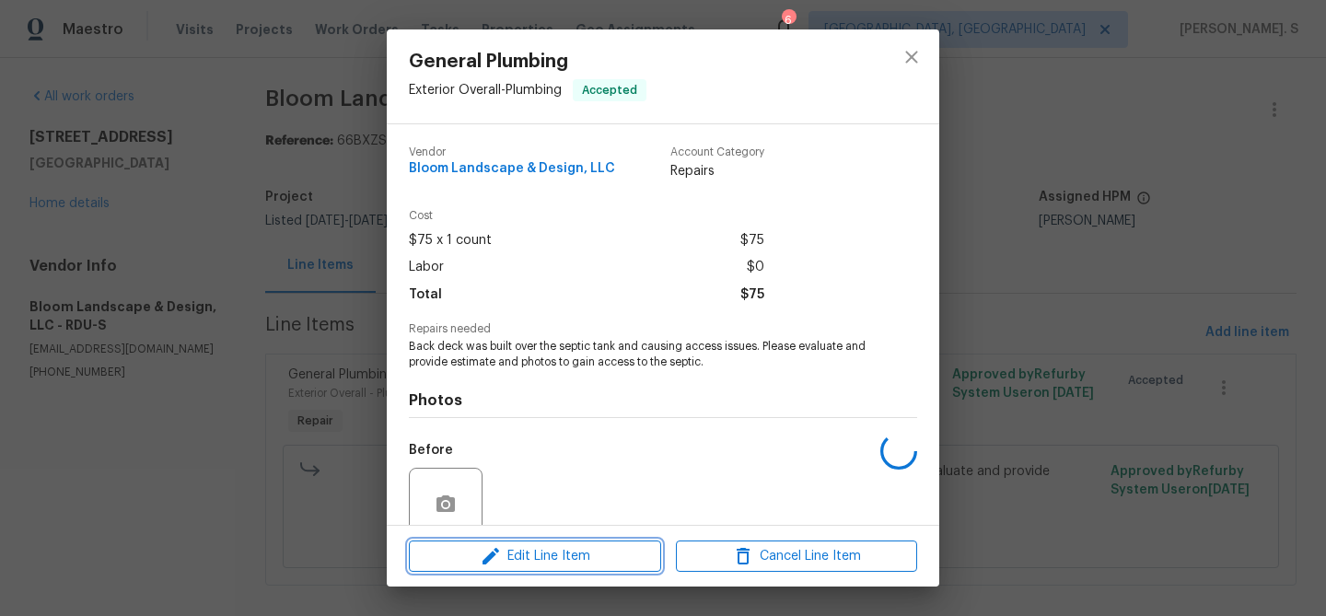
click at [532, 563] on span "Edit Line Item" at bounding box center [534, 556] width 241 height 23
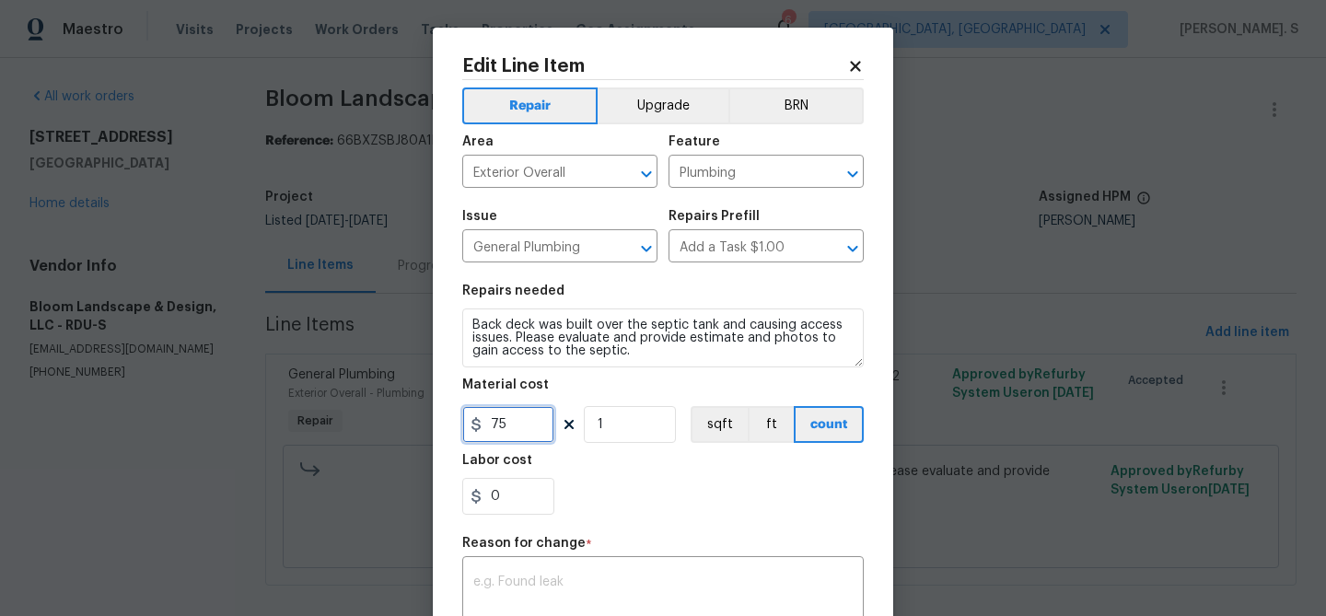
click at [503, 434] on input "75" at bounding box center [508, 424] width 92 height 37
type input "470"
click at [767, 557] on div "Reason for change *" at bounding box center [662, 549] width 401 height 24
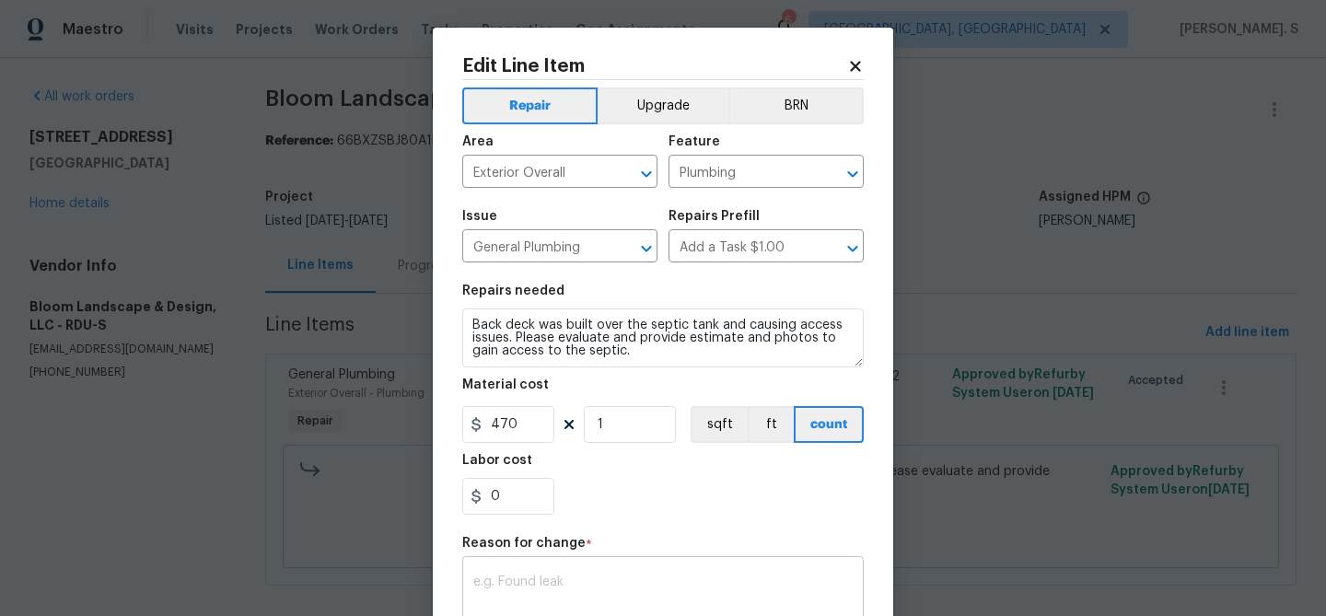
click at [766, 589] on textarea at bounding box center [662, 594] width 379 height 39
paste textarea "(GJ) Updated cost per BR team approval."
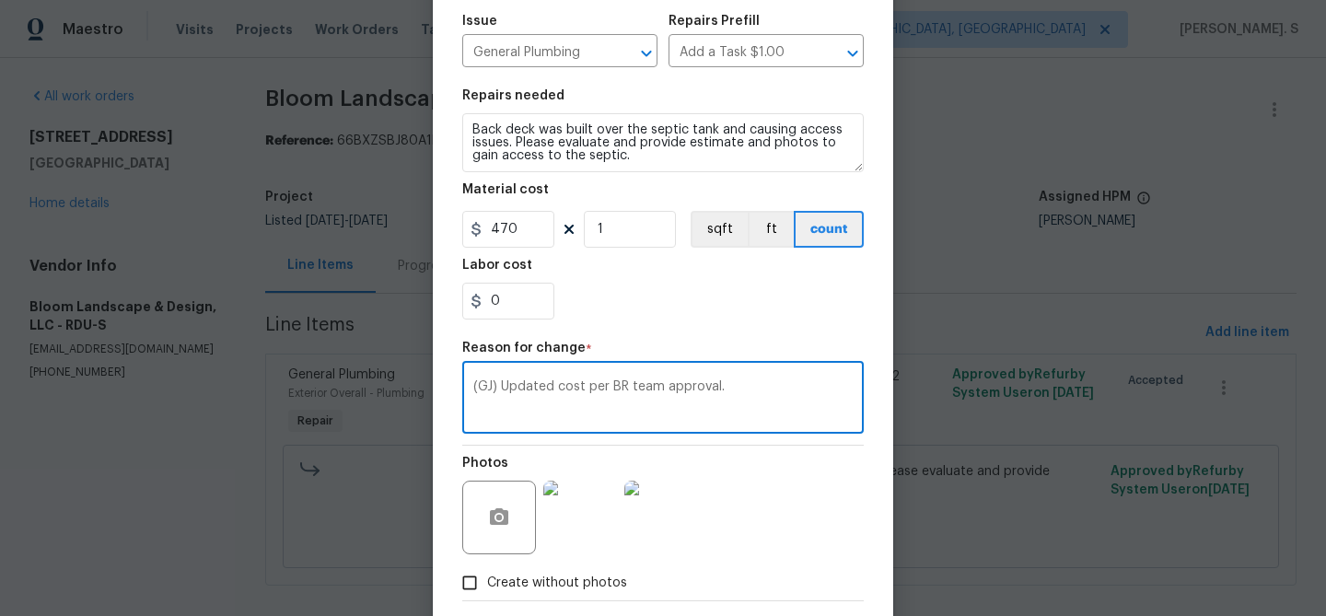
scroll to position [261, 0]
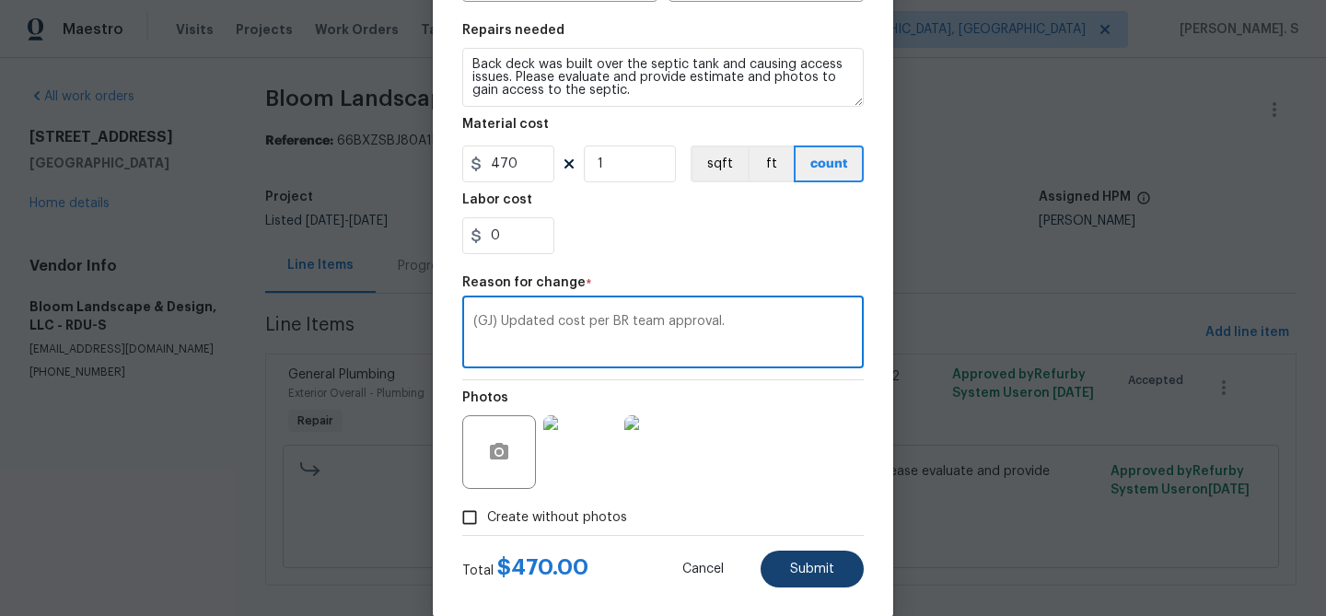
type textarea "(GJ) Updated cost per BR team approval."
click at [822, 559] on button "Submit" at bounding box center [811, 569] width 103 height 37
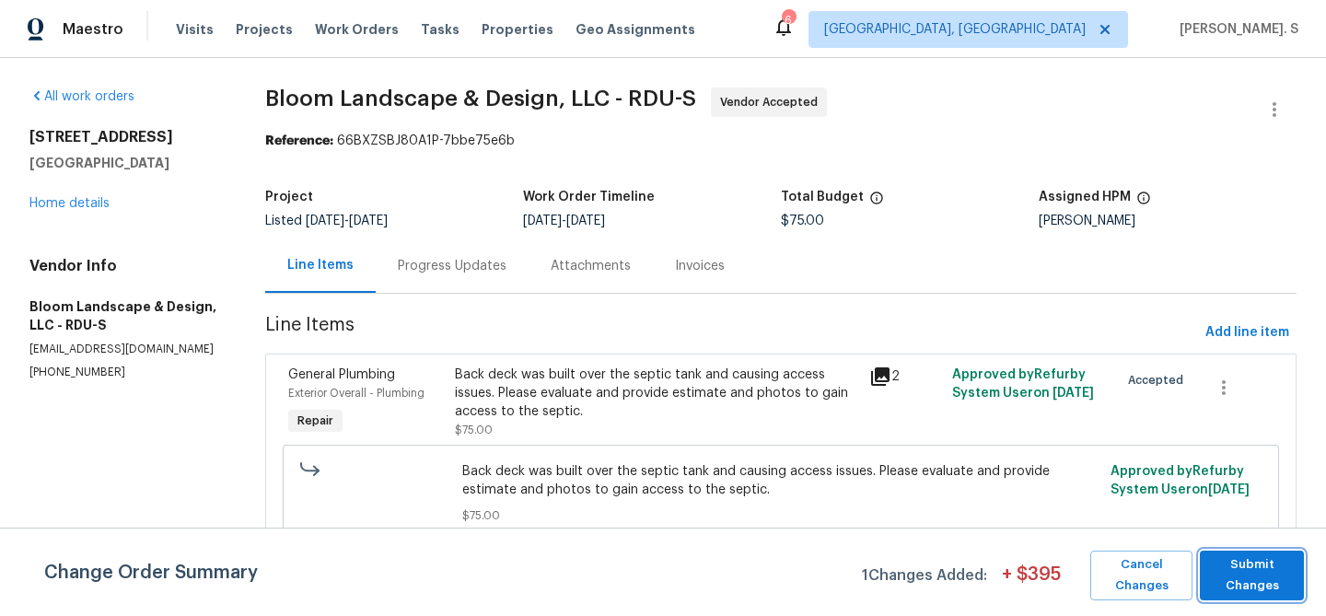
click at [1222, 573] on span "Submit Changes" at bounding box center [1252, 575] width 86 height 42
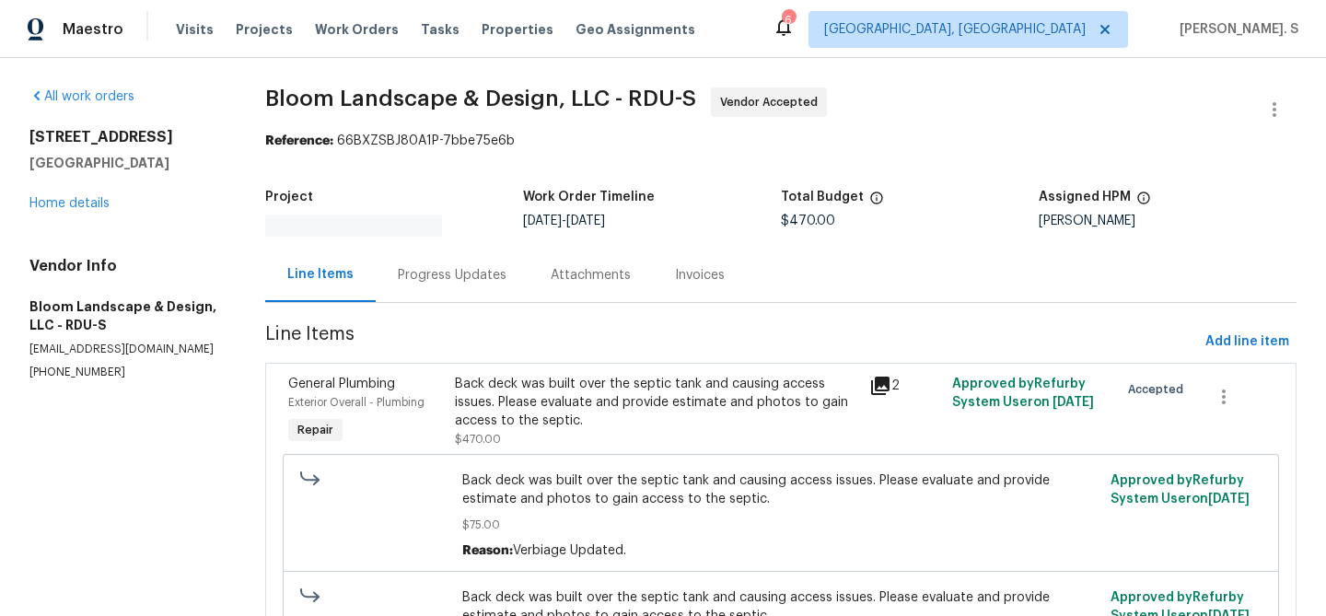
click at [499, 255] on div "Progress Updates" at bounding box center [452, 275] width 153 height 54
